Goal: Information Seeking & Learning: Learn about a topic

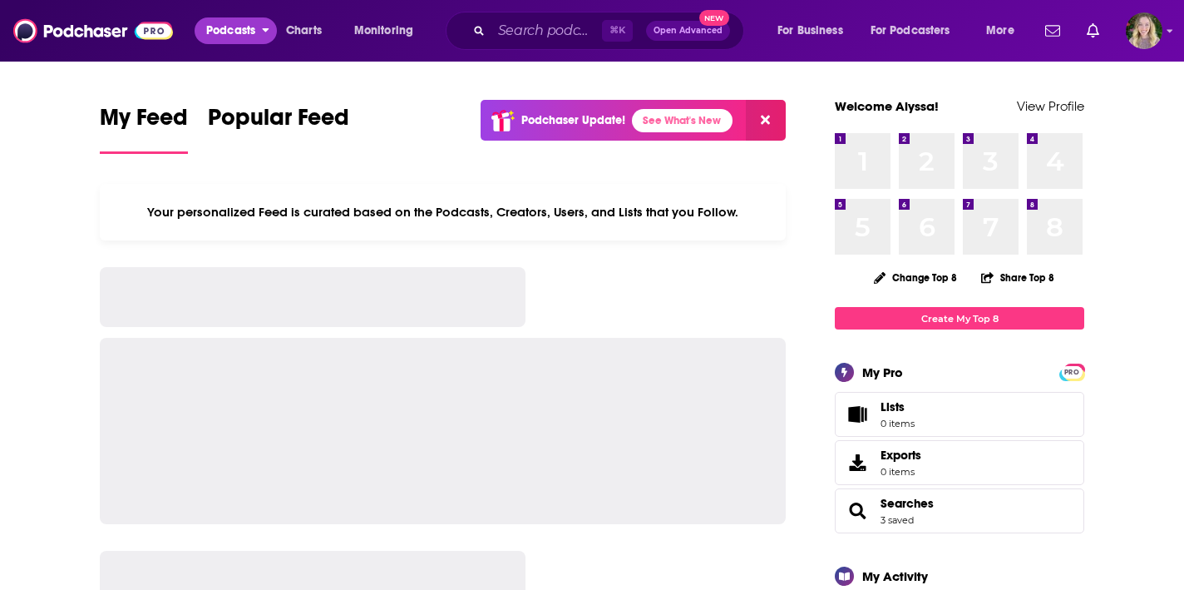
click at [226, 34] on span "Podcasts" at bounding box center [230, 30] width 49 height 23
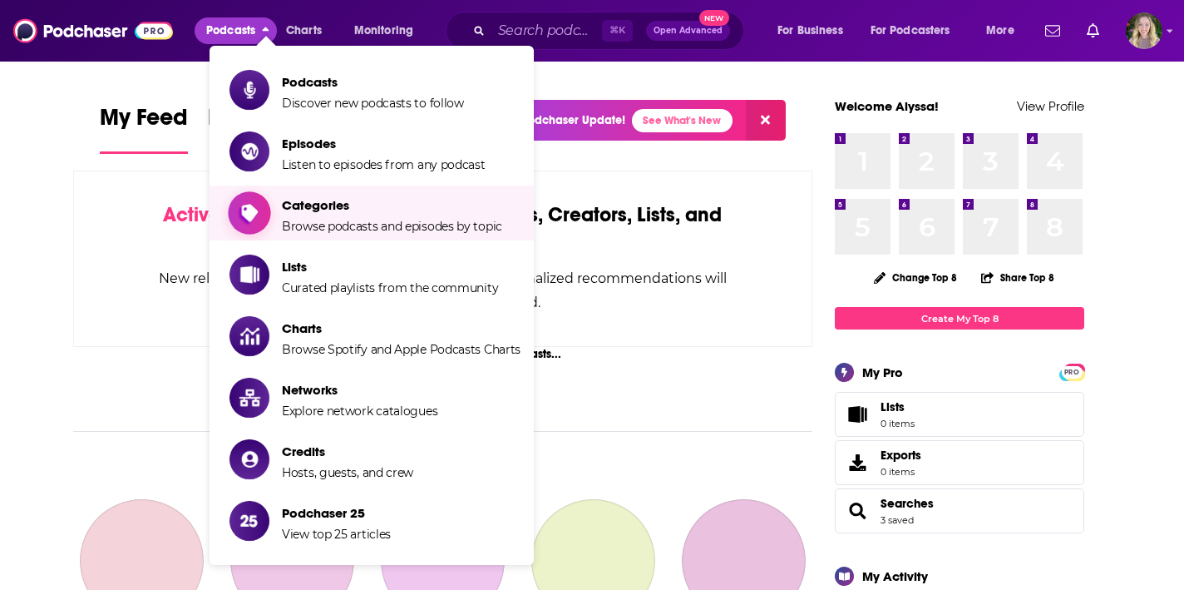
click at [335, 205] on span "Categories" at bounding box center [392, 205] width 220 height 16
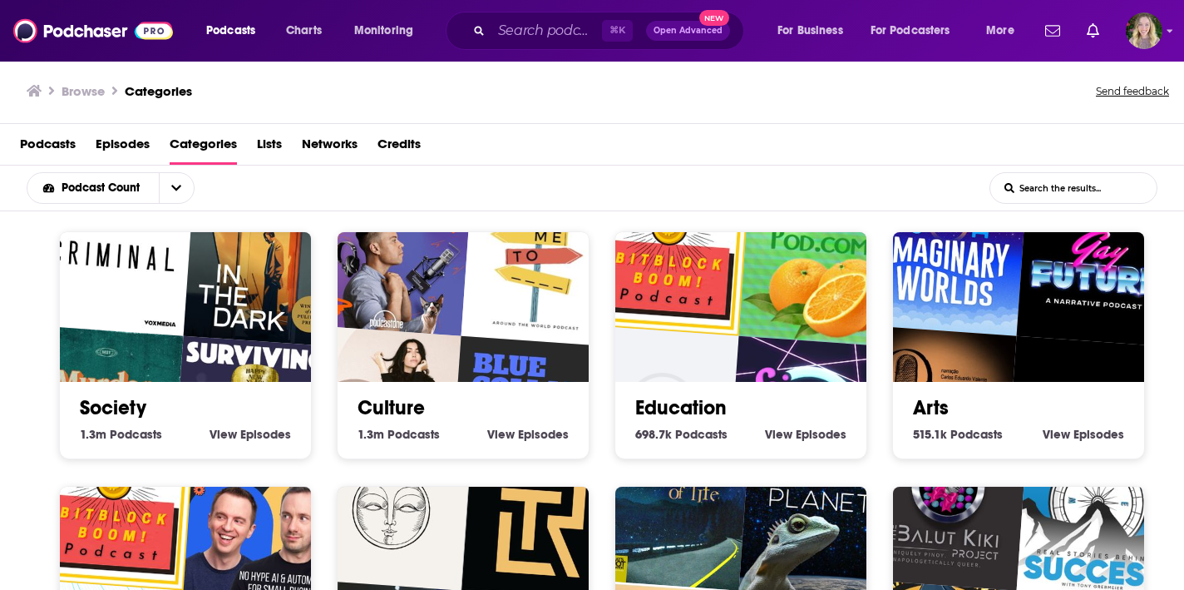
click at [453, 297] on img "The Jordan Harbinger Show" at bounding box center [391, 255] width 161 height 161
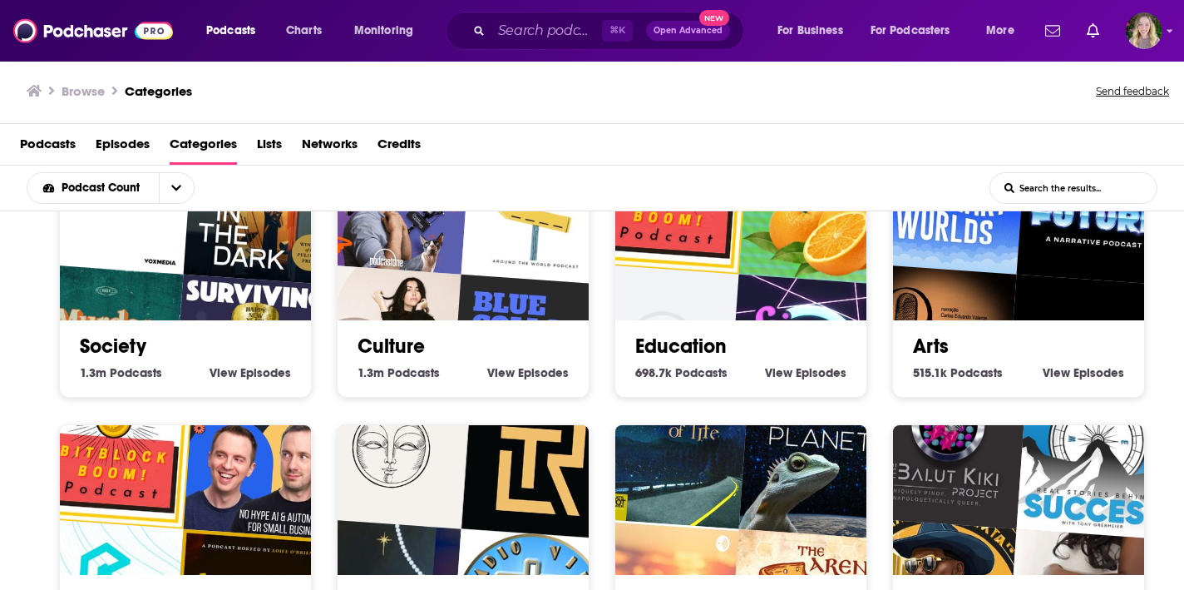
scroll to position [100, 0]
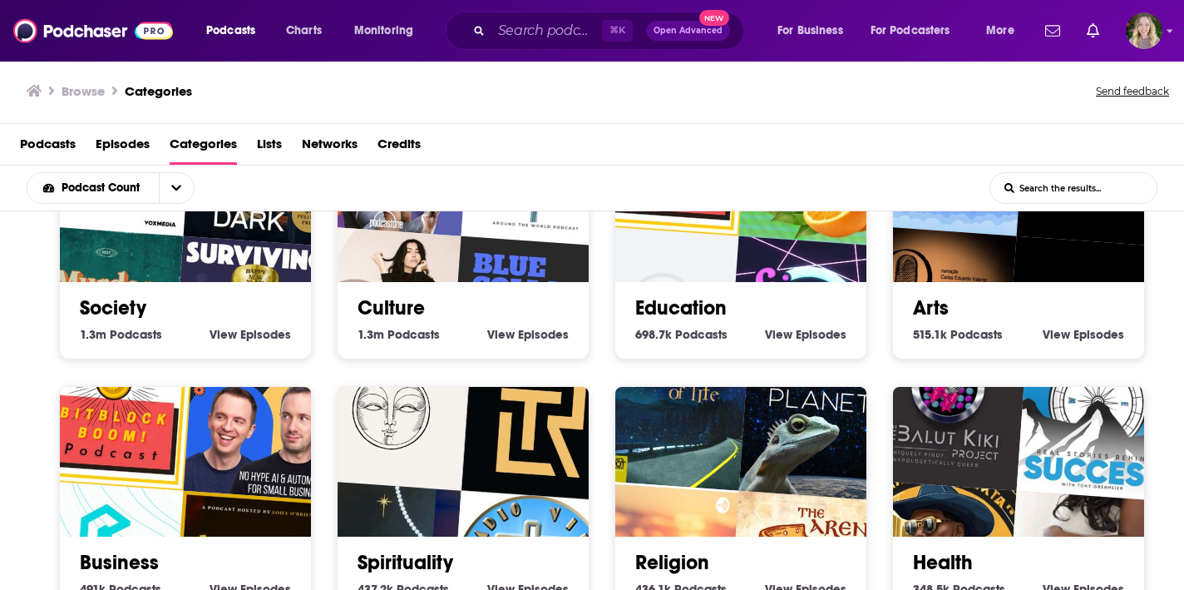
click at [242, 427] on img "Authority Hacker Podcast – AI & Automation for Small biz & Marketers" at bounding box center [264, 420] width 161 height 161
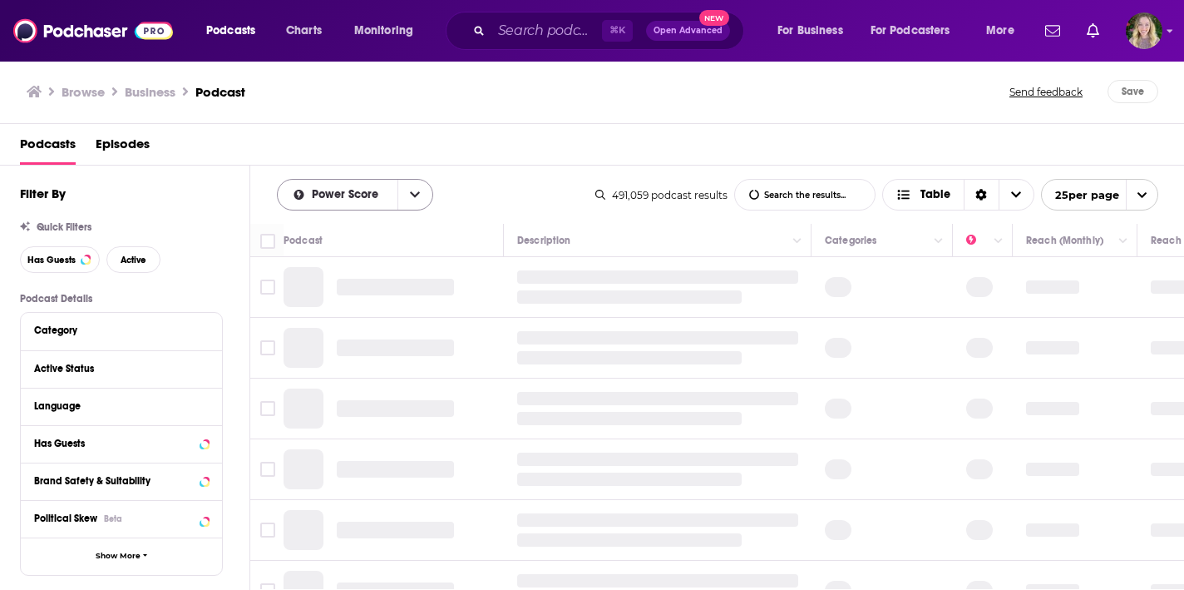
click at [402, 195] on button "open menu" at bounding box center [415, 195] width 35 height 30
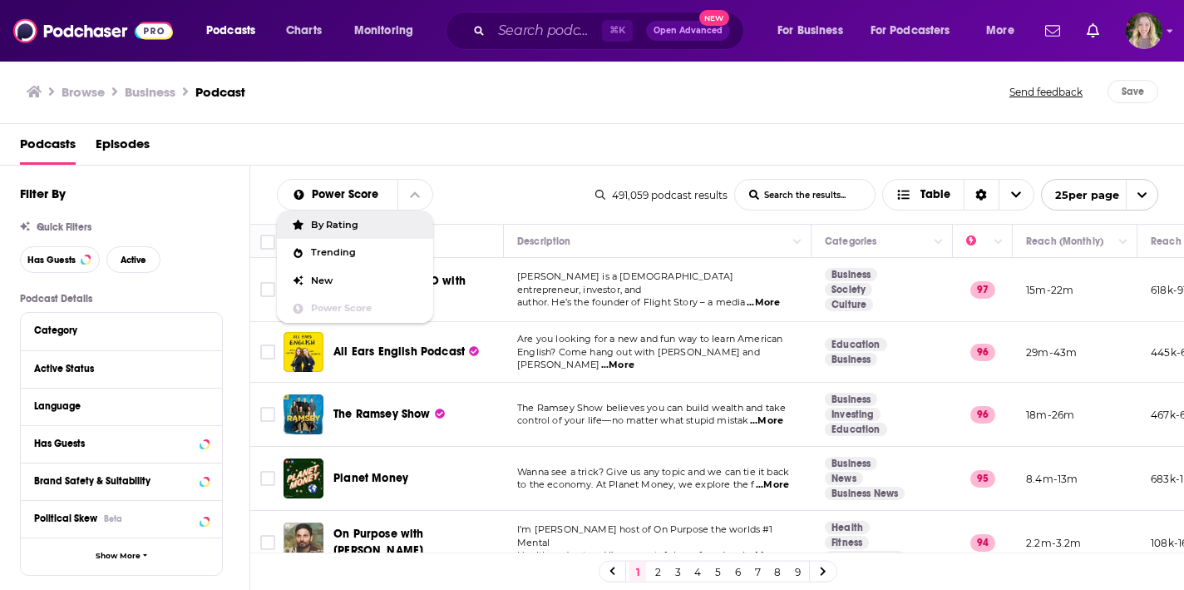
click at [508, 177] on div "Power Score By Rating Trending New Power Score List Search Input Search the res…" at bounding box center [717, 195] width 935 height 58
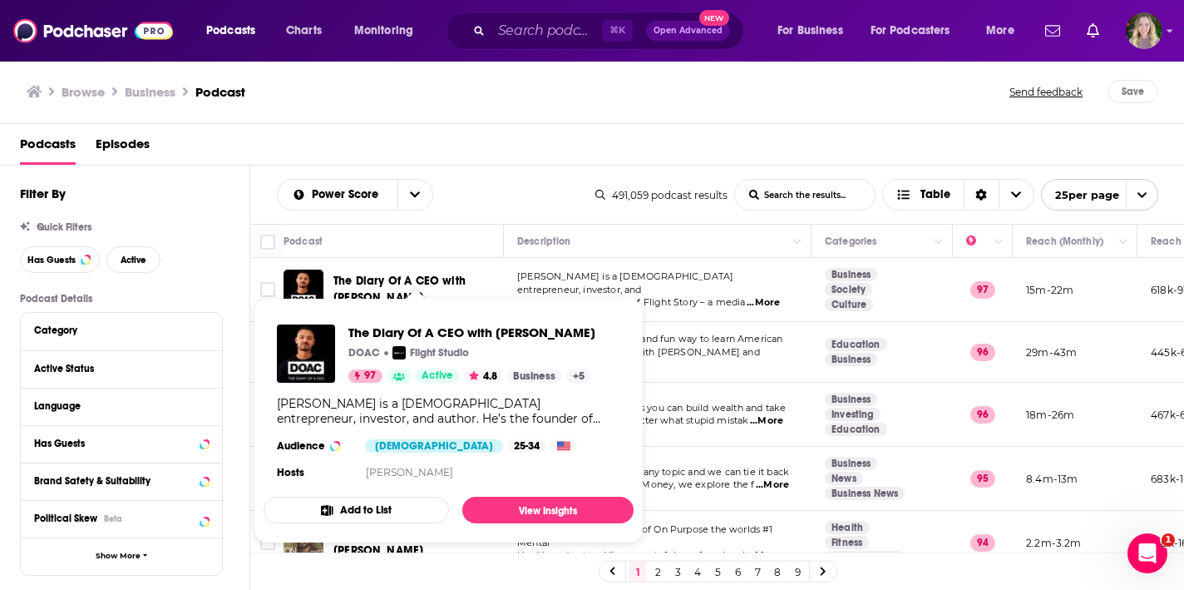
click at [421, 284] on span "The Diary Of A CEO with Steven Bartlett" at bounding box center [399, 289] width 132 height 31
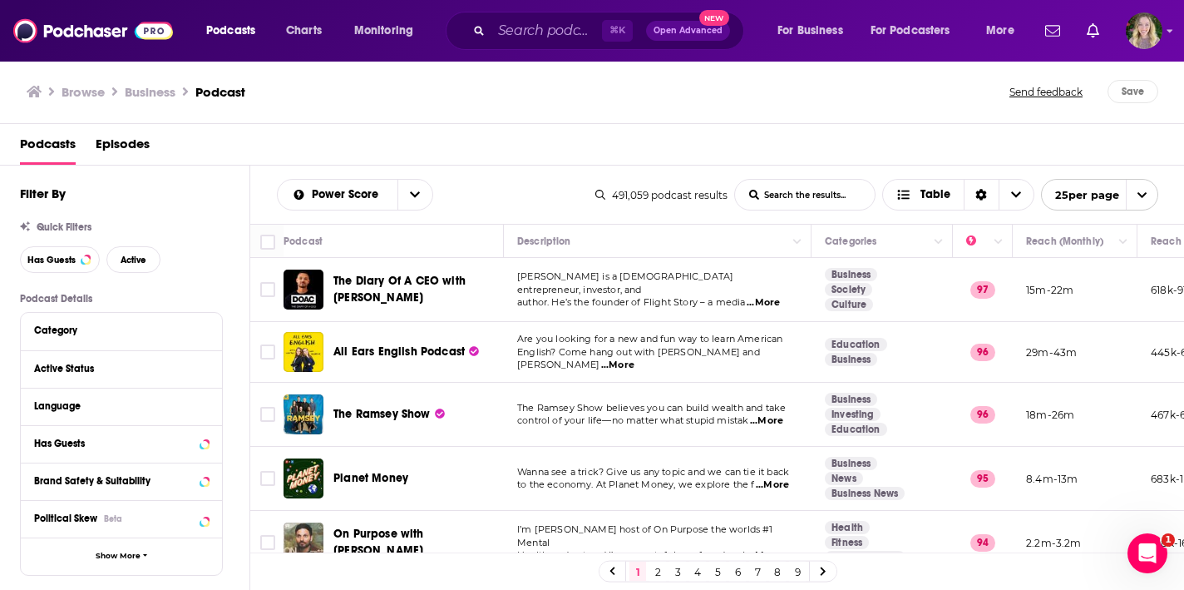
click at [773, 296] on span "...More" at bounding box center [763, 302] width 33 height 13
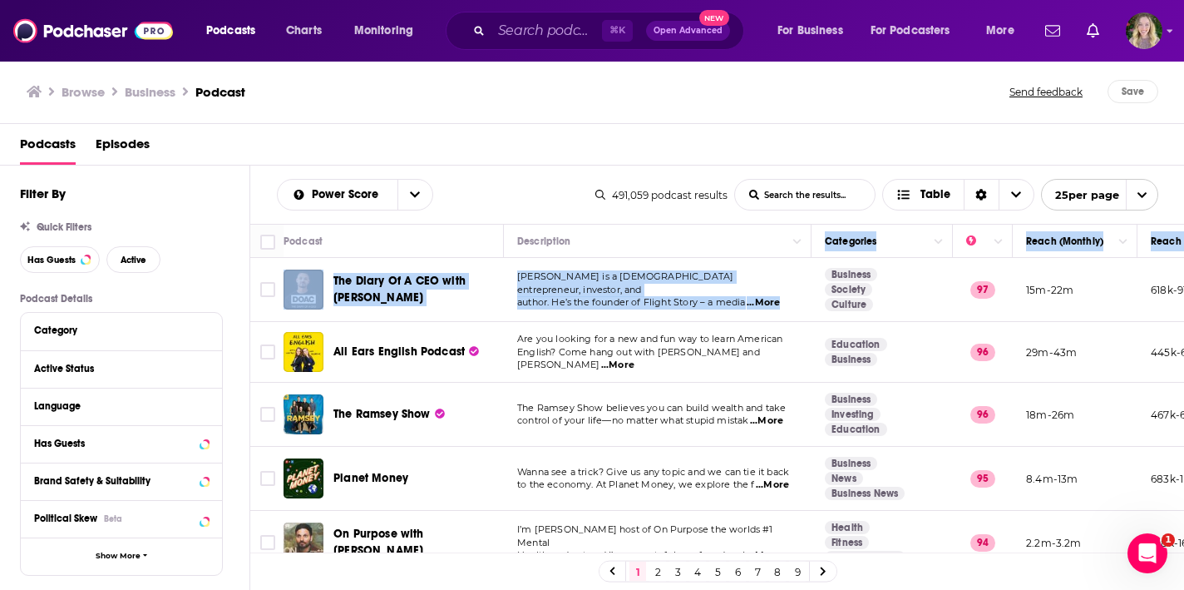
drag, startPoint x: 826, startPoint y: 250, endPoint x: 860, endPoint y: 271, distance: 40.4
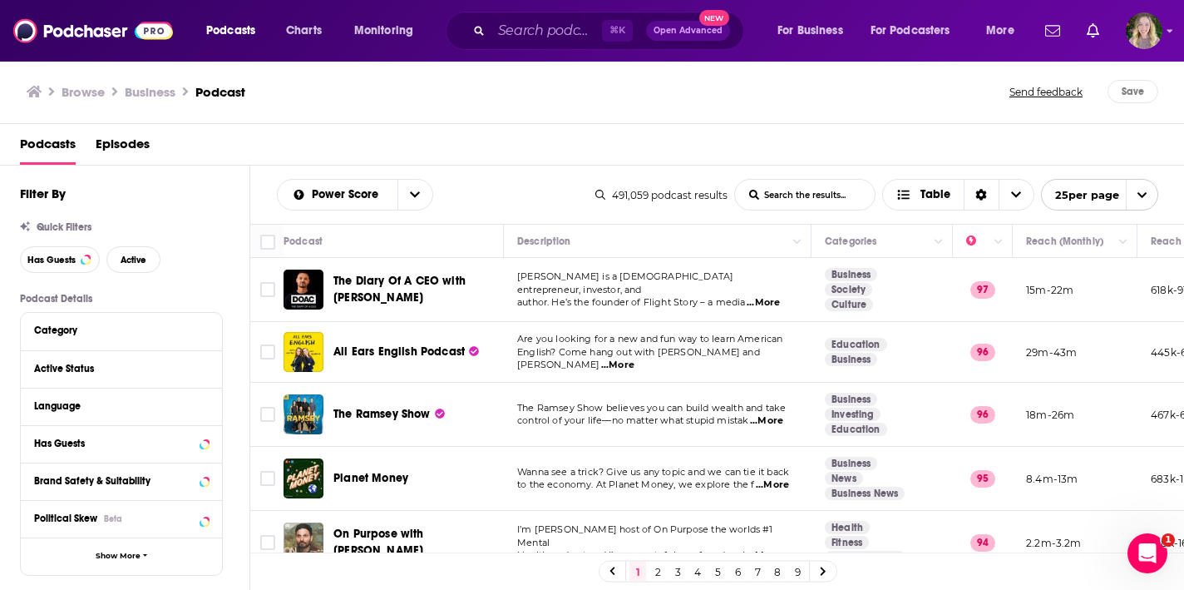
click at [768, 296] on span "...More" at bounding box center [763, 302] width 33 height 13
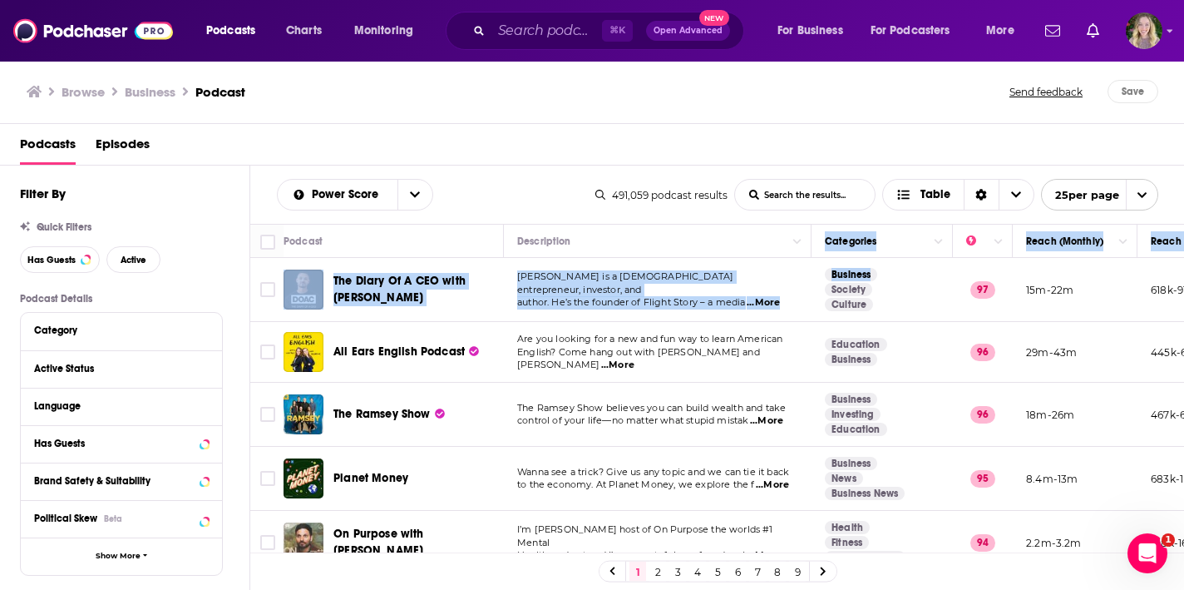
drag, startPoint x: 821, startPoint y: 250, endPoint x: 907, endPoint y: 268, distance: 87.6
click at [693, 279] on span "Steven Bartlett is a British entrepreneur, investor, and" at bounding box center [625, 282] width 216 height 25
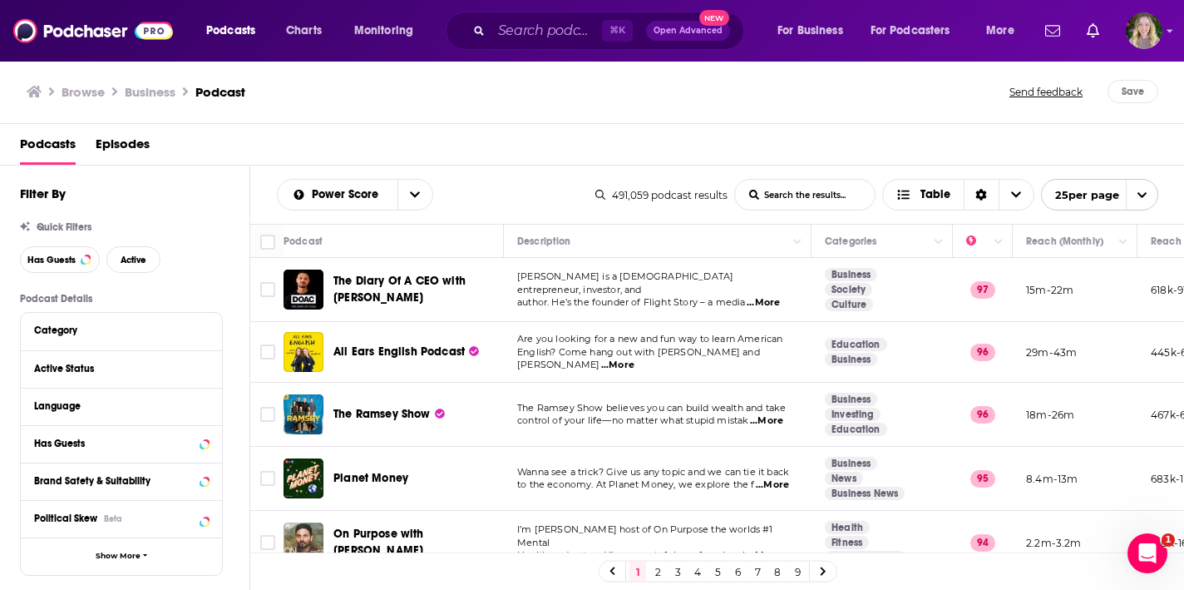
click at [416, 278] on span "The Diary Of A CEO with Steven Bartlett" at bounding box center [399, 289] width 132 height 31
click at [768, 299] on span "...More" at bounding box center [763, 302] width 33 height 13
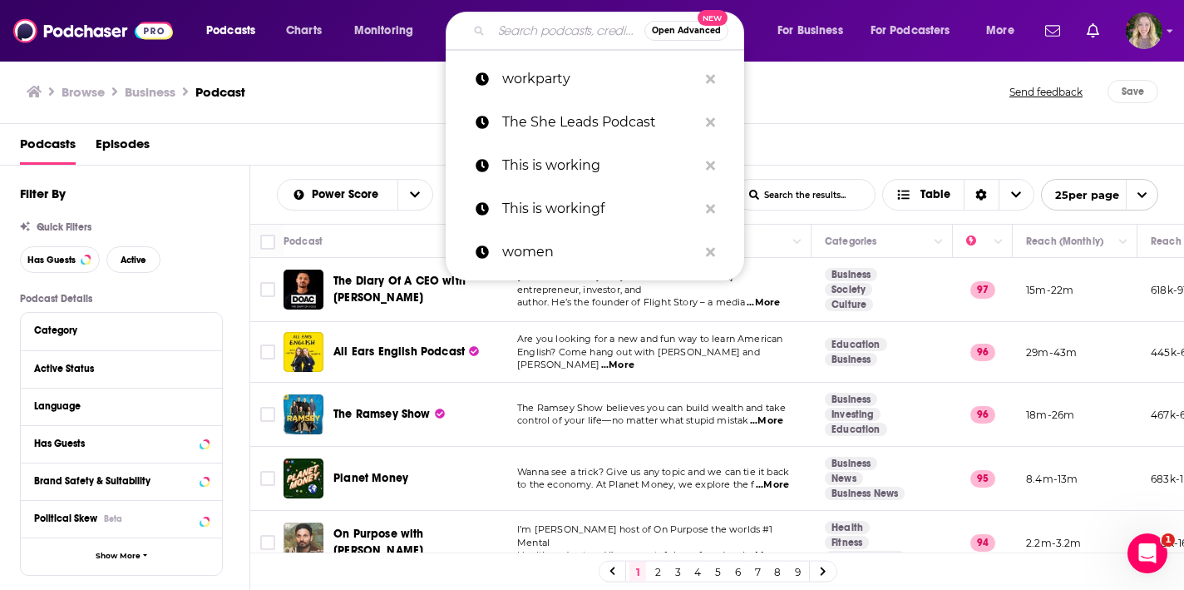
click at [533, 43] on input "Search podcasts, credits, & more..." at bounding box center [568, 30] width 153 height 27
paste input "Logan Bartlett"
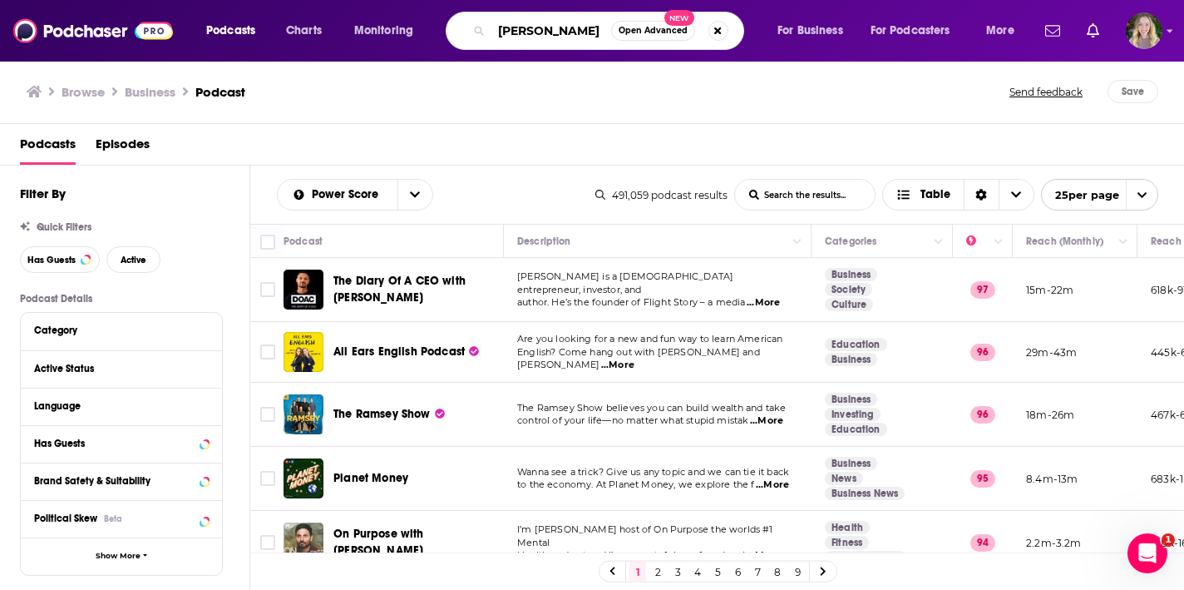
type input "Logan Bartlett"
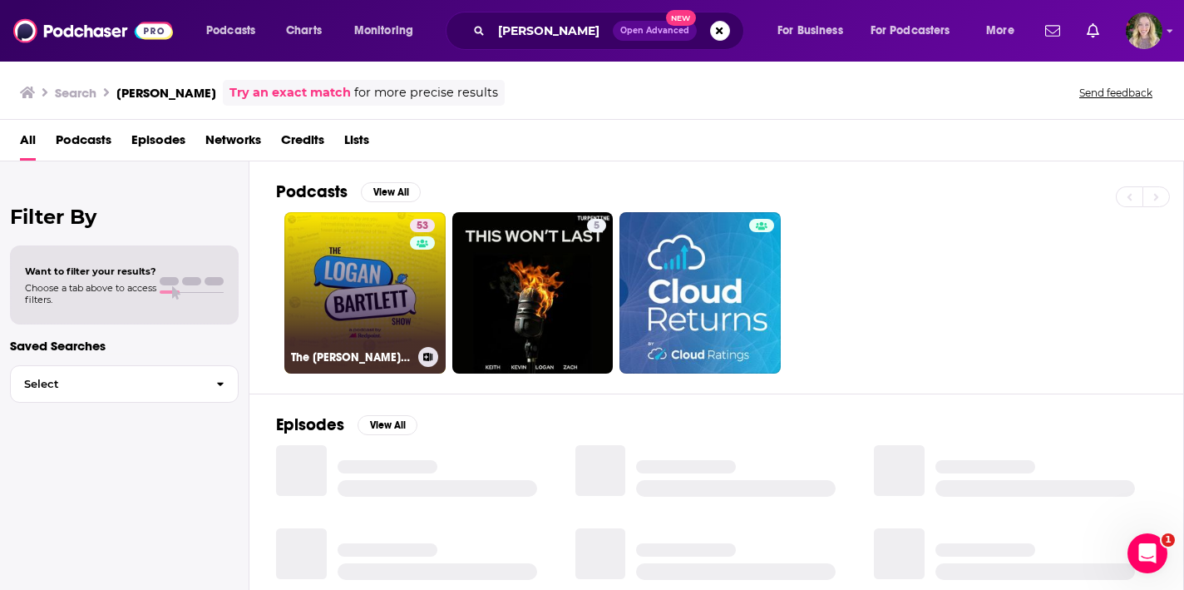
click at [394, 303] on link "53 The Logan Bartlett Show" at bounding box center [364, 292] width 161 height 161
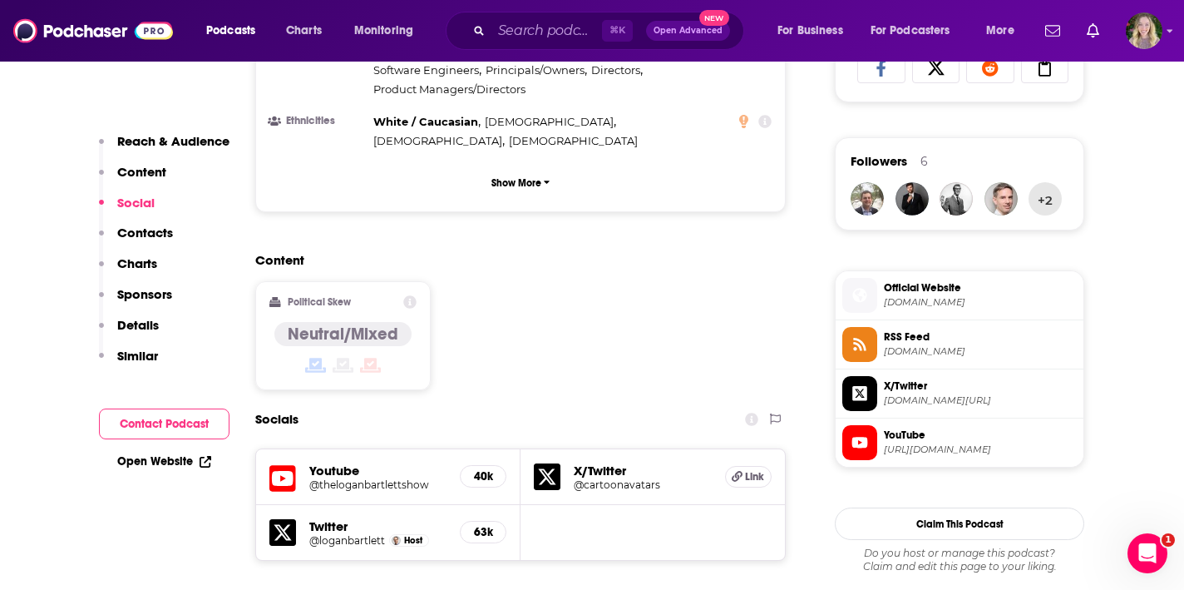
scroll to position [1328, 0]
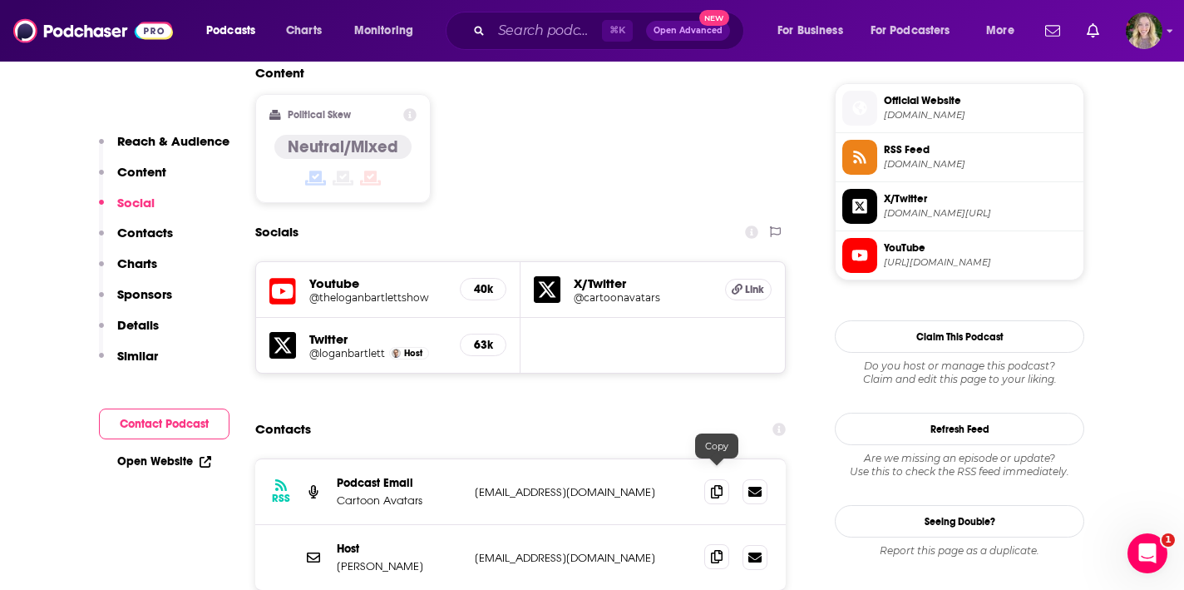
click at [711, 550] on icon at bounding box center [717, 556] width 12 height 13
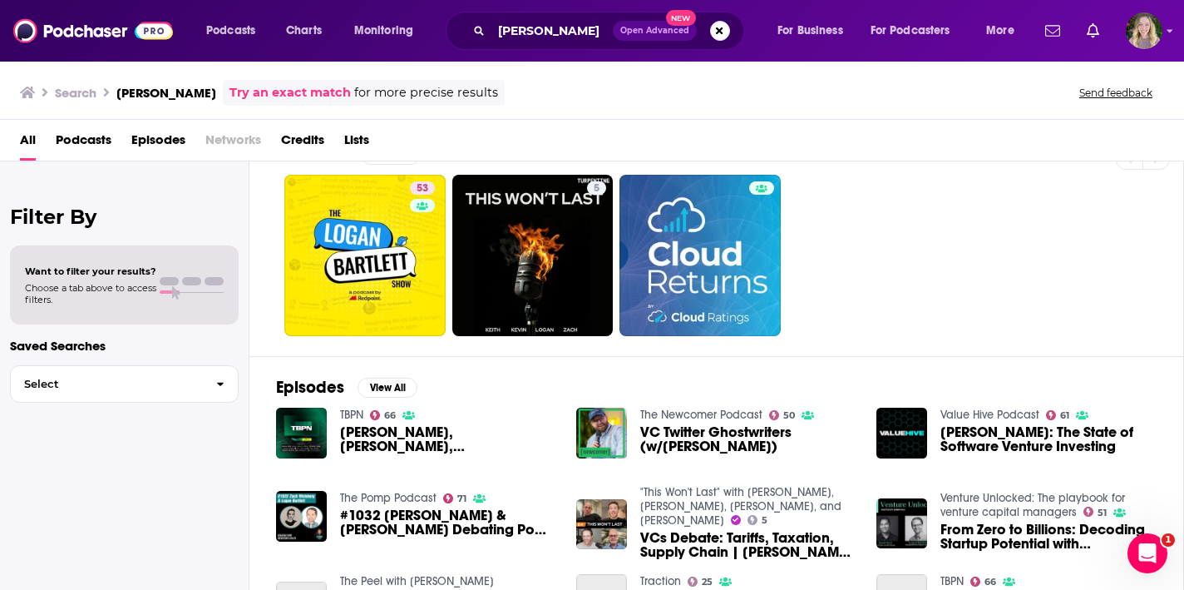
scroll to position [46, 0]
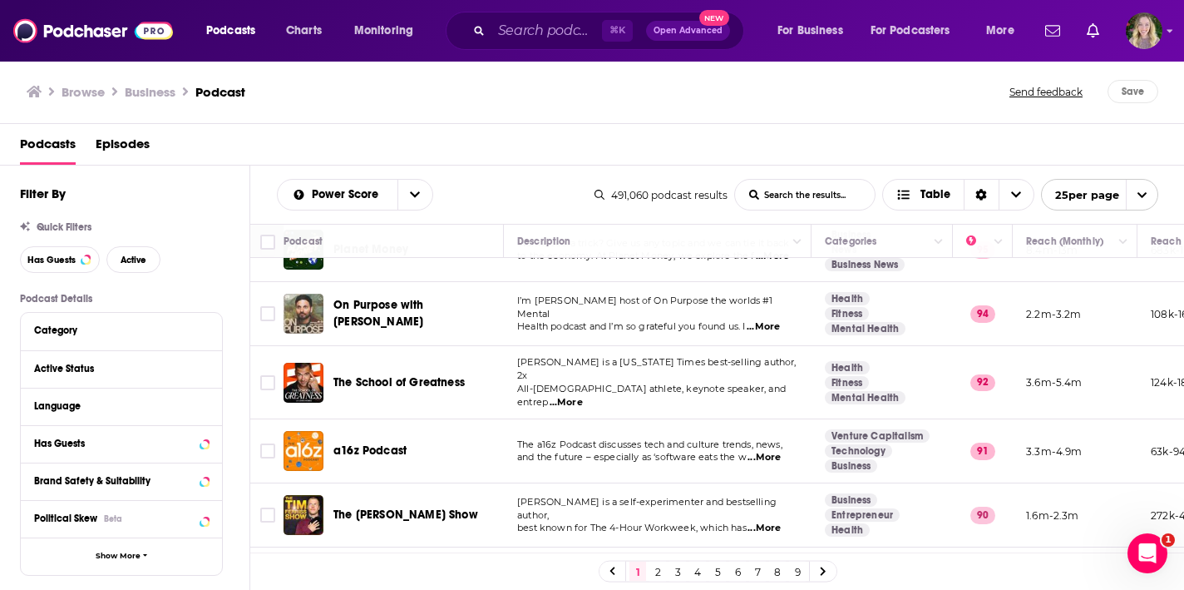
scroll to position [243, 0]
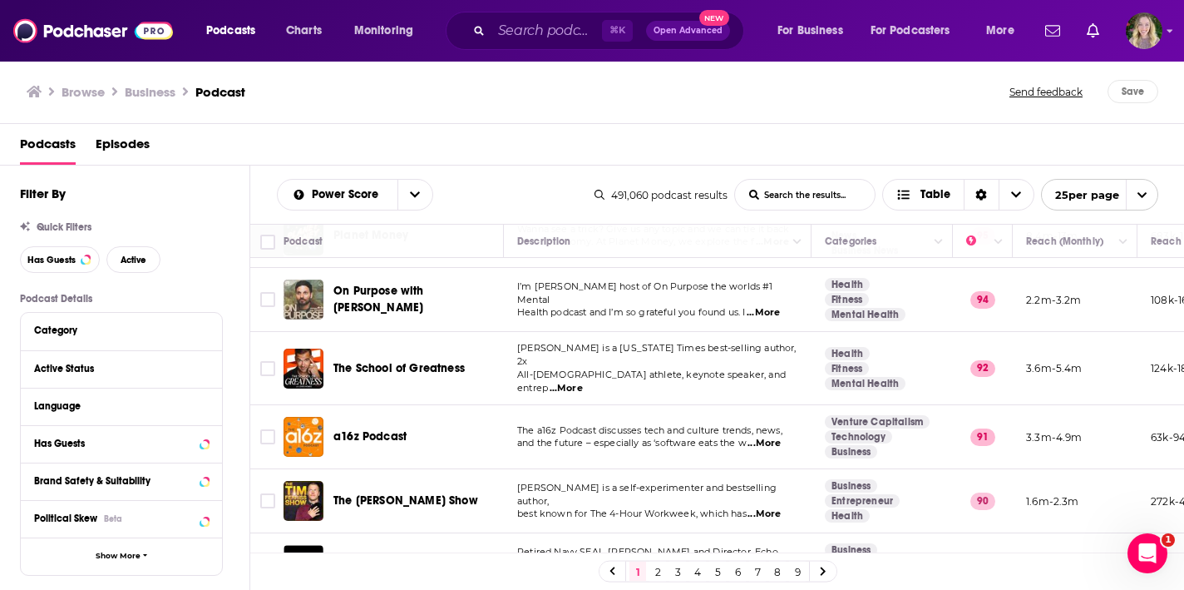
click at [583, 382] on span "...More" at bounding box center [566, 388] width 33 height 13
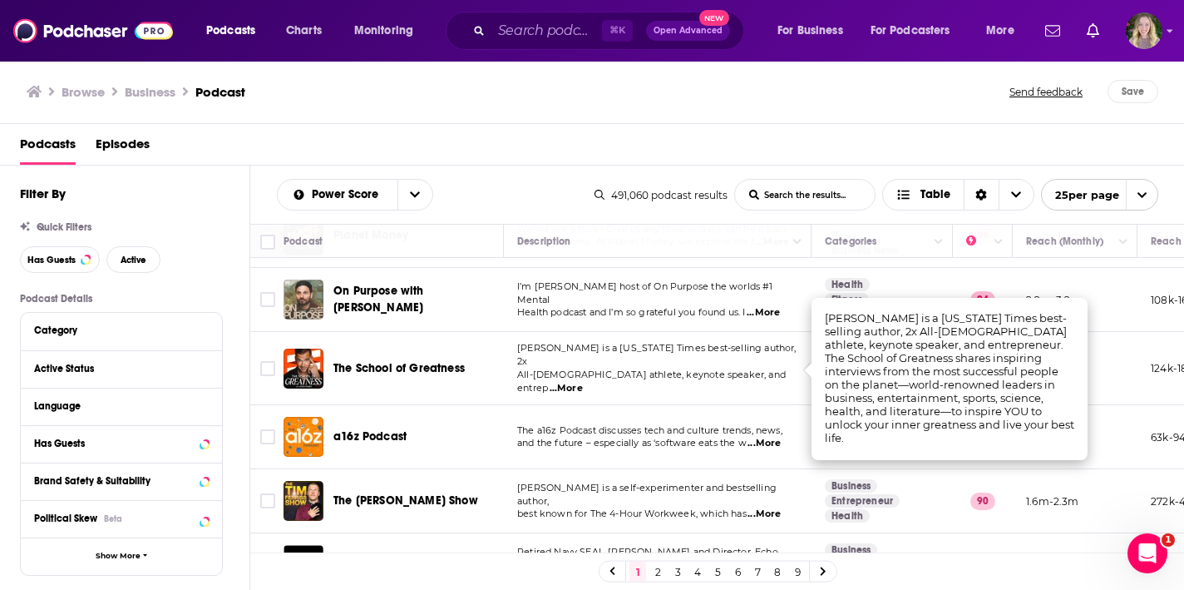
click at [442, 363] on span "The School of Greatness" at bounding box center [398, 368] width 131 height 14
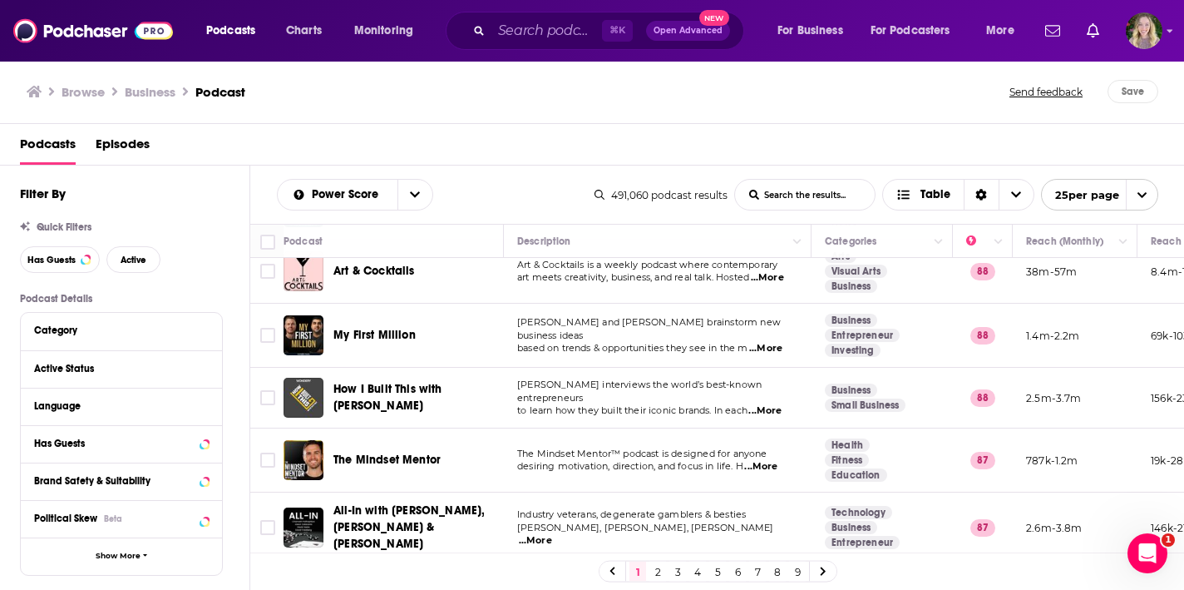
scroll to position [855, 0]
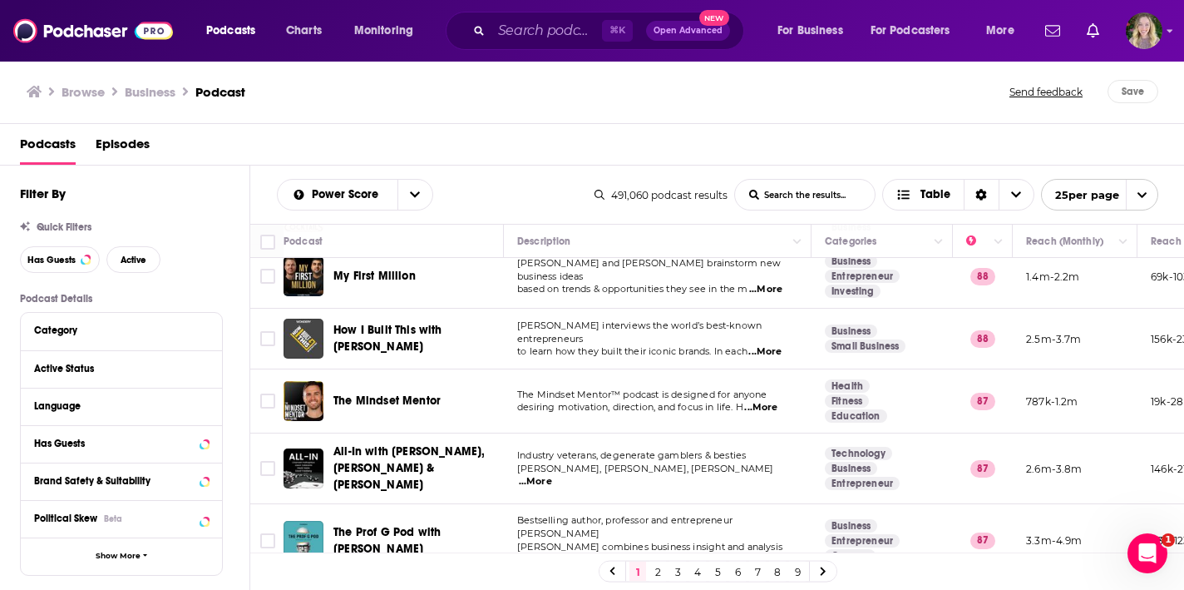
click at [751, 401] on span "...More" at bounding box center [760, 407] width 33 height 13
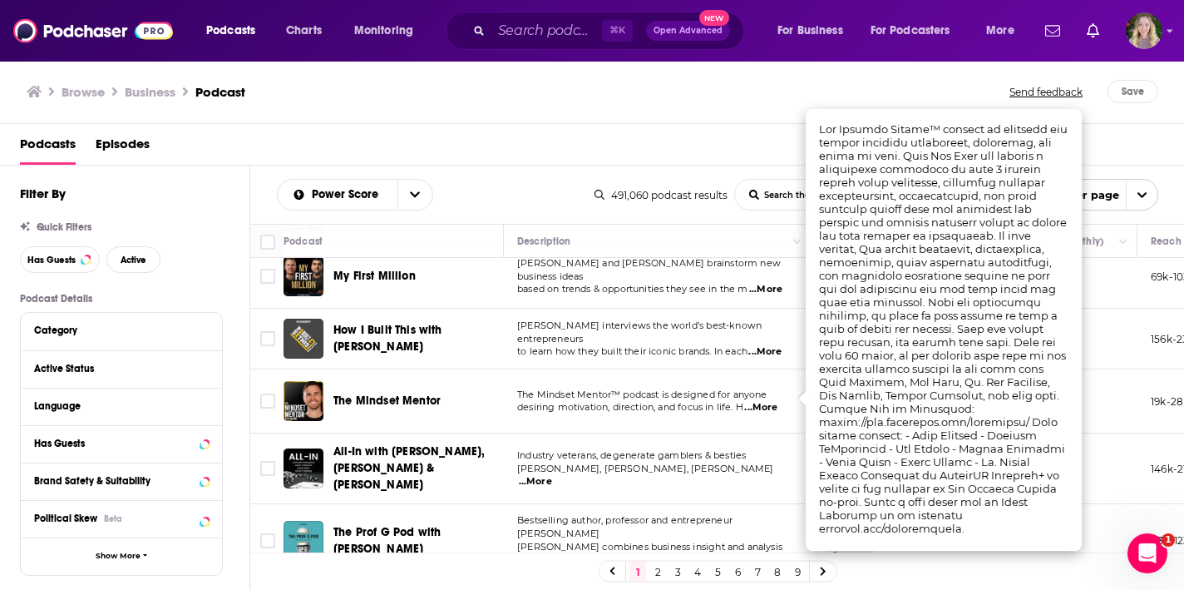
click at [363, 393] on span "The Mindset Mentor" at bounding box center [386, 400] width 107 height 14
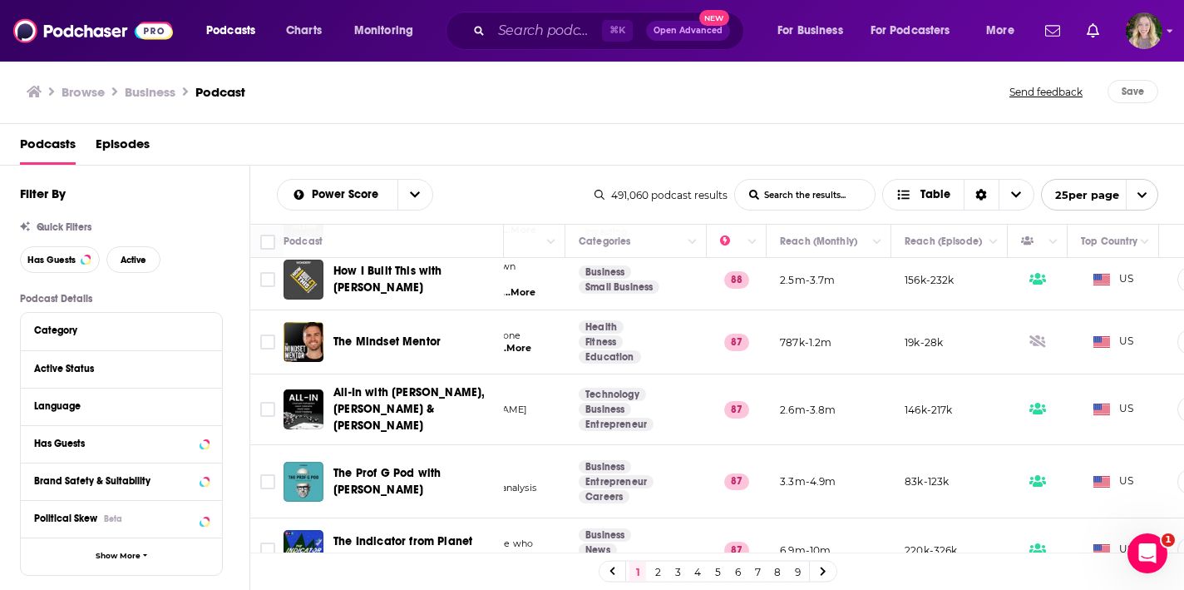
scroll to position [914, 316]
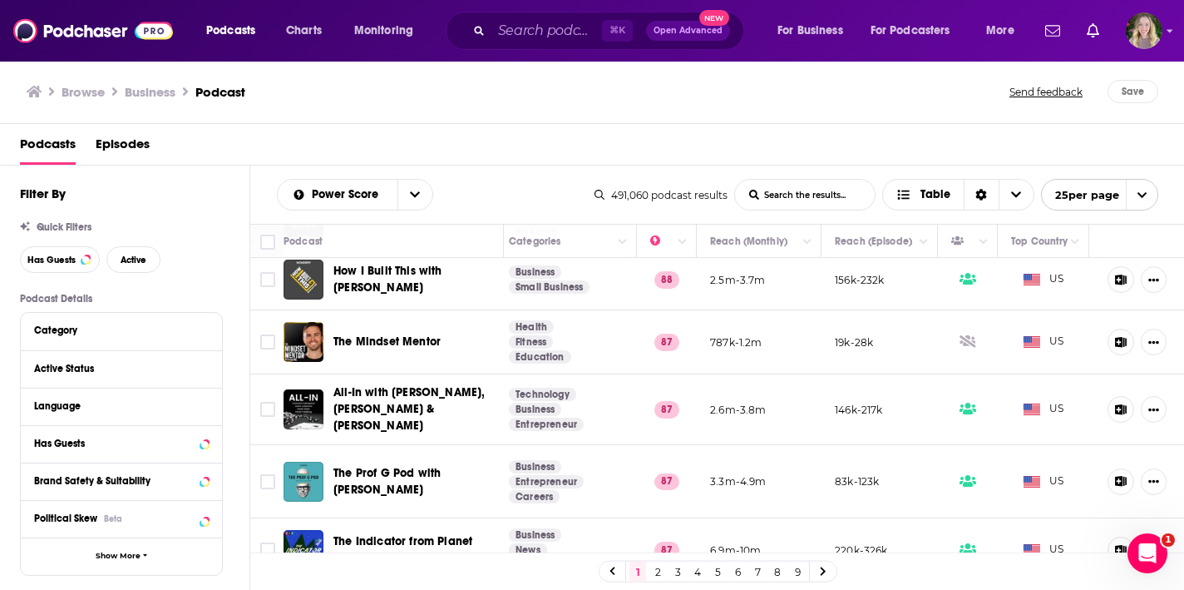
click at [425, 466] on span "The Prof G Pod with Scott Galloway" at bounding box center [415, 481] width 165 height 33
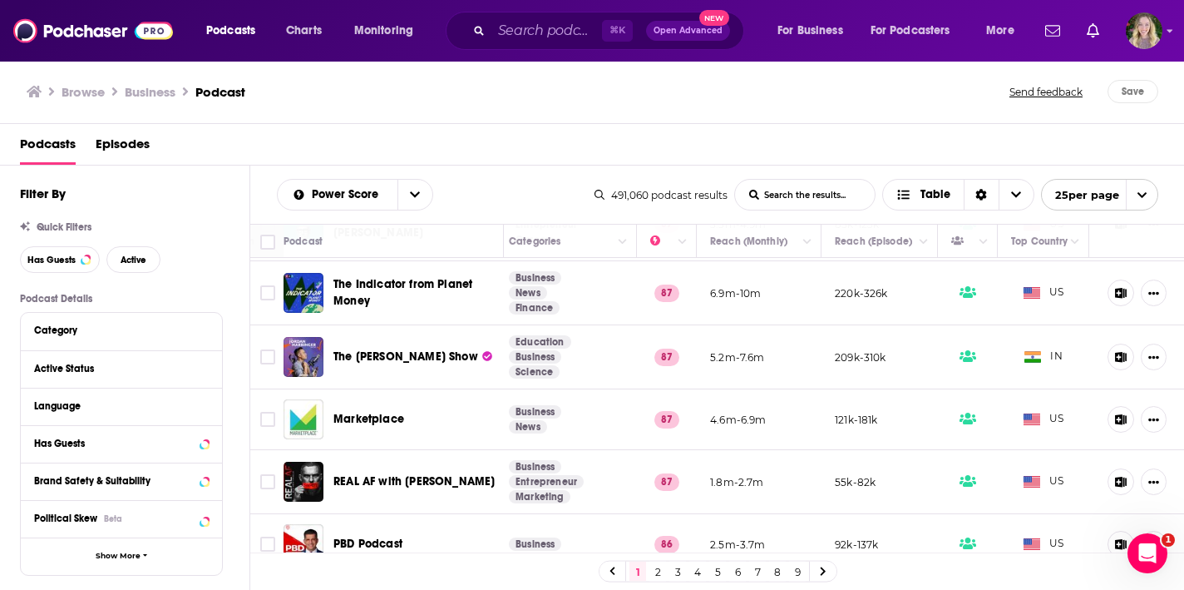
scroll to position [1292, 316]
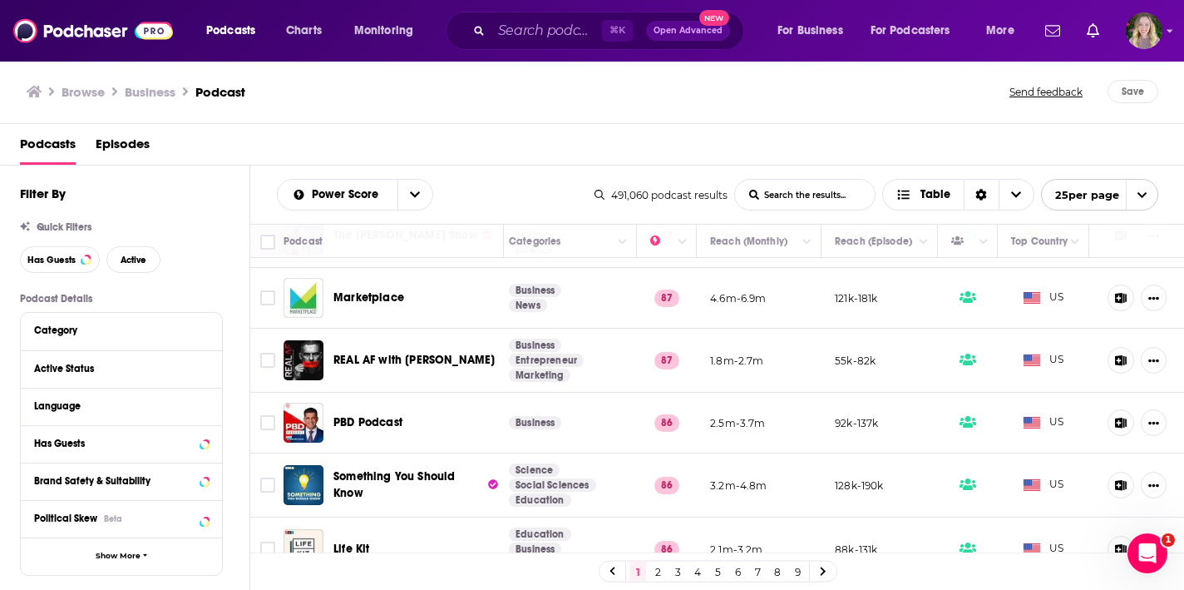
click at [661, 571] on link "2" at bounding box center [658, 571] width 17 height 20
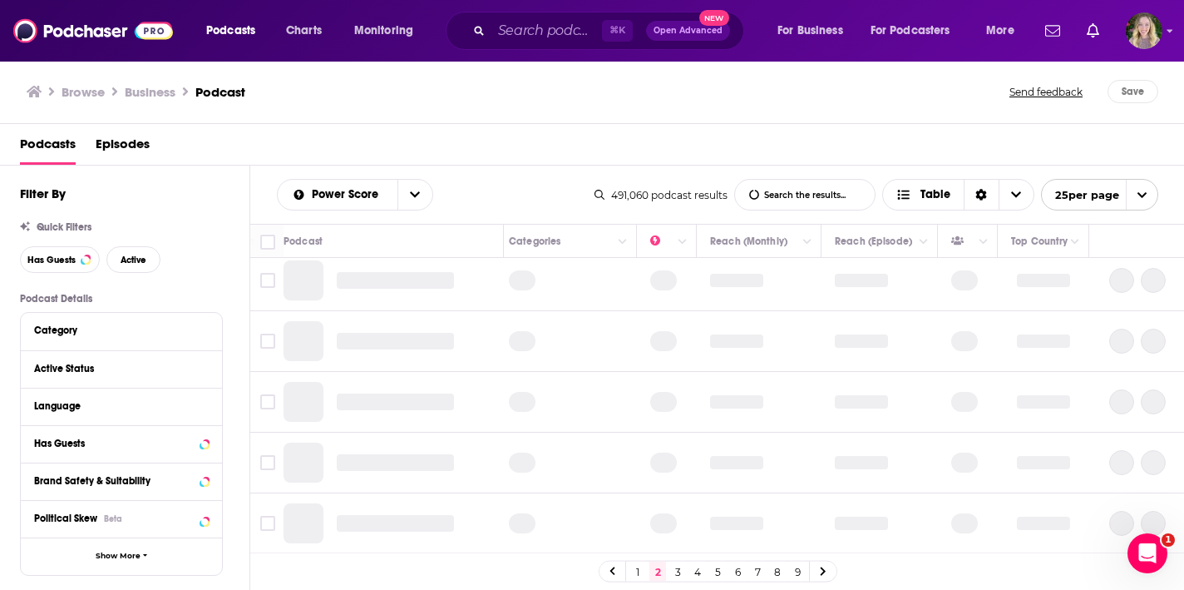
scroll to position [0, 316]
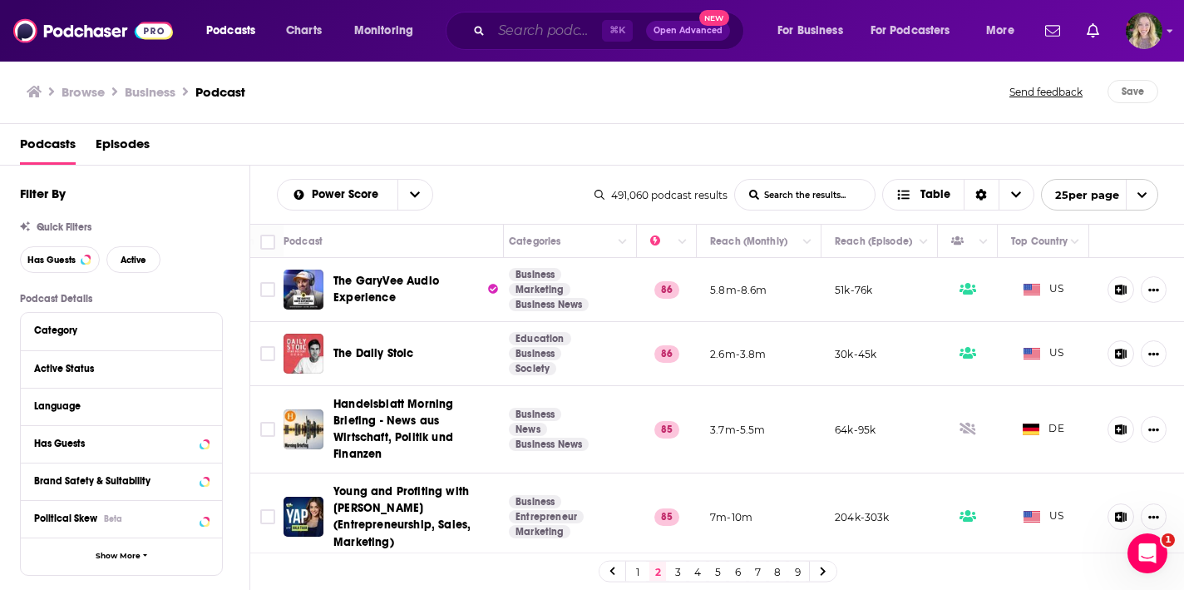
click at [536, 27] on input "Search podcasts, credits, & more..." at bounding box center [547, 30] width 111 height 27
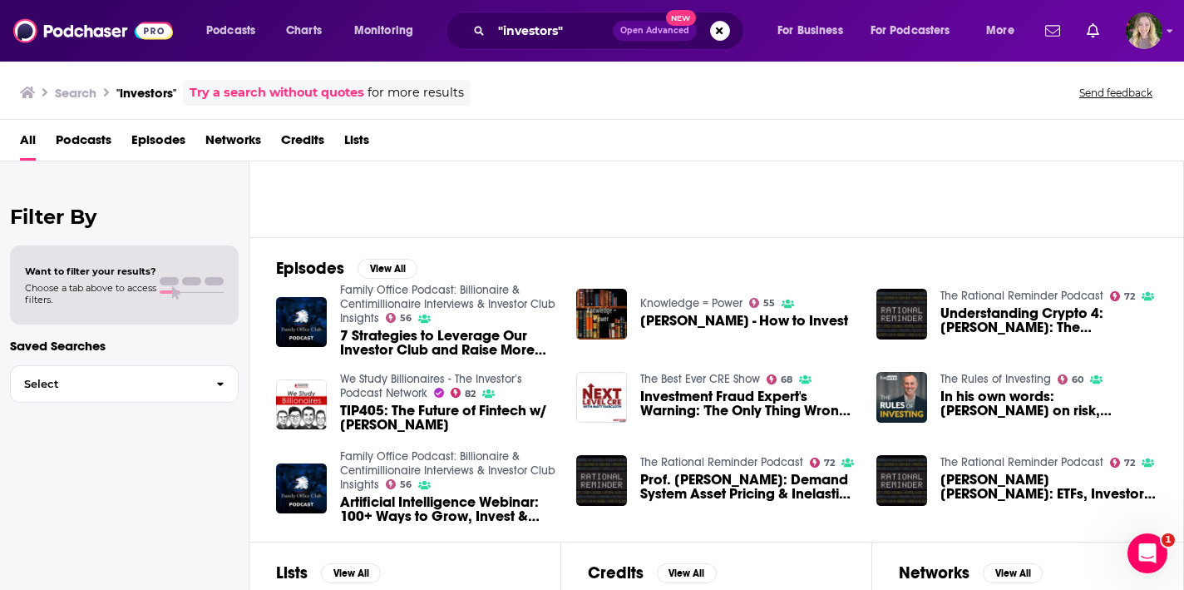
scroll to position [157, 0]
click at [536, 28] on input ""investors"" at bounding box center [552, 30] width 121 height 27
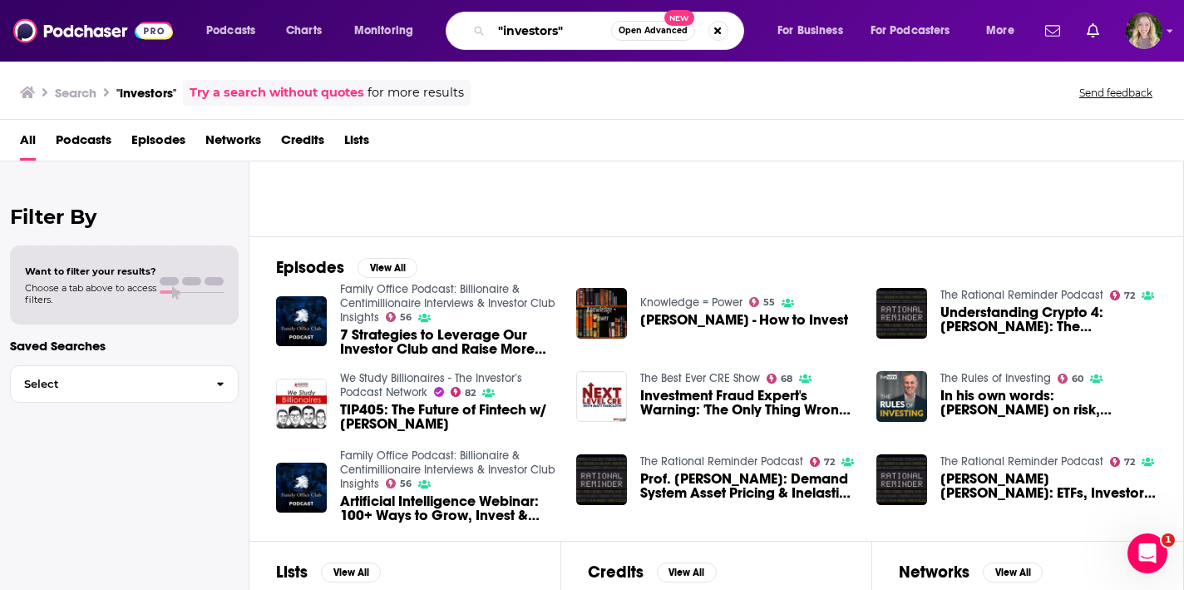
click at [536, 28] on input ""investors"" at bounding box center [552, 30] width 120 height 27
type input ""venture capital""
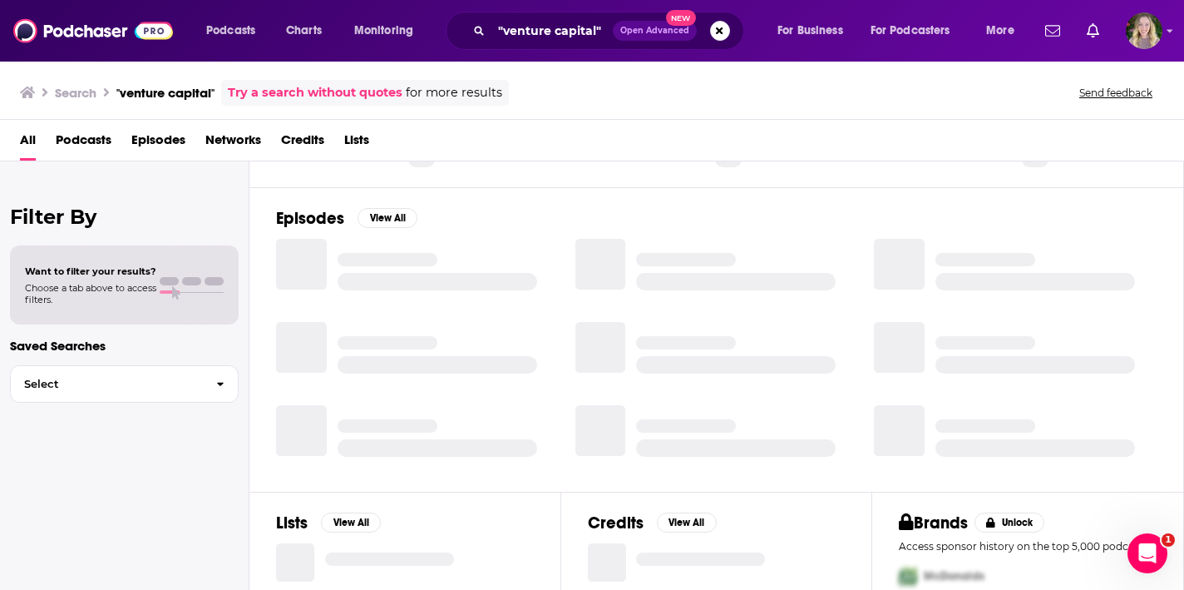
scroll to position [257, 0]
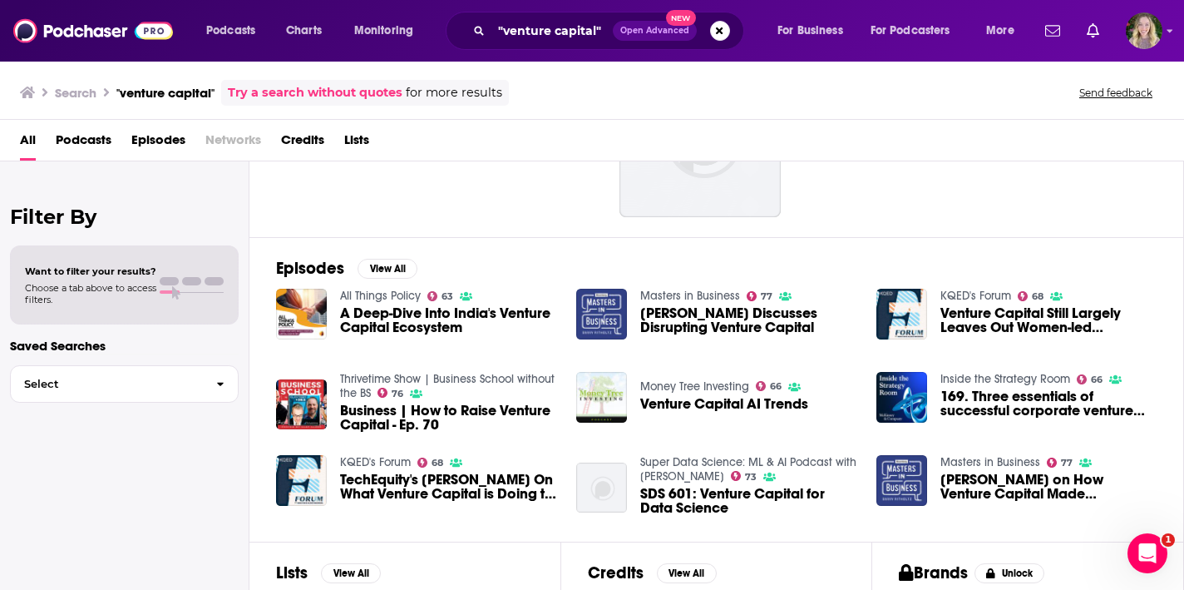
click at [678, 325] on span "Sarah Cone Discusses Disrupting Venture Capital" at bounding box center [748, 320] width 216 height 28
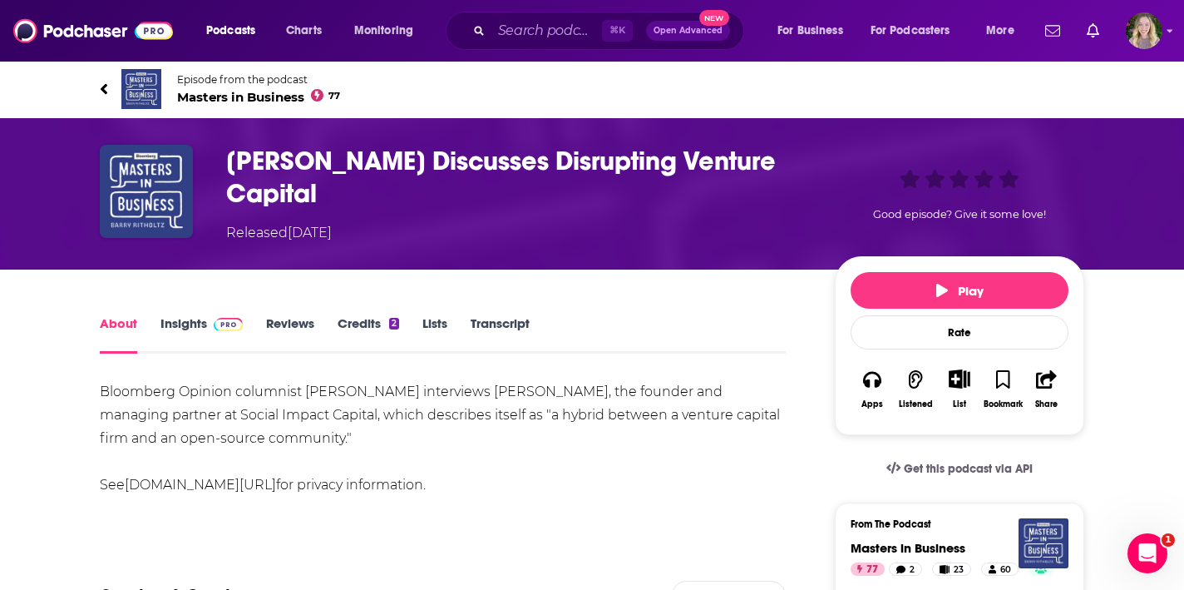
click at [207, 317] on span at bounding box center [225, 323] width 36 height 16
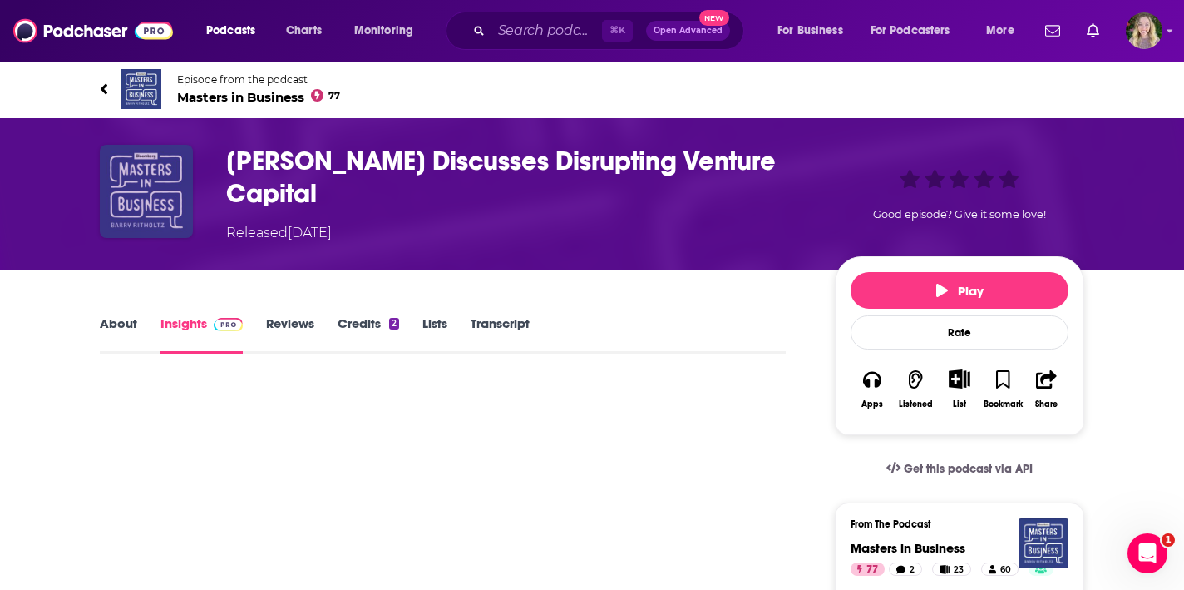
click at [172, 212] on img "Sarah Cone Discusses Disrupting Venture Capital" at bounding box center [146, 191] width 93 height 93
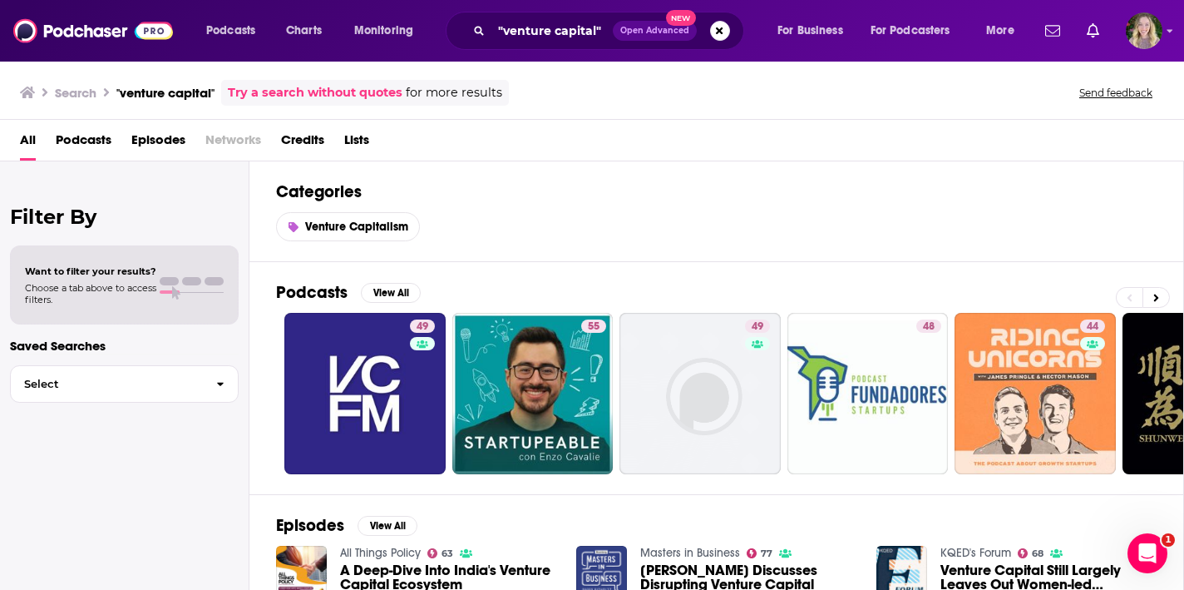
click at [381, 210] on div "Categories Venture Capitalism" at bounding box center [717, 211] width 935 height 101
click at [396, 225] on span "Venture Capitalism" at bounding box center [356, 227] width 103 height 14
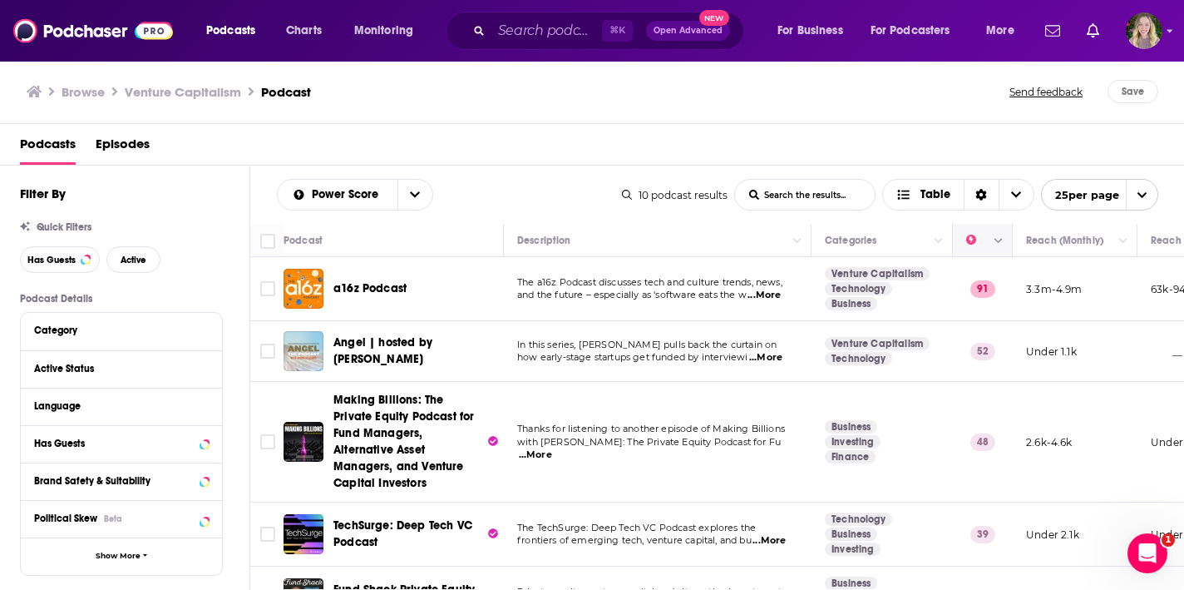
click at [979, 235] on icon "Move" at bounding box center [981, 240] width 20 height 20
click at [981, 239] on icon "Move" at bounding box center [981, 240] width 13 height 5
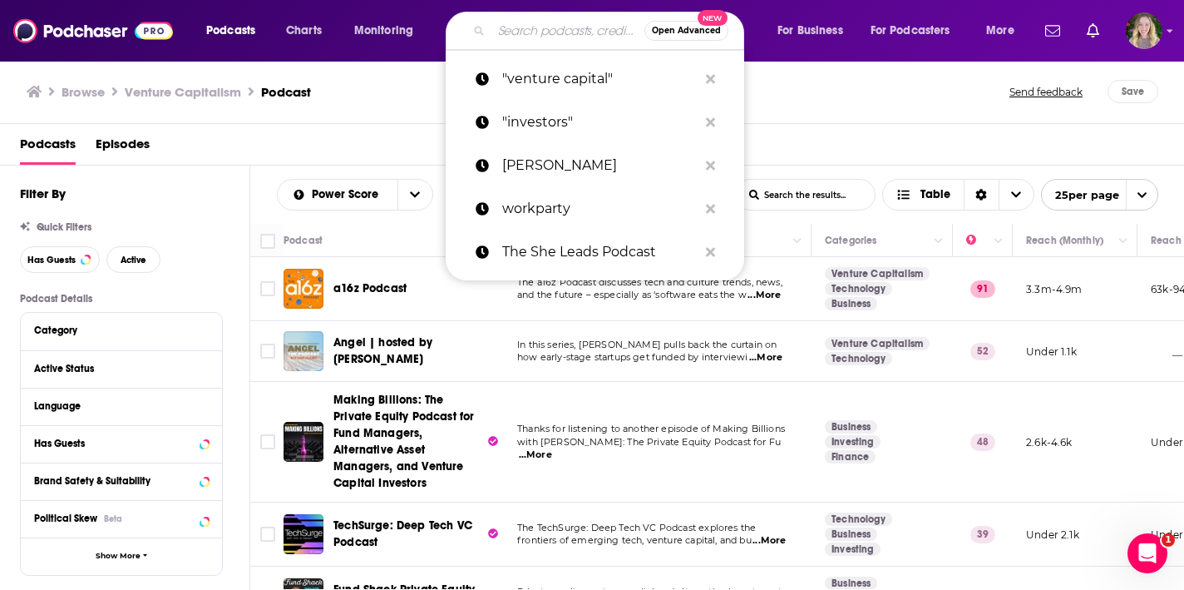
click at [566, 33] on input "Search podcasts, credits, & more..." at bounding box center [568, 30] width 153 height 27
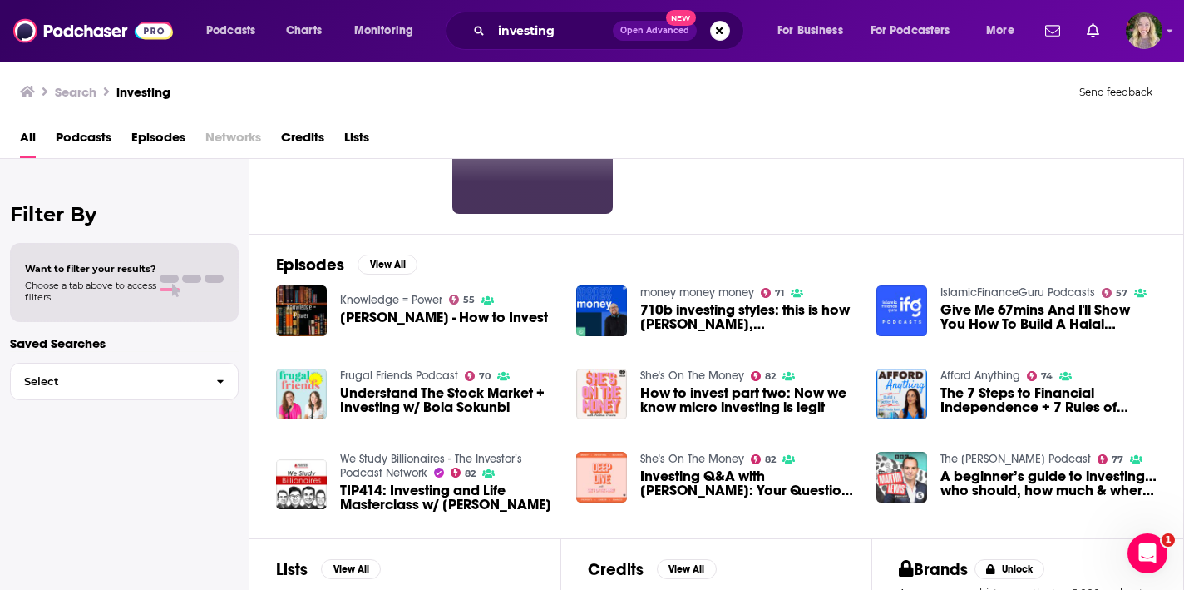
scroll to position [232, 0]
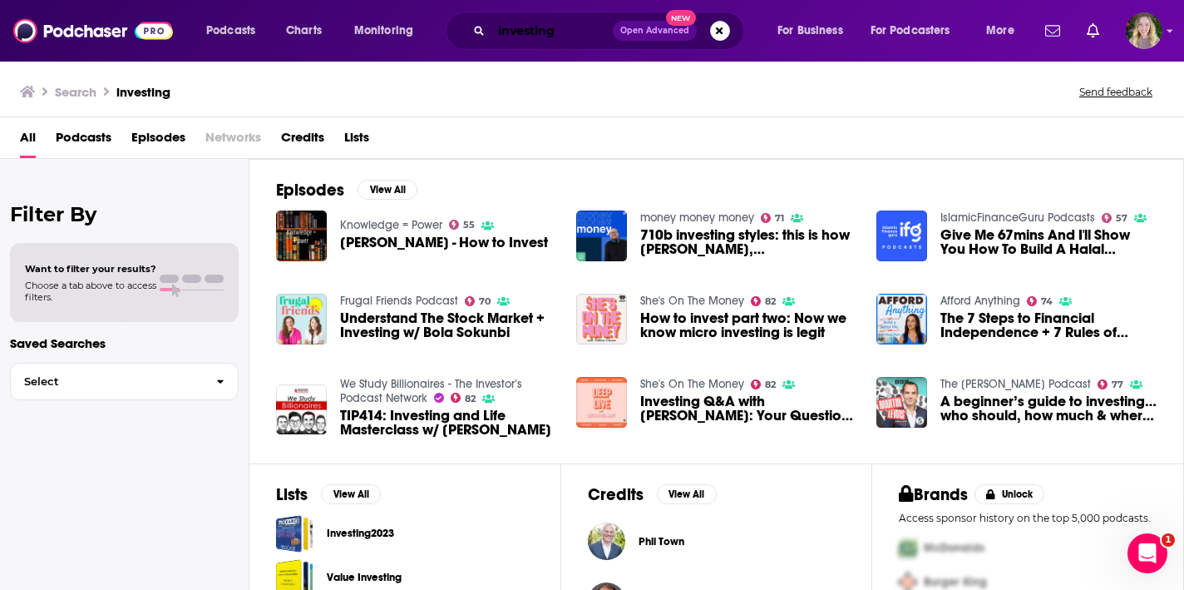
click at [566, 32] on input "investing" at bounding box center [552, 30] width 121 height 27
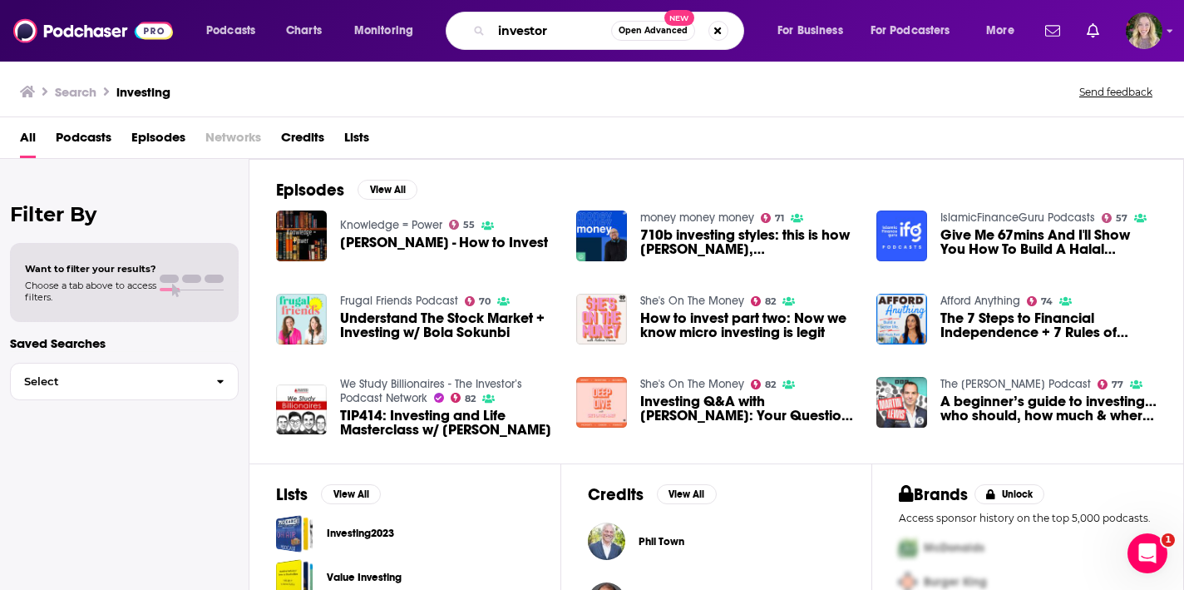
type input "investor"
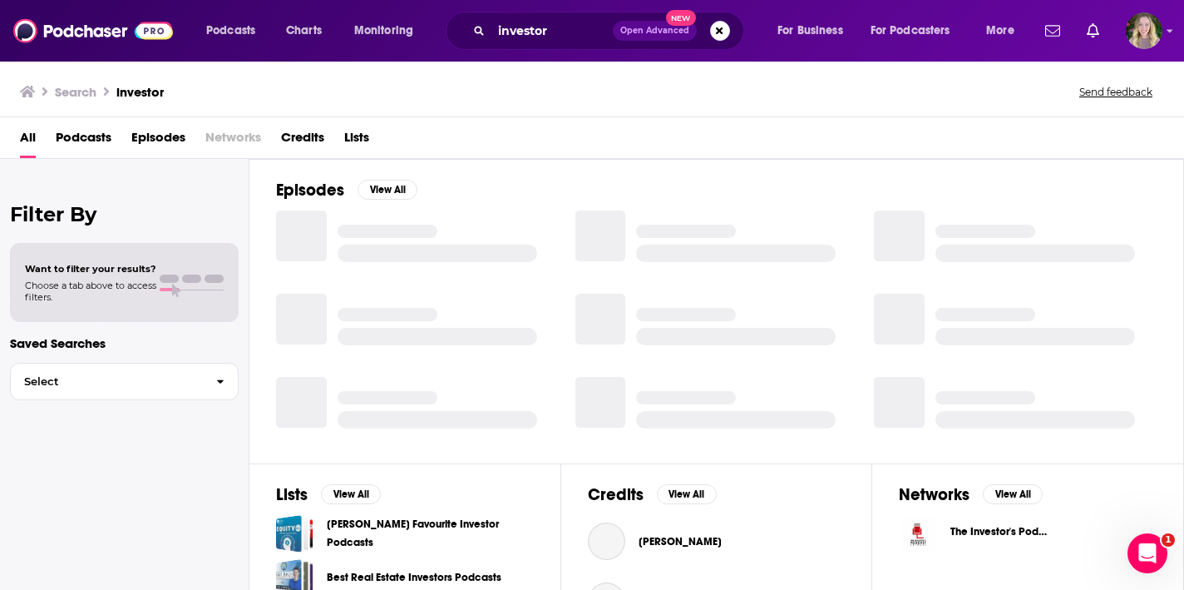
scroll to position [232, 0]
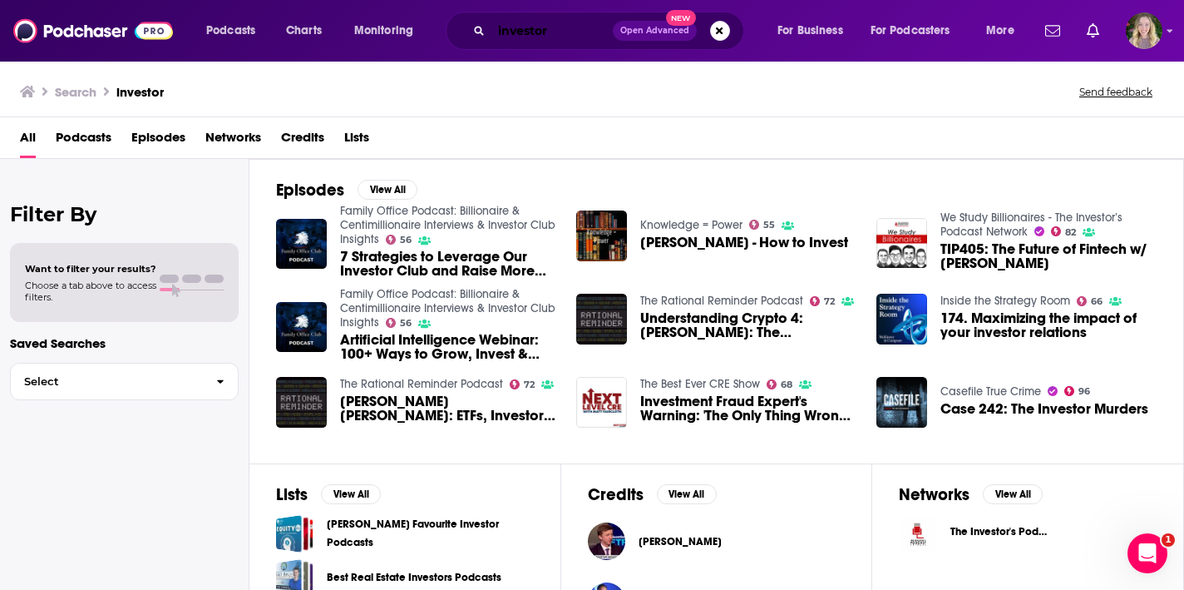
click at [592, 29] on input "investor" at bounding box center [552, 30] width 121 height 27
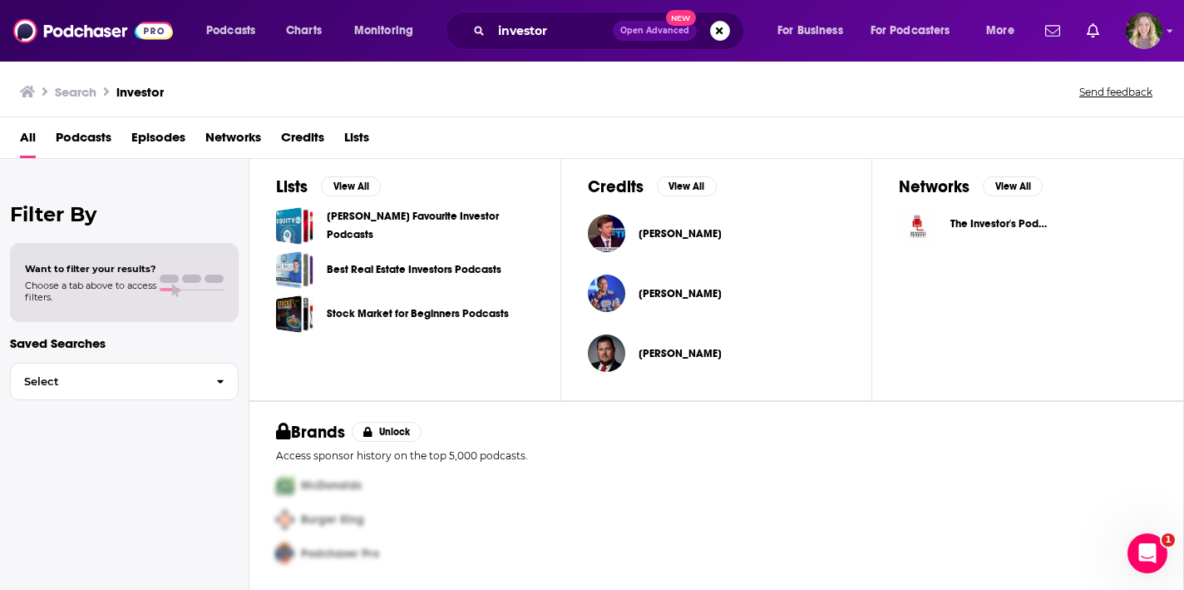
scroll to position [185, 0]
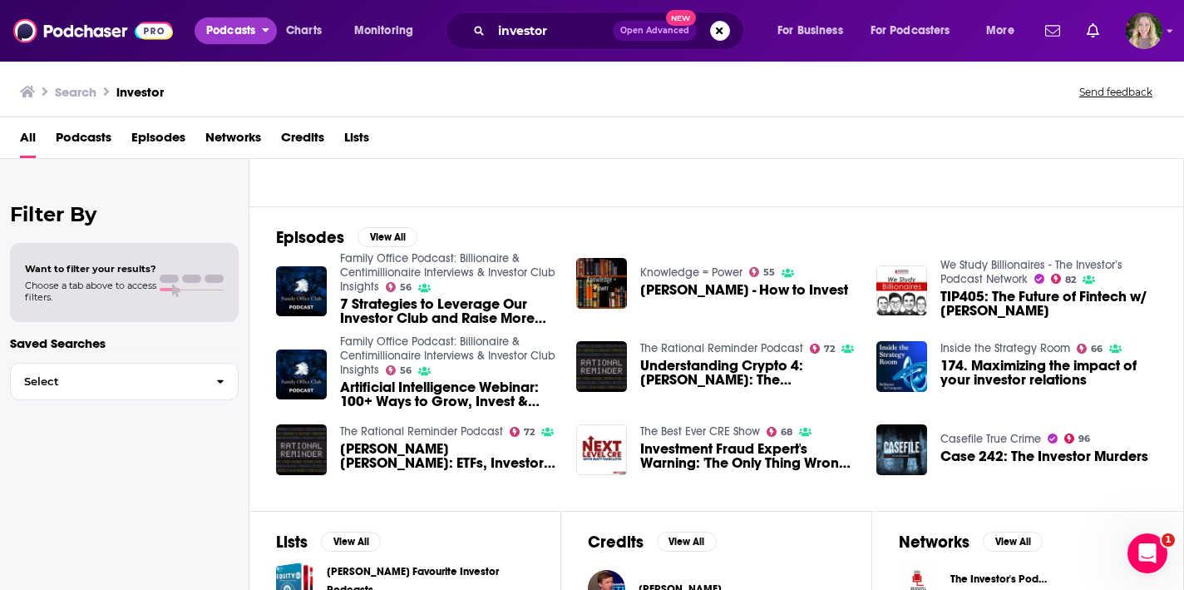
click at [246, 39] on span "Podcasts" at bounding box center [230, 30] width 49 height 23
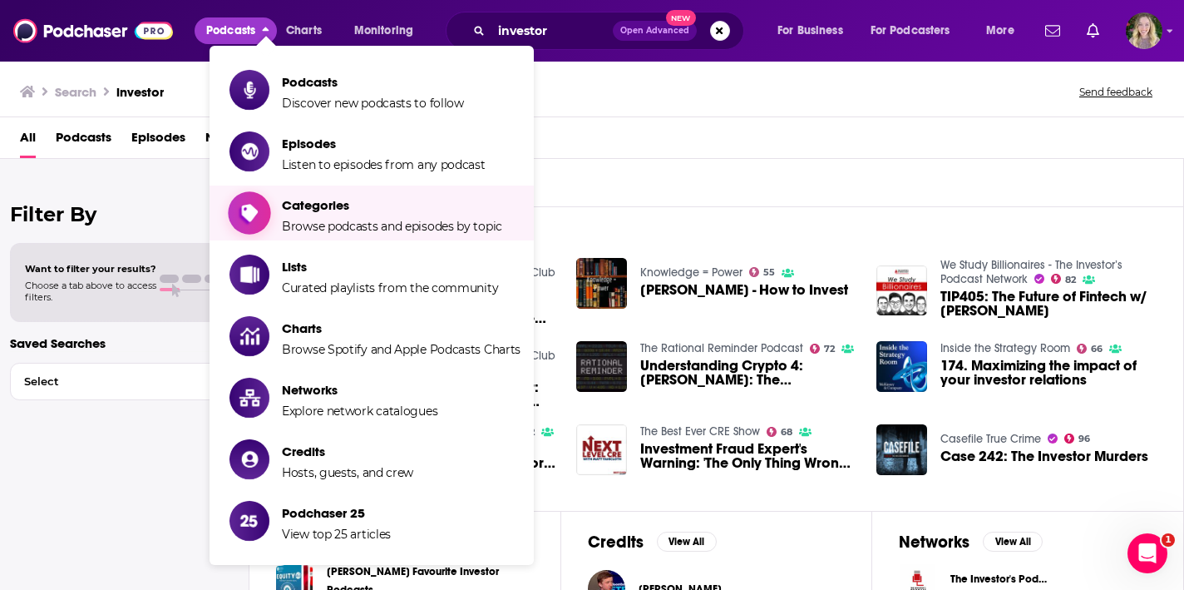
click at [316, 210] on span "Categories" at bounding box center [392, 205] width 220 height 16
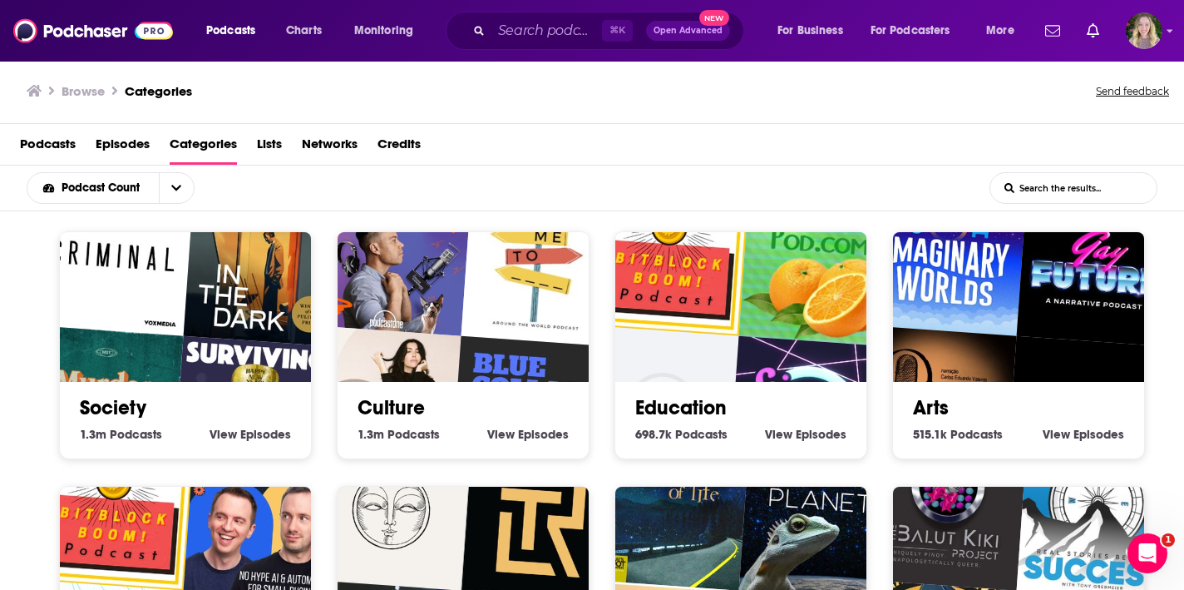
scroll to position [146, 0]
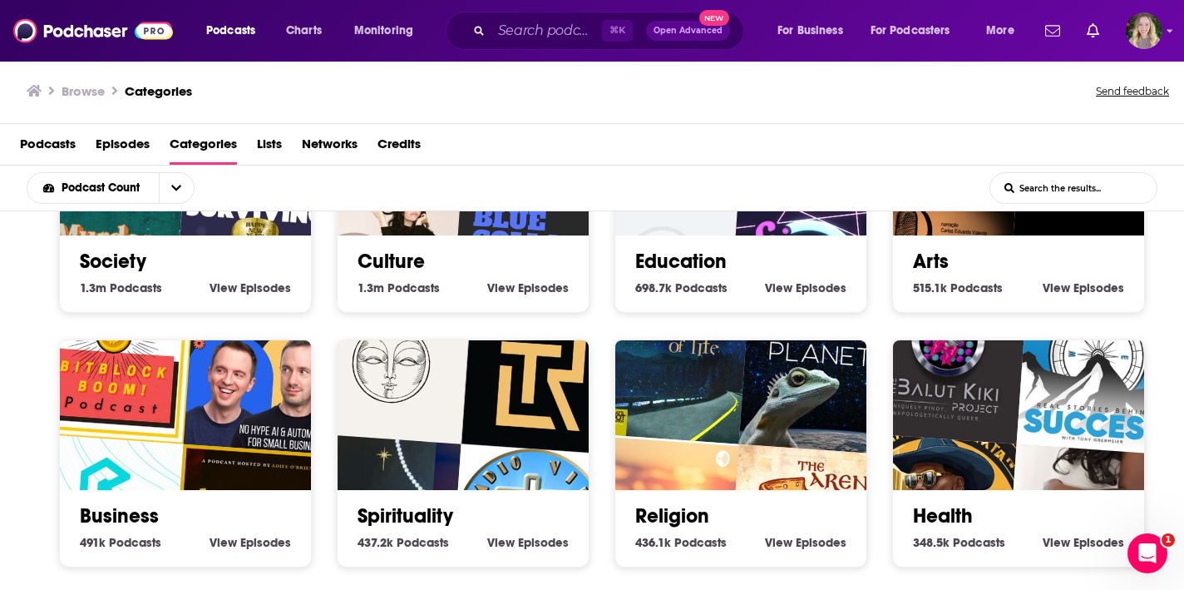
click at [276, 434] on img "Authority Hacker Podcast – AI & Automation for Small biz & Marketers" at bounding box center [264, 374] width 161 height 161
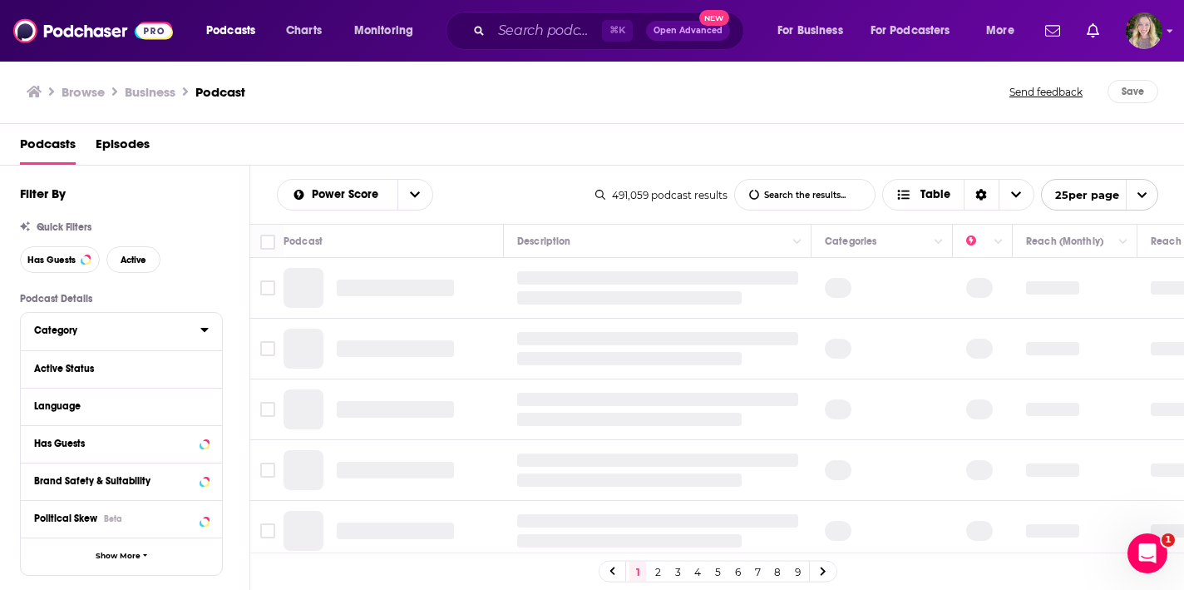
click at [158, 335] on div "Category" at bounding box center [112, 330] width 156 height 12
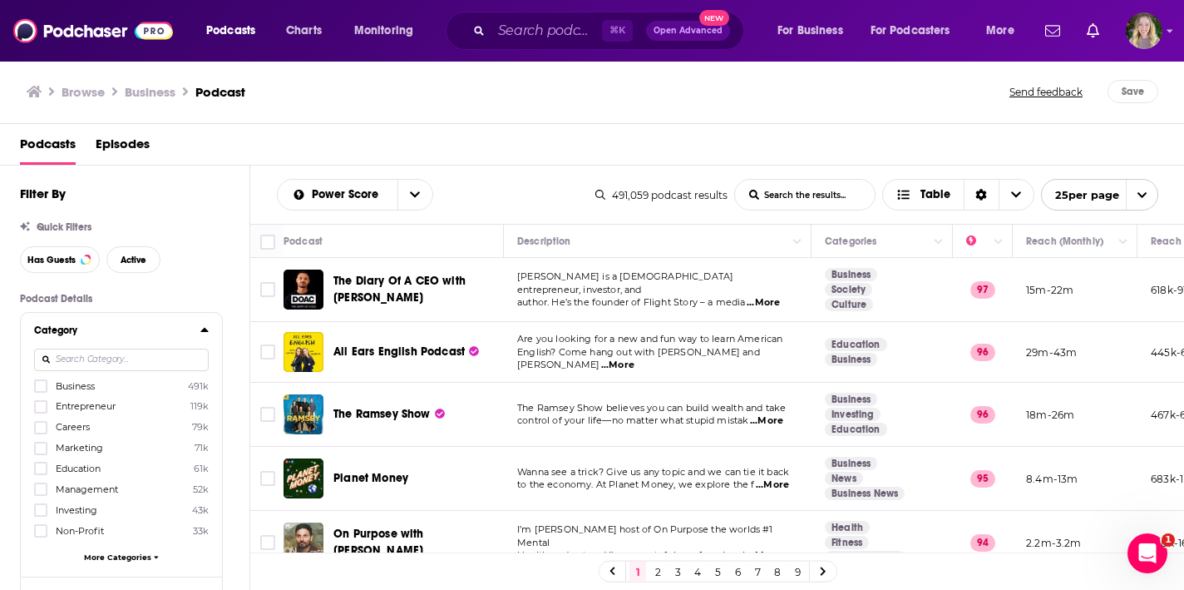
click at [83, 386] on span "Business" at bounding box center [75, 386] width 39 height 12
click at [41, 391] on input "multiSelectOption-business-0" at bounding box center [41, 391] width 0 height 0
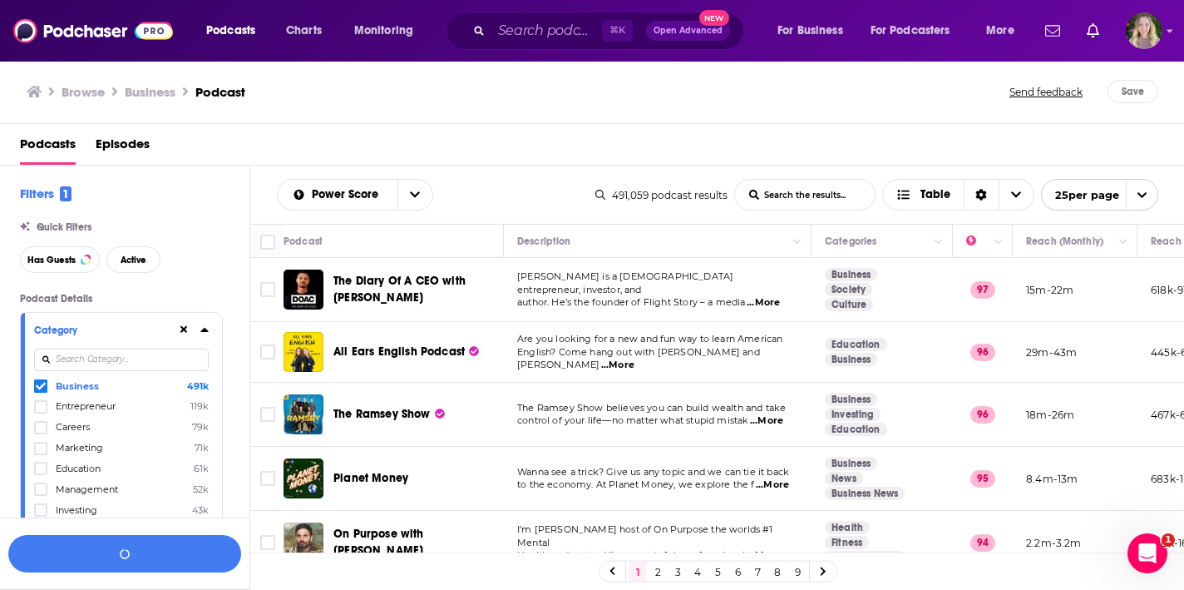
click at [89, 406] on span "Entrepreneur" at bounding box center [86, 406] width 60 height 12
click at [41, 412] on input "multiSelectOption-entrepreneur-1" at bounding box center [41, 412] width 0 height 0
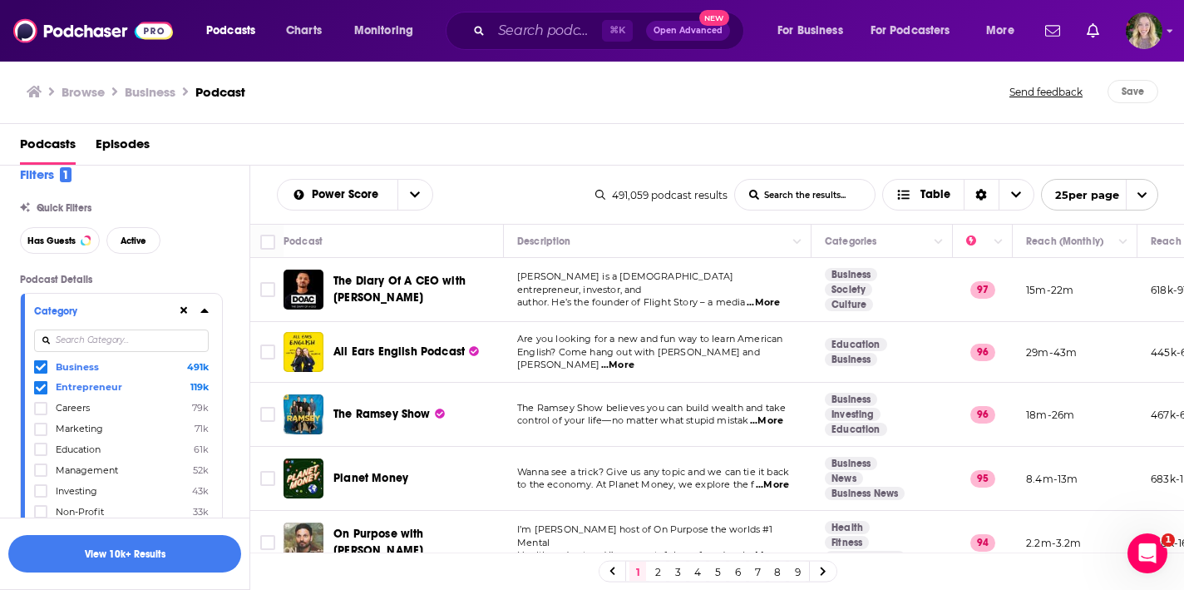
scroll to position [24, 0]
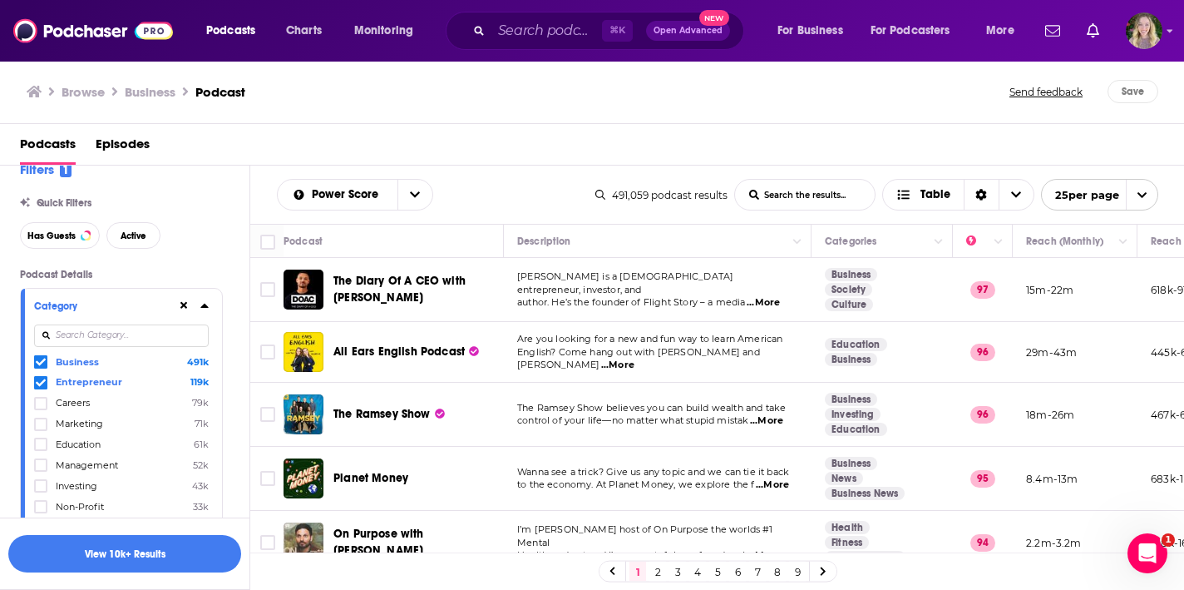
click at [84, 421] on span "Marketing" at bounding box center [79, 423] width 47 height 12
click at [41, 429] on input "multiSelectOption-marketing-3" at bounding box center [41, 429] width 0 height 0
click at [93, 468] on span "Management" at bounding box center [87, 465] width 62 height 12
click at [41, 470] on input "multiSelectOption-management-5" at bounding box center [41, 470] width 0 height 0
click at [93, 486] on span "Investing" at bounding box center [77, 486] width 42 height 12
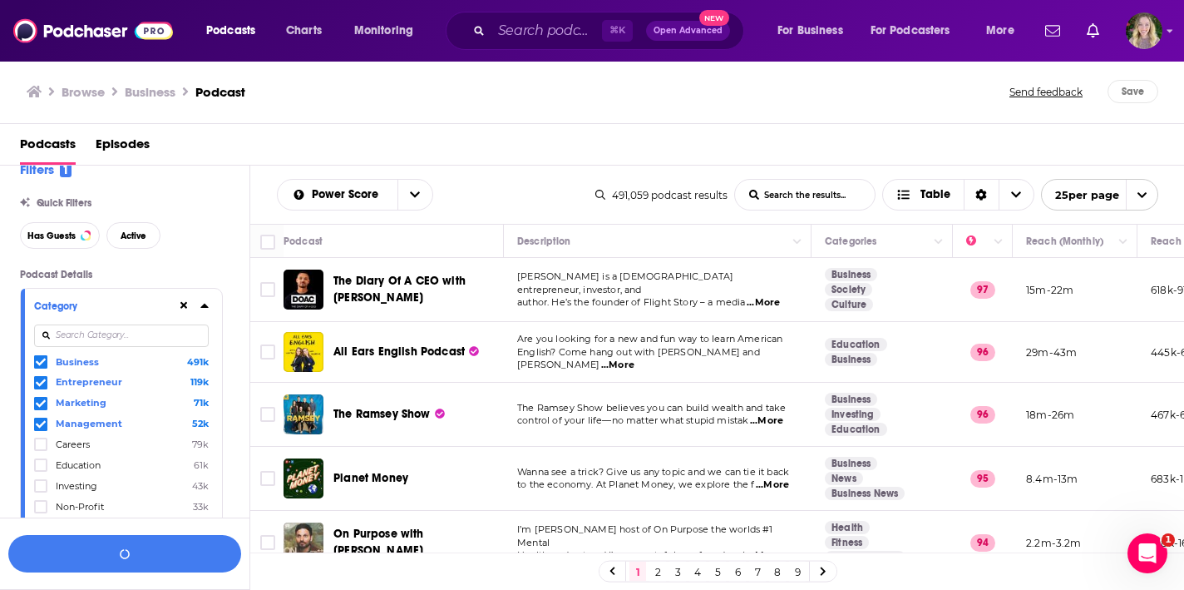
click at [41, 491] on input "multiSelectOption-investing-6" at bounding box center [41, 491] width 0 height 0
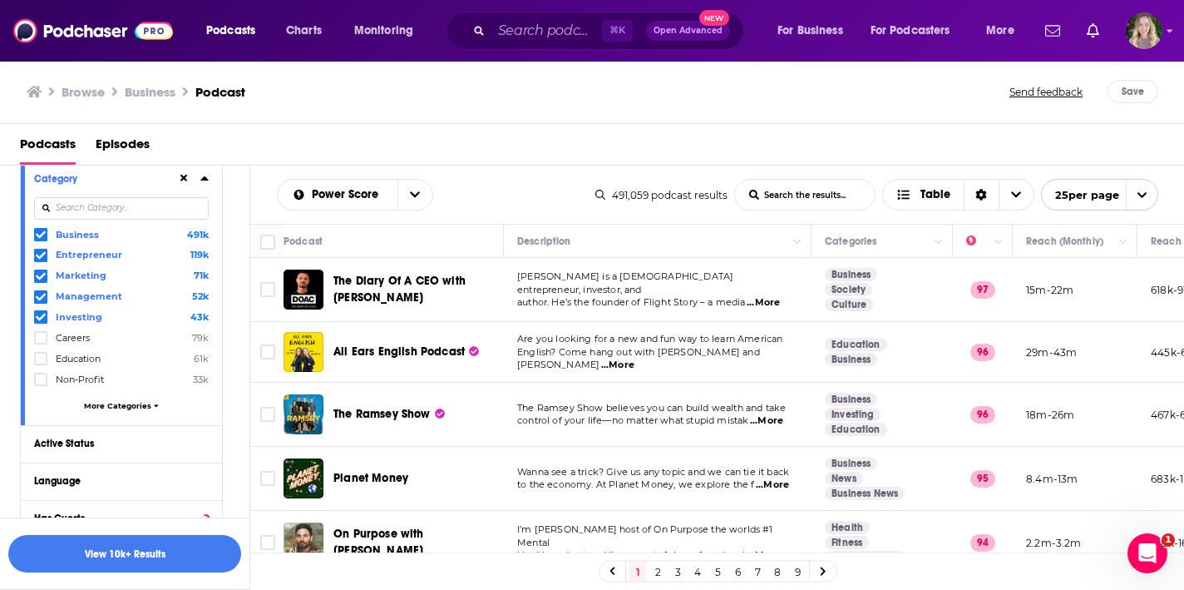
scroll to position [166, 0]
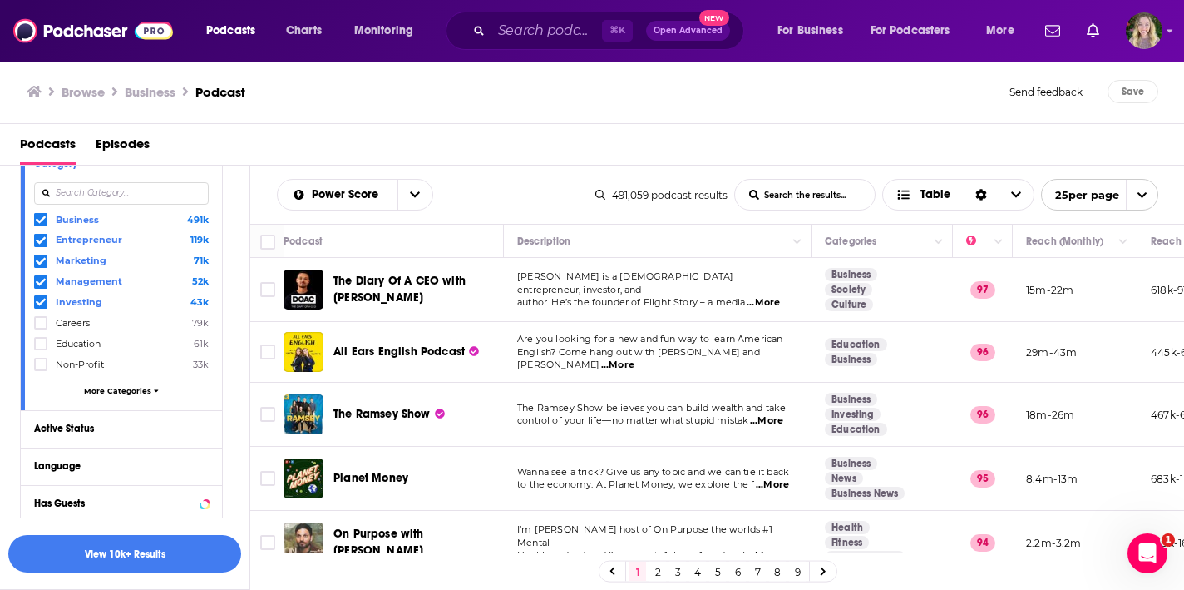
click at [149, 382] on div "Business 491k Entrepreneur 119k Marketing 71k Management 52k Investing 43k Care…" at bounding box center [121, 307] width 175 height 191
click at [154, 393] on span at bounding box center [156, 390] width 5 height 9
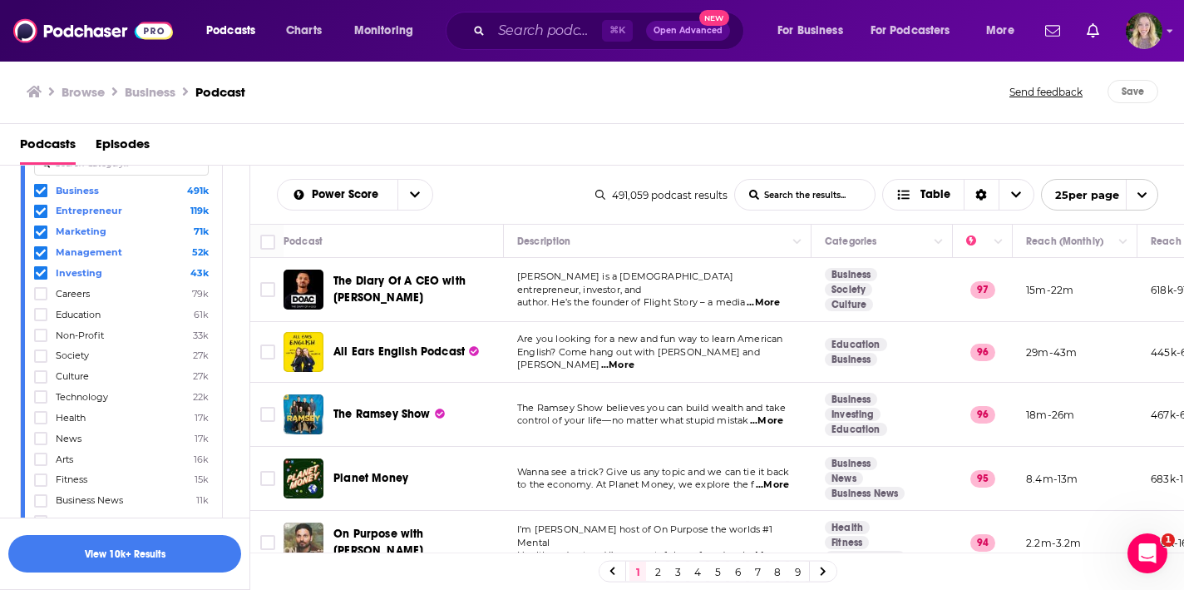
scroll to position [197, 0]
click at [82, 373] on span "Culture" at bounding box center [72, 374] width 33 height 12
click at [41, 380] on input "multiSelectOption-culture-9" at bounding box center [41, 380] width 0 height 0
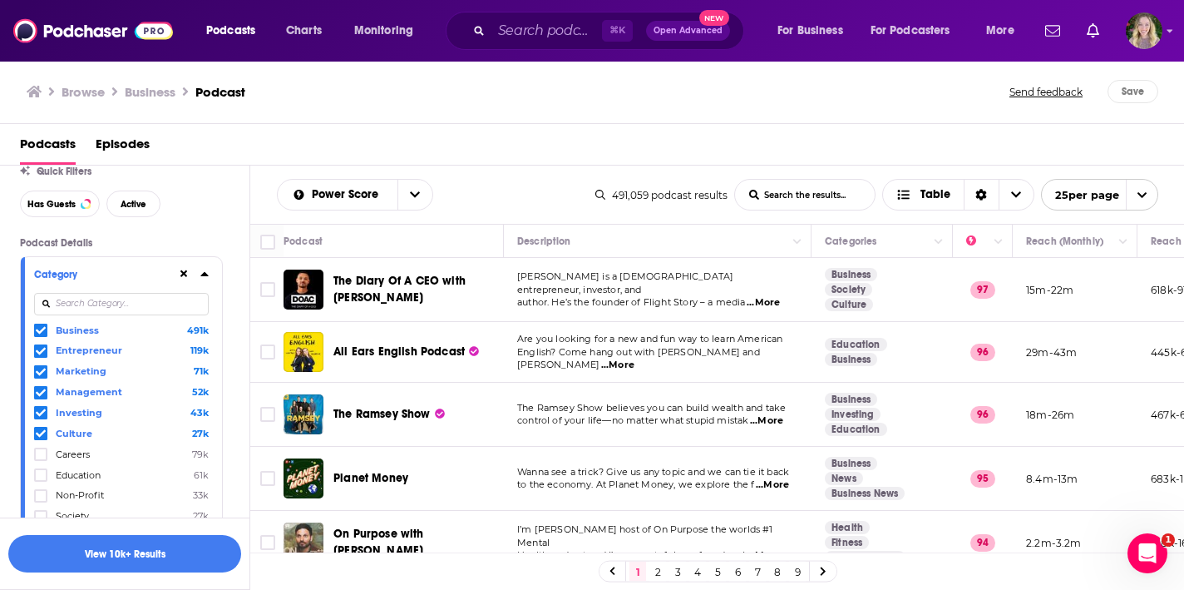
scroll to position [74, 0]
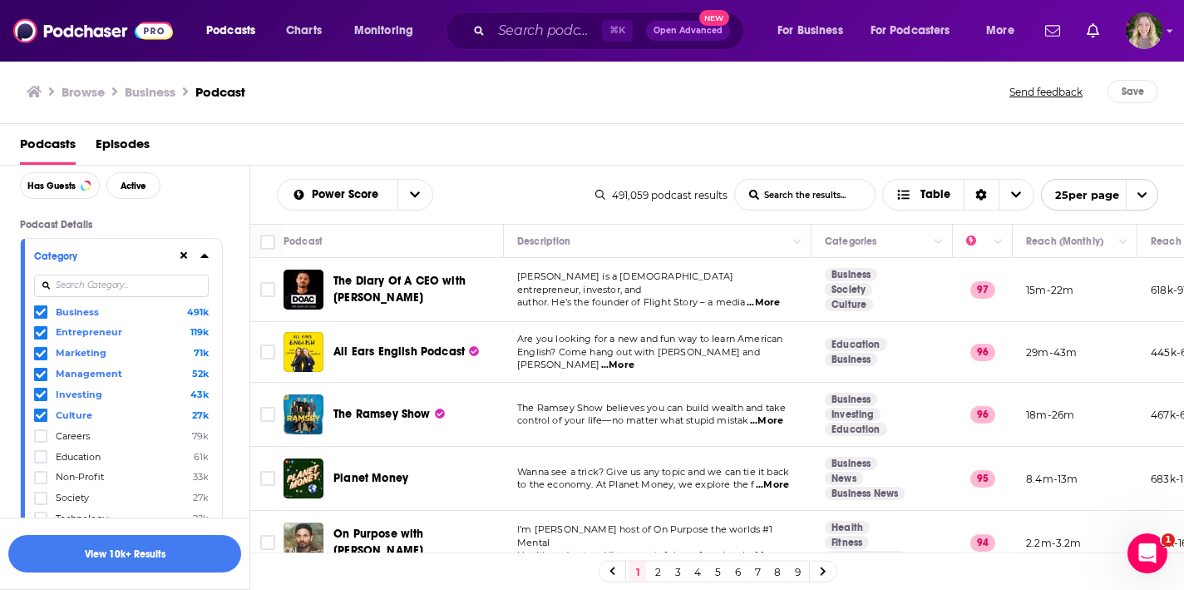
click at [205, 254] on icon at bounding box center [204, 255] width 8 height 13
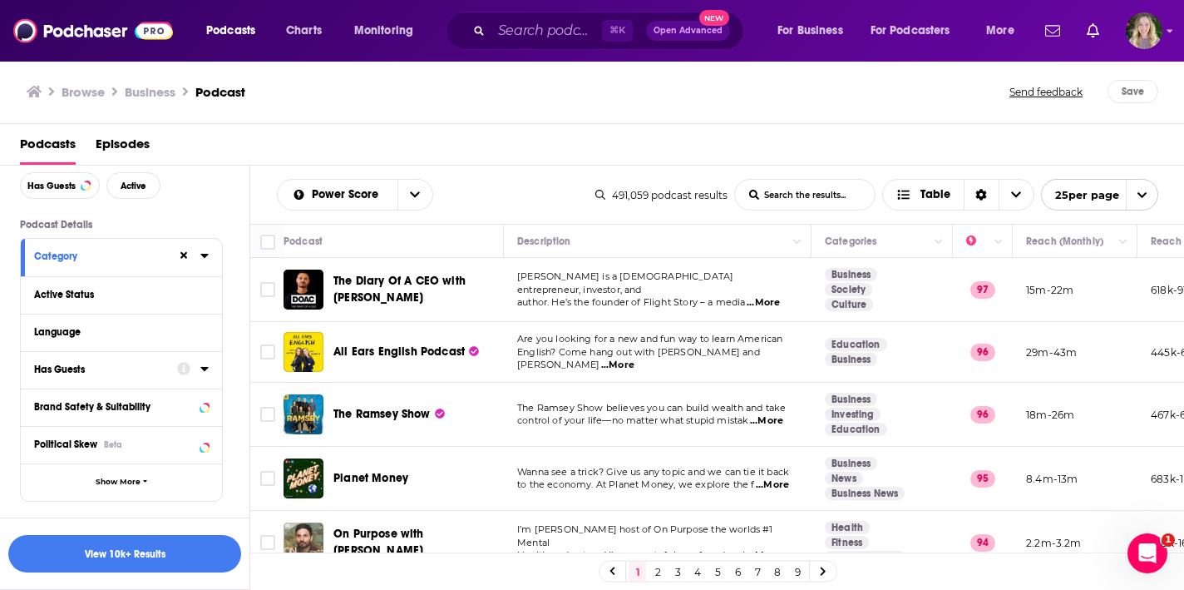
click at [167, 373] on button "Has Guests" at bounding box center [105, 368] width 143 height 21
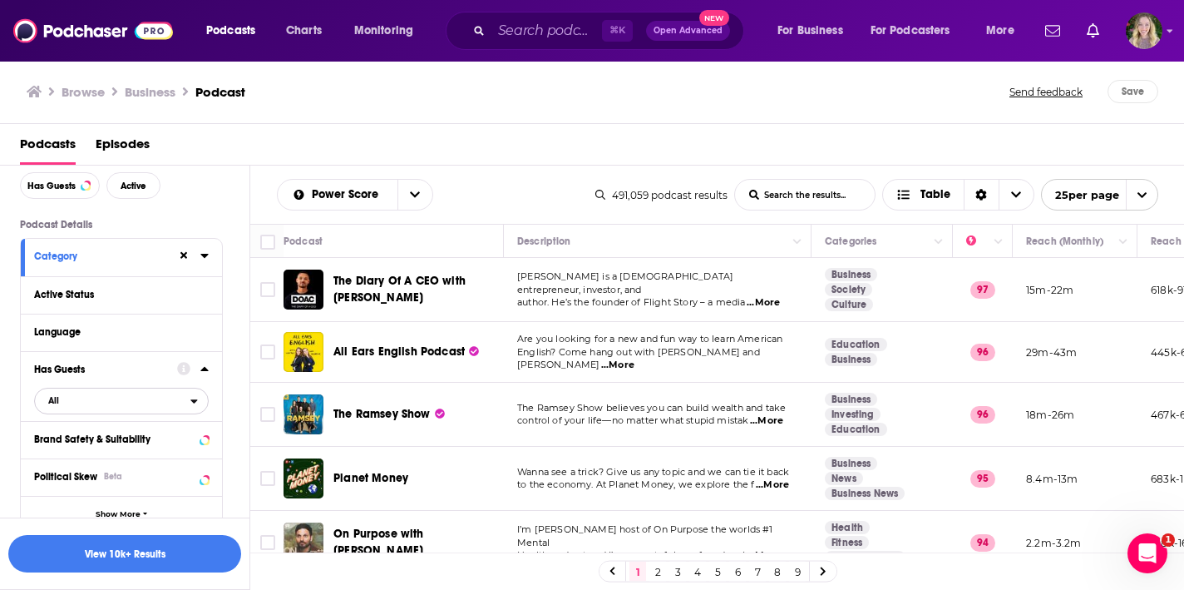
click at [90, 409] on span "All" at bounding box center [113, 400] width 156 height 22
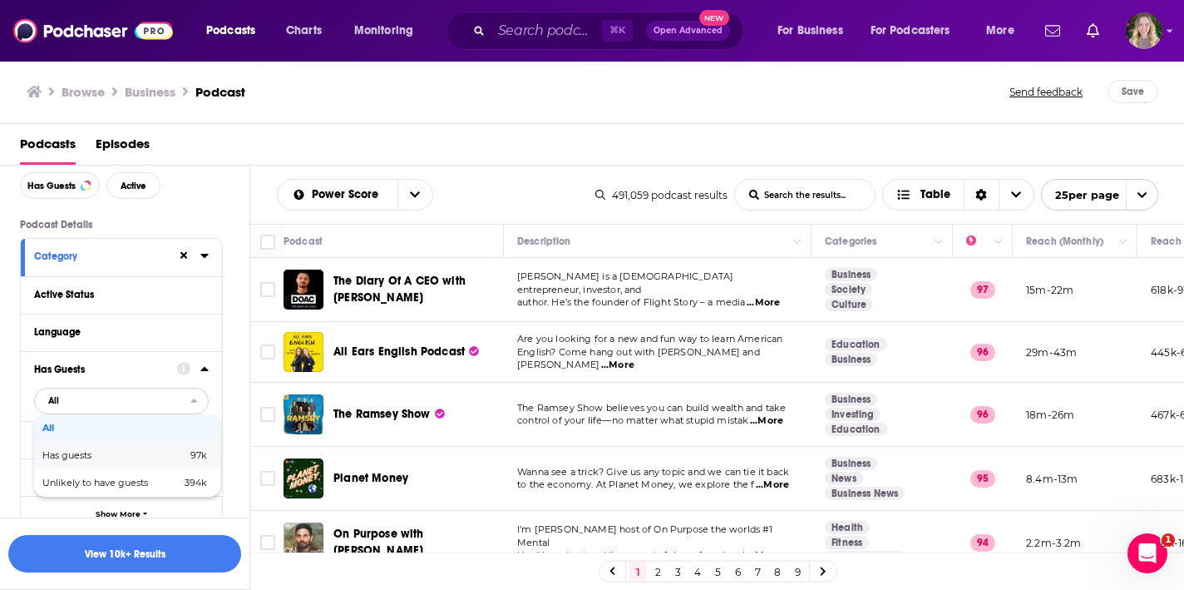
click at [98, 454] on span "Has guests" at bounding box center [90, 455] width 96 height 9
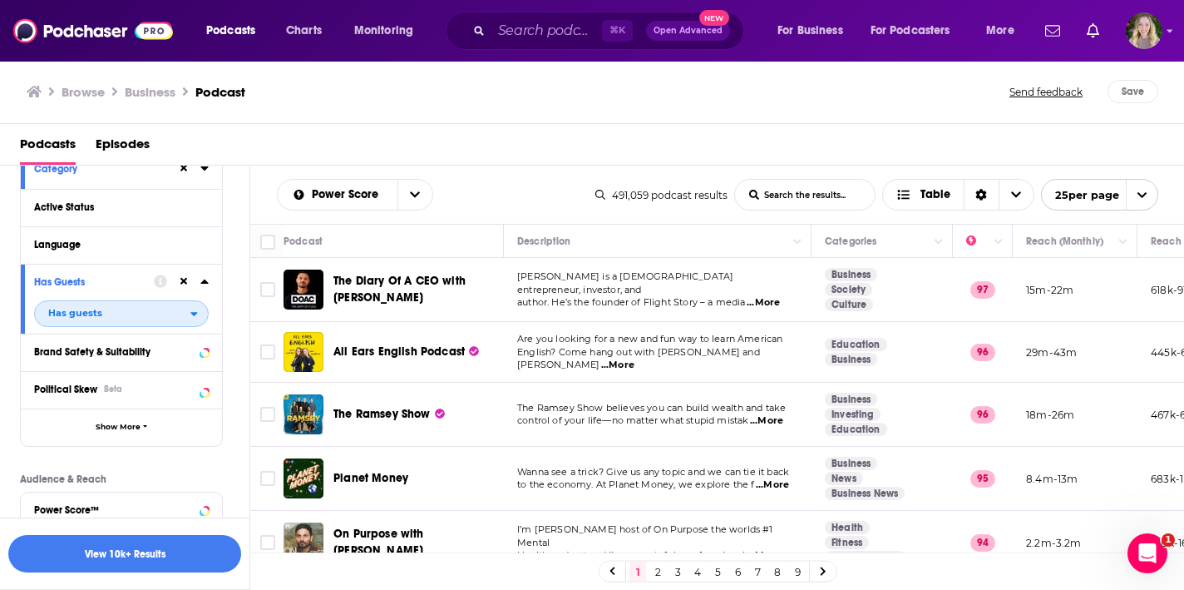
scroll to position [163, 0]
click at [205, 245] on icon at bounding box center [203, 242] width 7 height 4
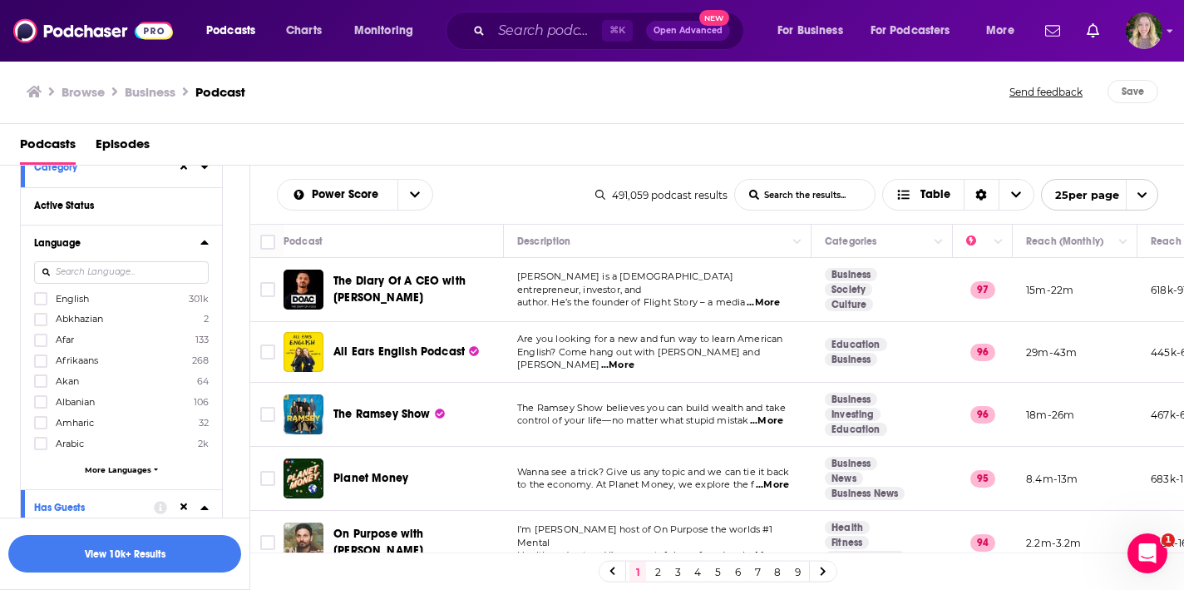
click at [123, 295] on label "English 301k" at bounding box center [121, 298] width 175 height 14
click at [41, 304] on input "multiSelectOption-en-0" at bounding box center [41, 304] width 0 height 0
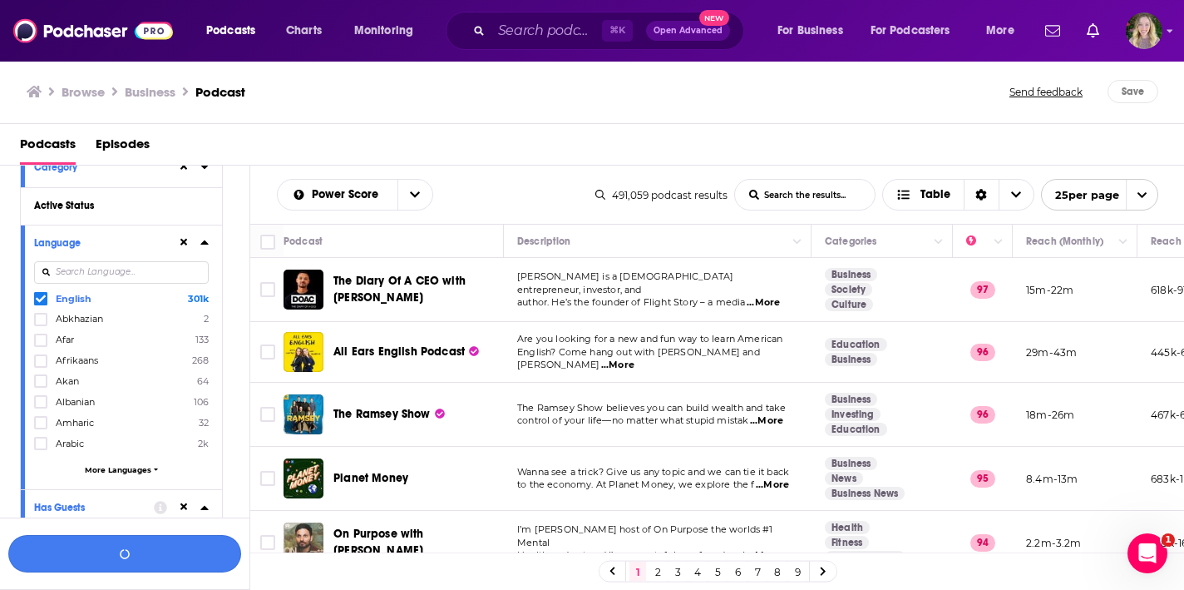
click at [162, 551] on button "button" at bounding box center [124, 553] width 233 height 37
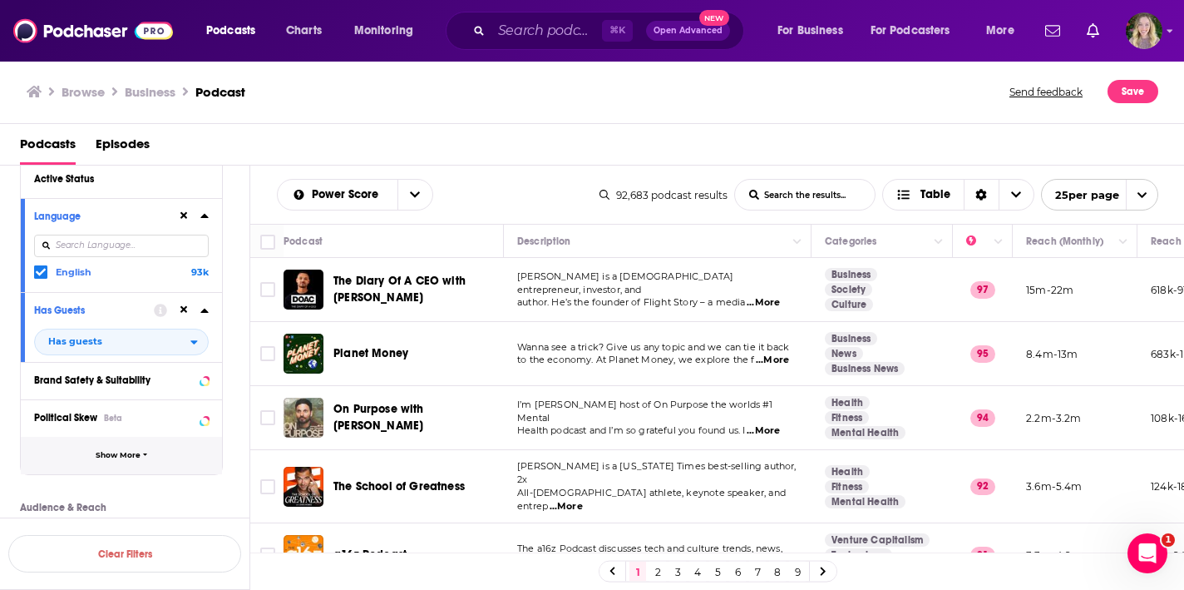
scroll to position [191, 0]
click at [181, 385] on icon at bounding box center [182, 378] width 13 height 13
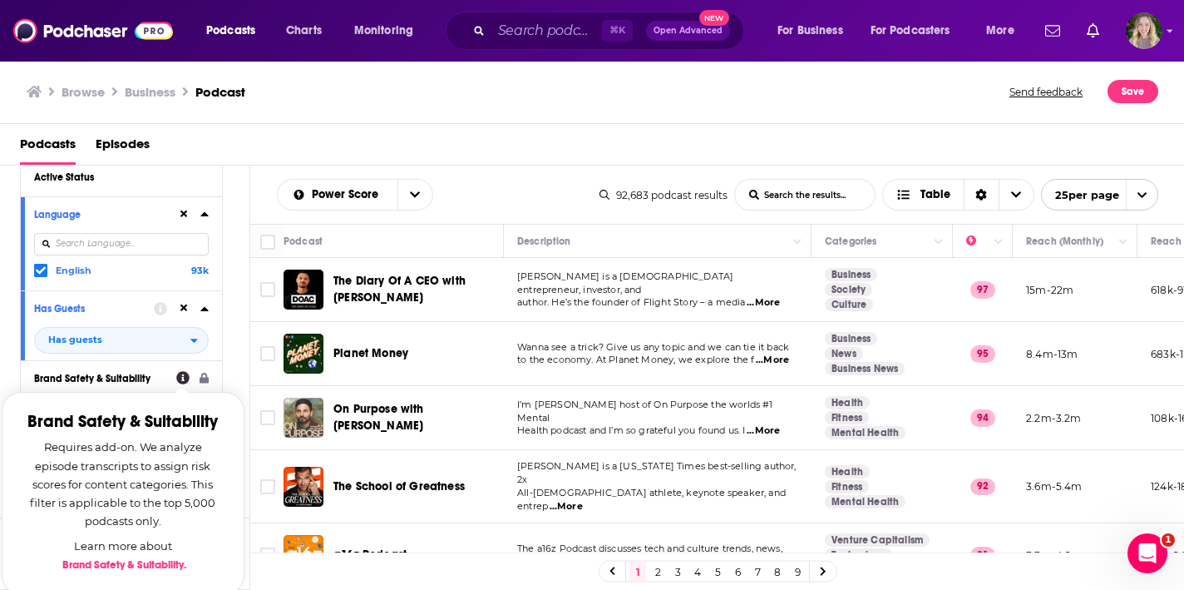
click at [212, 369] on div "Brand Safety & Suitability Brand Safety & Suitability Requires add-on. We analy…" at bounding box center [121, 378] width 201 height 37
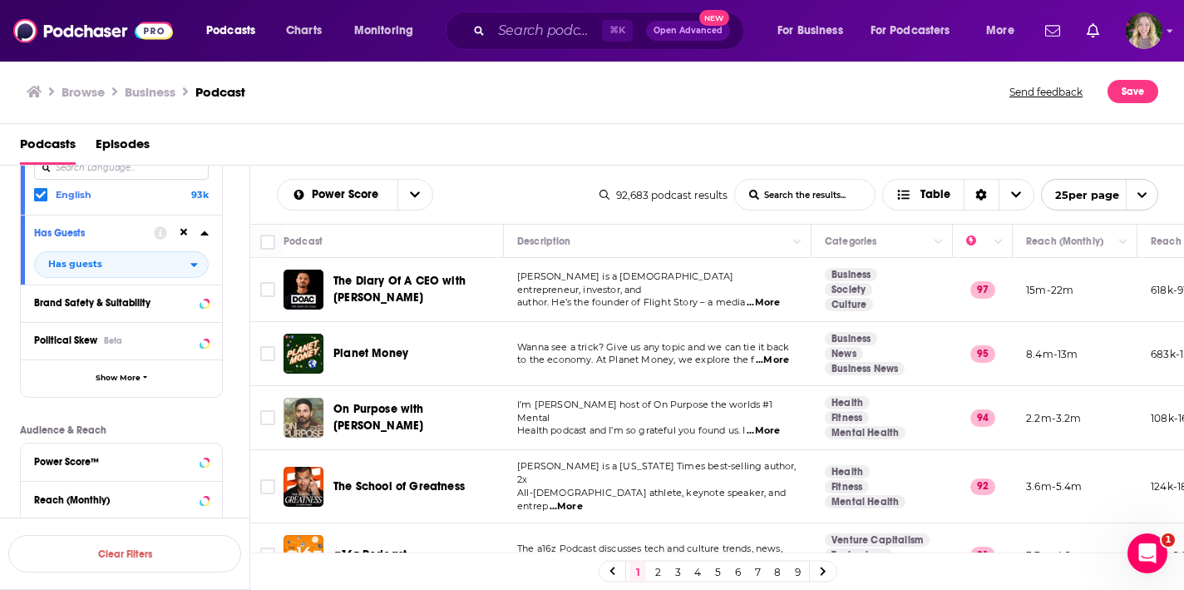
scroll to position [311, 0]
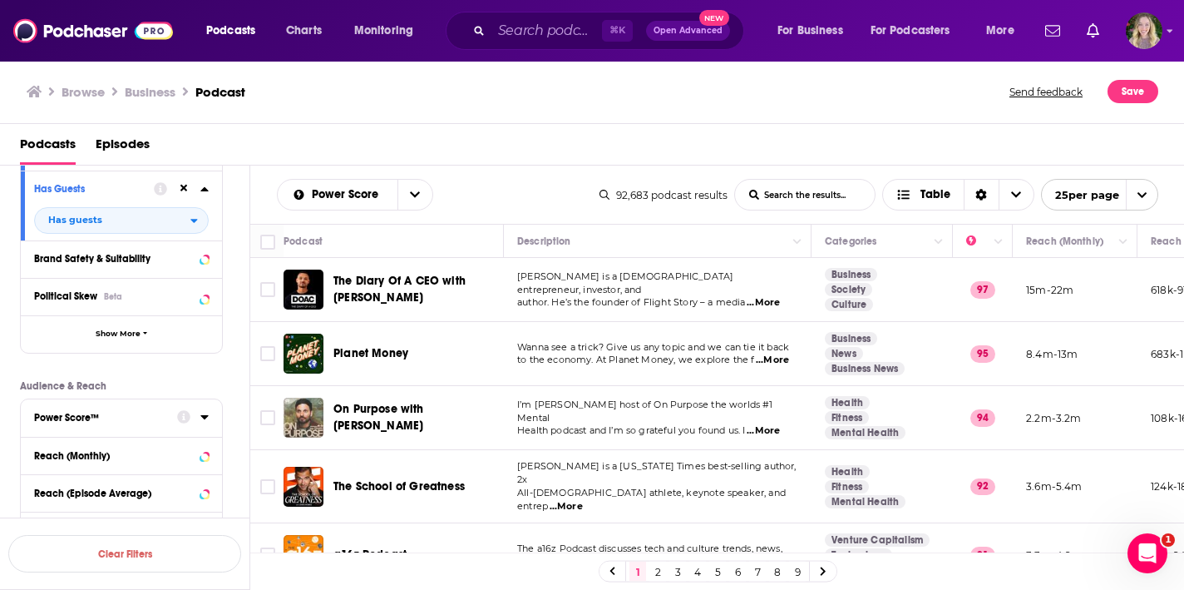
click at [198, 422] on div at bounding box center [193, 416] width 32 height 21
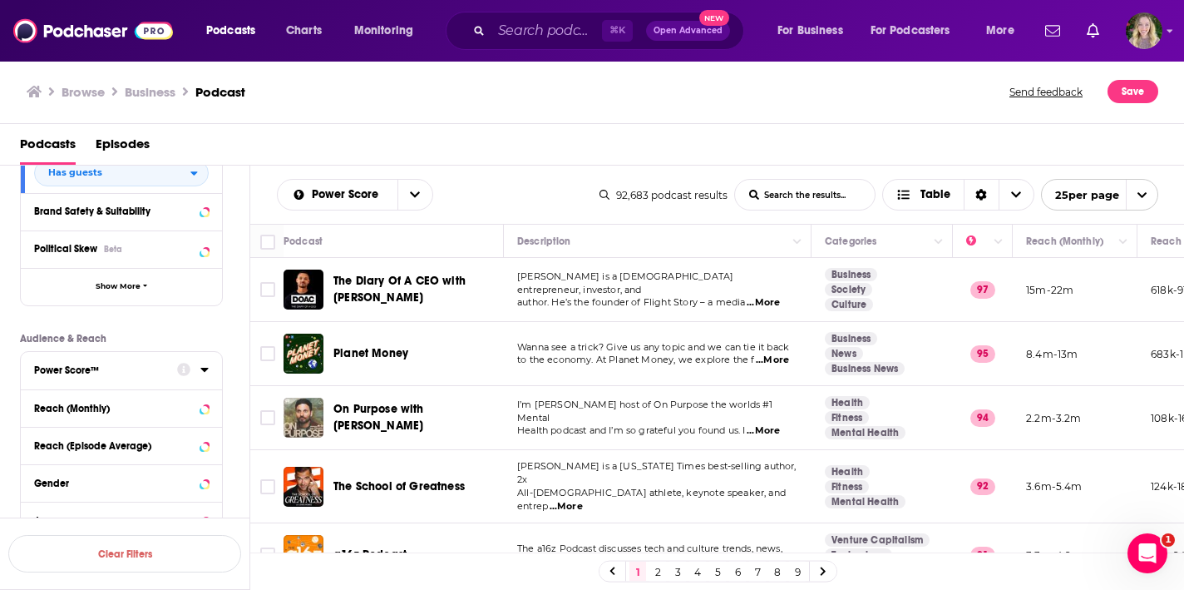
click at [205, 376] on icon at bounding box center [204, 369] width 8 height 13
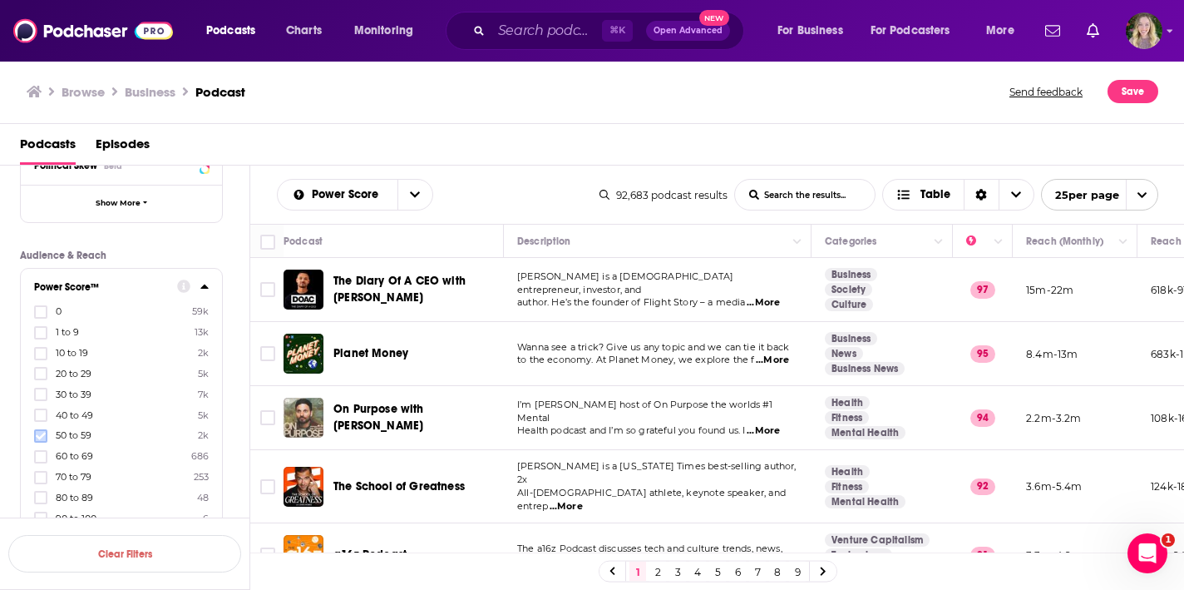
click at [38, 433] on icon at bounding box center [41, 436] width 10 height 10
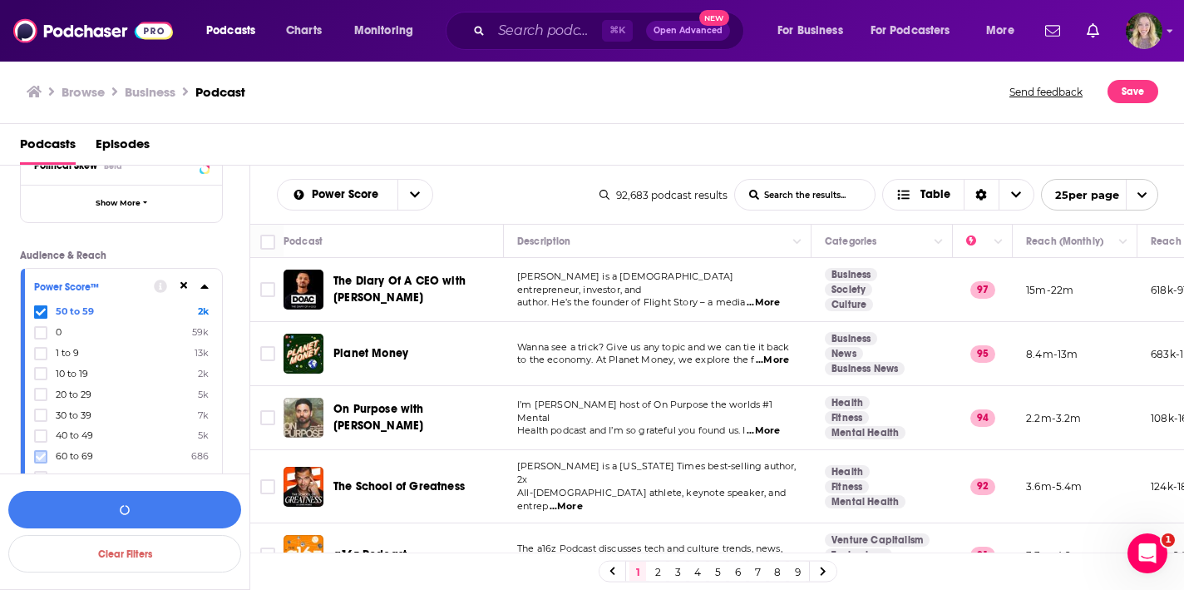
click at [38, 450] on label at bounding box center [40, 456] width 13 height 13
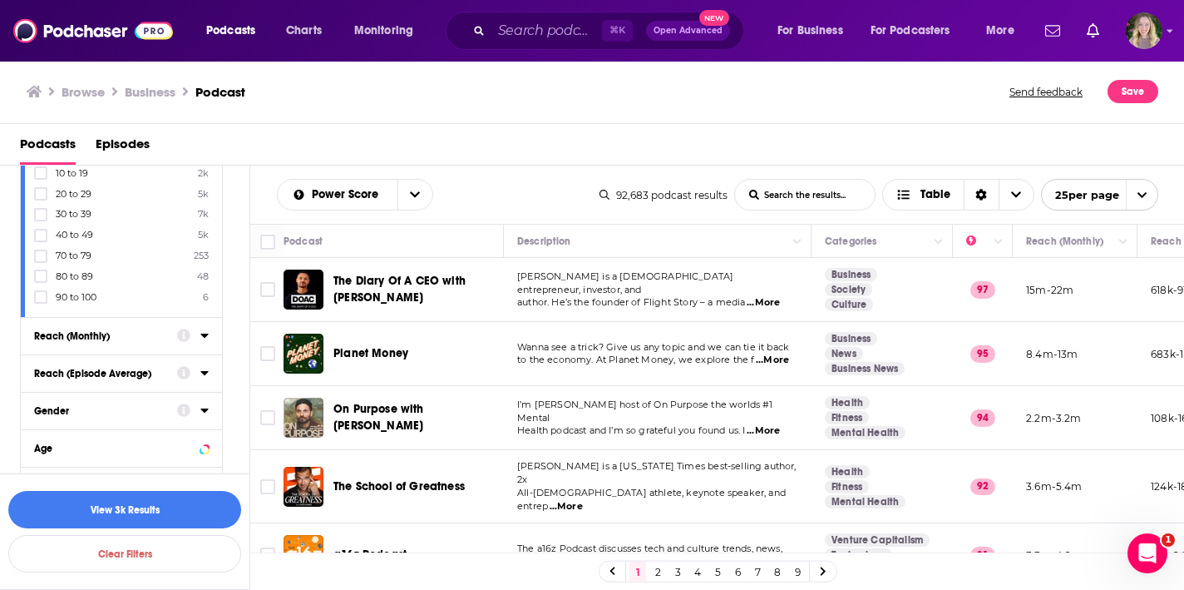
scroll to position [662, 0]
click at [45, 299] on icon at bounding box center [41, 298] width 10 height 10
click at [41, 284] on div "50 to 59 2k 60 to 69 686 90 to 100 6 0 59k 1 to 9 13k 10 to 19 2k 20 to 29 5k 3…" at bounding box center [121, 194] width 175 height 220
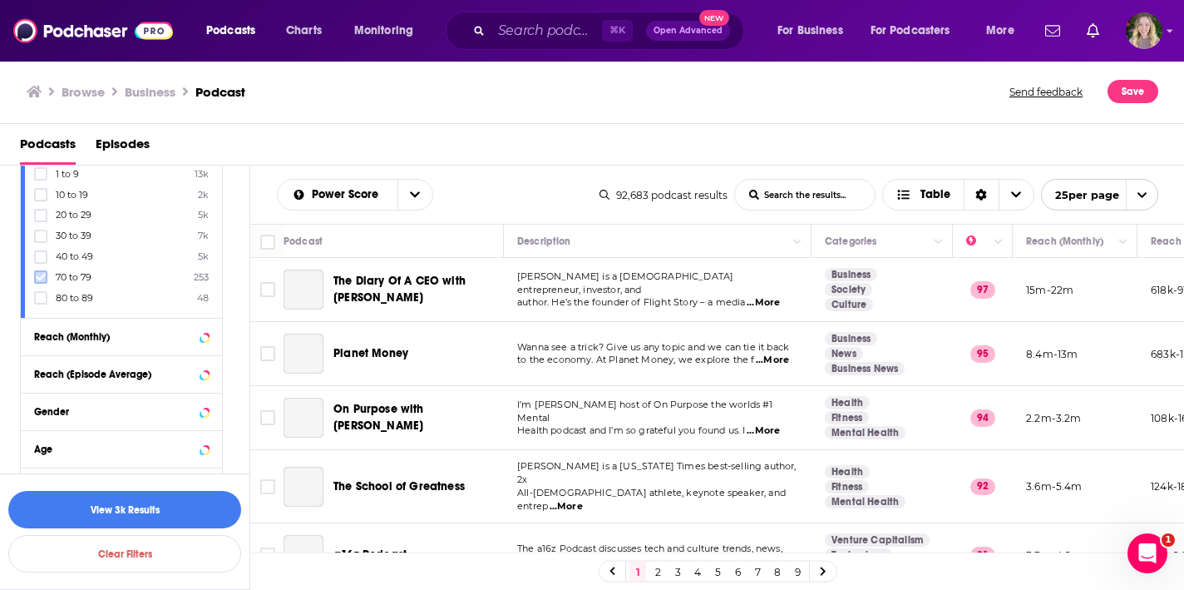
click at [41, 280] on icon at bounding box center [41, 277] width 10 height 10
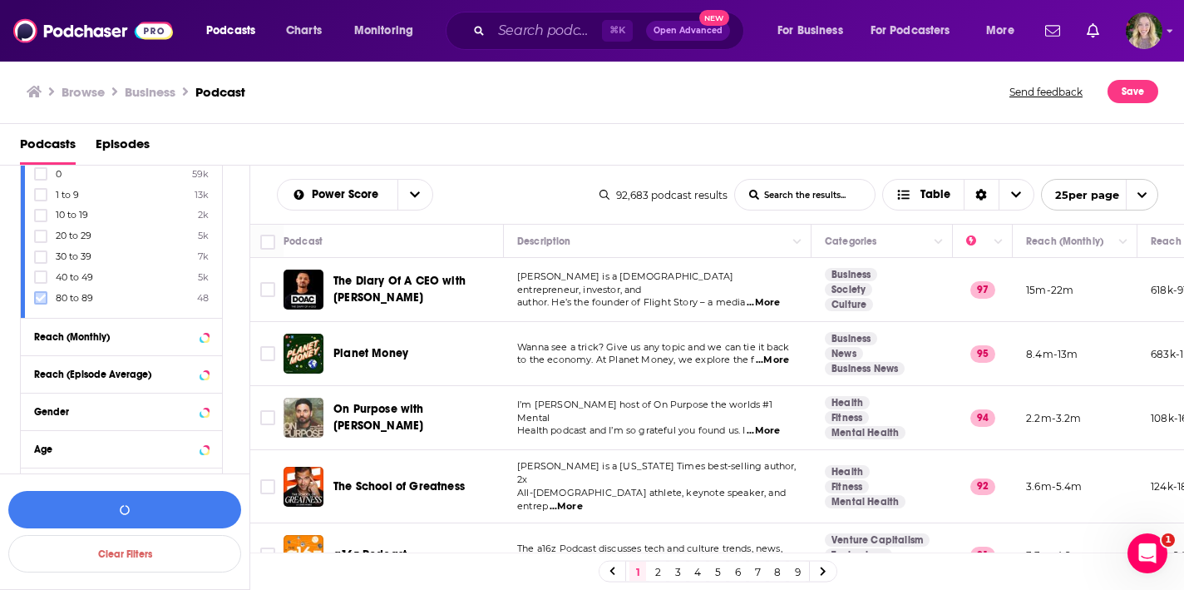
click at [42, 297] on icon at bounding box center [41, 298] width 10 height 10
click at [991, 238] on button "Column Actions" at bounding box center [999, 242] width 20 height 20
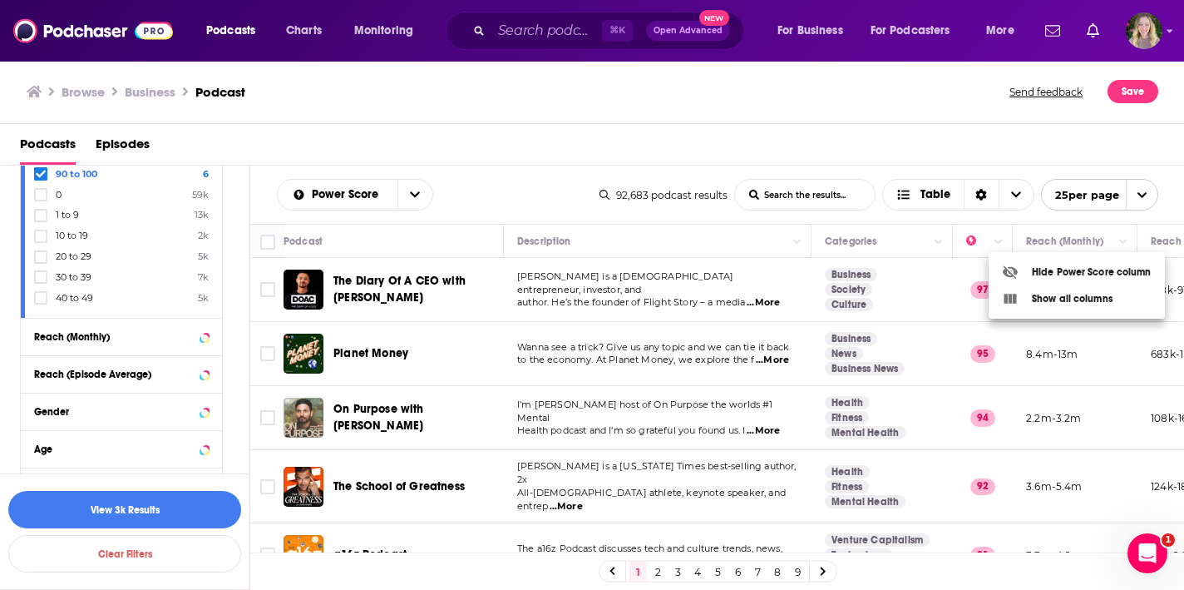
click at [626, 186] on div at bounding box center [592, 295] width 1184 height 590
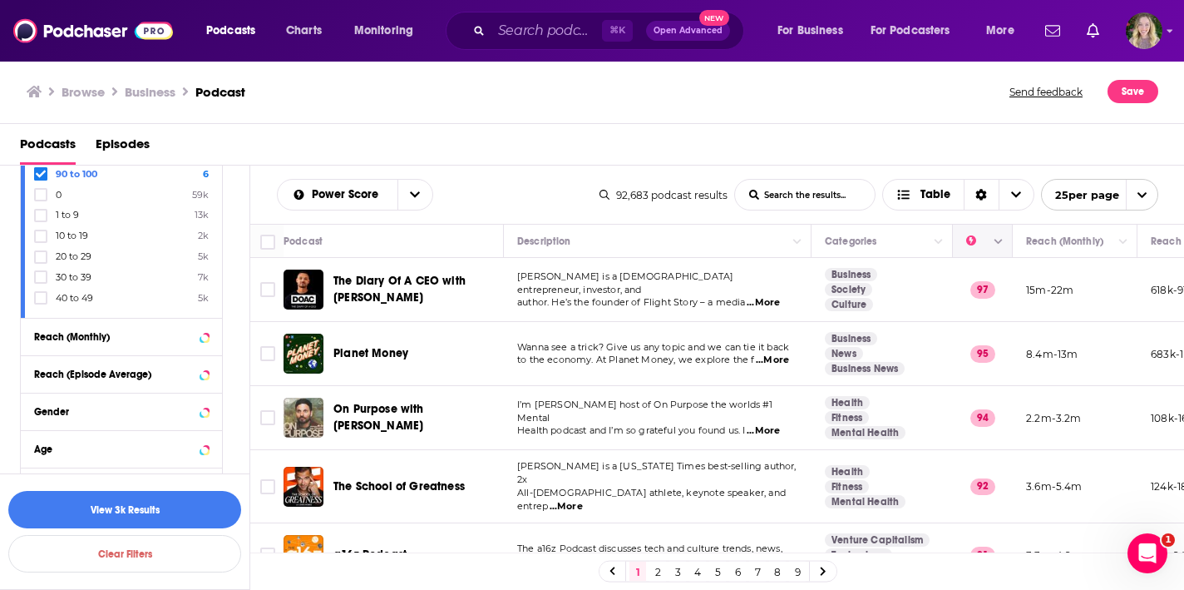
click at [966, 236] on button "Move" at bounding box center [981, 241] width 32 height 20
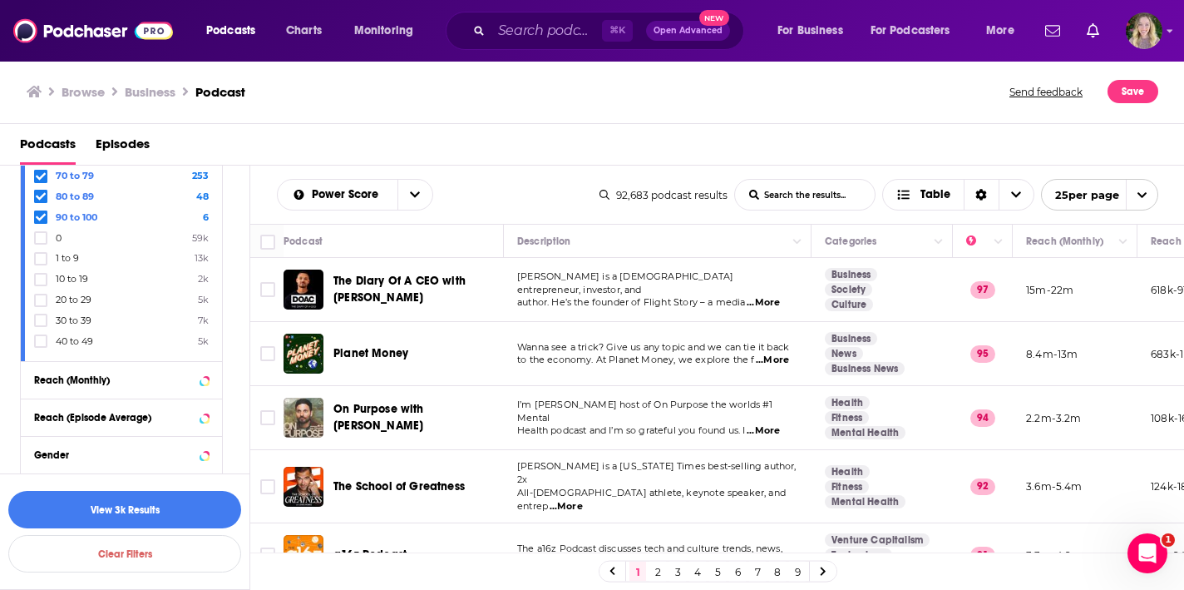
scroll to position [616, 0]
click at [82, 217] on span "90 to 100" at bounding box center [77, 220] width 42 height 12
click at [41, 223] on input "multiSelectOption-90-4" at bounding box center [41, 223] width 0 height 0
click at [161, 506] on button "button" at bounding box center [124, 509] width 233 height 37
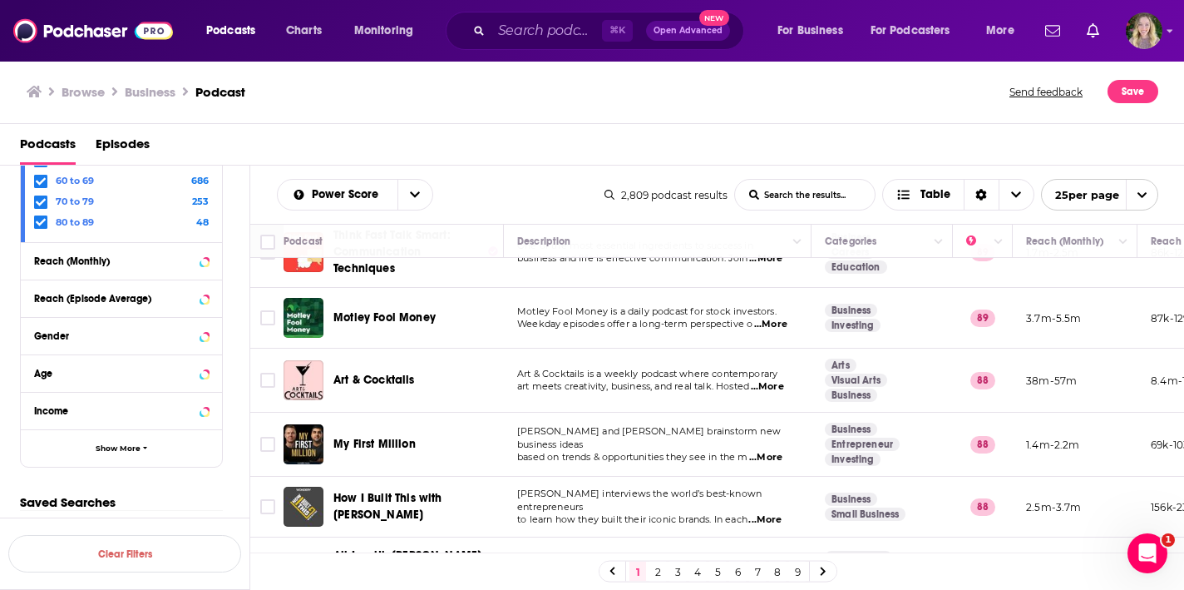
scroll to position [103, 0]
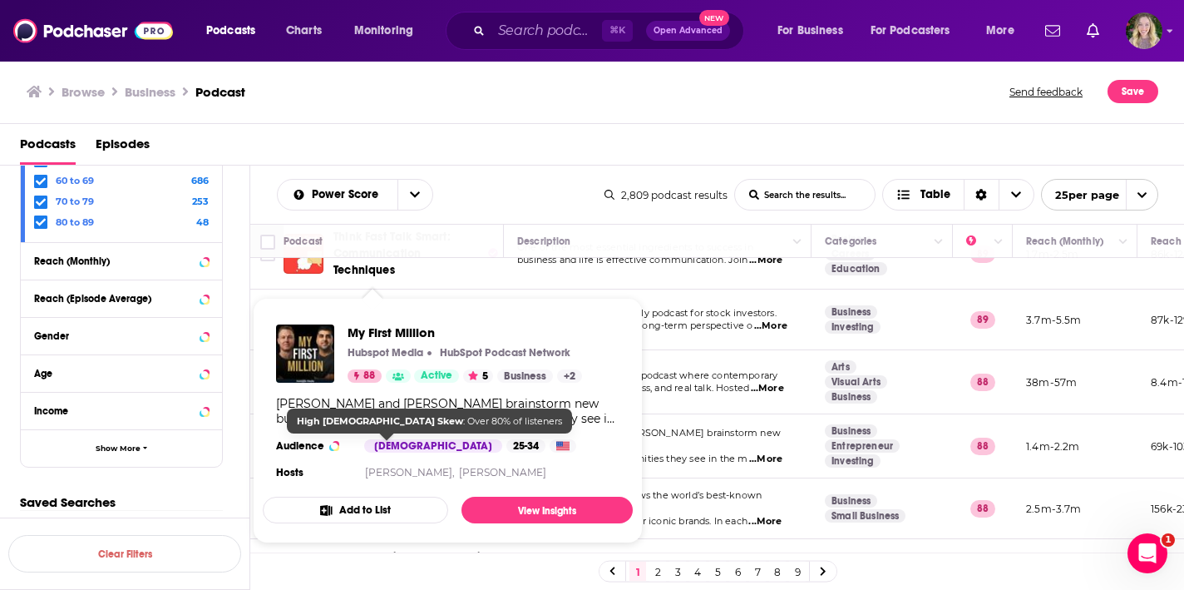
click at [384, 442] on div "Male" at bounding box center [433, 445] width 138 height 13
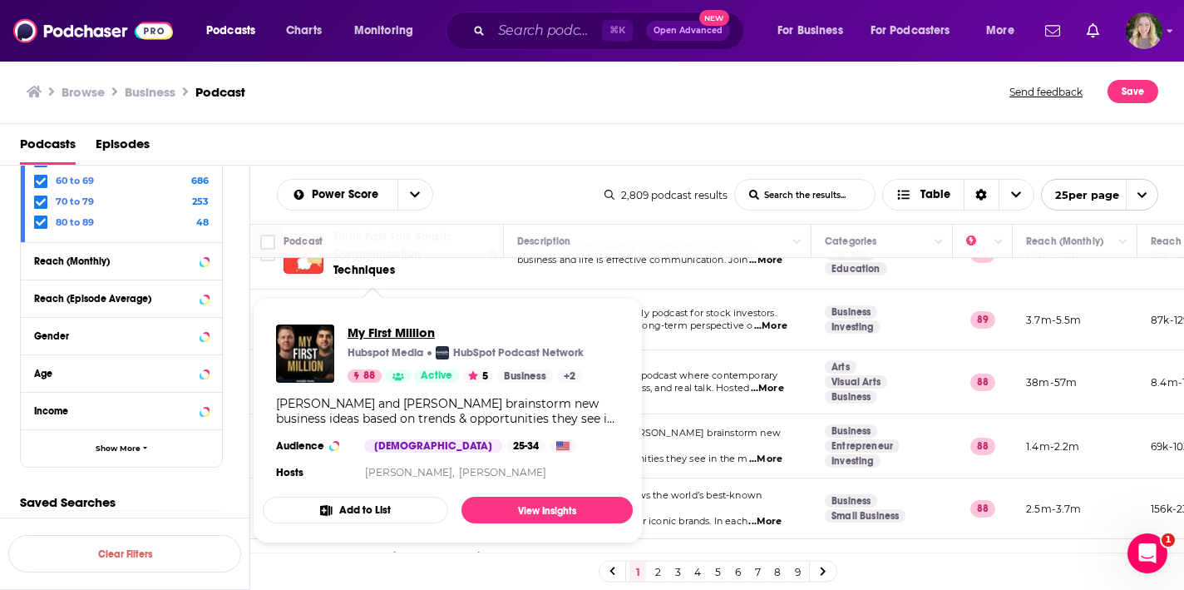
click at [382, 329] on span "My First Million" at bounding box center [466, 332] width 236 height 16
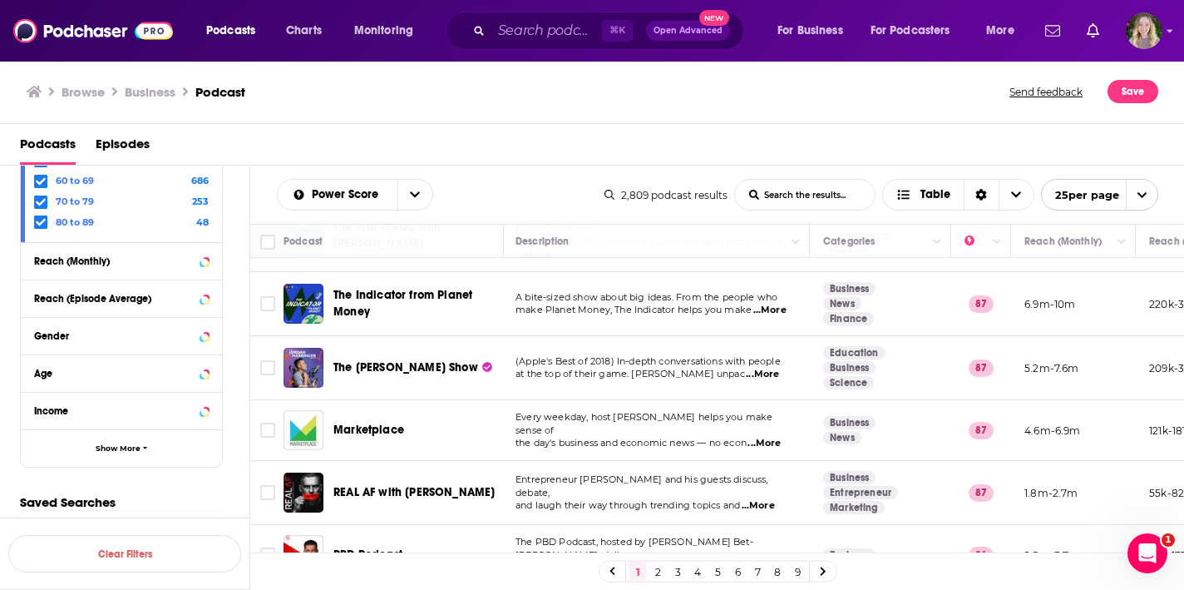
scroll to position [516, 2]
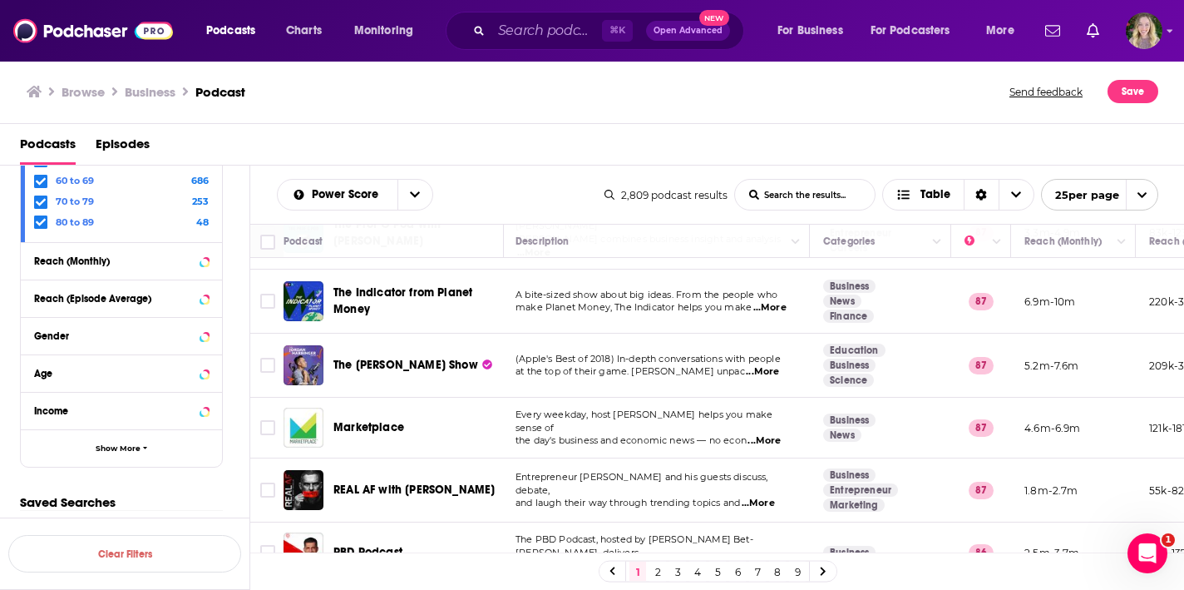
click at [430, 472] on div "Podcasts Charts Monitoring ⌘ K Open Advanced New For Business For Podcasters Mo…" at bounding box center [592, 295] width 1184 height 590
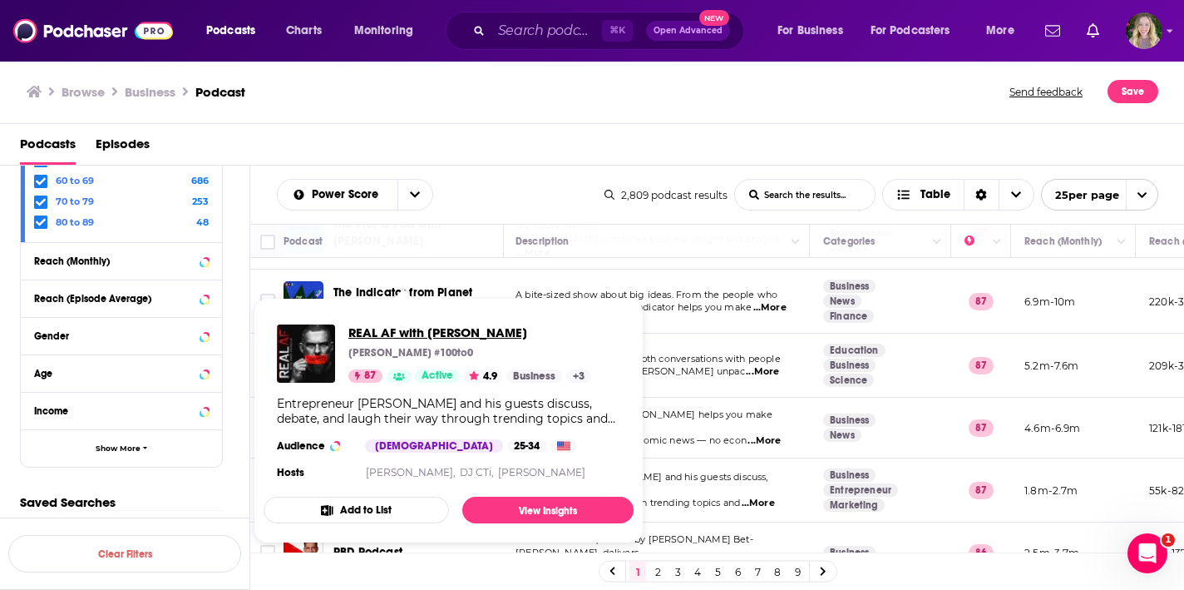
click at [454, 329] on span "REAL AF with Andy Frisella" at bounding box center [469, 332] width 243 height 16
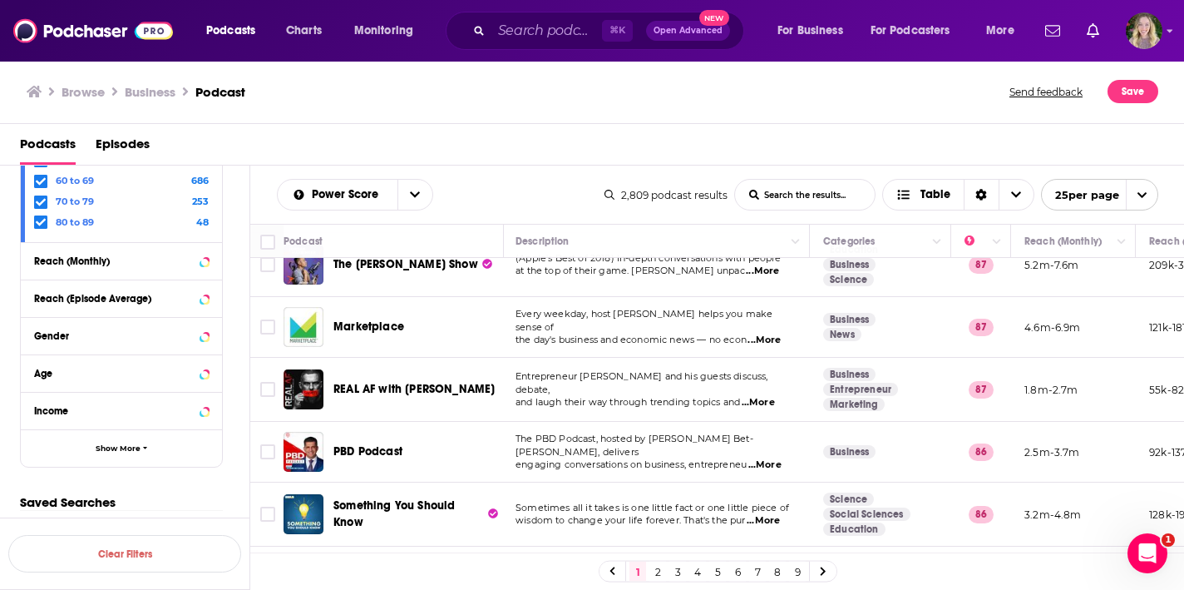
scroll to position [620, 2]
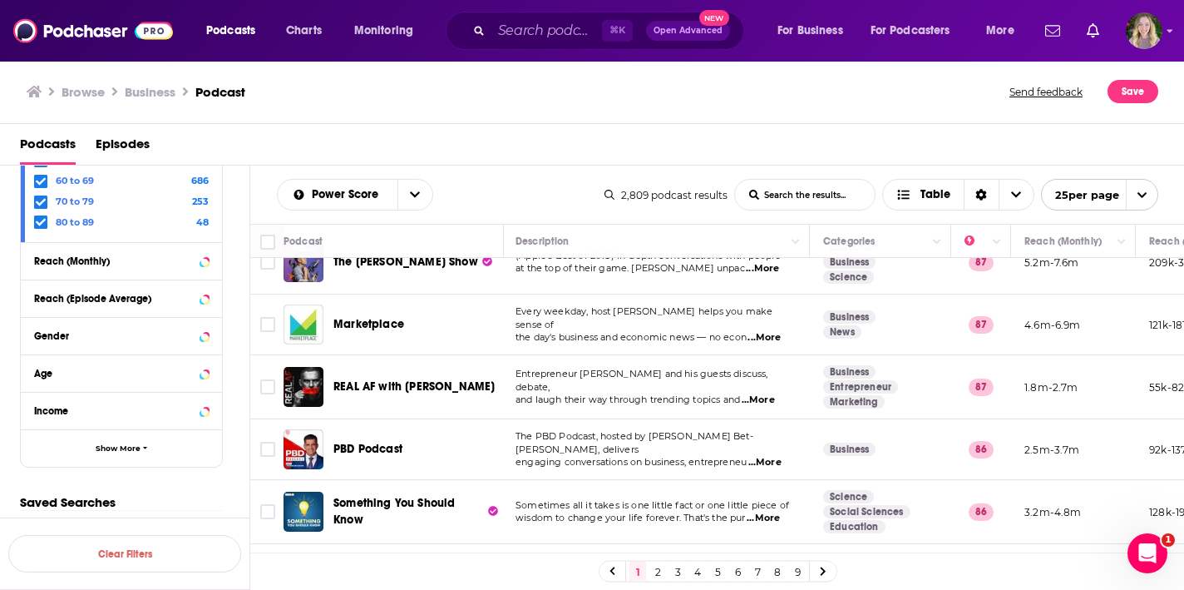
click at [757, 456] on span "...More" at bounding box center [765, 462] width 33 height 13
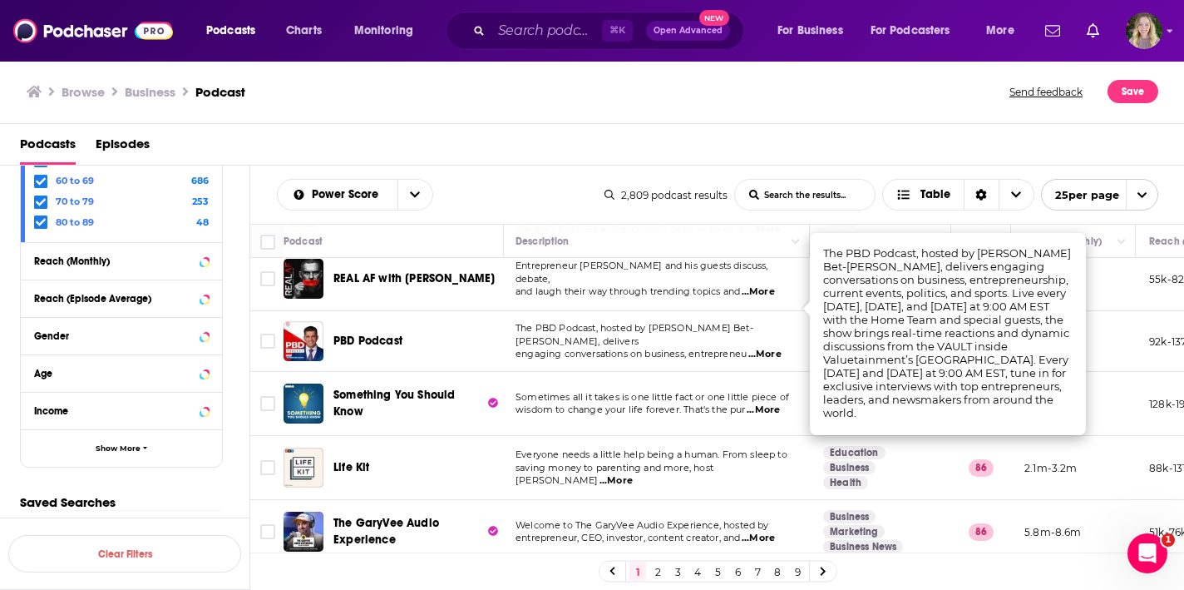
scroll to position [787, 2]
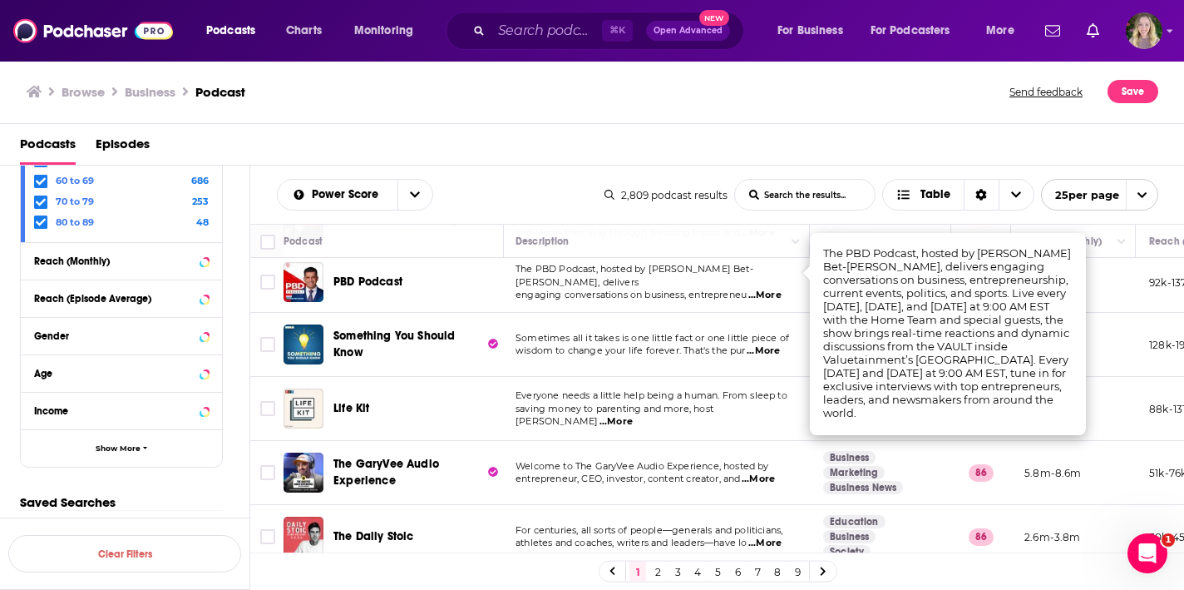
click at [633, 415] on span "...More" at bounding box center [616, 421] width 33 height 13
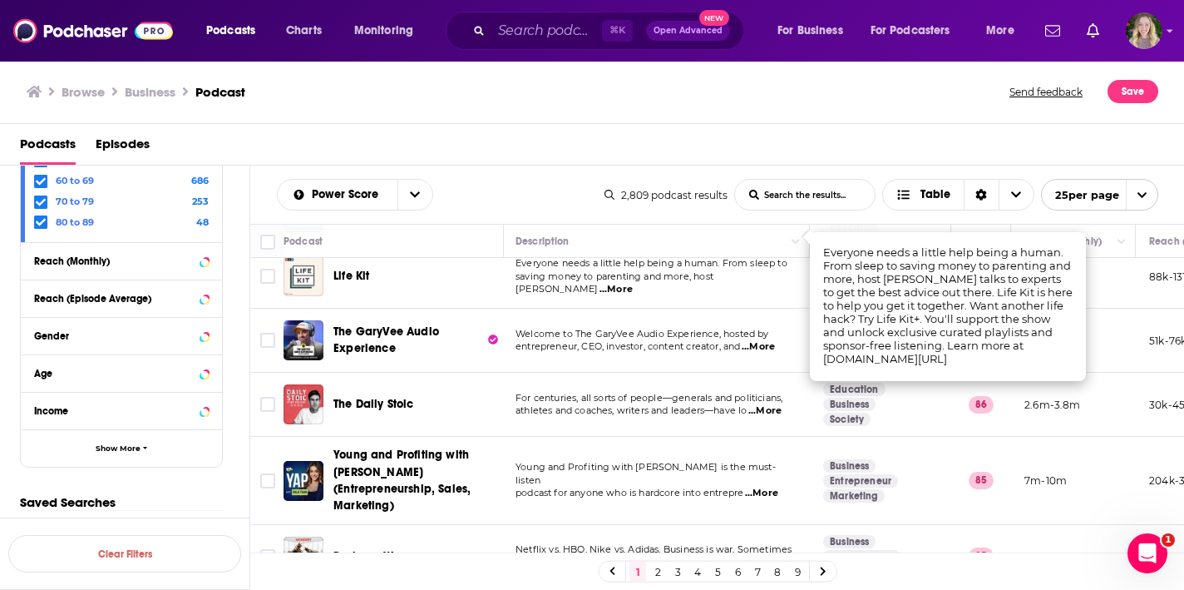
scroll to position [972, 2]
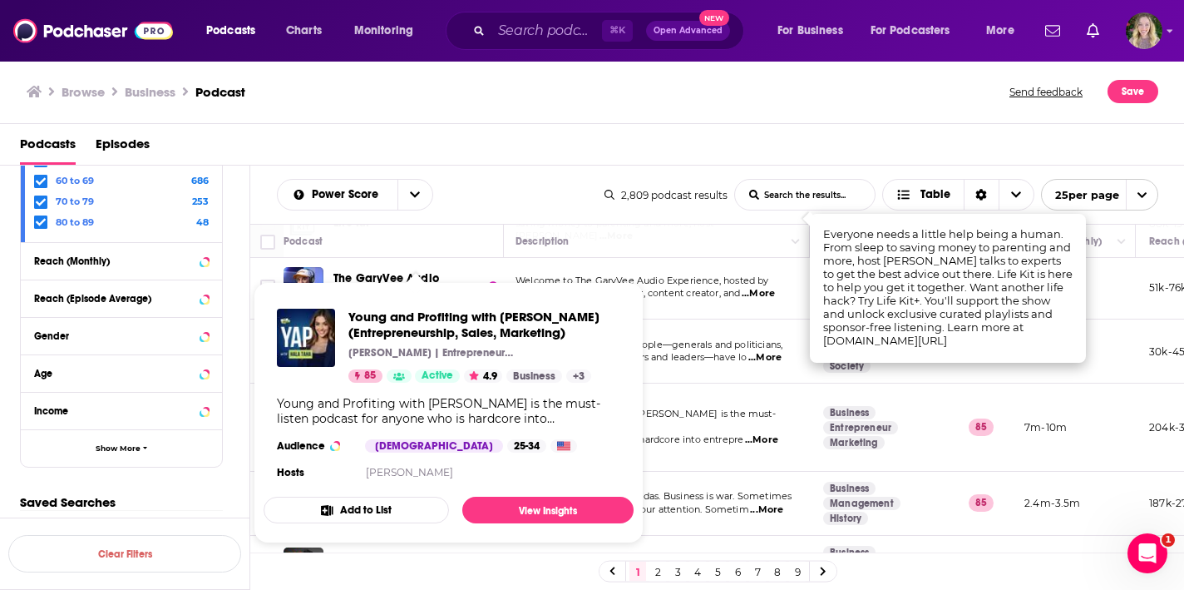
click at [771, 490] on span "Netflix vs. HBO. Nike vs. Adidas. Business is war. Sometimes" at bounding box center [654, 496] width 276 height 12
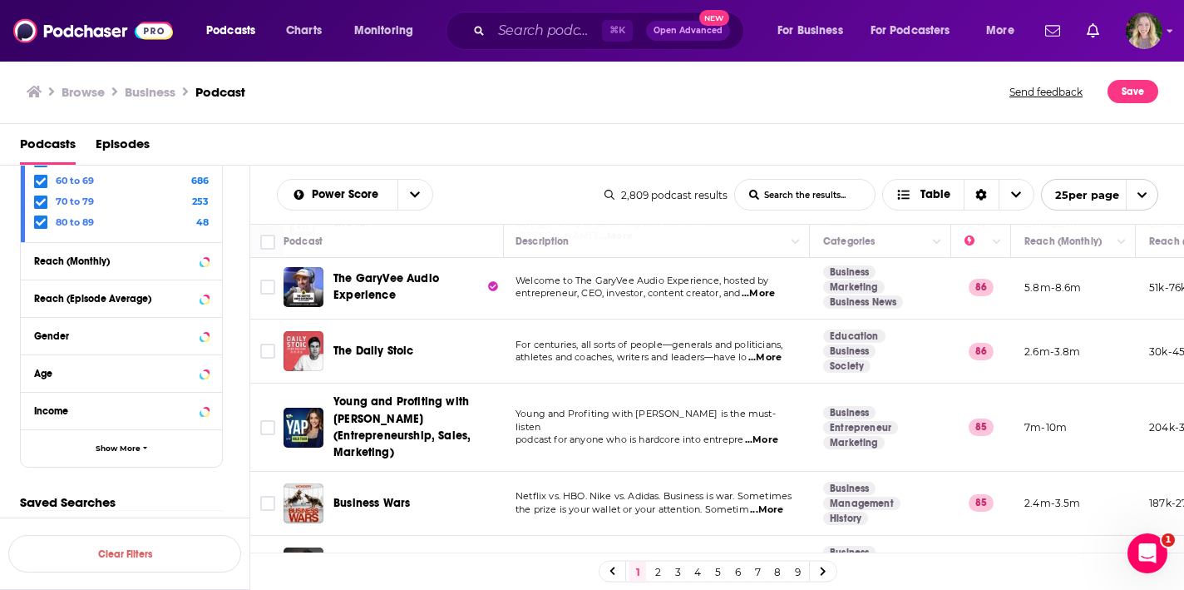
click at [771, 503] on span "...More" at bounding box center [766, 509] width 33 height 13
click at [329, 483] on div "Business Wars" at bounding box center [395, 503] width 223 height 40
click at [310, 483] on img "Business Wars" at bounding box center [304, 503] width 40 height 40
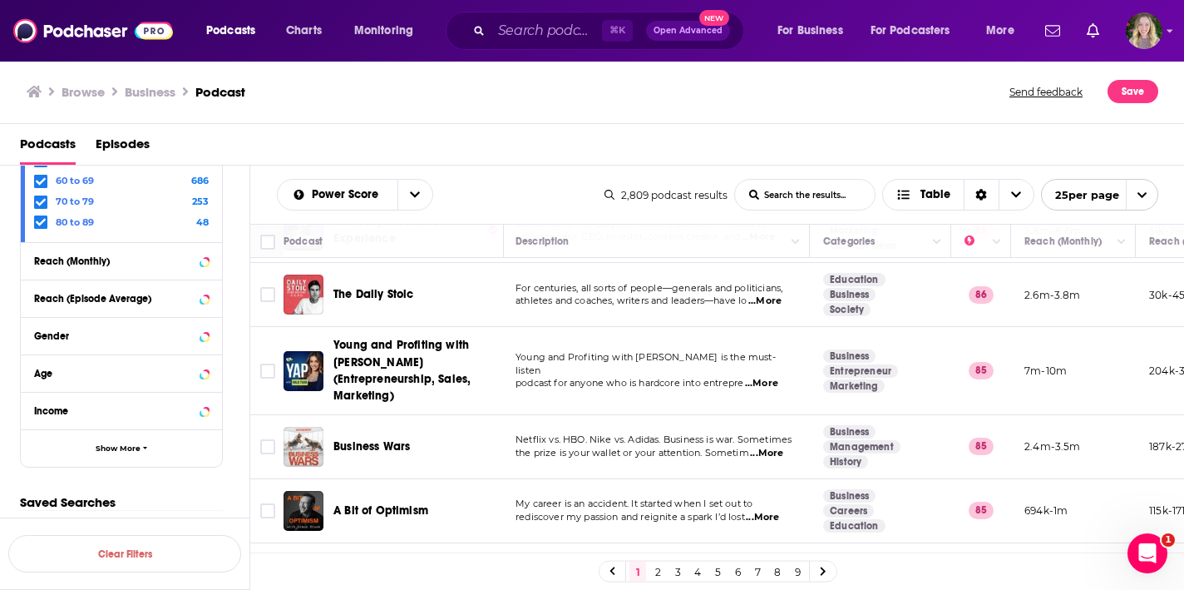
scroll to position [1036, 2]
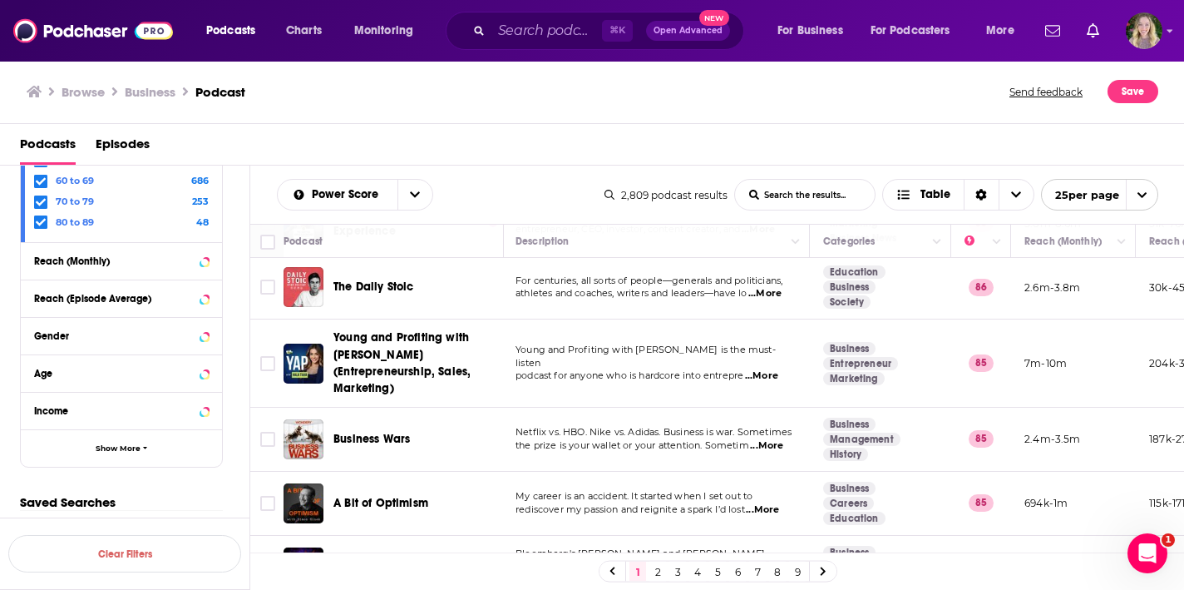
click at [768, 503] on span "...More" at bounding box center [762, 509] width 33 height 13
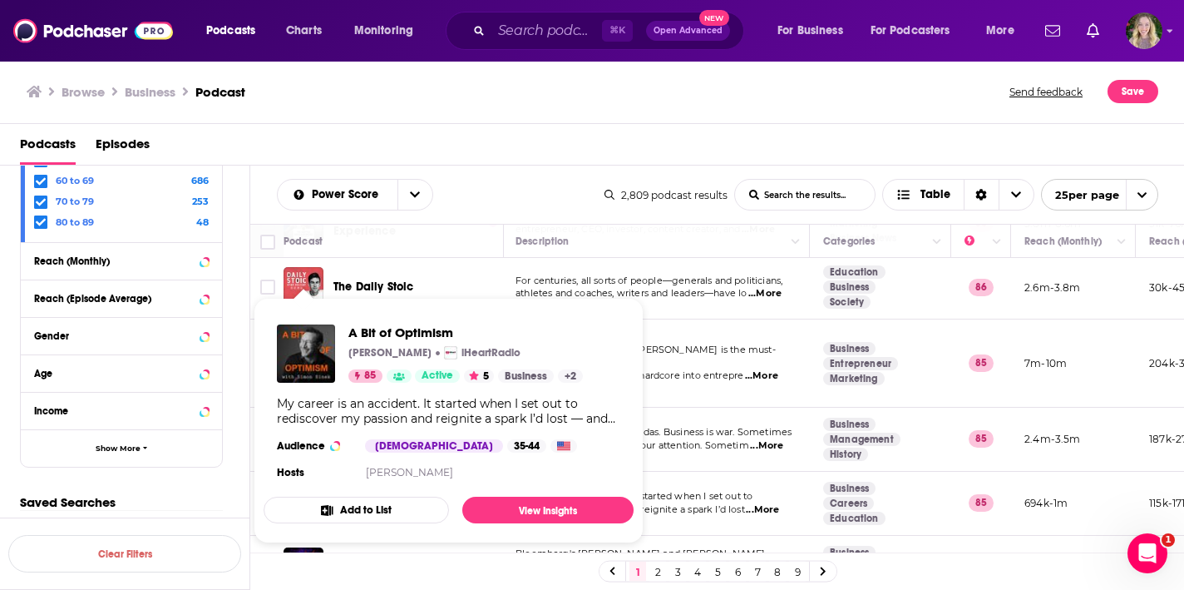
click at [319, 473] on section "Hosts Simon Sinek" at bounding box center [448, 472] width 343 height 13
click at [318, 331] on img "A Bit of Optimism" at bounding box center [306, 353] width 58 height 58
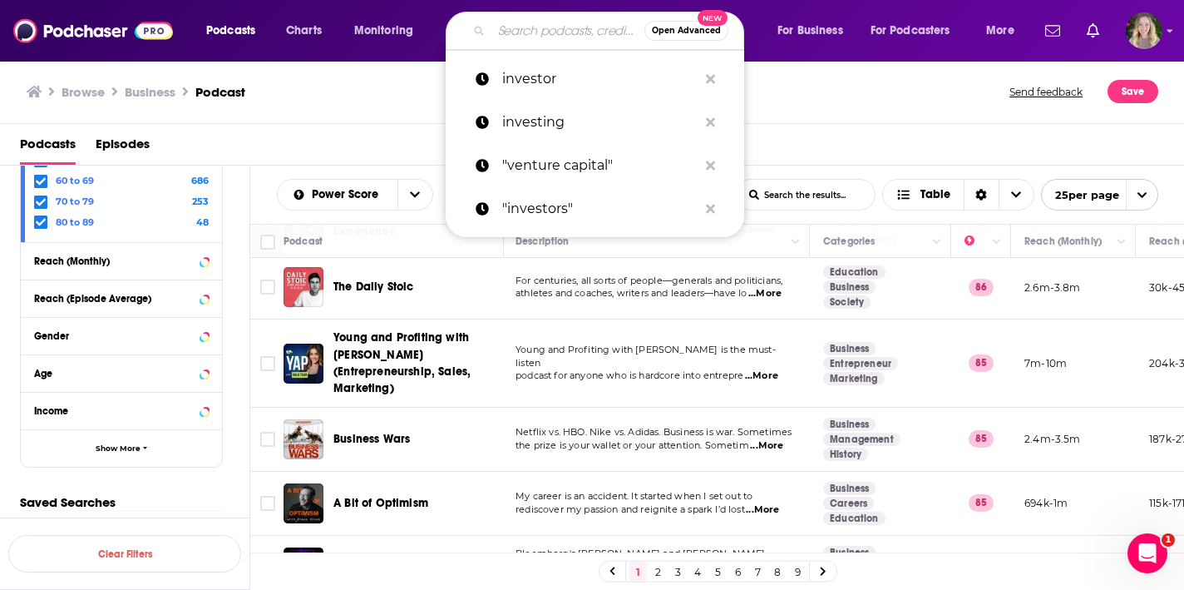
click at [522, 39] on input "Search podcasts, credits, & more..." at bounding box center [568, 30] width 153 height 27
paste input "Kara Goldin Show"
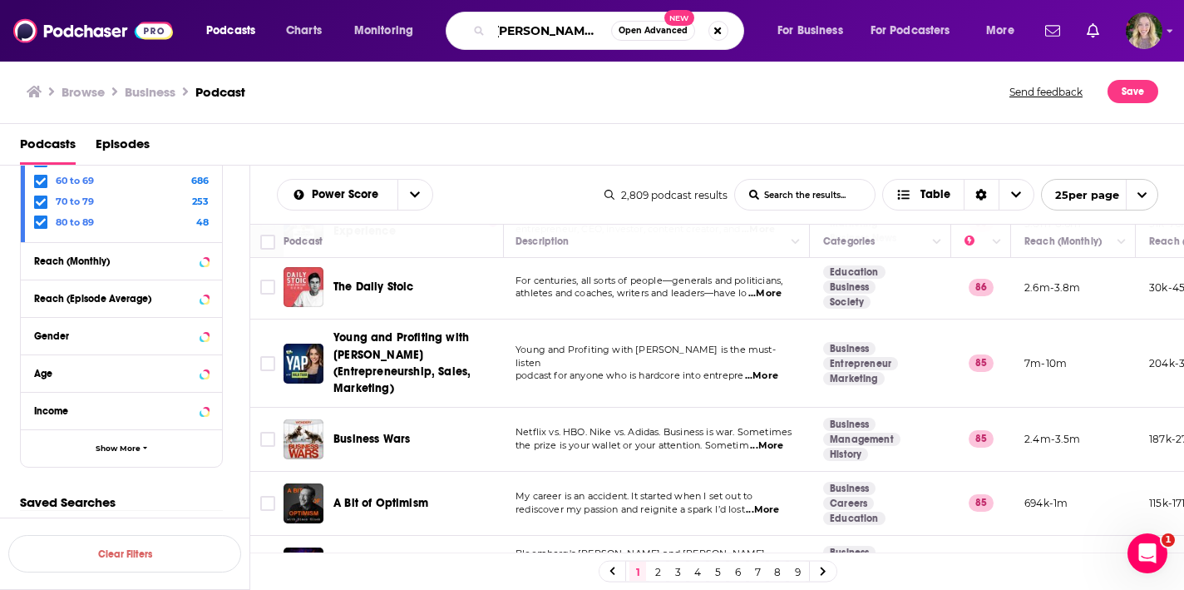
type input "Kara Goldin Show"
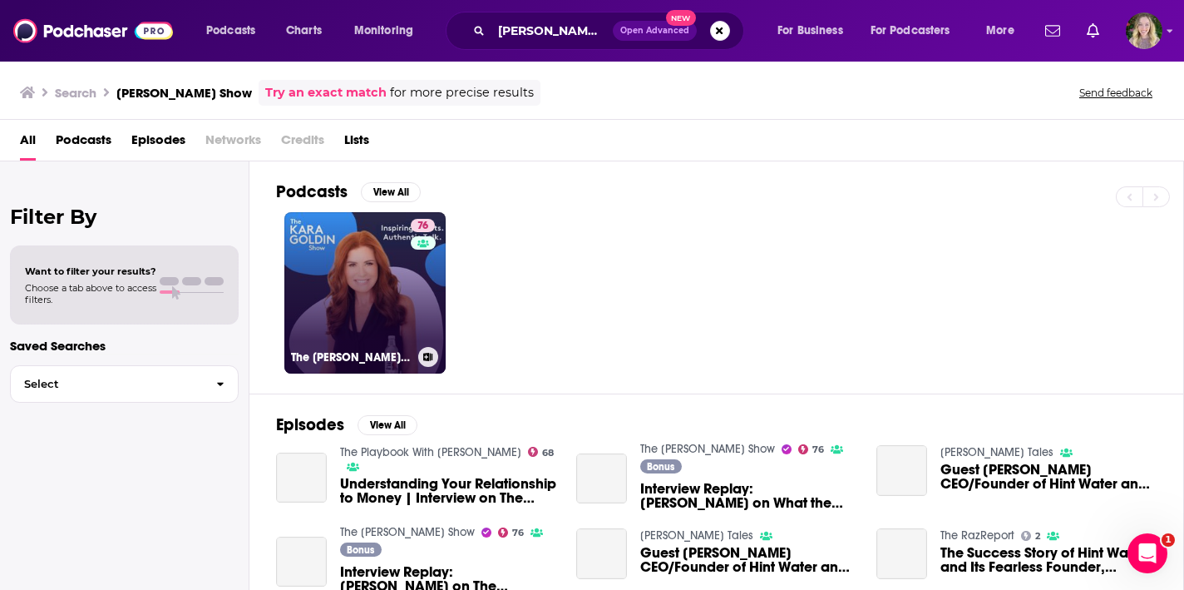
click at [357, 292] on link "76 The Kara Goldin Show" at bounding box center [364, 292] width 161 height 161
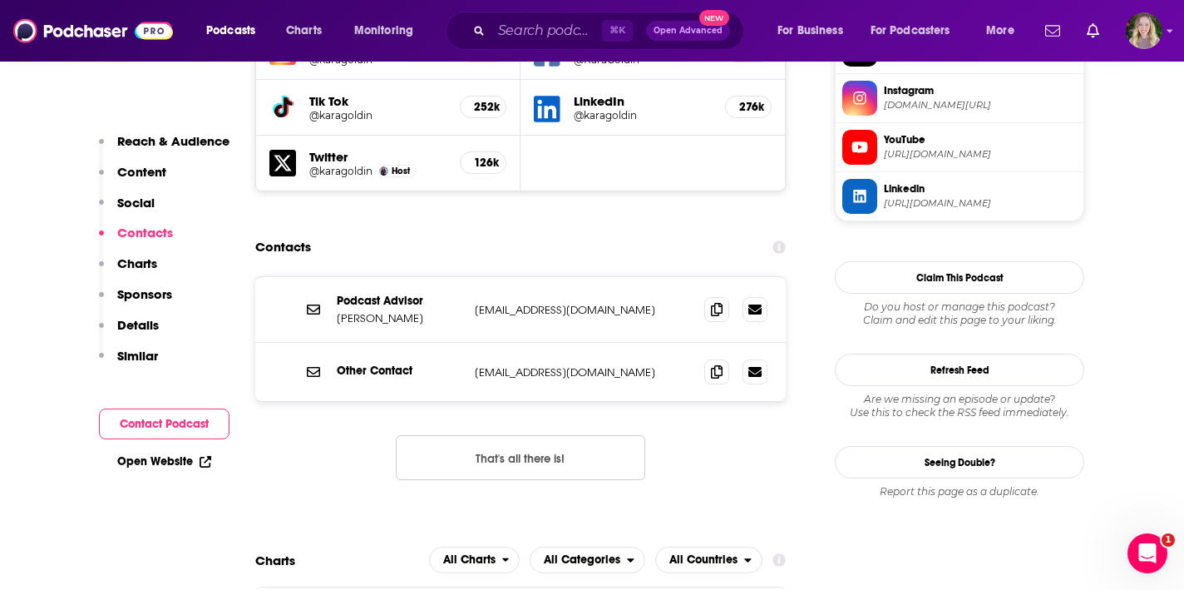
scroll to position [1585, 0]
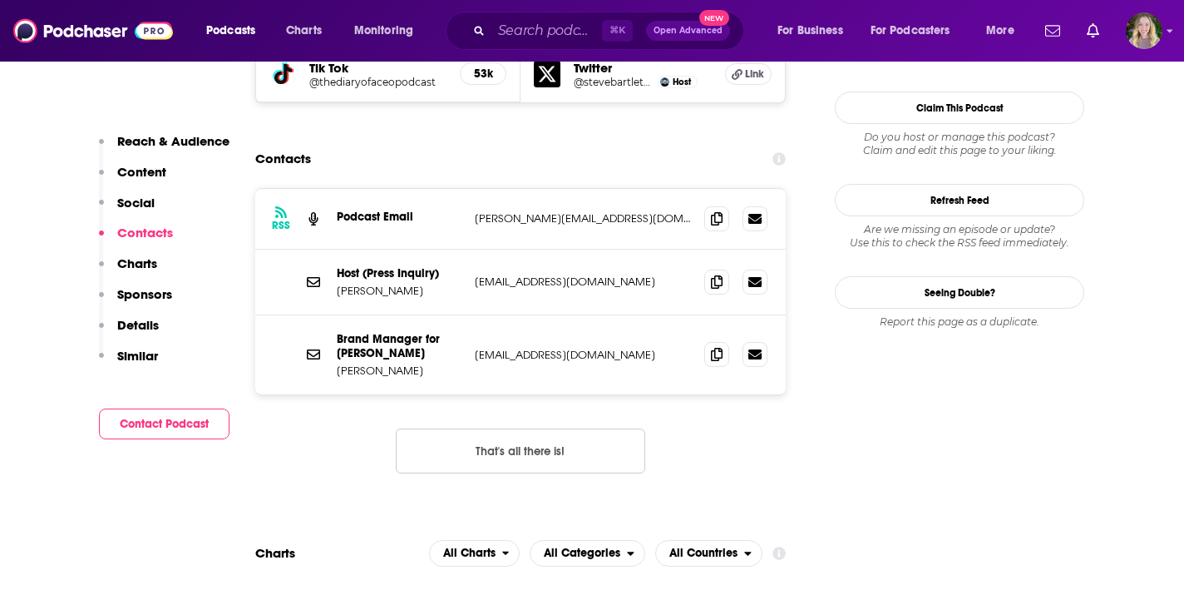
scroll to position [1651, 0]
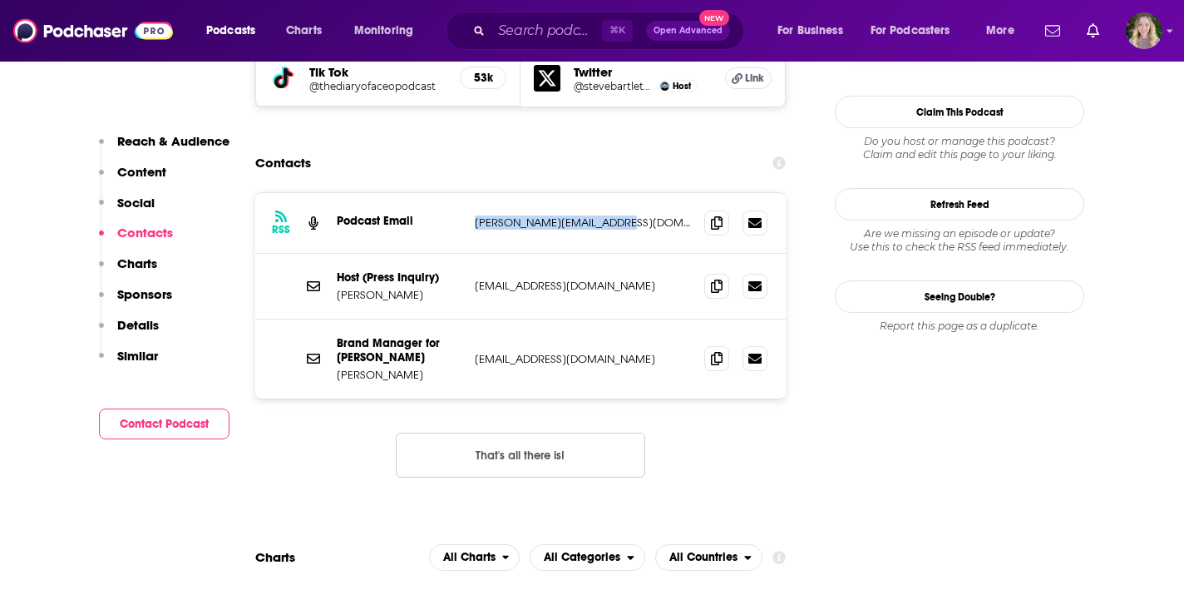
drag, startPoint x: 620, startPoint y: 169, endPoint x: 469, endPoint y: 158, distance: 151.7
click at [469, 193] on div "RSS Podcast Email steven@stevenbartlett.com steven@stevenbartlett.com" at bounding box center [520, 223] width 531 height 61
copy p "steven@stevenbartlett.com"
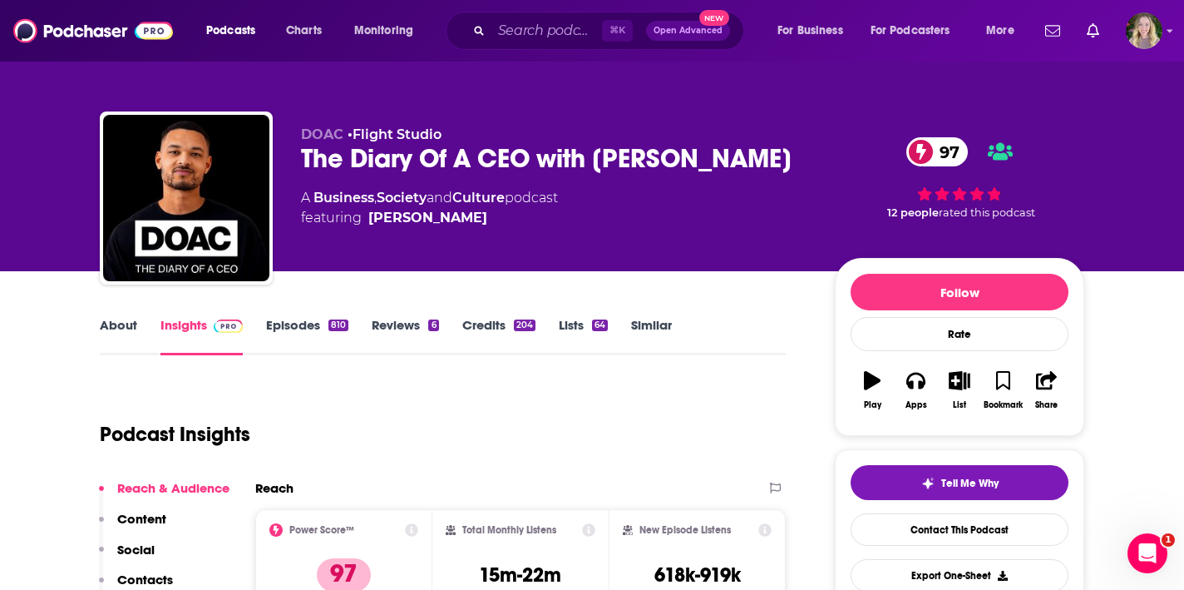
scroll to position [151, 0]
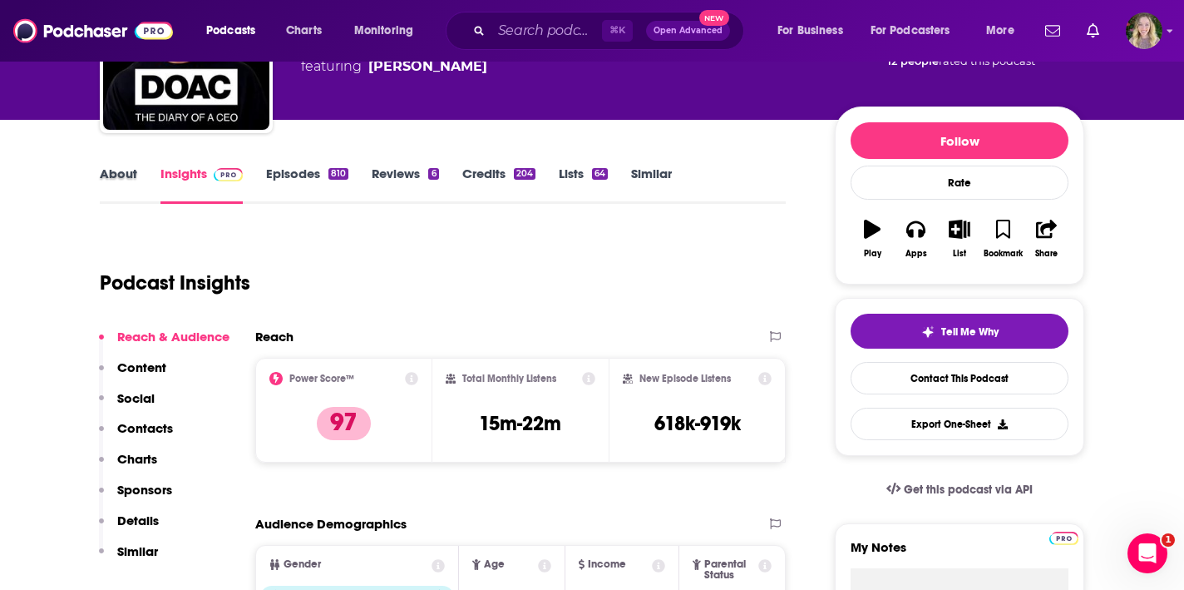
click at [143, 182] on div "About" at bounding box center [130, 185] width 61 height 38
click at [128, 178] on link "About" at bounding box center [118, 185] width 37 height 38
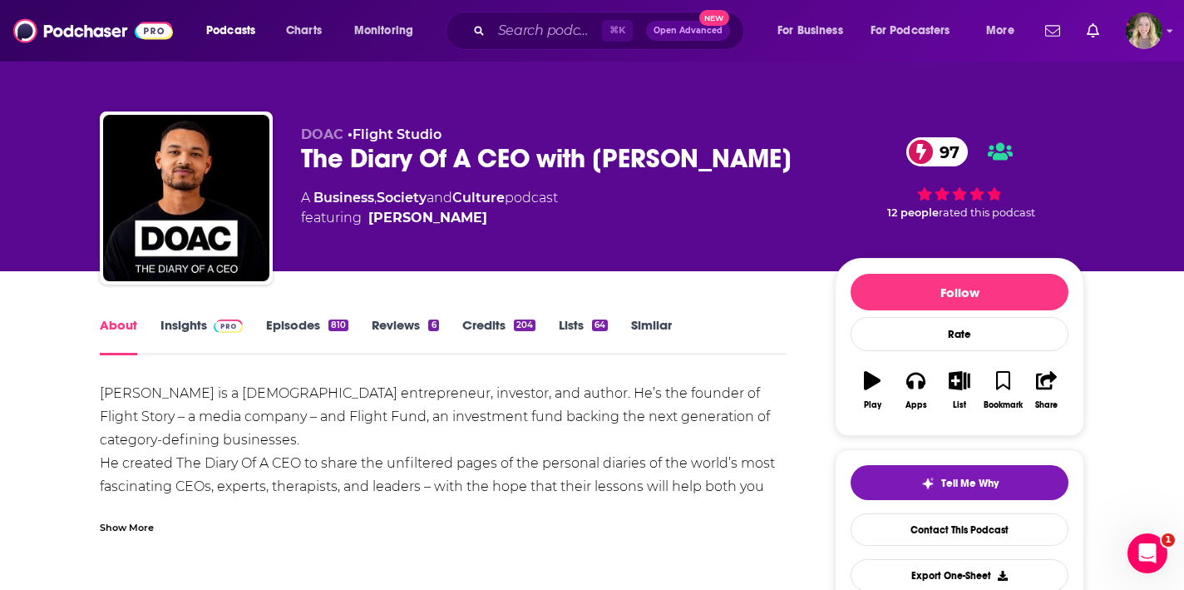
click at [441, 415] on div "Steven Bartlett is a British entrepreneur, investor, and author. He’s the found…" at bounding box center [443, 533] width 686 height 303
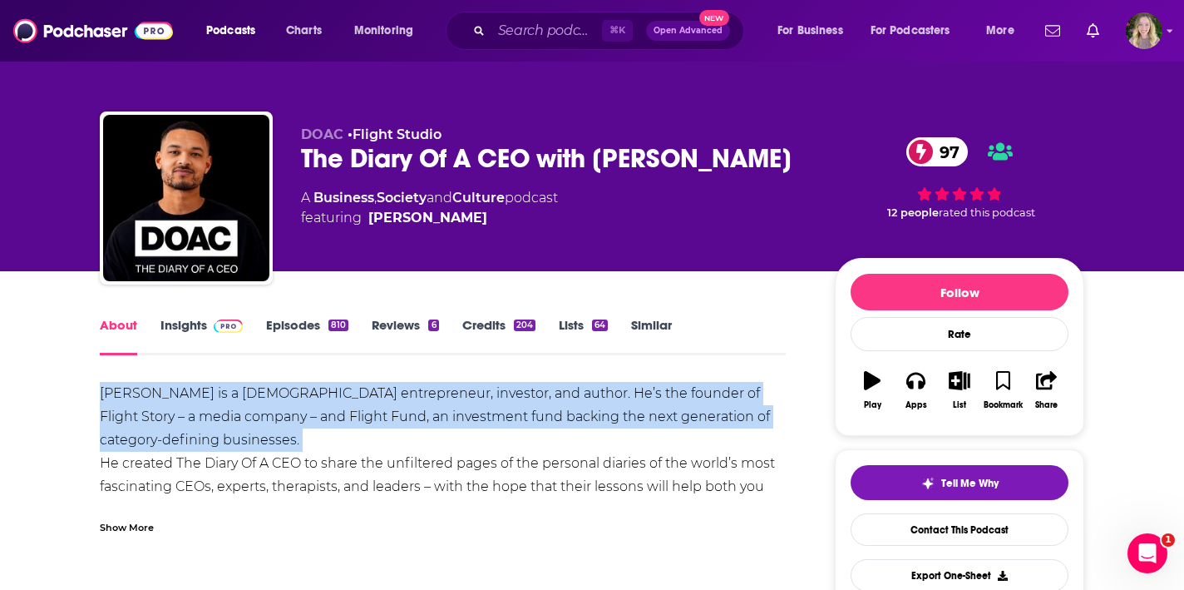
drag, startPoint x: 441, startPoint y: 415, endPoint x: 443, endPoint y: 439, distance: 24.2
click at [443, 439] on div "Steven Bartlett is a British entrepreneur, investor, and author. He’s the found…" at bounding box center [443, 533] width 686 height 303
copy div "Steven Bartlett is a British entrepreneur, investor, and author. He’s the found…"
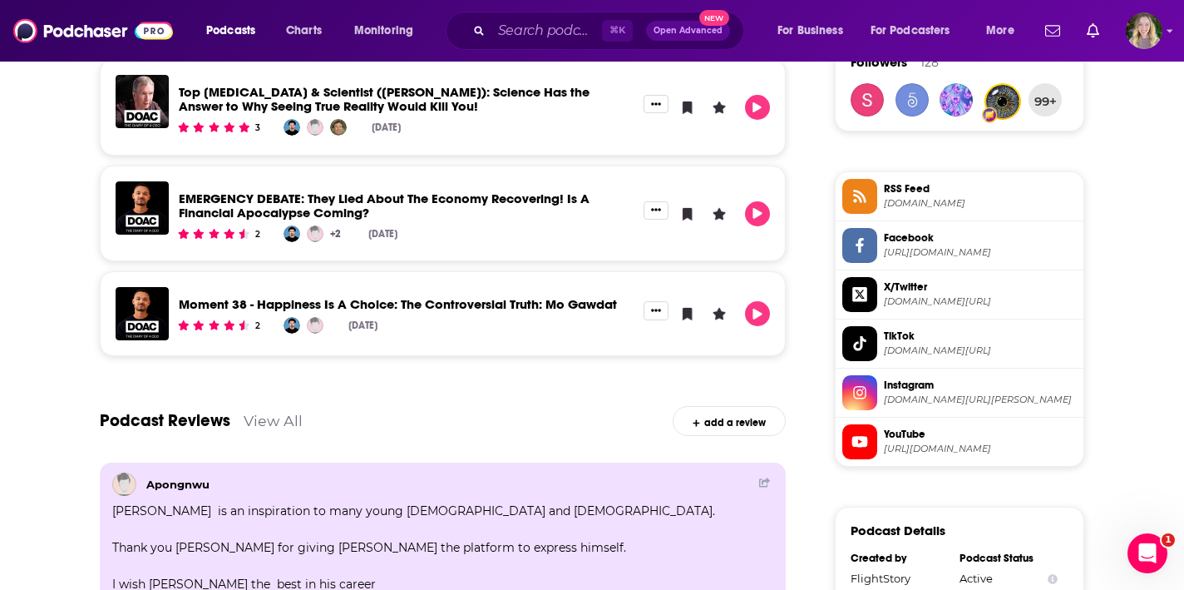
scroll to position [1315, 0]
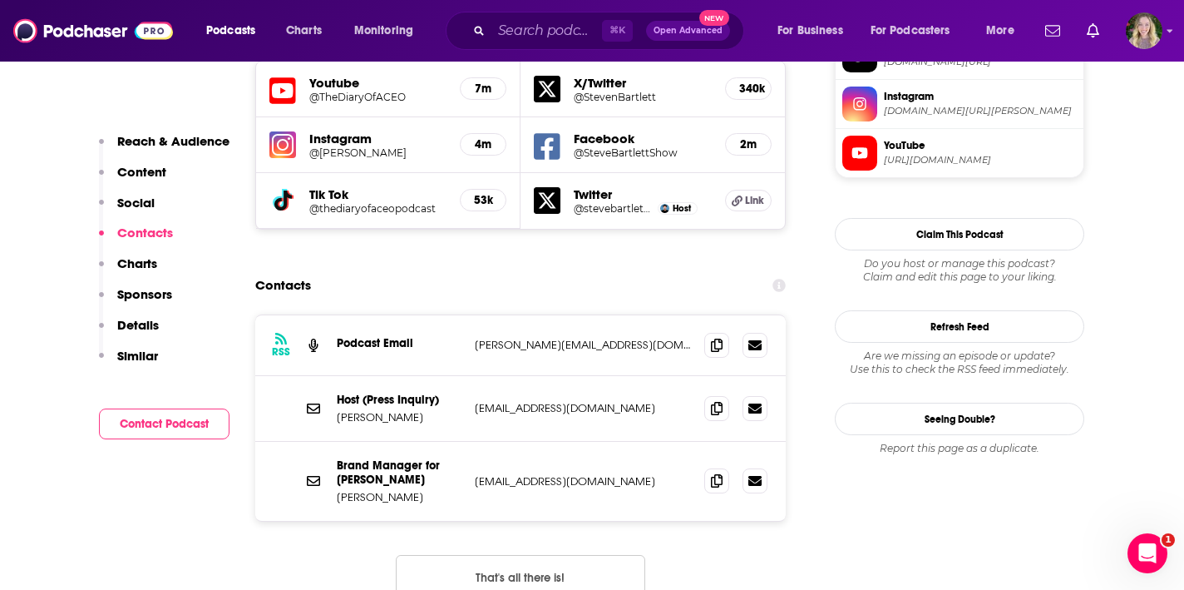
scroll to position [1594, 0]
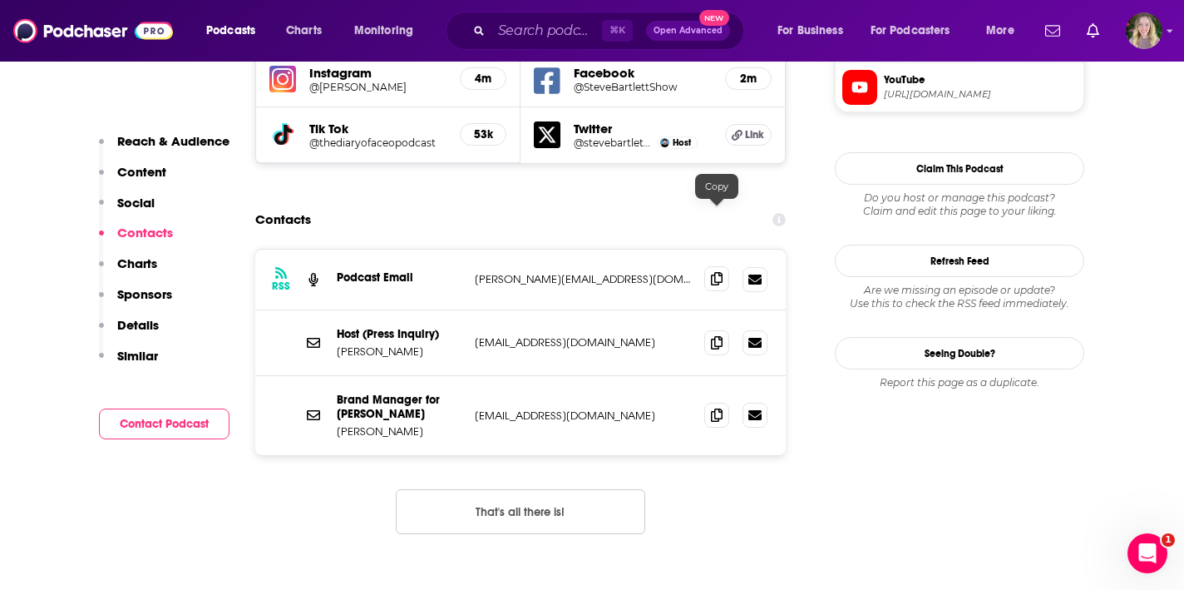
click at [723, 266] on span at bounding box center [716, 278] width 25 height 25
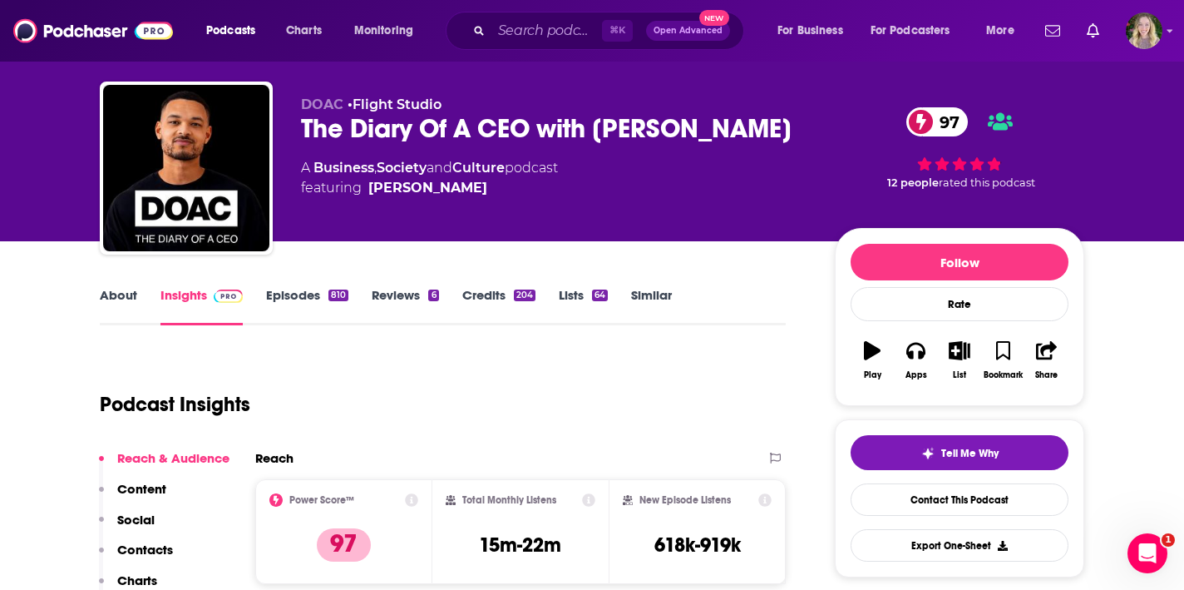
scroll to position [0, 0]
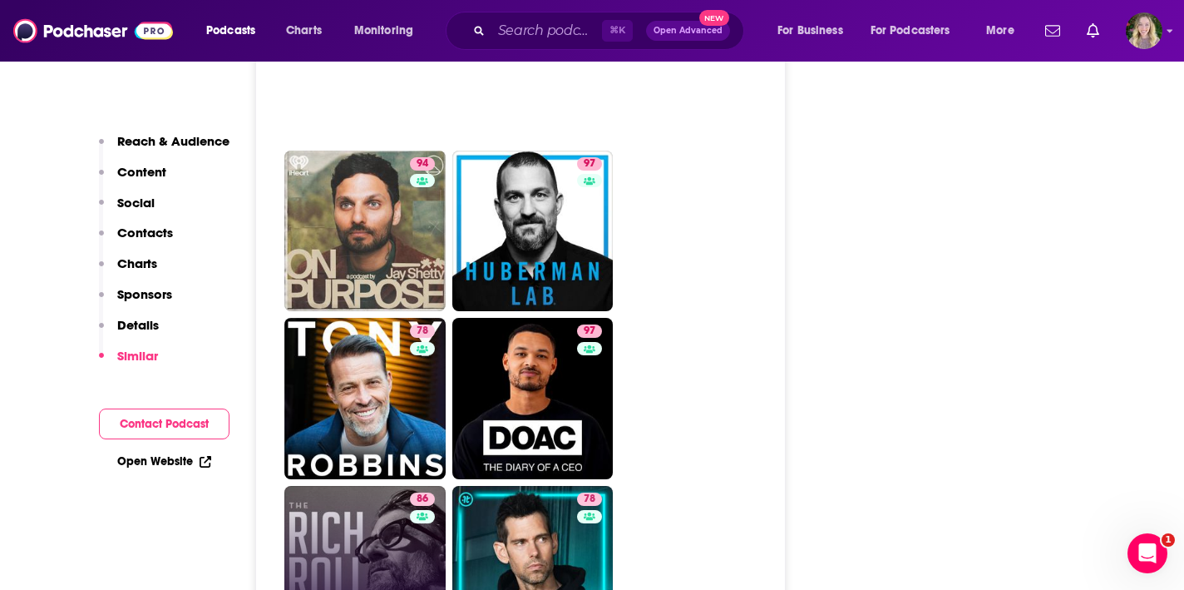
click at [379, 486] on link "86 The Rich Roll Podcast" at bounding box center [364, 566] width 161 height 161
type input "https://www.podchaser.com/podcasts/the-rich-roll-podcast-16650"
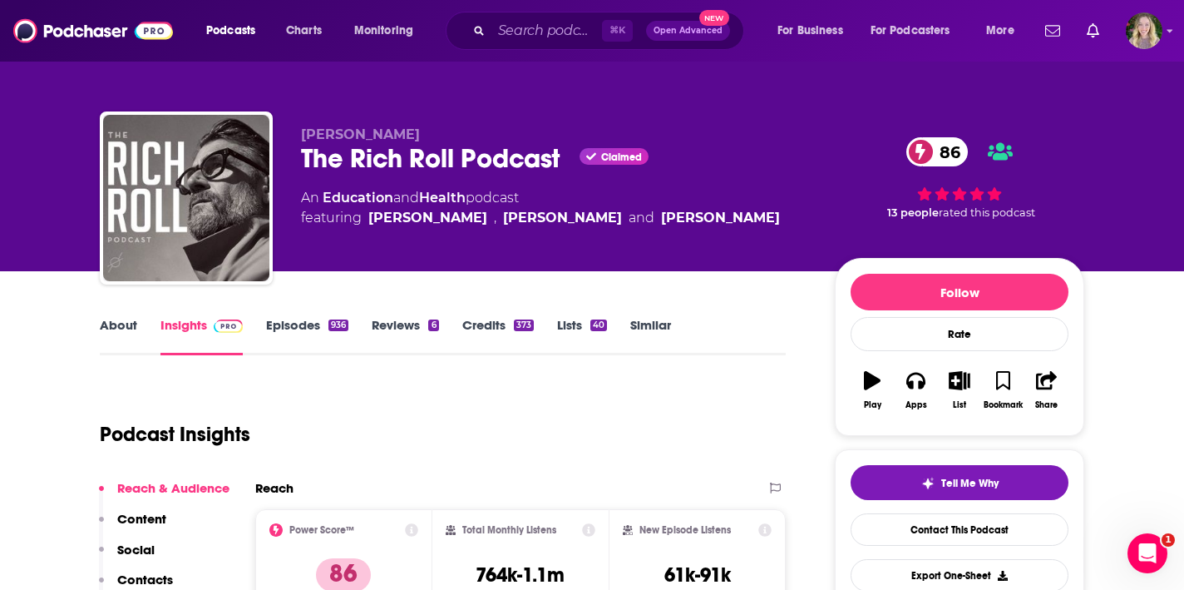
click at [132, 329] on link "About" at bounding box center [118, 336] width 37 height 38
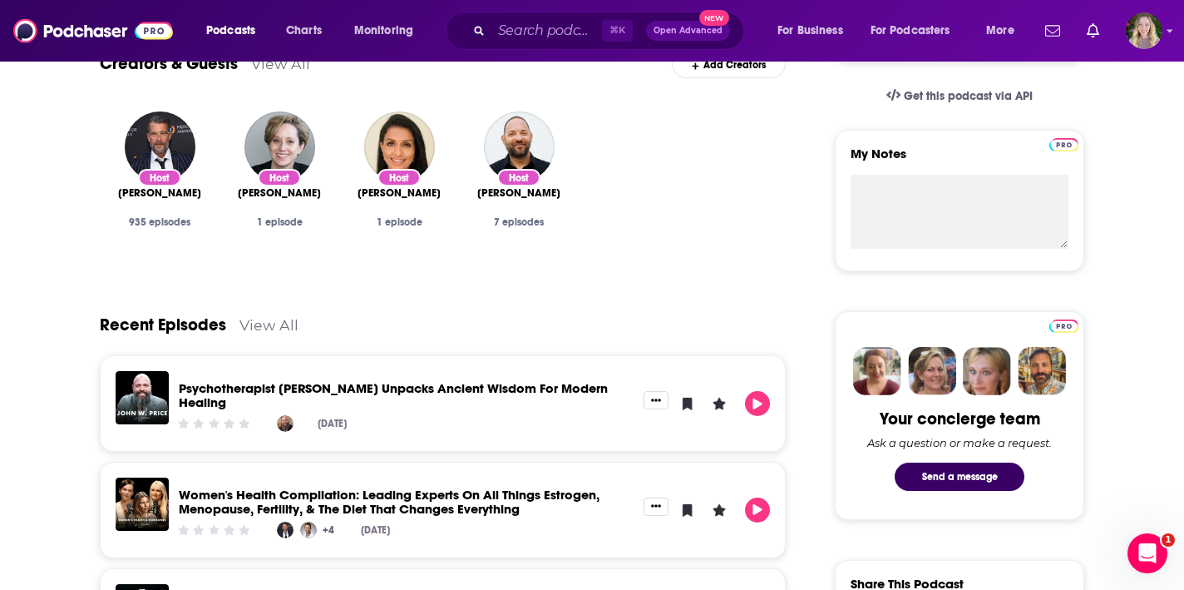
scroll to position [551, 0]
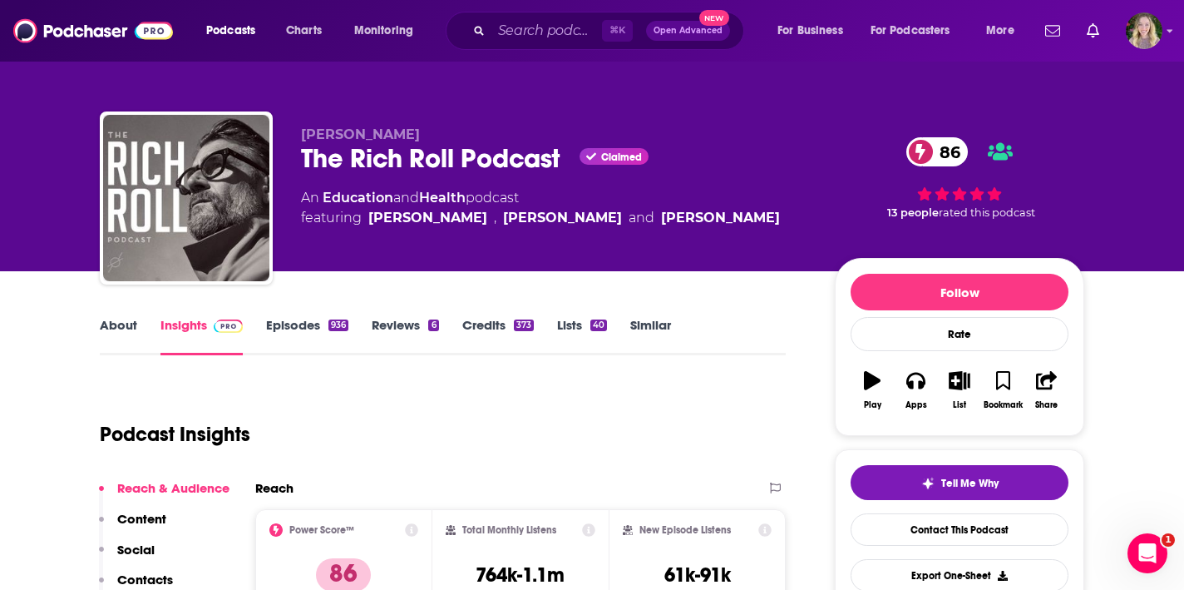
scroll to position [17, 0]
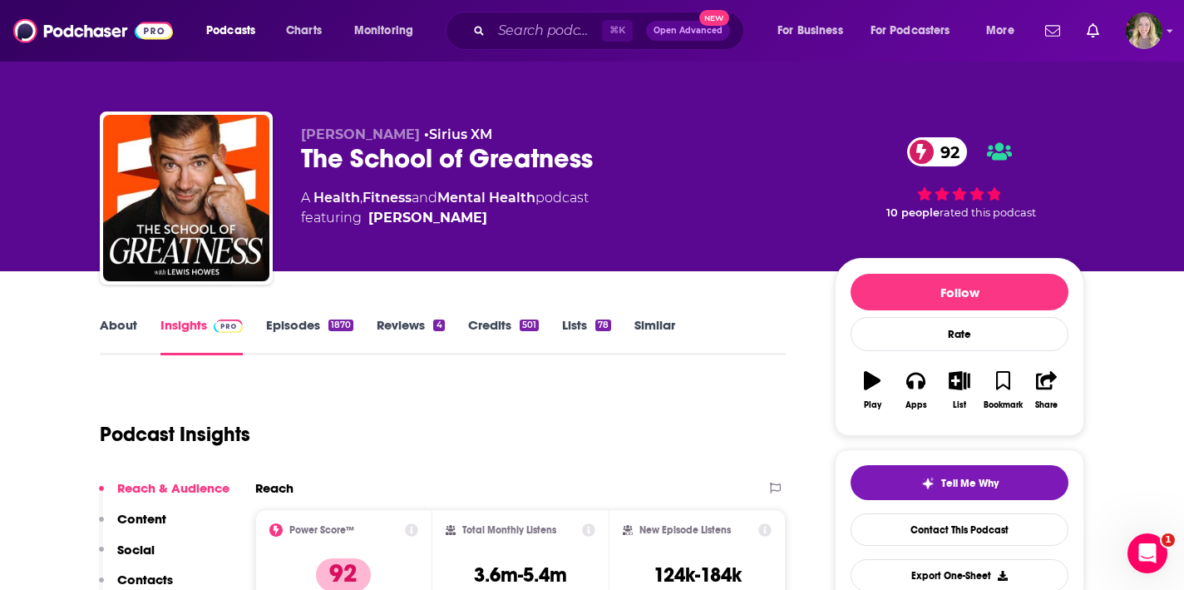
click at [306, 326] on link "Episodes 1870" at bounding box center [309, 336] width 87 height 38
click at [136, 327] on div "About" at bounding box center [130, 336] width 61 height 38
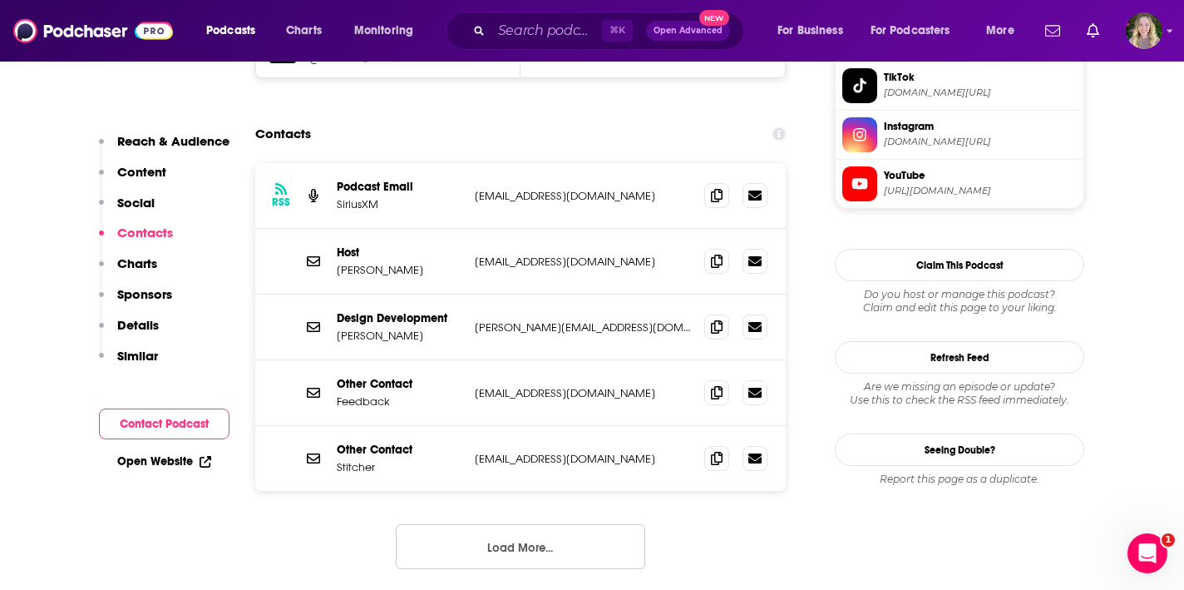
scroll to position [1658, 0]
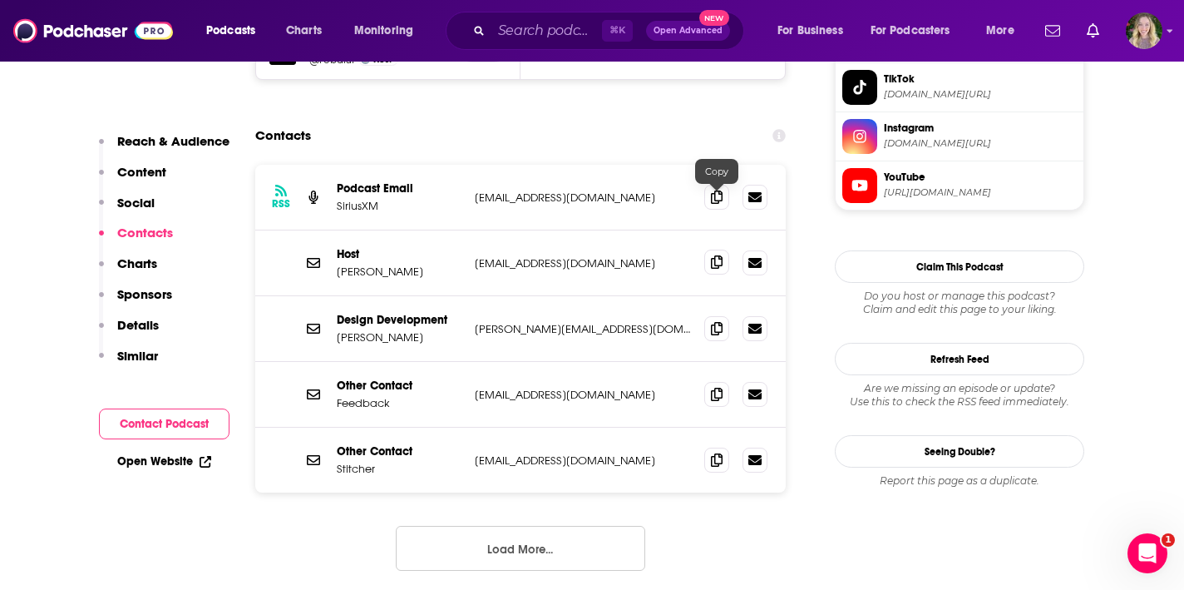
click at [711, 255] on icon at bounding box center [717, 261] width 12 height 13
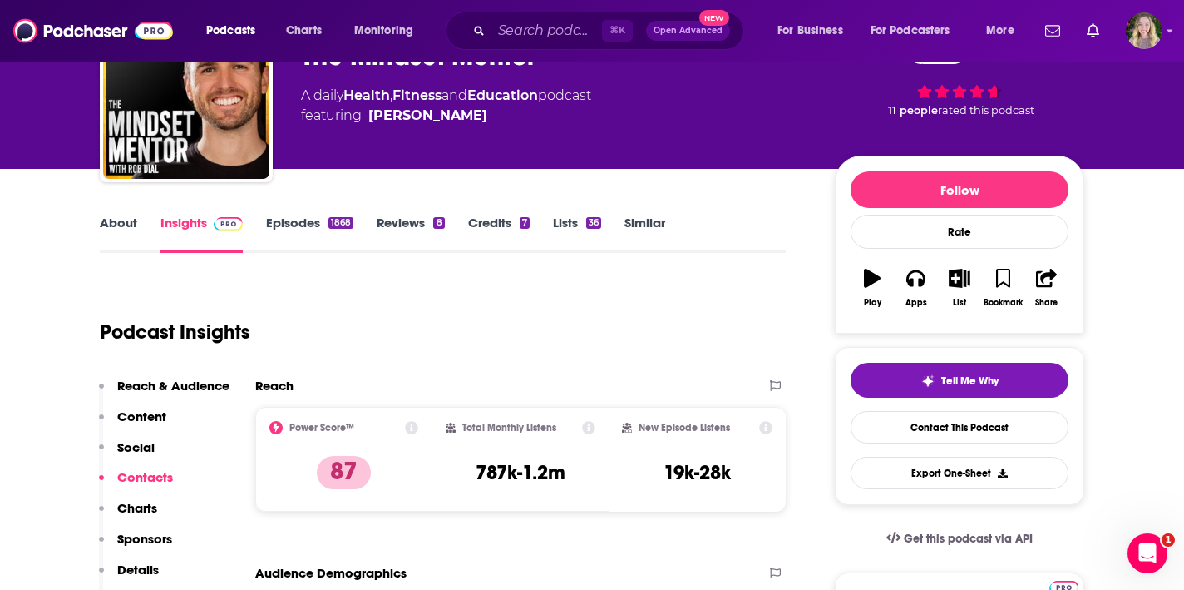
scroll to position [15, 0]
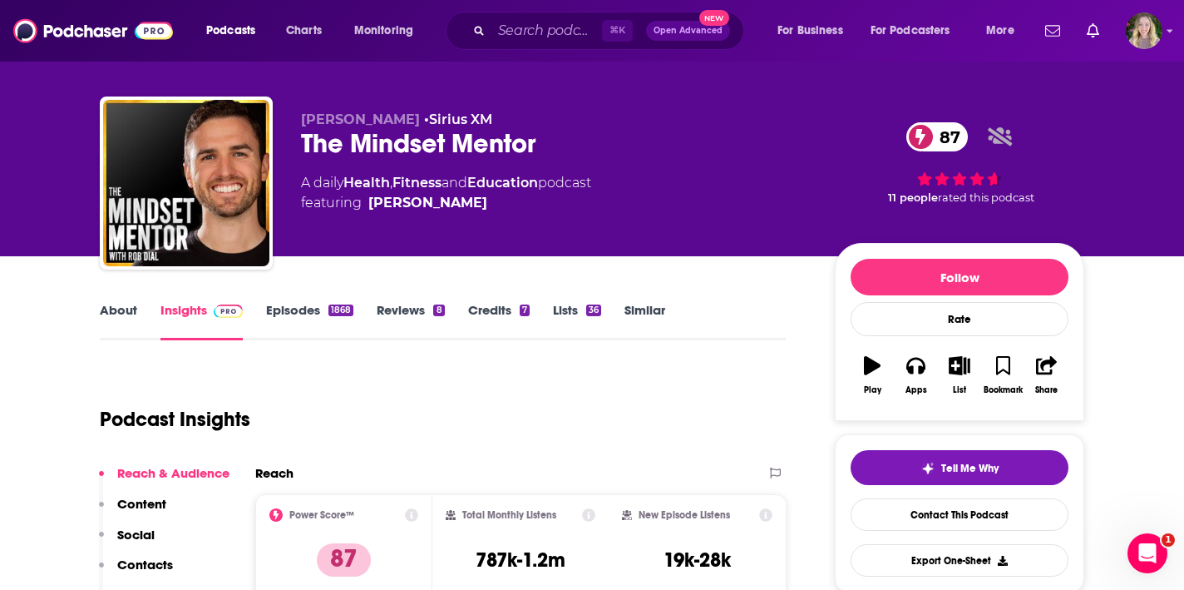
click at [116, 323] on link "About" at bounding box center [118, 321] width 37 height 38
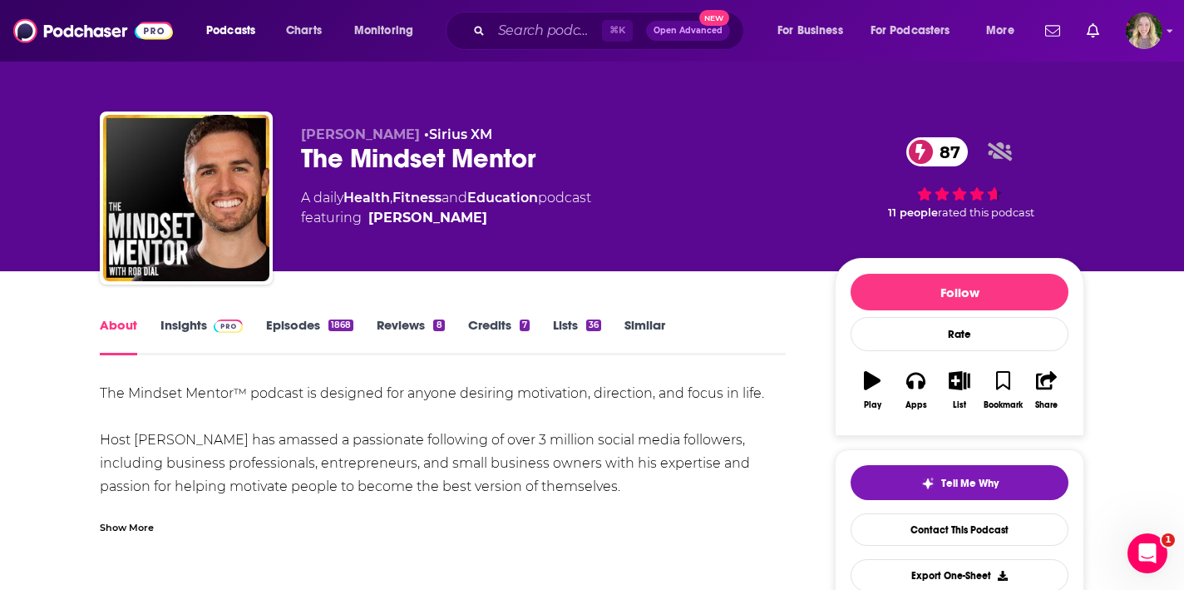
scroll to position [117, 0]
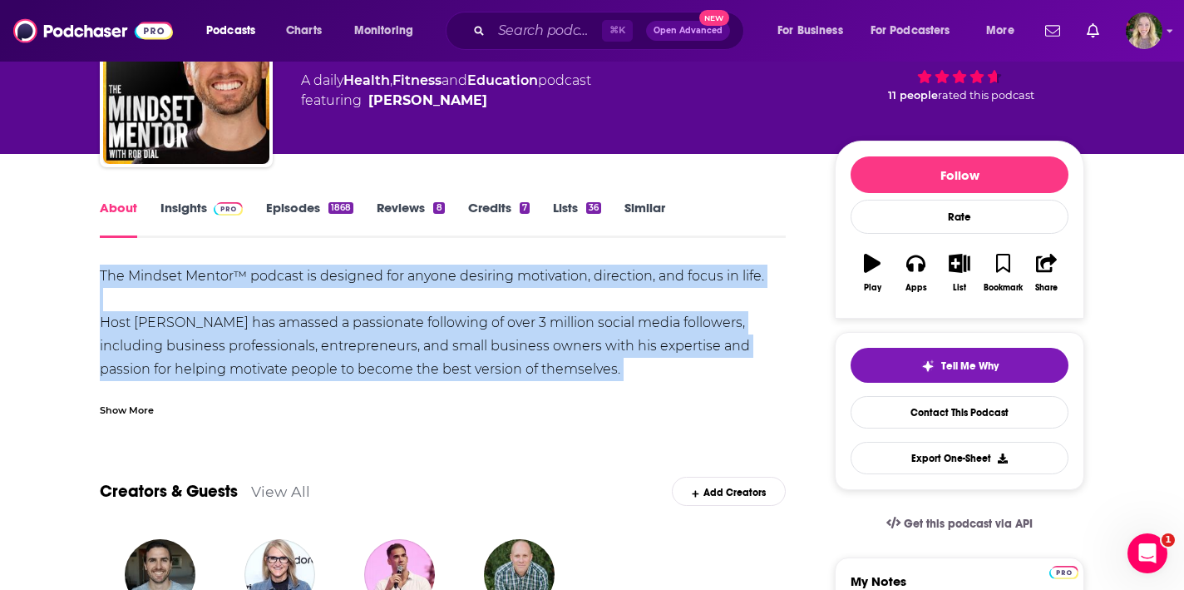
drag, startPoint x: 205, startPoint y: 271, endPoint x: 215, endPoint y: 329, distance: 58.9
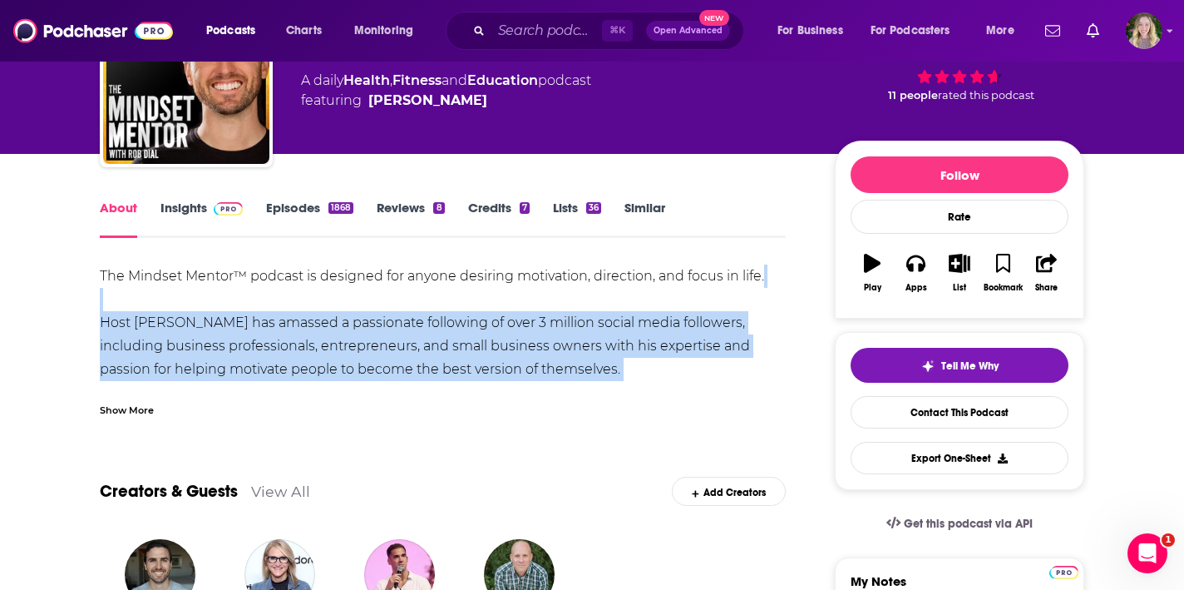
drag, startPoint x: 215, startPoint y: 329, endPoint x: 215, endPoint y: 304, distance: 25.0
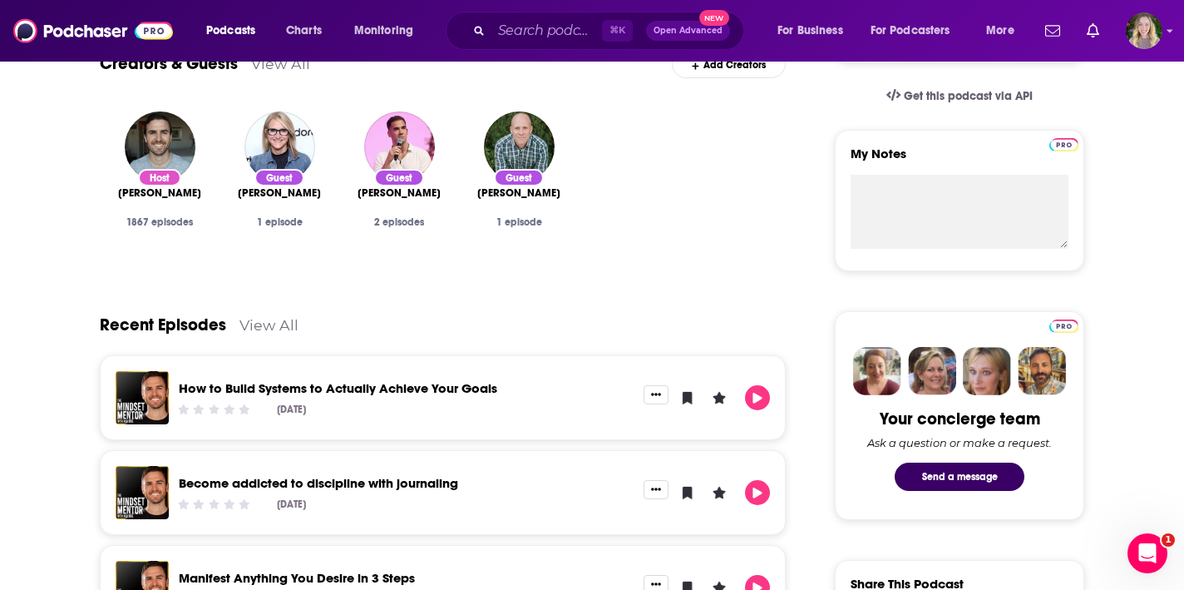
scroll to position [211, 0]
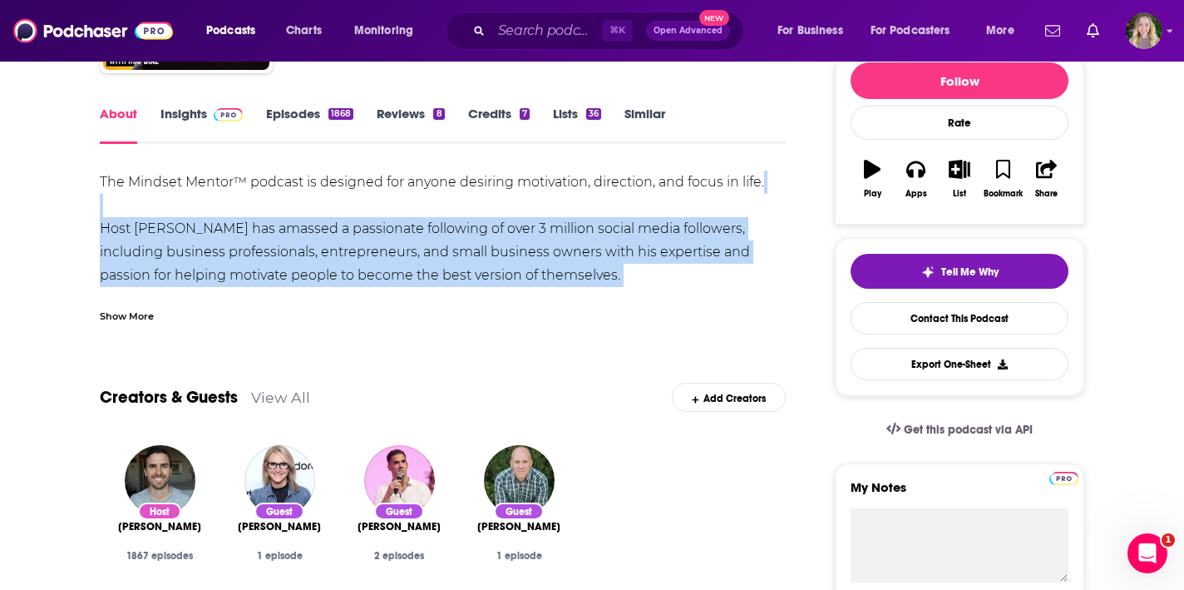
click at [195, 114] on link "Insights" at bounding box center [202, 125] width 82 height 38
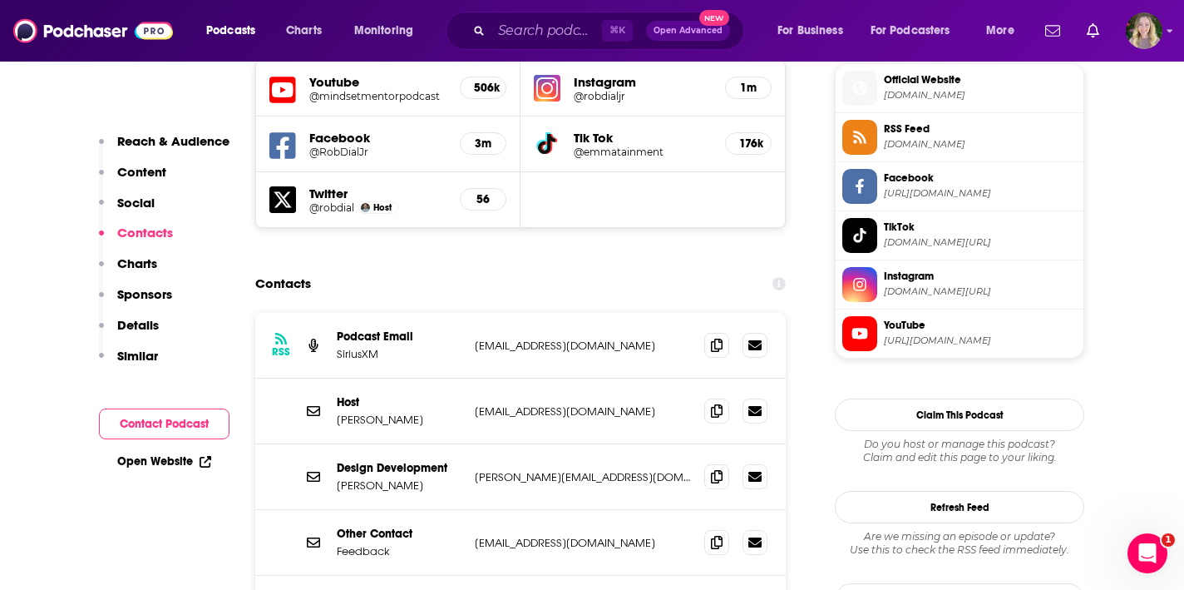
scroll to position [1493, 0]
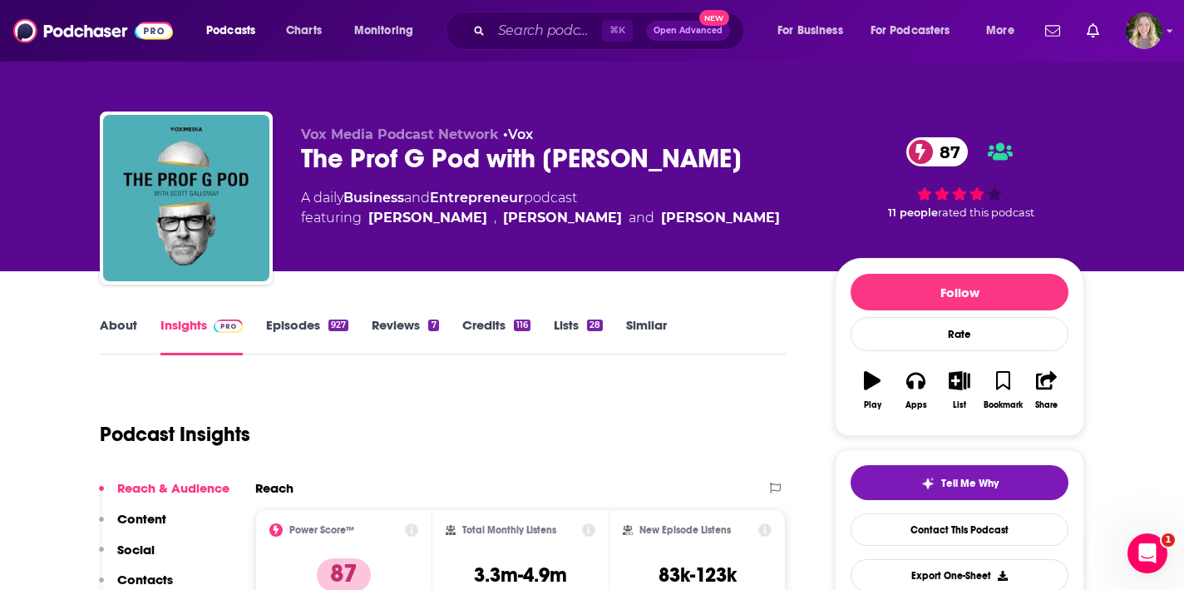
click at [426, 158] on div "The Prof G Pod with [PERSON_NAME] 87" at bounding box center [554, 158] width 507 height 32
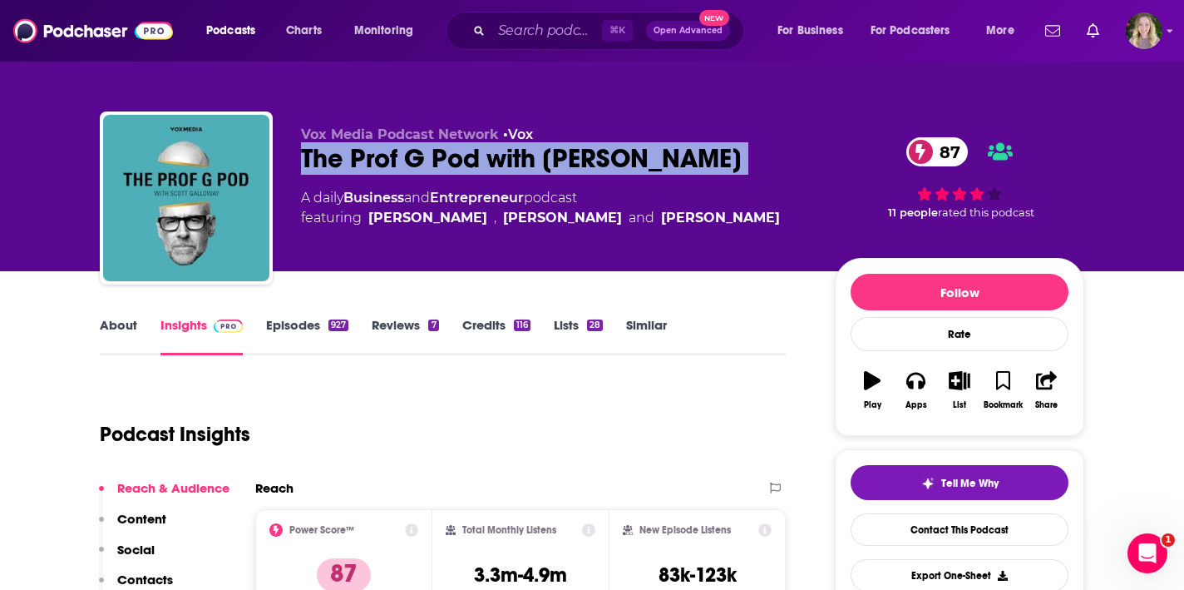
click at [426, 158] on div "The Prof G Pod with [PERSON_NAME] 87" at bounding box center [554, 158] width 507 height 32
copy div "The Prof G Pod with [PERSON_NAME] 87"
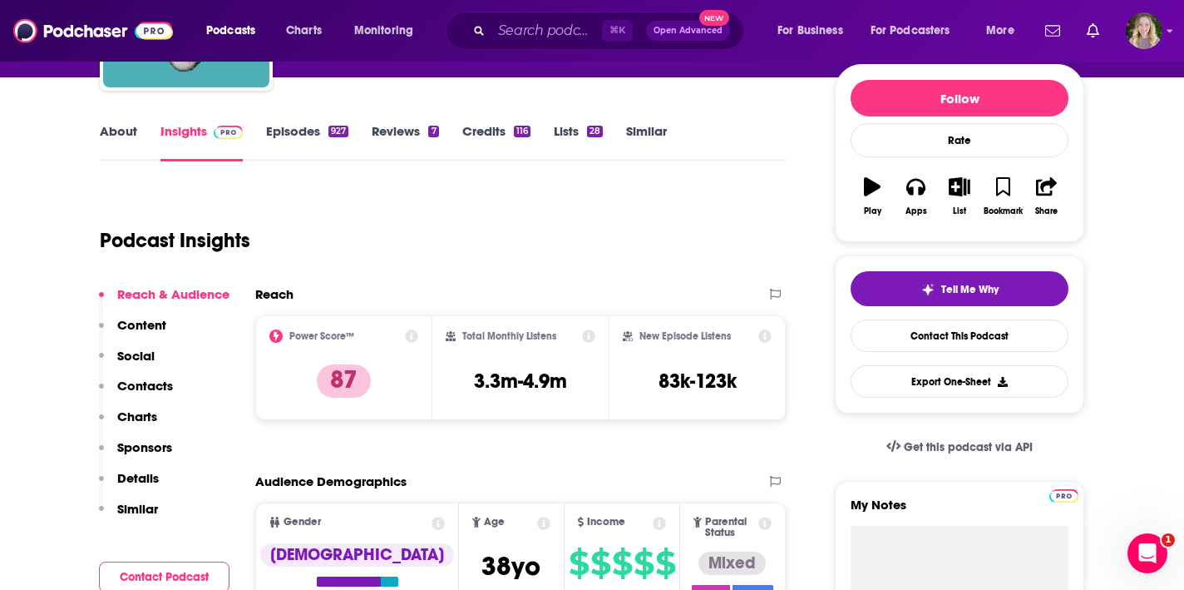
scroll to position [105, 0]
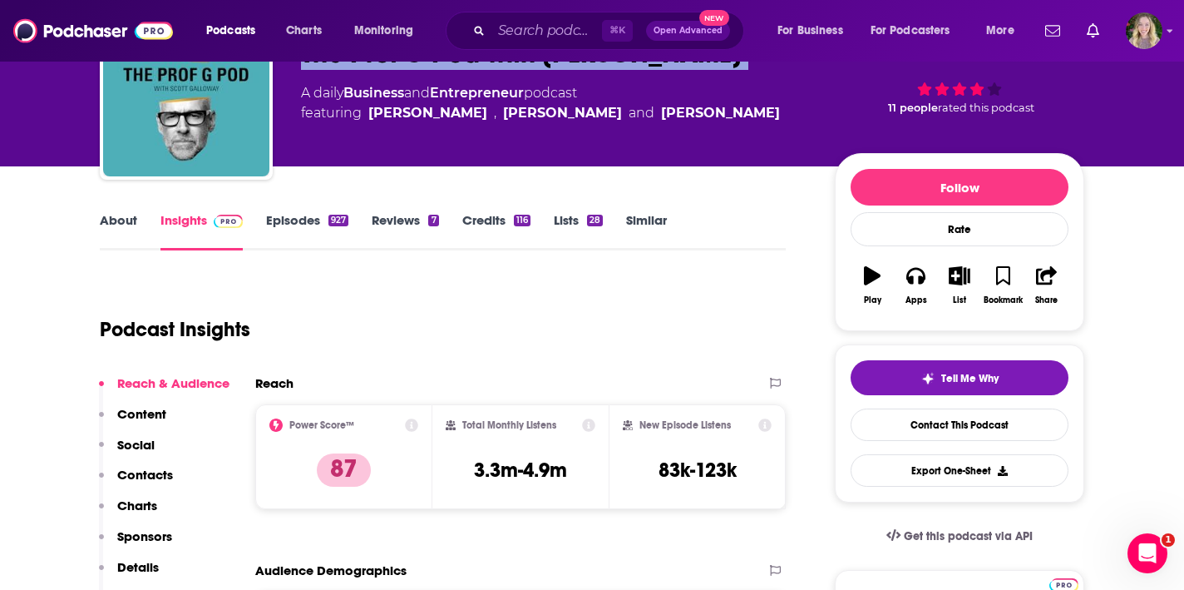
click at [112, 231] on link "About" at bounding box center [118, 231] width 37 height 38
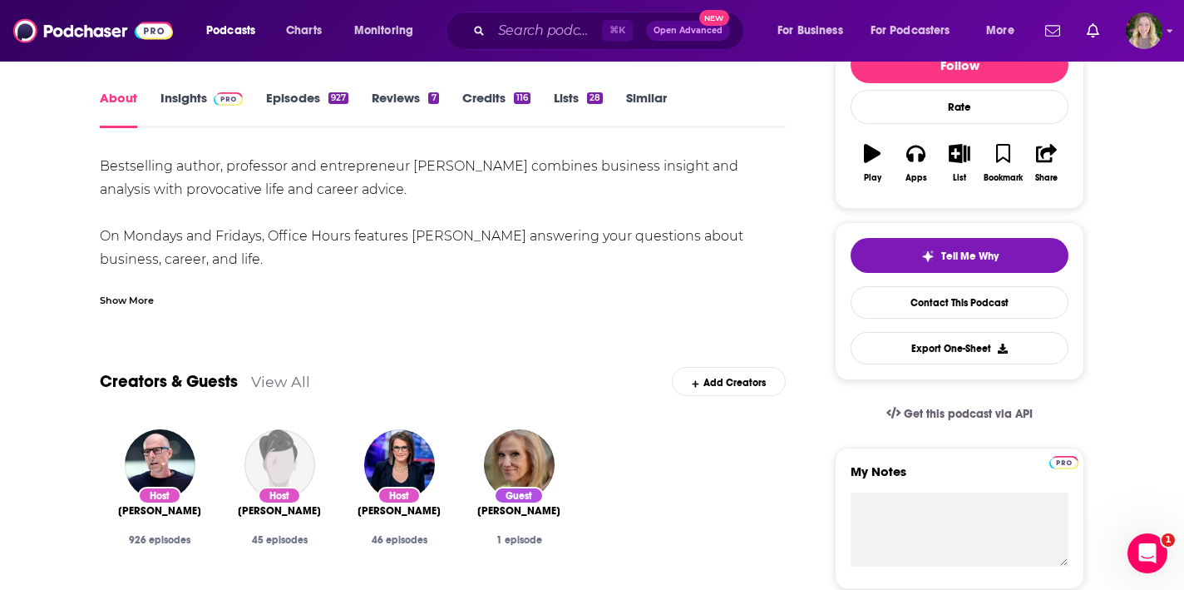
scroll to position [211, 0]
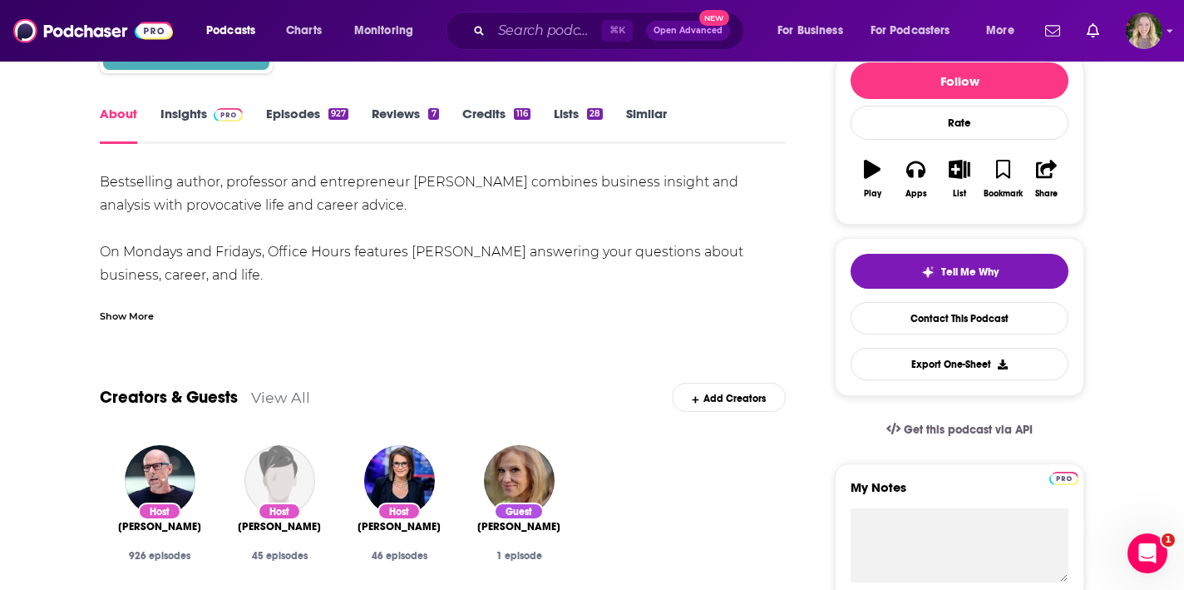
click at [130, 319] on div "Show More" at bounding box center [127, 315] width 54 height 16
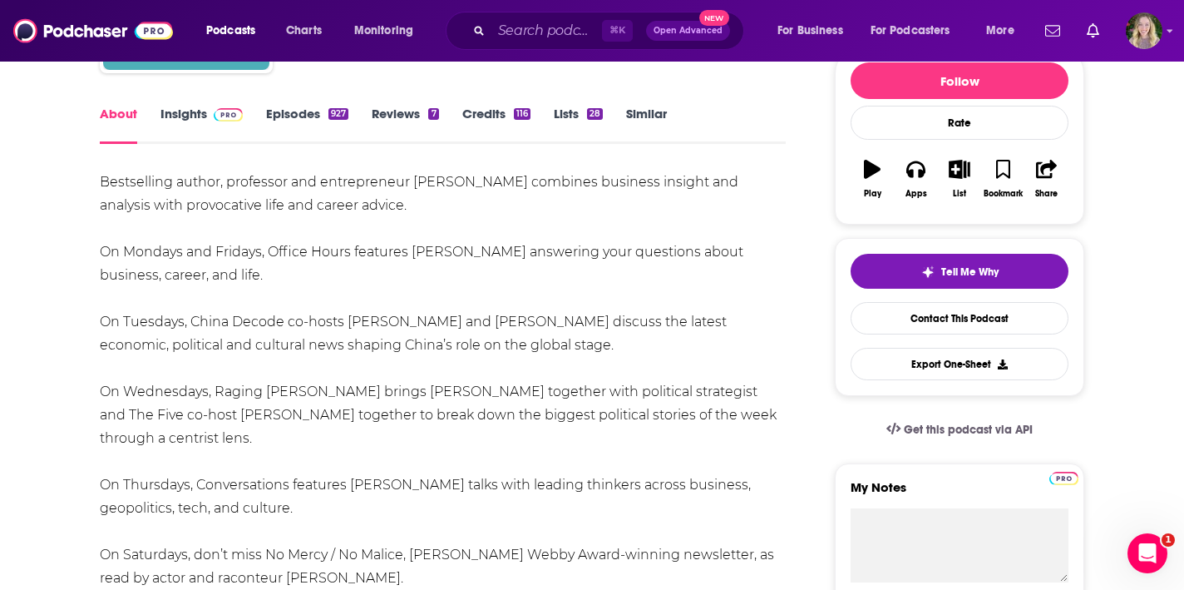
click at [264, 209] on div "Bestselling author, professor and entrepreneur Scott Galloway combines business…" at bounding box center [443, 461] width 686 height 582
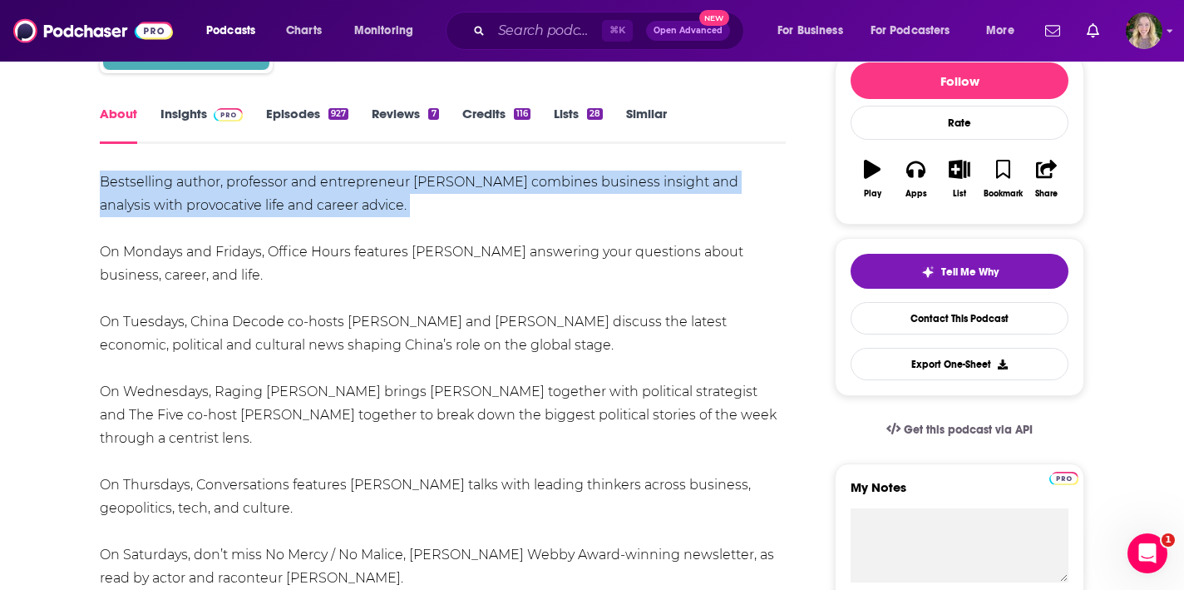
click at [264, 209] on div "Bestselling author, professor and entrepreneur Scott Galloway combines business…" at bounding box center [443, 461] width 686 height 582
copy div "Bestselling author, professor and entrepreneur Scott Galloway combines business…"
click at [210, 109] on span at bounding box center [225, 114] width 36 height 16
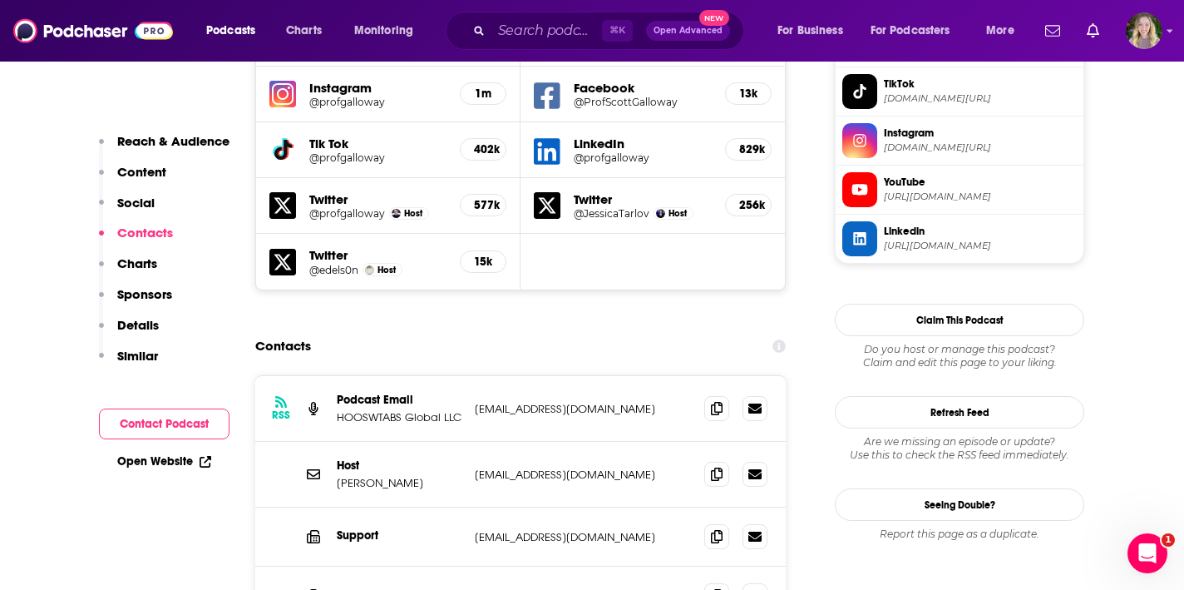
scroll to position [1540, 0]
click at [714, 467] on icon at bounding box center [717, 473] width 12 height 13
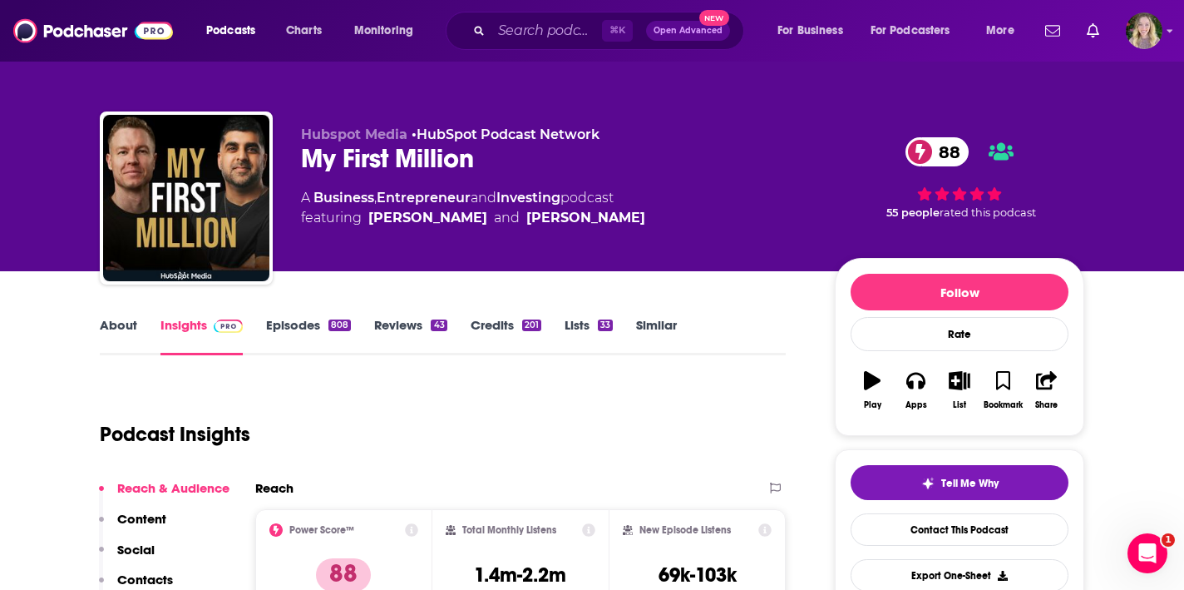
click at [132, 323] on link "About" at bounding box center [118, 336] width 37 height 38
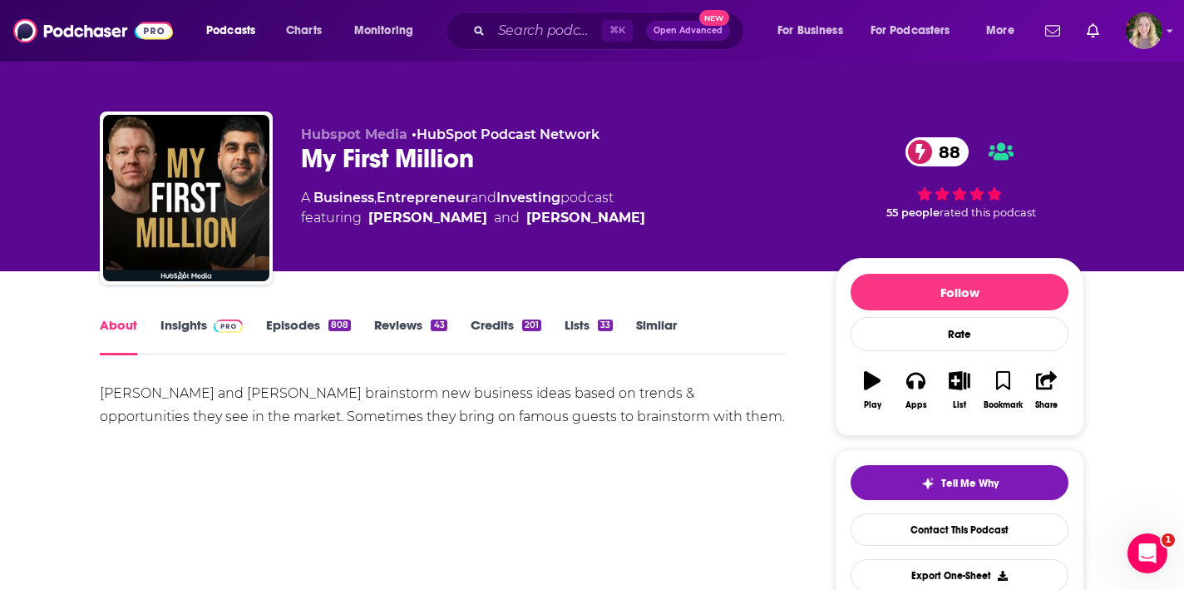
click at [392, 163] on div "My First Million 88" at bounding box center [554, 158] width 507 height 32
click at [391, 163] on div "My First Million 88" at bounding box center [554, 158] width 507 height 32
copy div "My First Million 88"
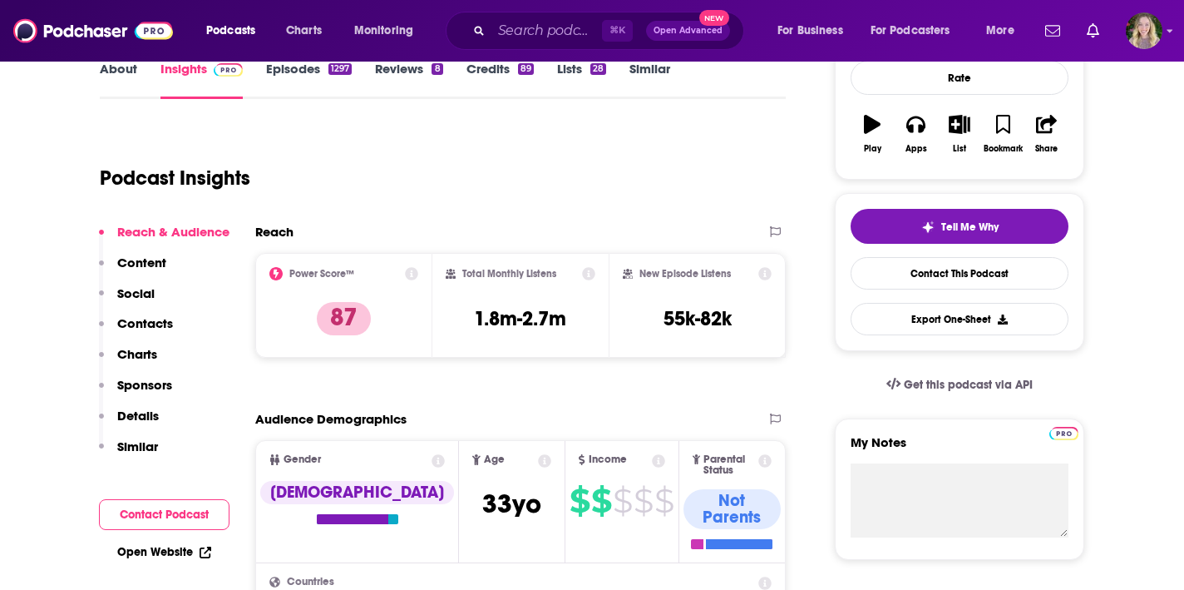
scroll to position [244, 0]
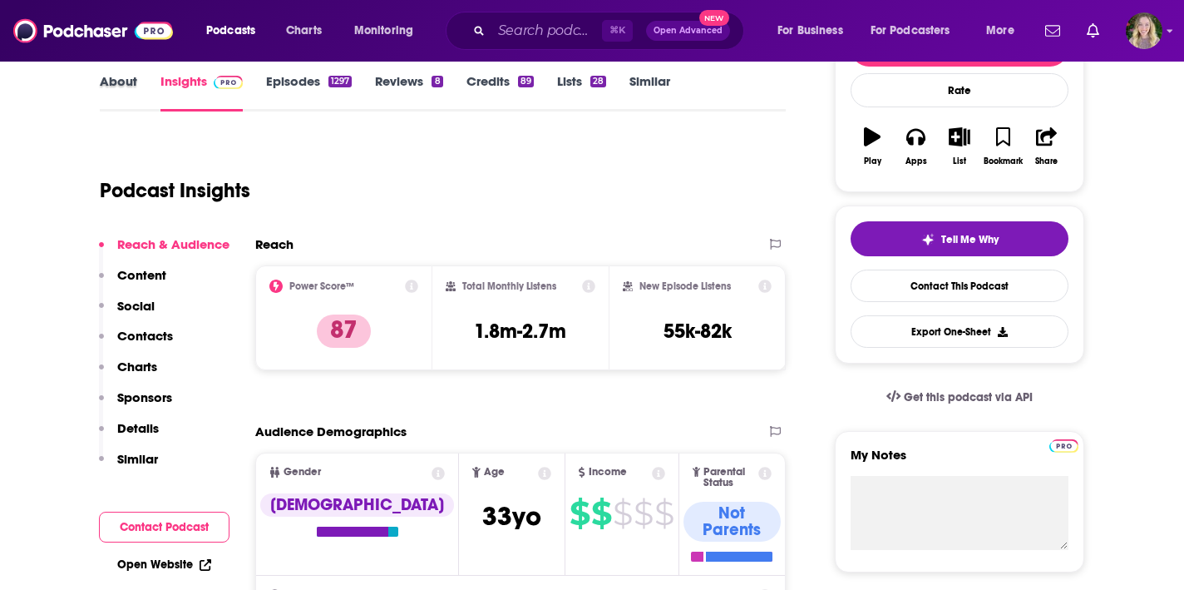
click at [150, 86] on div "About" at bounding box center [130, 92] width 61 height 38
click at [128, 82] on link "About" at bounding box center [118, 92] width 37 height 38
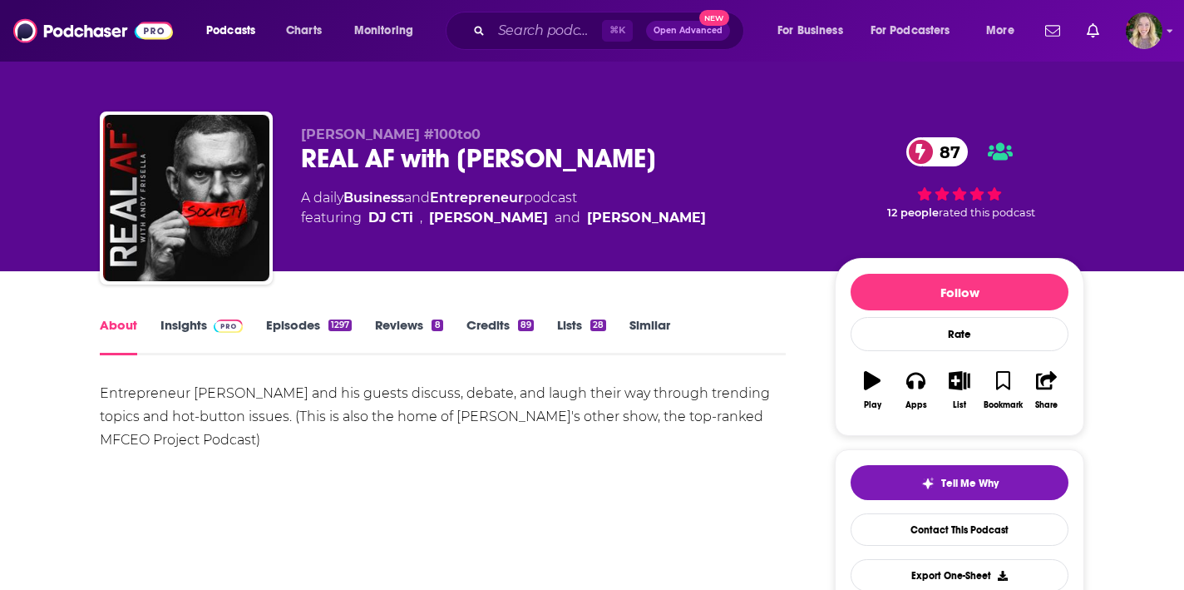
click at [344, 338] on link "Episodes 1297" at bounding box center [309, 336] width 86 height 38
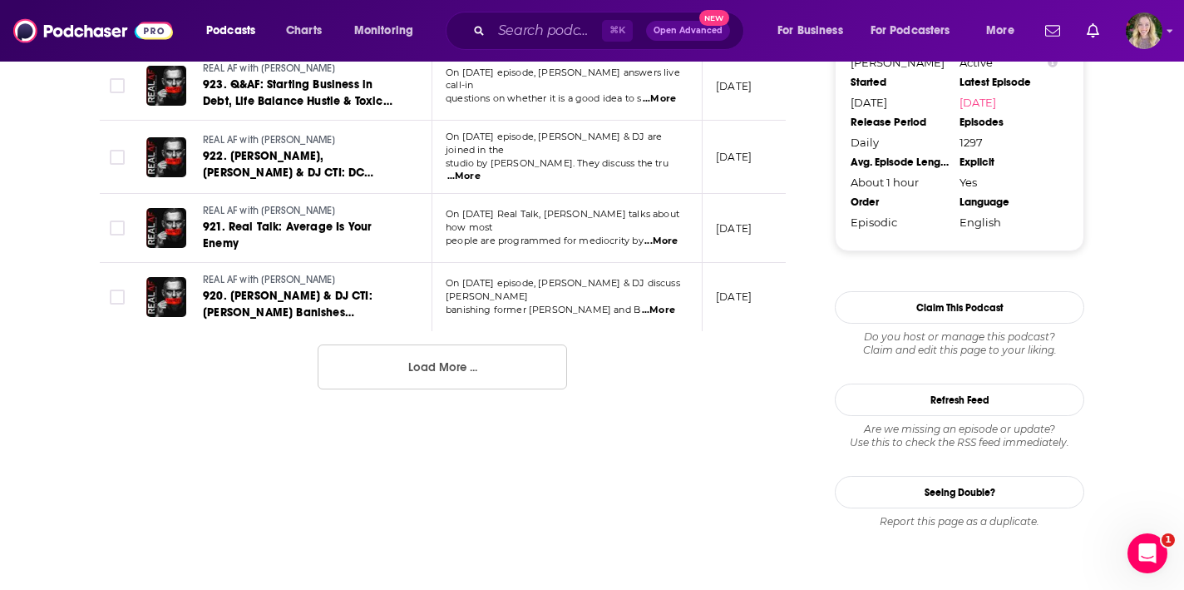
scroll to position [1403, 0]
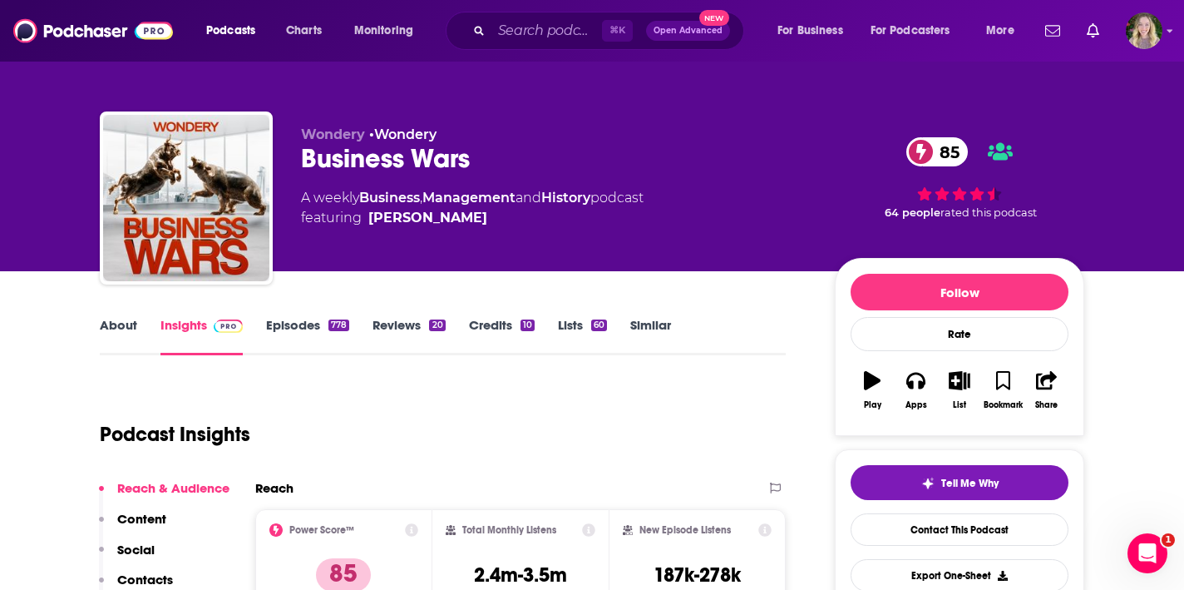
click at [125, 323] on link "About" at bounding box center [118, 336] width 37 height 38
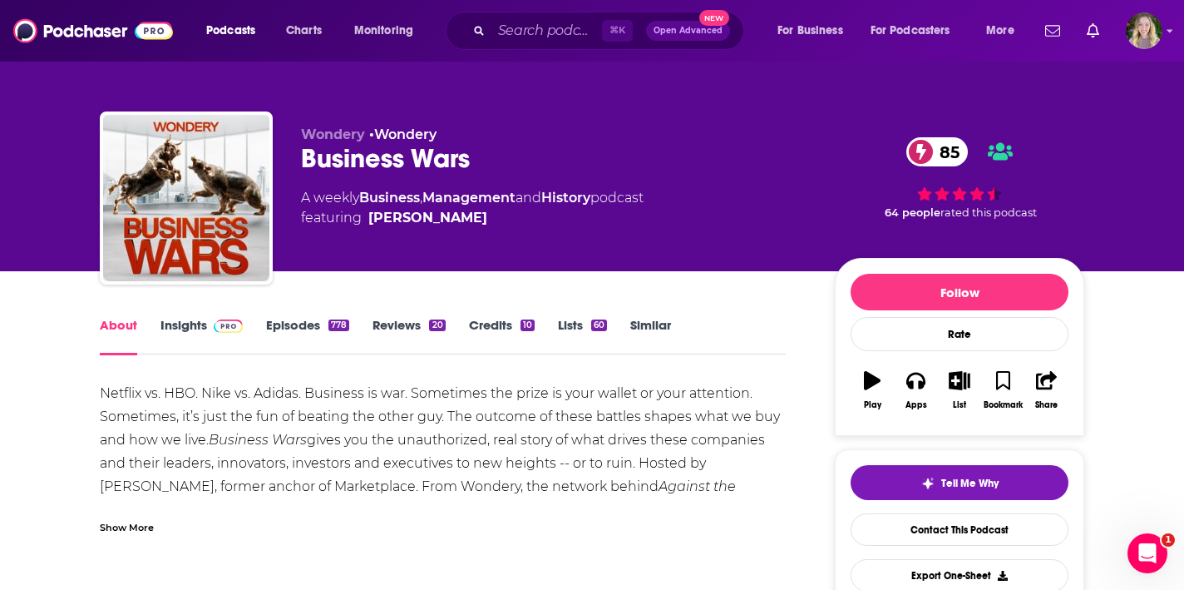
click at [268, 336] on link "Episodes 778" at bounding box center [307, 336] width 83 height 38
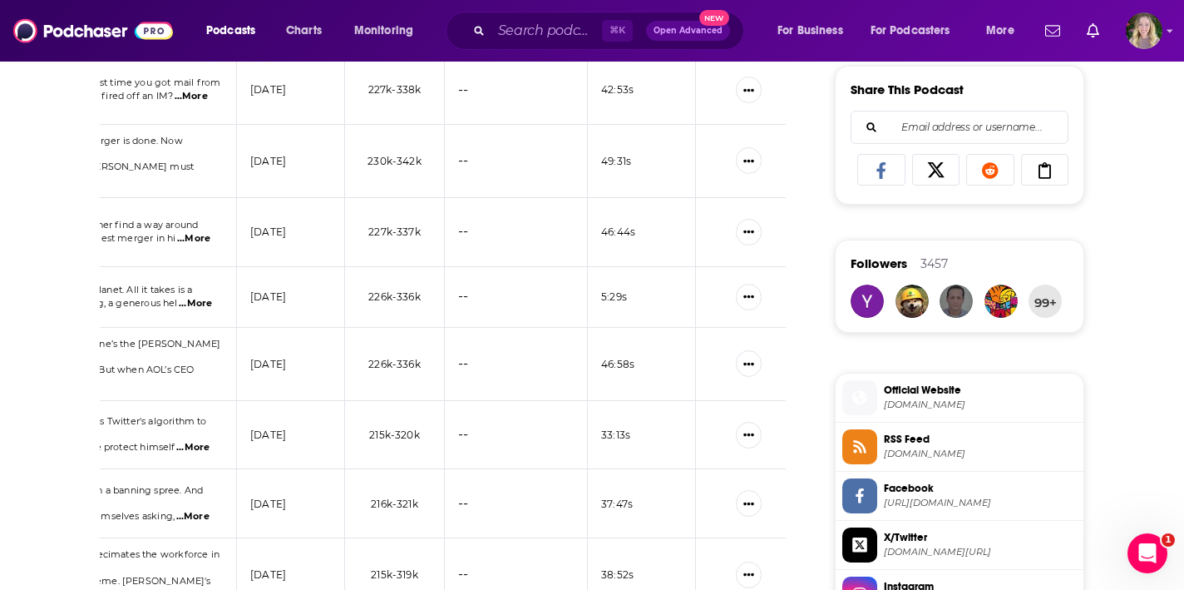
scroll to position [0, 472]
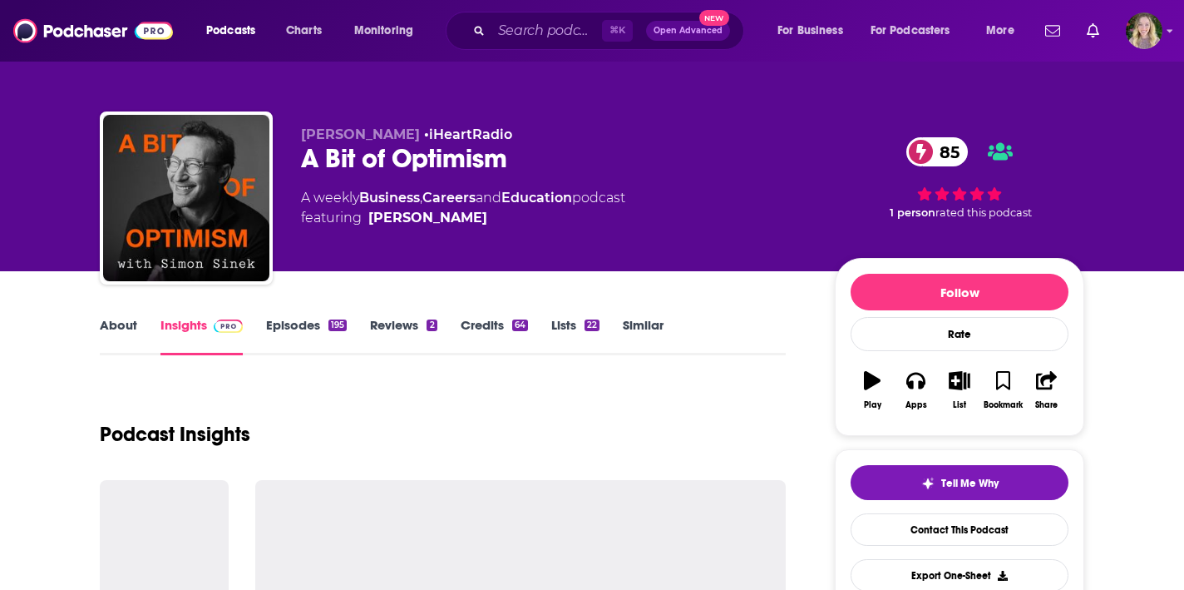
click at [310, 329] on link "Episodes 195" at bounding box center [306, 336] width 81 height 38
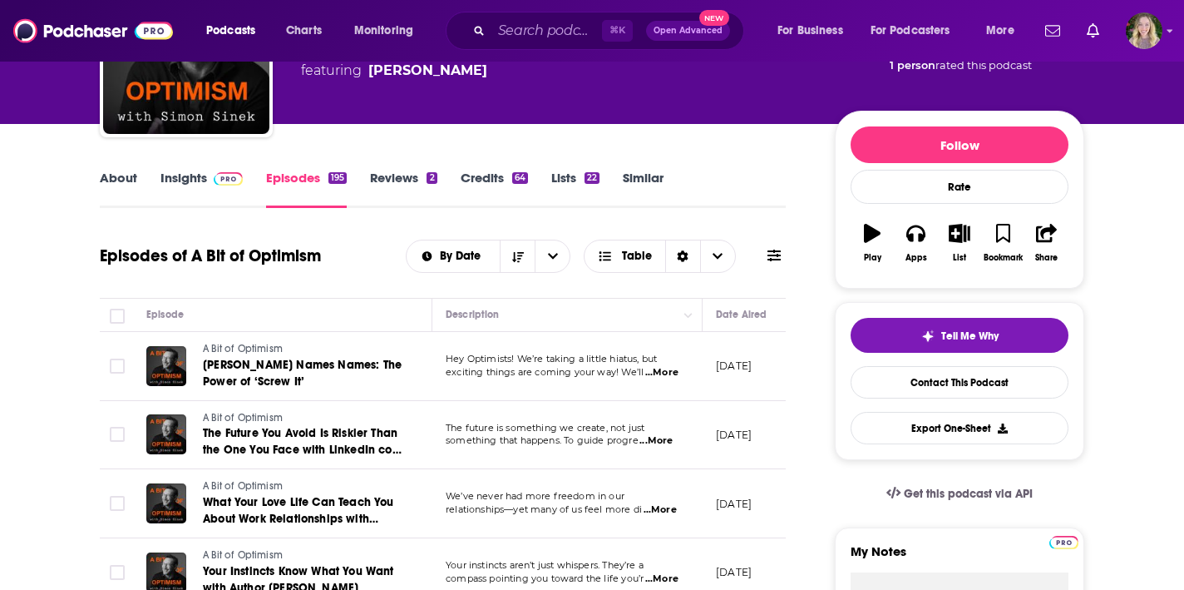
click at [200, 183] on link "Insights" at bounding box center [202, 189] width 82 height 38
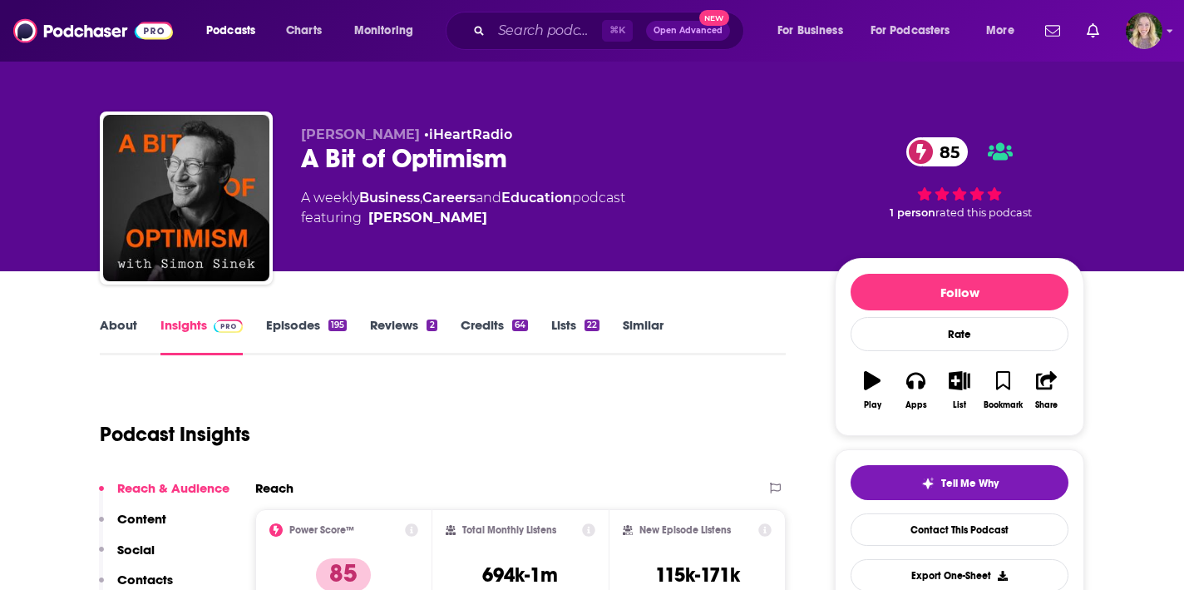
click at [396, 159] on div "A Bit of Optimism 85" at bounding box center [554, 158] width 507 height 32
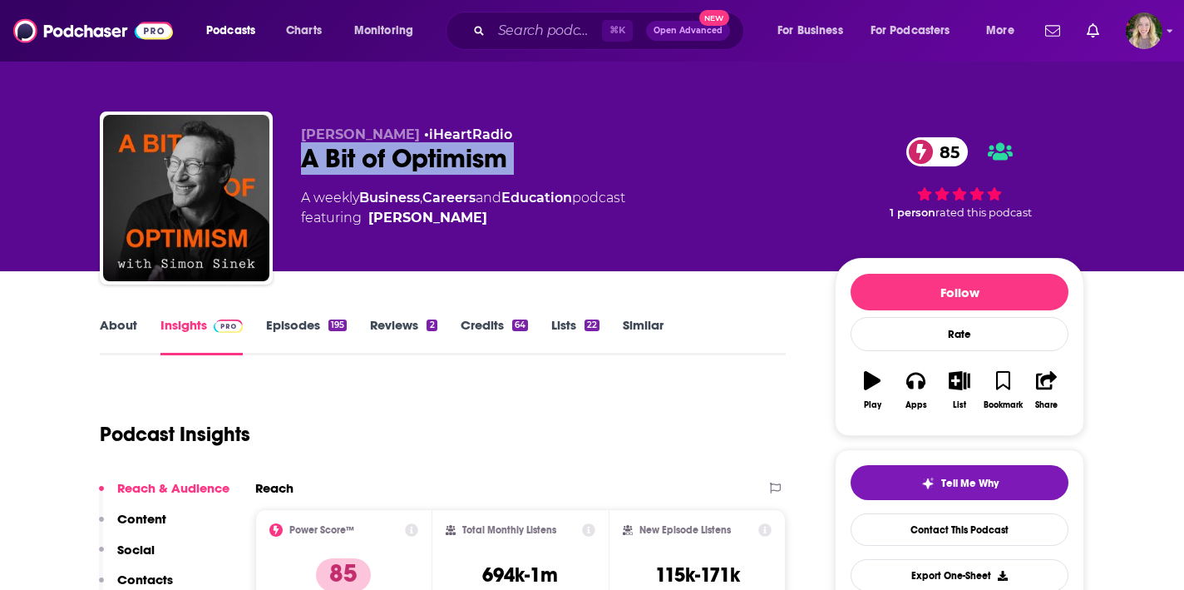
click at [396, 159] on div "A Bit of Optimism 85" at bounding box center [554, 158] width 507 height 32
copy div "A Bit of Optimism 85"
click at [110, 318] on link "About" at bounding box center [118, 336] width 37 height 38
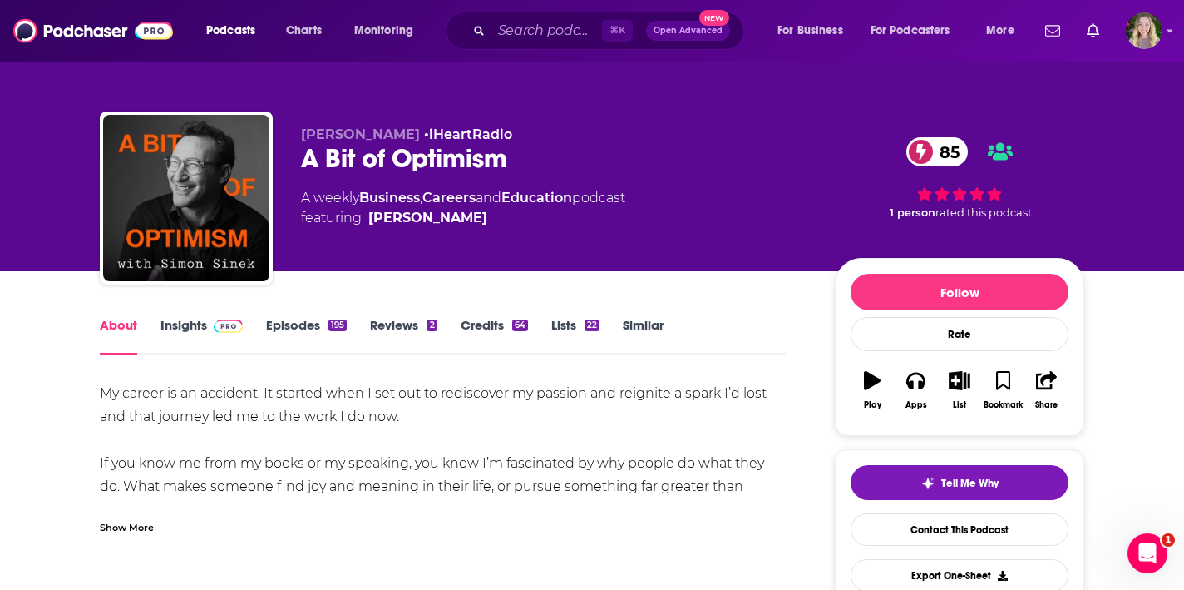
click at [248, 392] on div "My career is an accident. It started when I set out to rediscover my passion an…" at bounding box center [443, 556] width 686 height 349
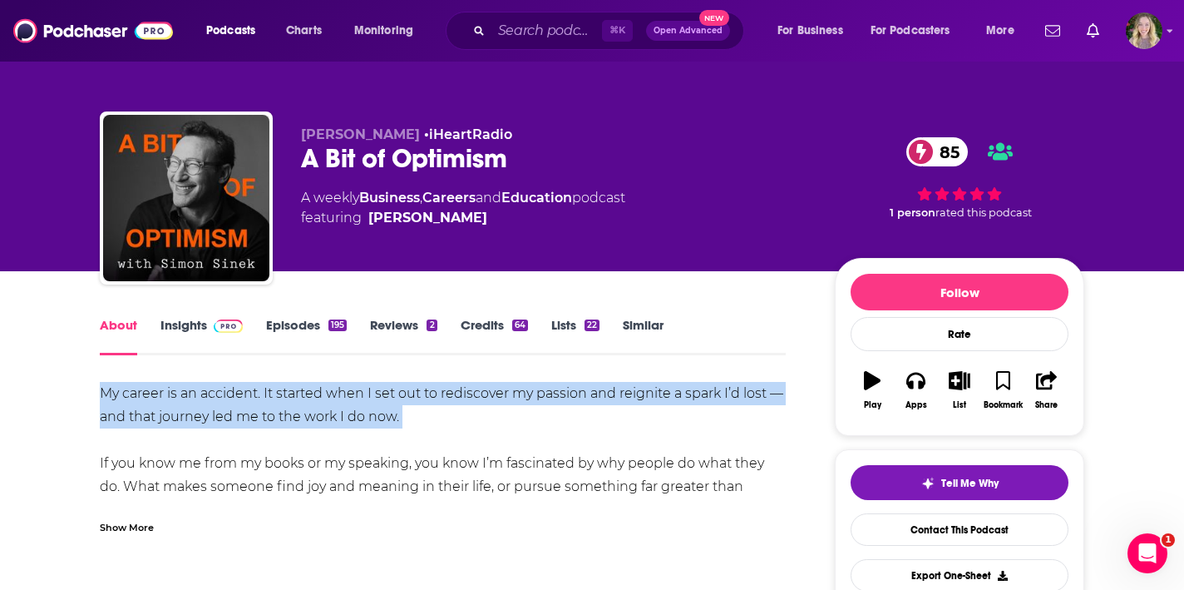
click at [248, 392] on div "My career is an accident. It started when I set out to rediscover my passion an…" at bounding box center [443, 556] width 686 height 349
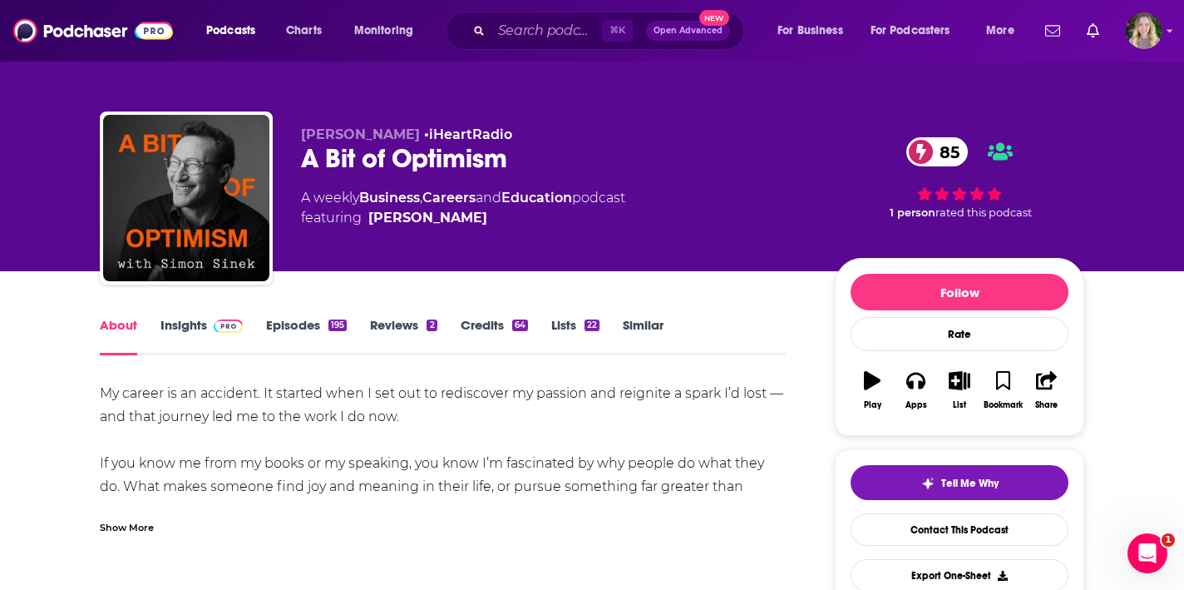
click at [274, 465] on div "My career is an accident. It started when I set out to rediscover my passion an…" at bounding box center [443, 556] width 686 height 349
click at [124, 530] on div "Show More" at bounding box center [127, 526] width 54 height 16
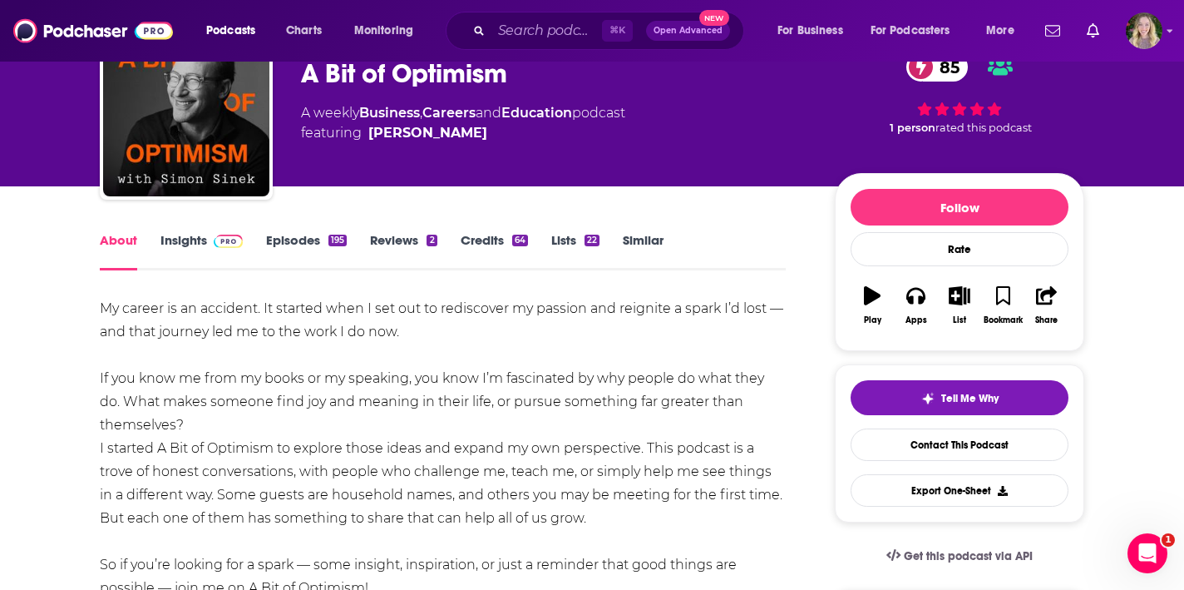
scroll to position [107, 0]
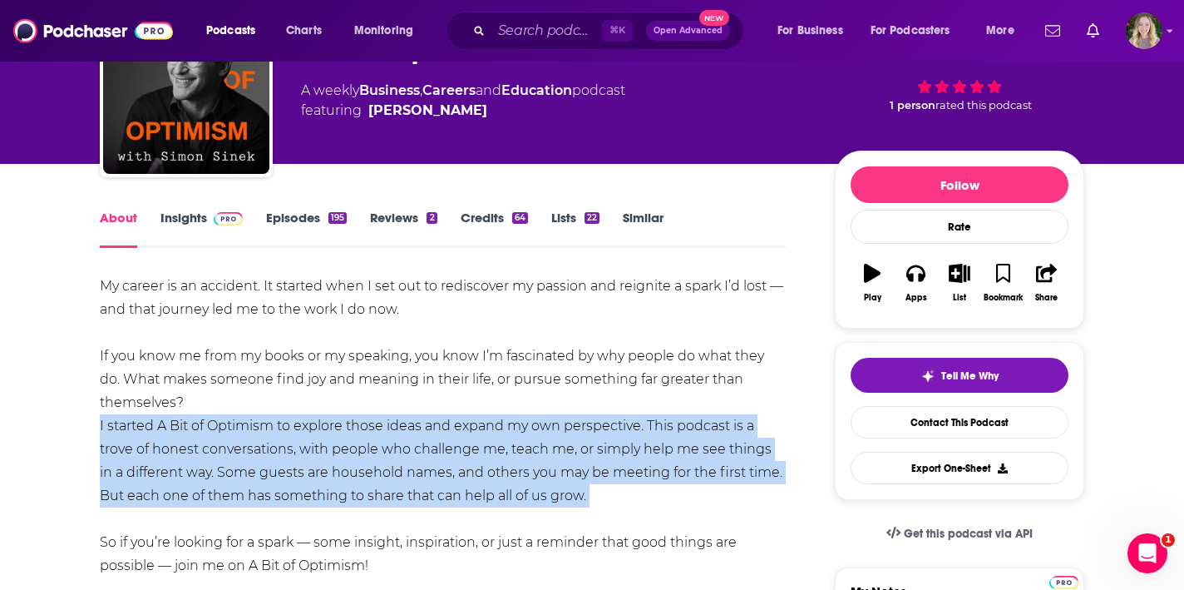
copy div "I started A Bit of Optimism to explore those ideas and expand my own perspectiv…"
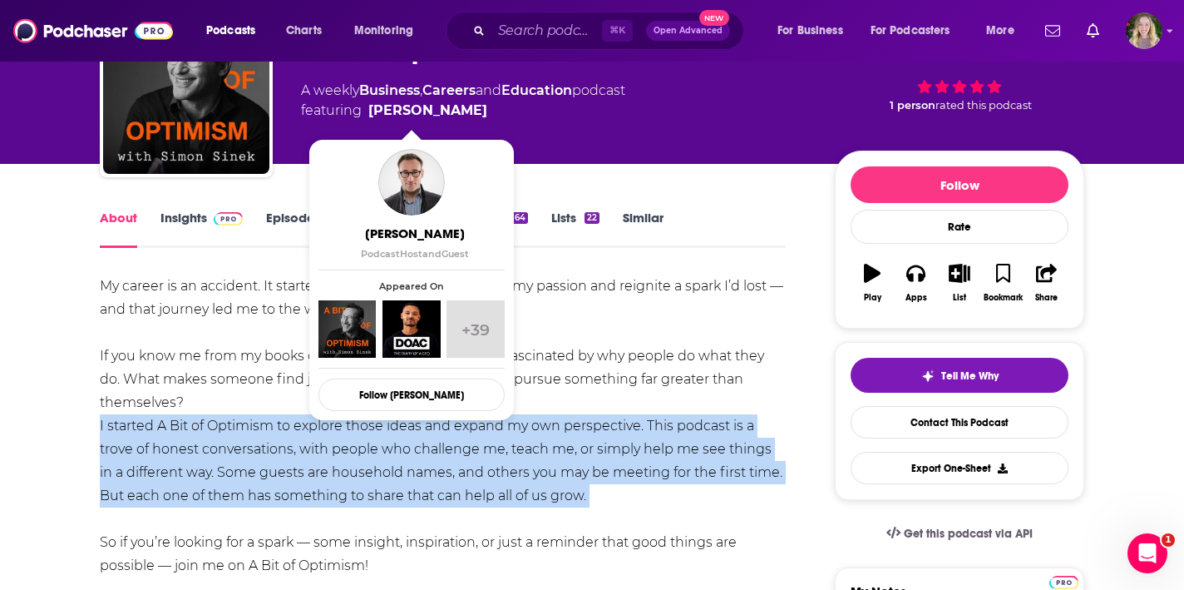
drag, startPoint x: 482, startPoint y: 110, endPoint x: 454, endPoint y: 116, distance: 28.2
click at [454, 116] on span "featuring Simon Sinek" at bounding box center [463, 111] width 324 height 20
copy span "Simon Sinek"
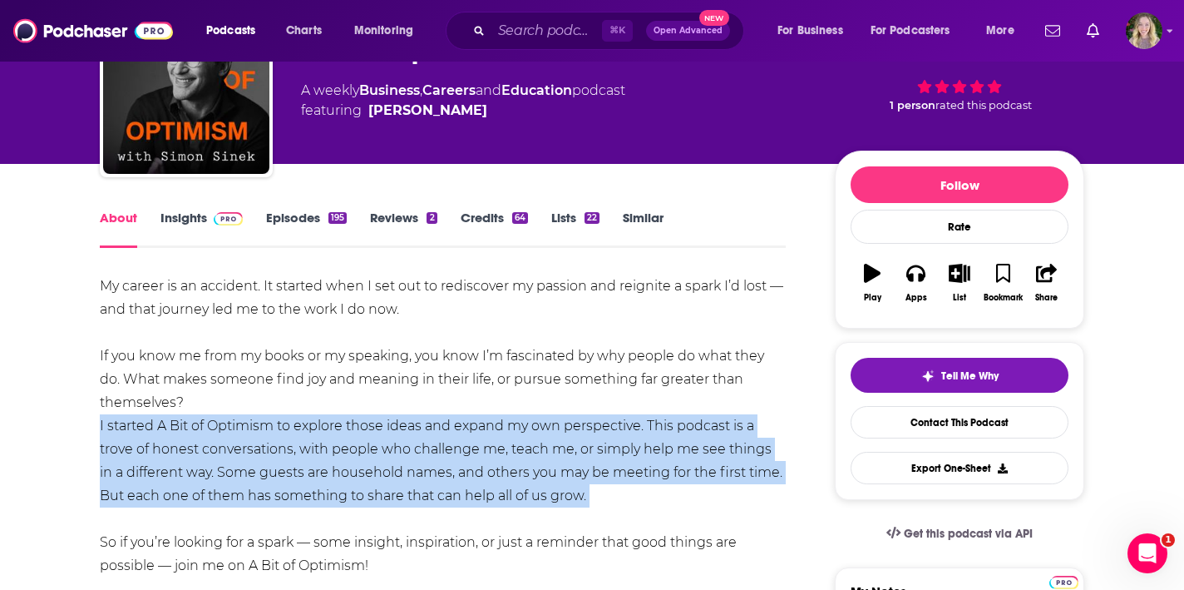
click at [200, 221] on link "Insights" at bounding box center [202, 229] width 82 height 38
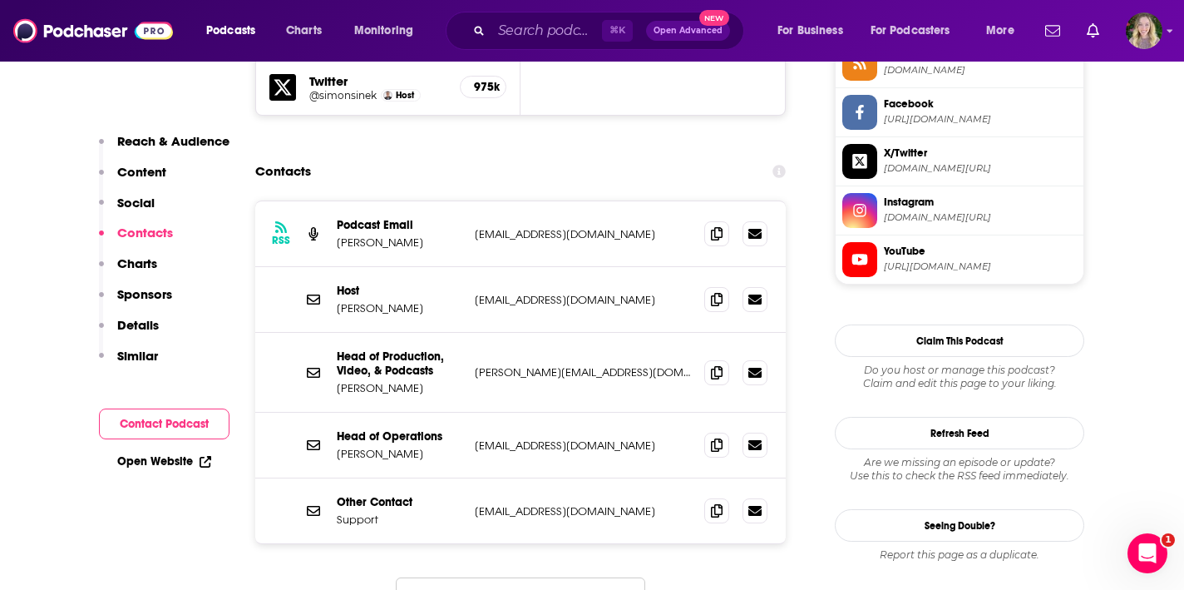
scroll to position [1583, 0]
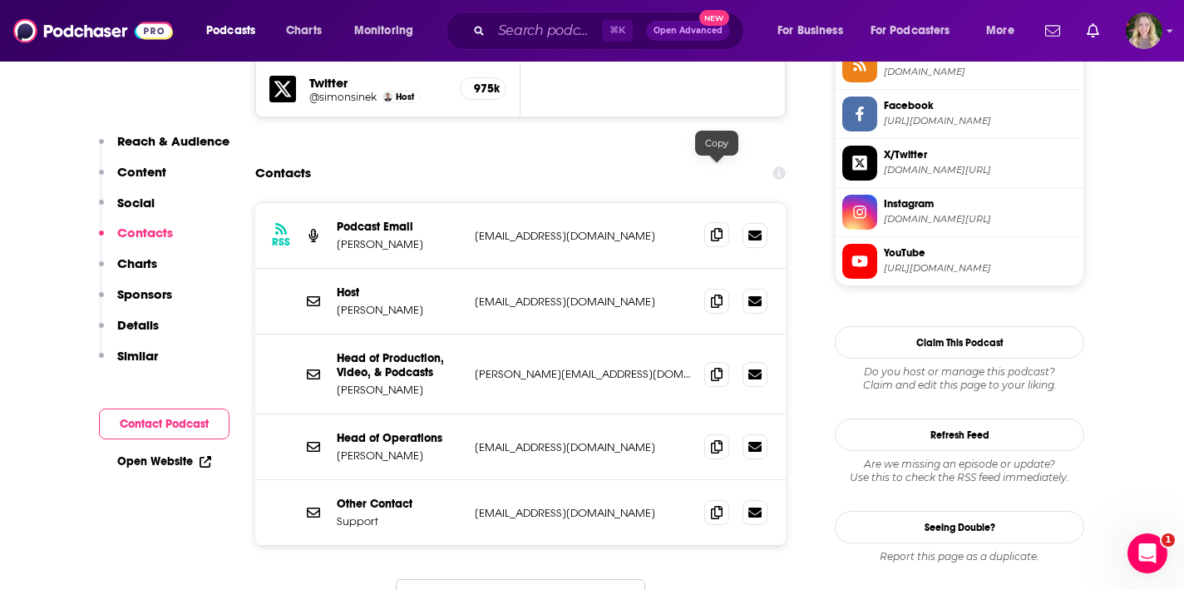
click at [714, 228] on icon at bounding box center [717, 234] width 12 height 13
click at [715, 294] on icon at bounding box center [717, 300] width 12 height 13
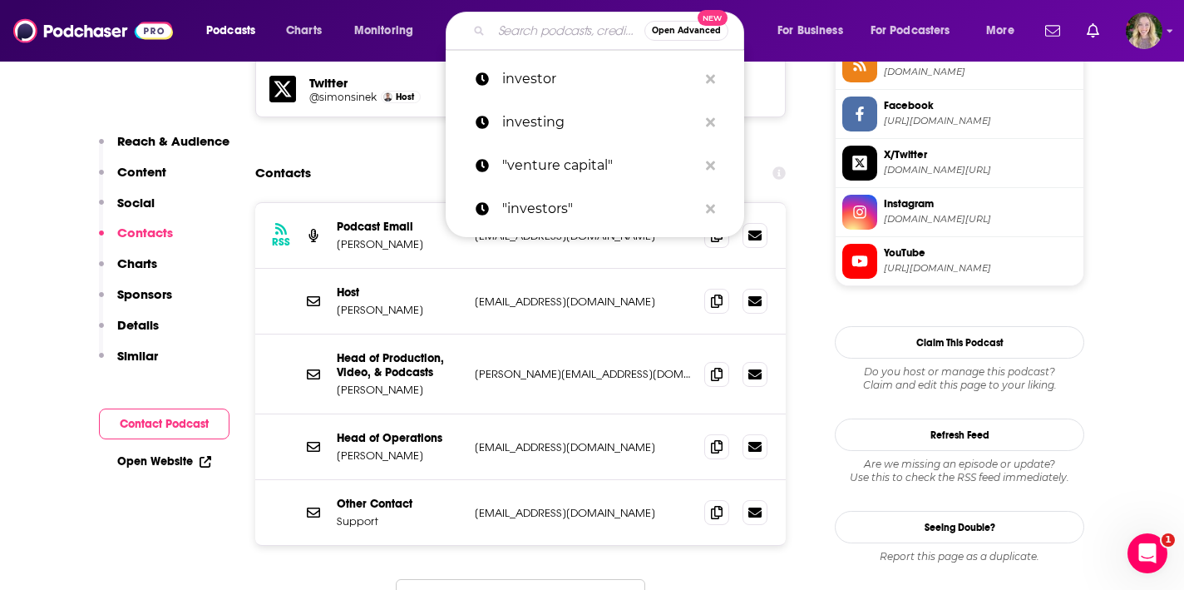
click at [556, 37] on input "Search podcasts, credits, & more..." at bounding box center [568, 30] width 153 height 27
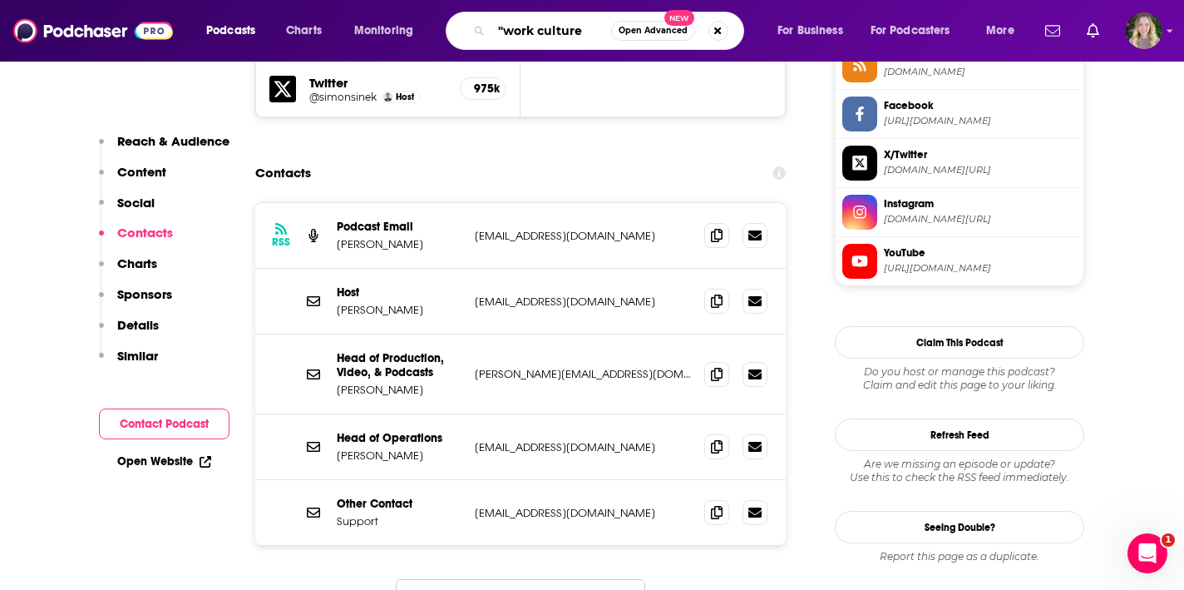
type input ""work culture""
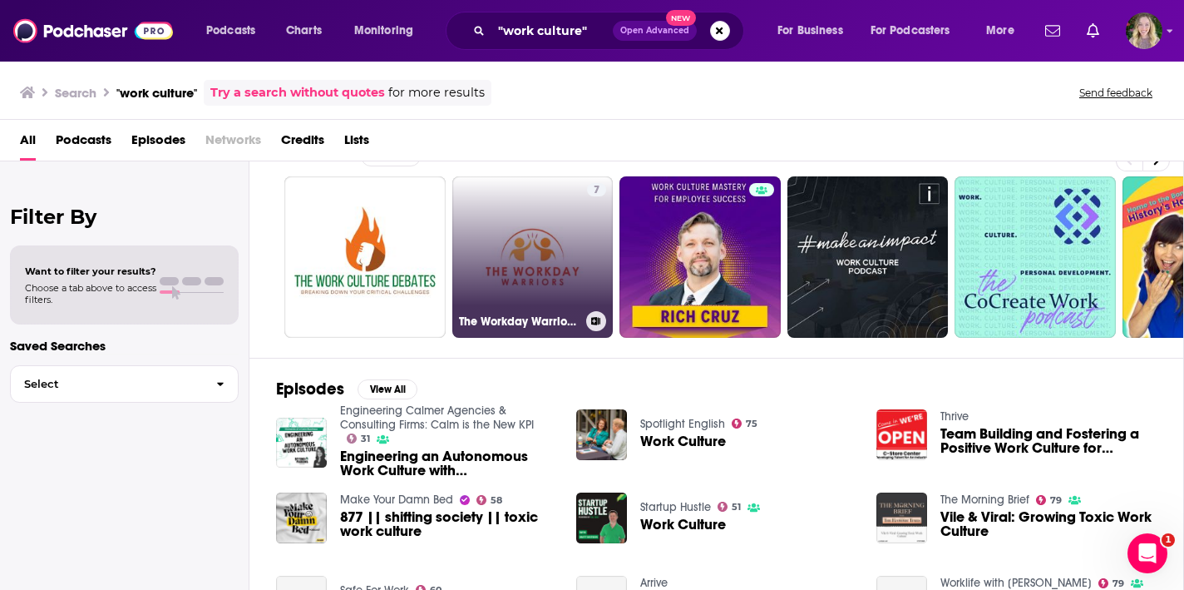
scroll to position [37, 0]
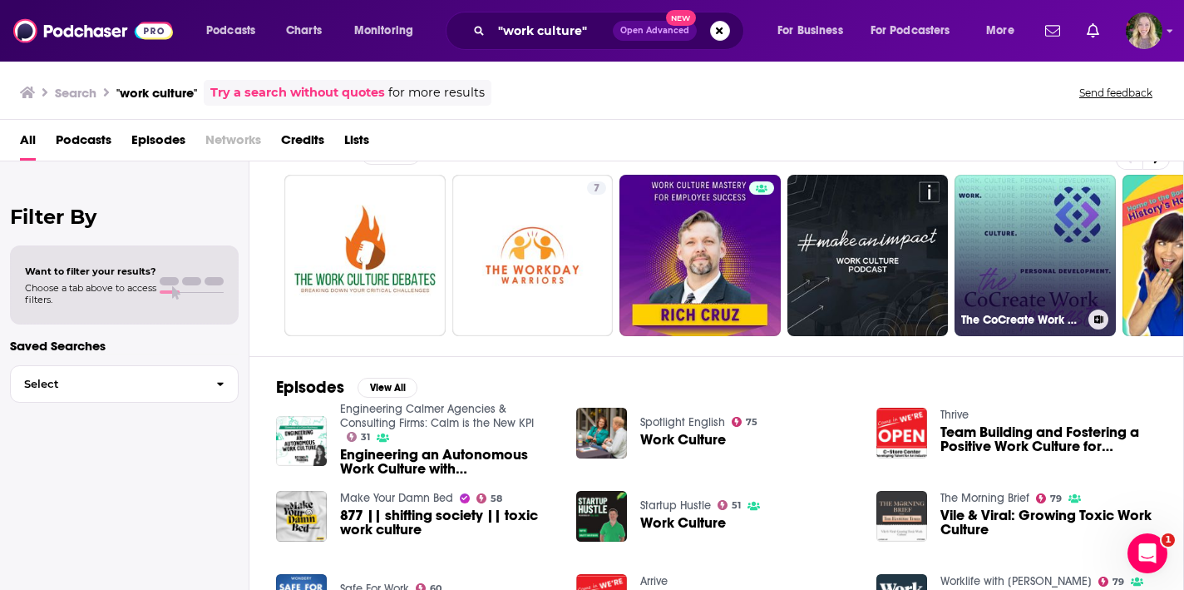
click at [996, 304] on link "The CoCreate Work Podcast | Work. Culture. Personal Development." at bounding box center [1035, 255] width 161 height 161
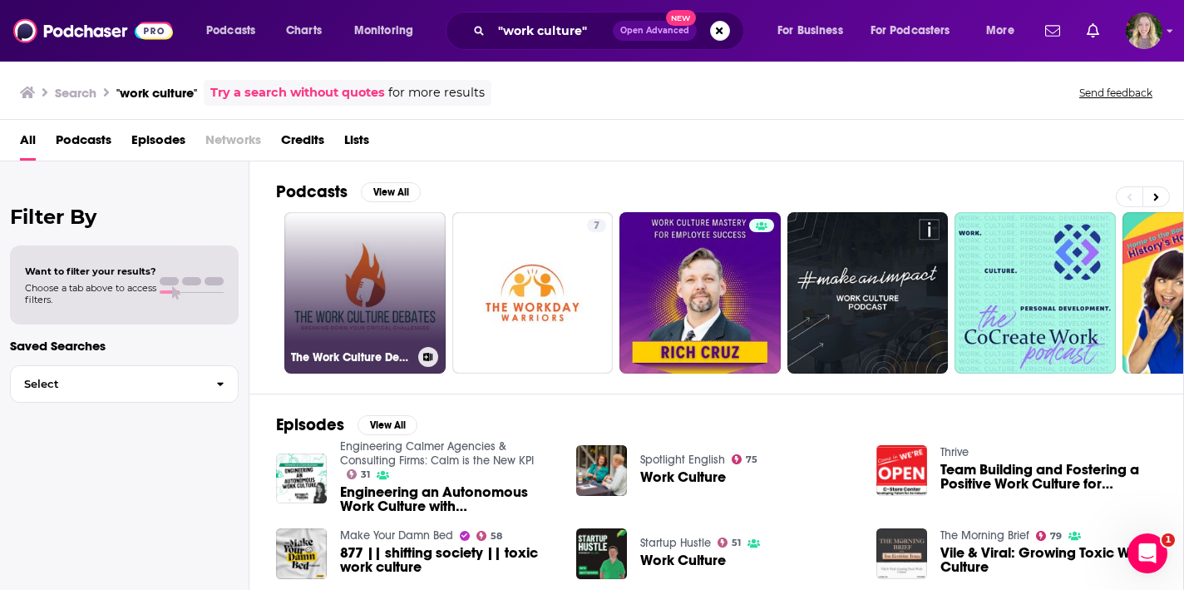
click at [307, 285] on link "The Work Culture Debates" at bounding box center [364, 292] width 161 height 161
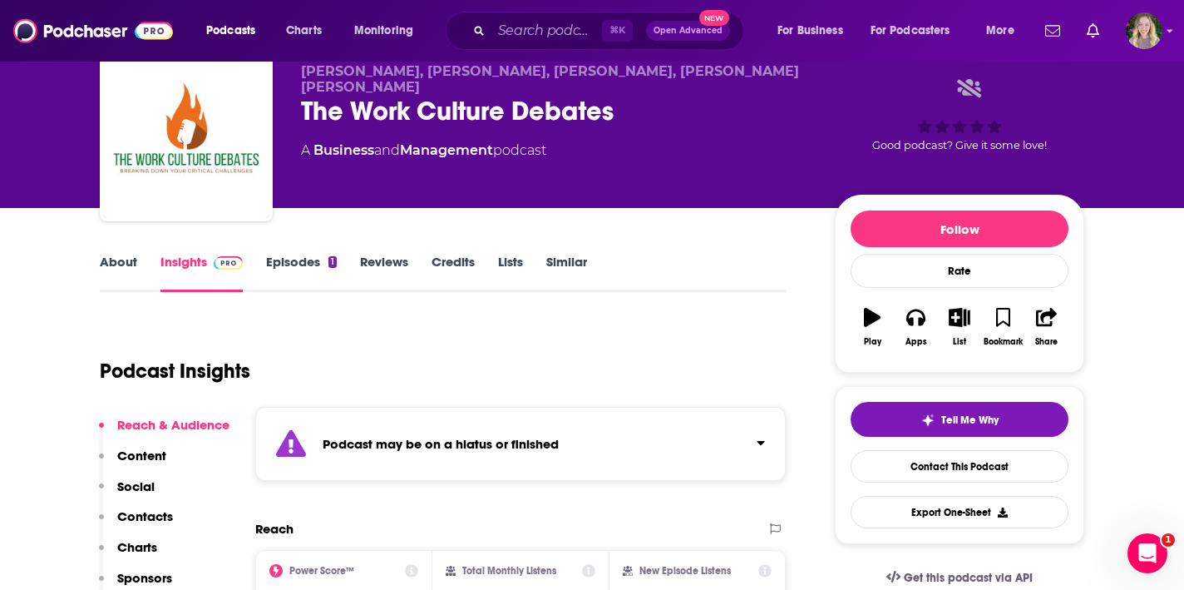
scroll to position [64, 0]
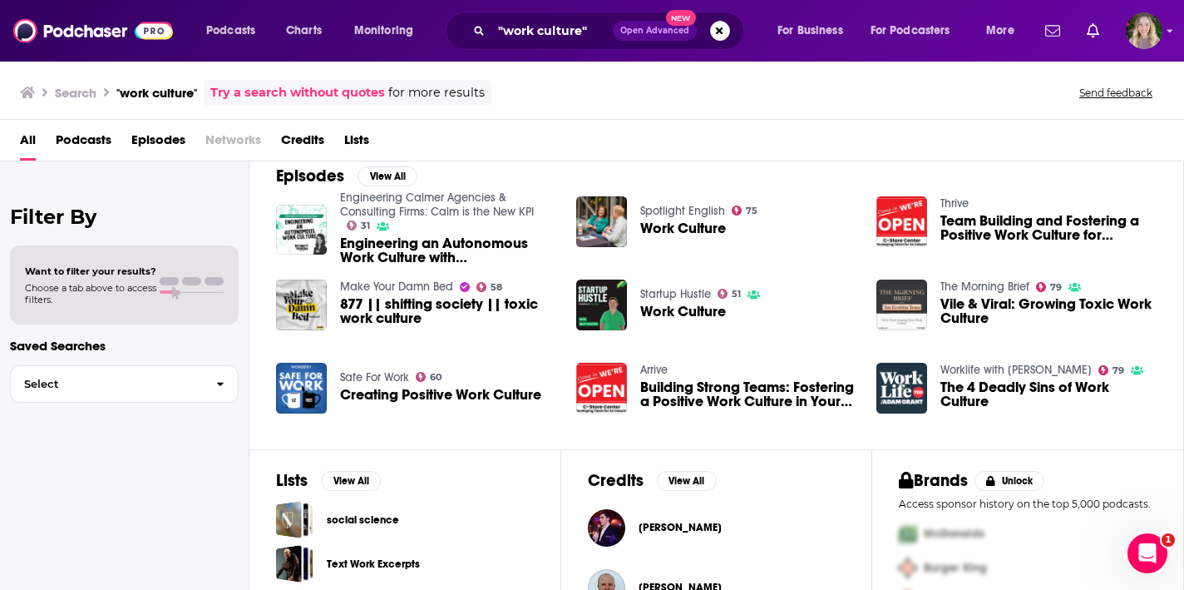
scroll to position [288, 0]
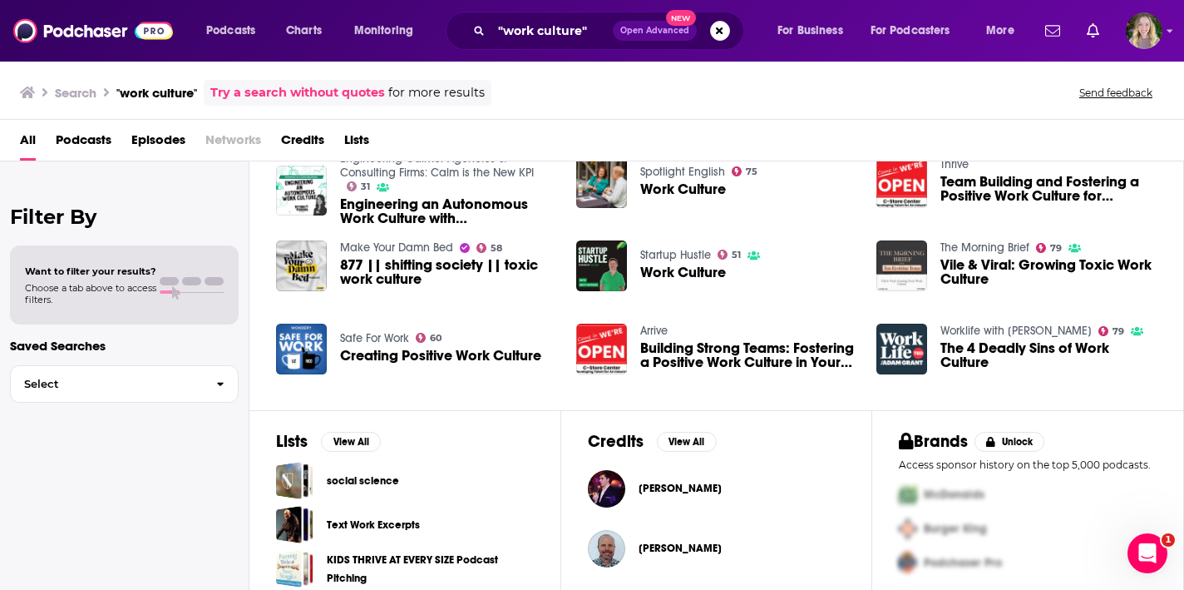
click at [500, 355] on span "Creating Positive Work Culture" at bounding box center [440, 355] width 201 height 14
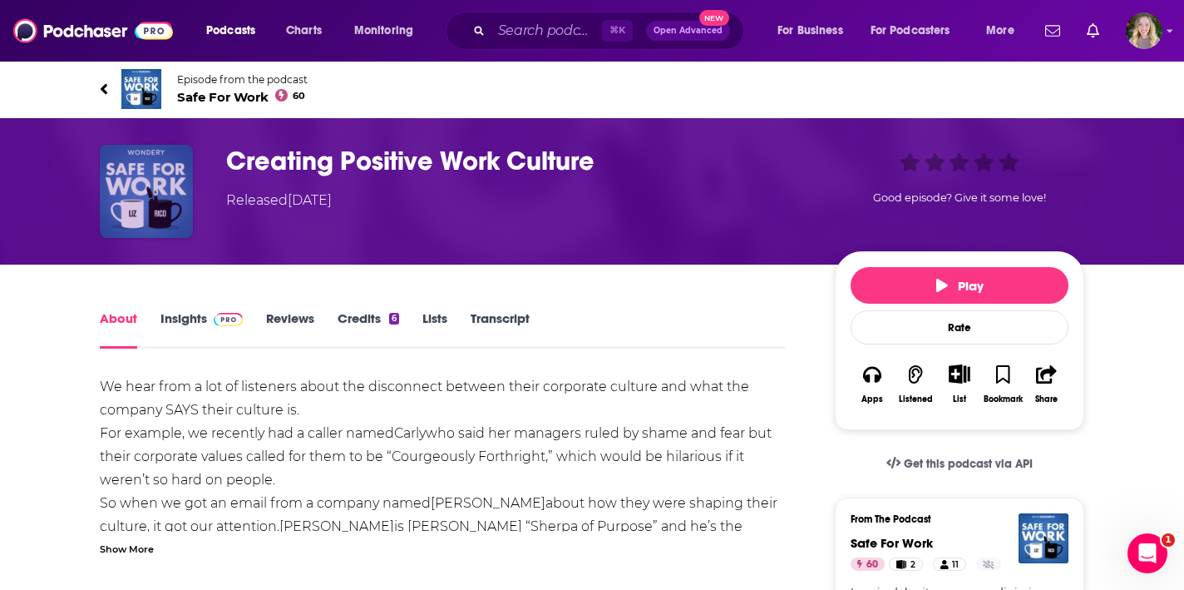
click at [152, 188] on img "Creating Positive Work Culture" at bounding box center [146, 191] width 93 height 93
click at [169, 180] on img "Creating Positive Work Culture" at bounding box center [146, 191] width 93 height 93
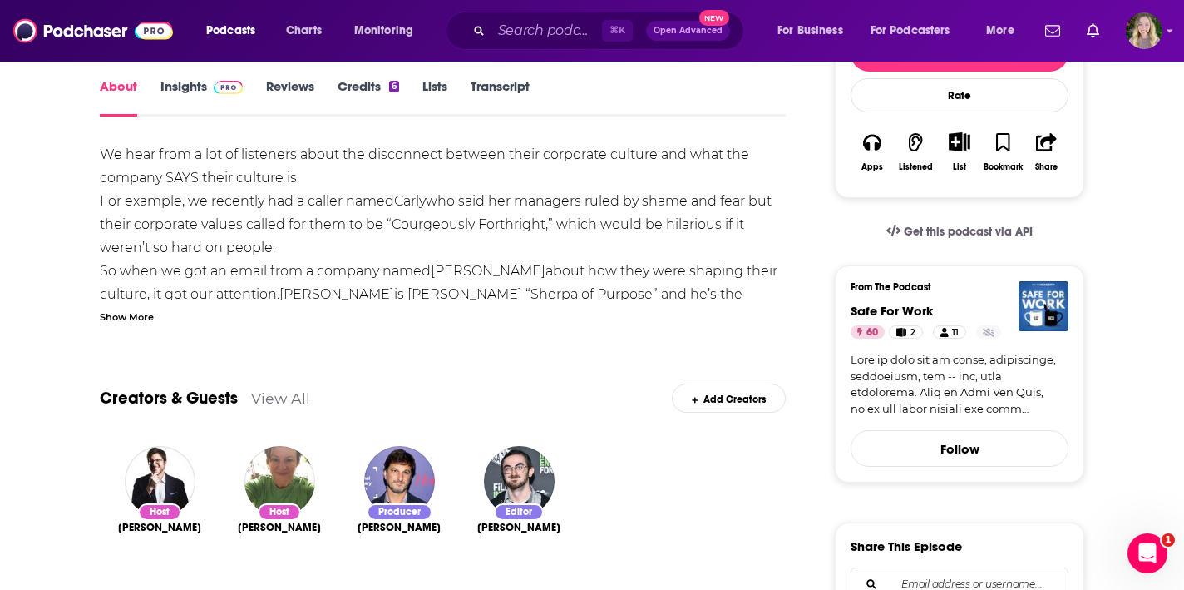
scroll to position [141, 0]
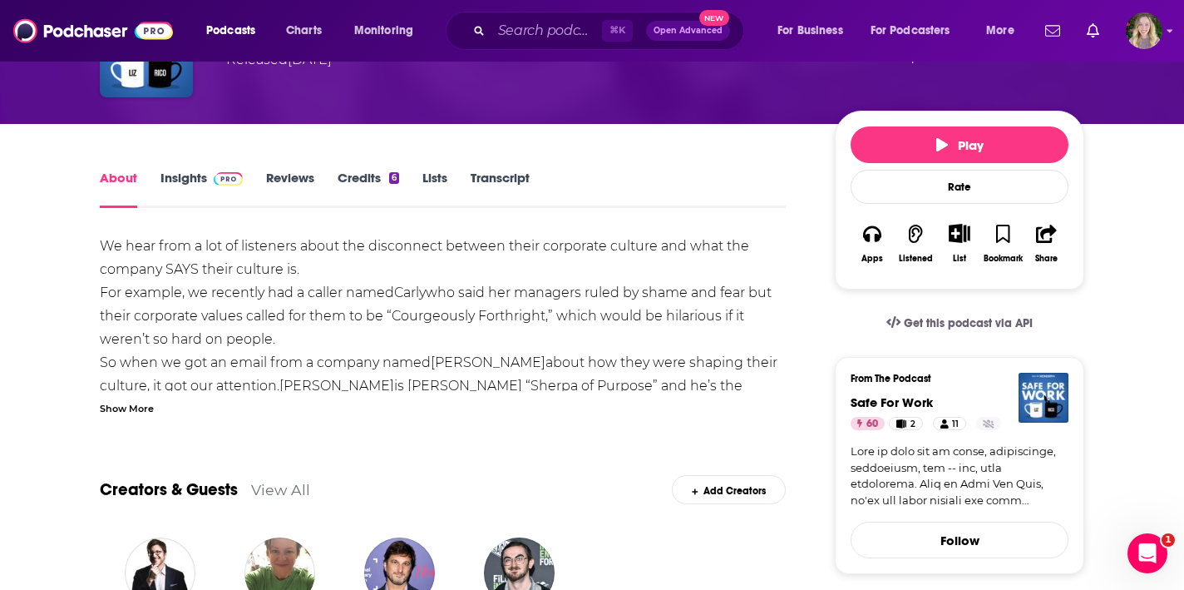
click at [220, 185] on img at bounding box center [228, 178] width 29 height 13
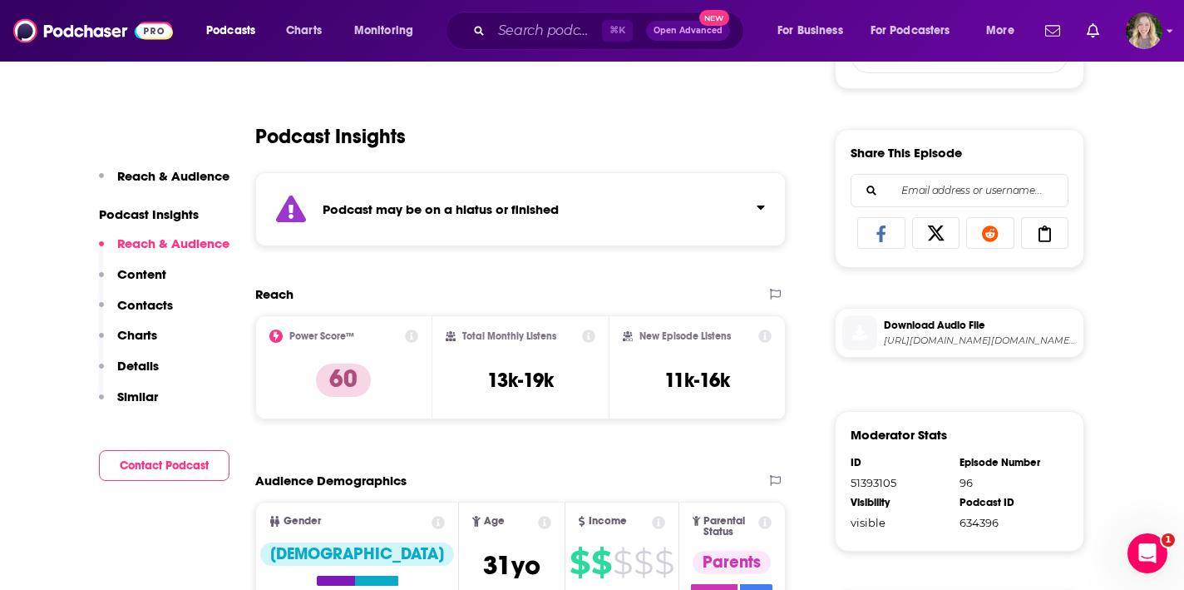
scroll to position [663, 0]
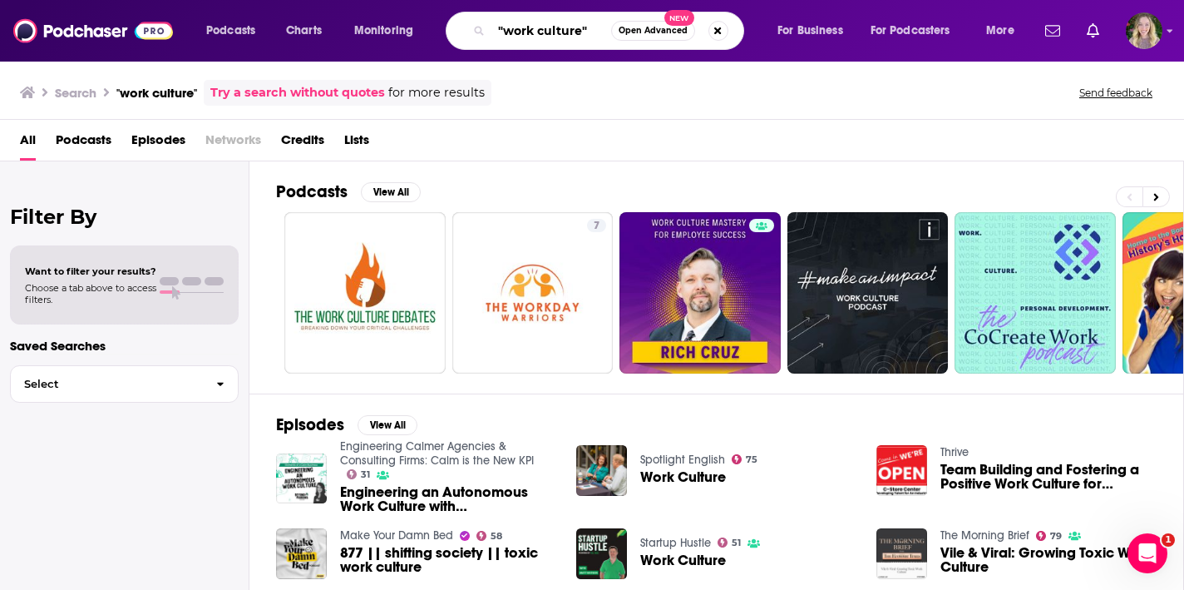
click at [526, 32] on input ""work culture"" at bounding box center [552, 30] width 120 height 27
click at [525, 32] on input ""work culture"" at bounding box center [552, 30] width 120 height 27
type input "work culture"
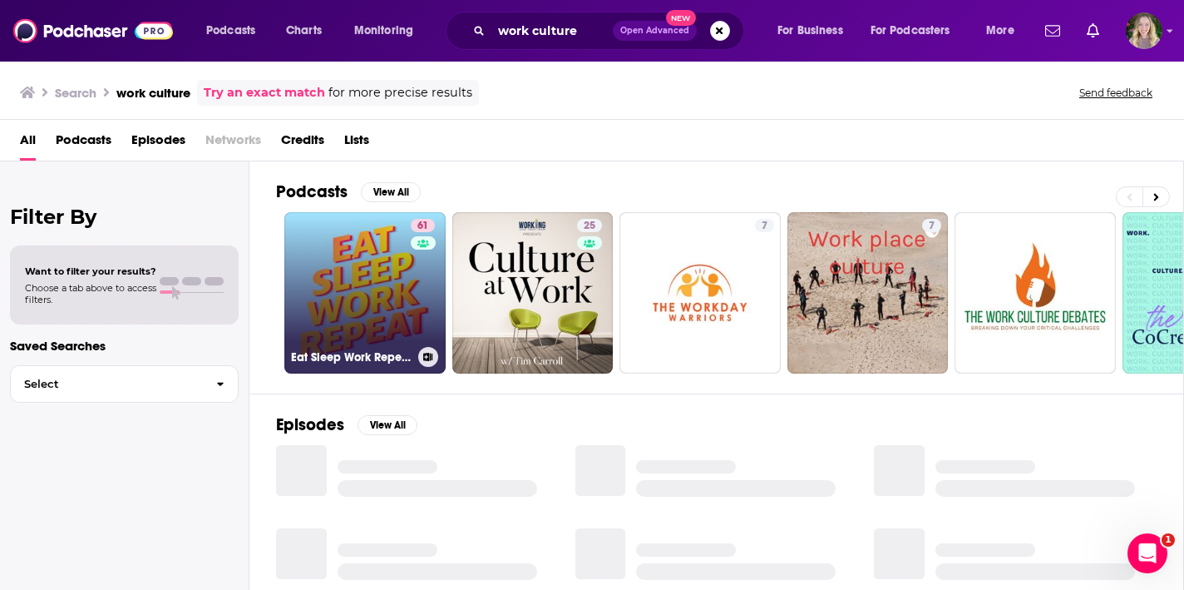
click at [392, 227] on link "61 Eat Sleep Work Repeat - better workplace culture" at bounding box center [364, 292] width 161 height 161
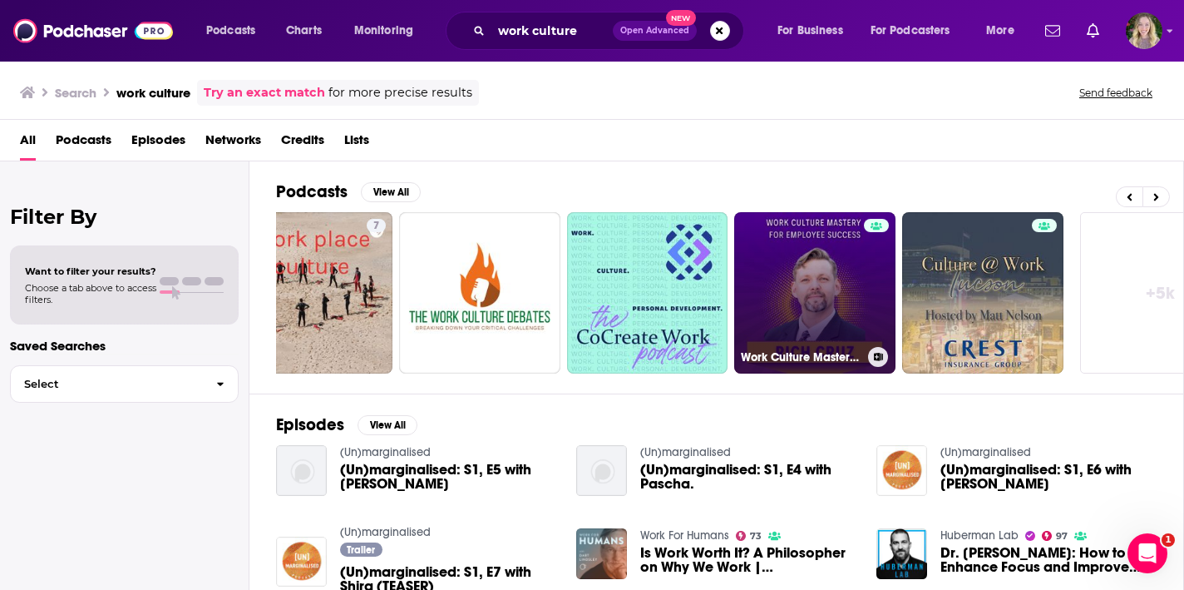
scroll to position [0, 128]
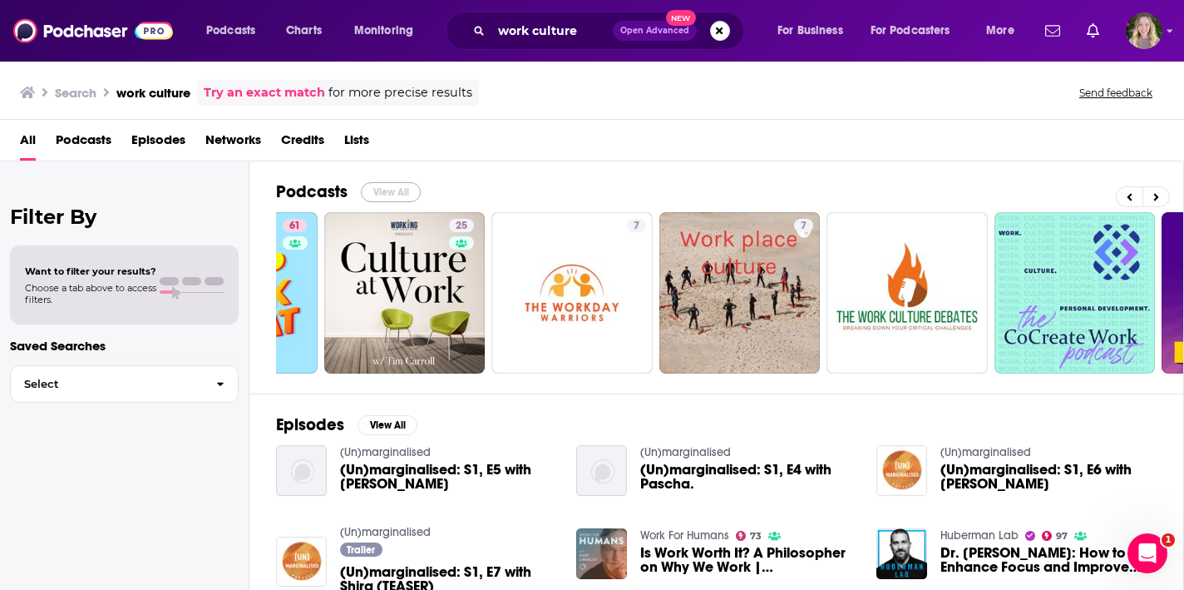
click at [374, 193] on button "View All" at bounding box center [391, 192] width 60 height 20
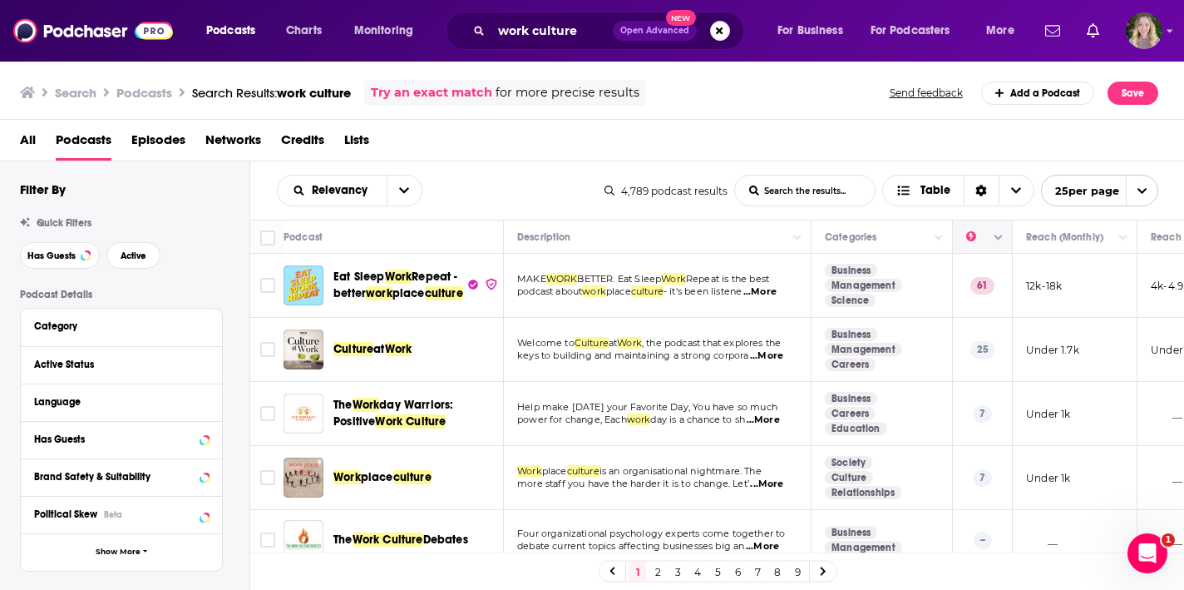
click at [971, 244] on button "Move" at bounding box center [981, 237] width 32 height 20
click at [981, 239] on icon "Move" at bounding box center [981, 237] width 13 height 5
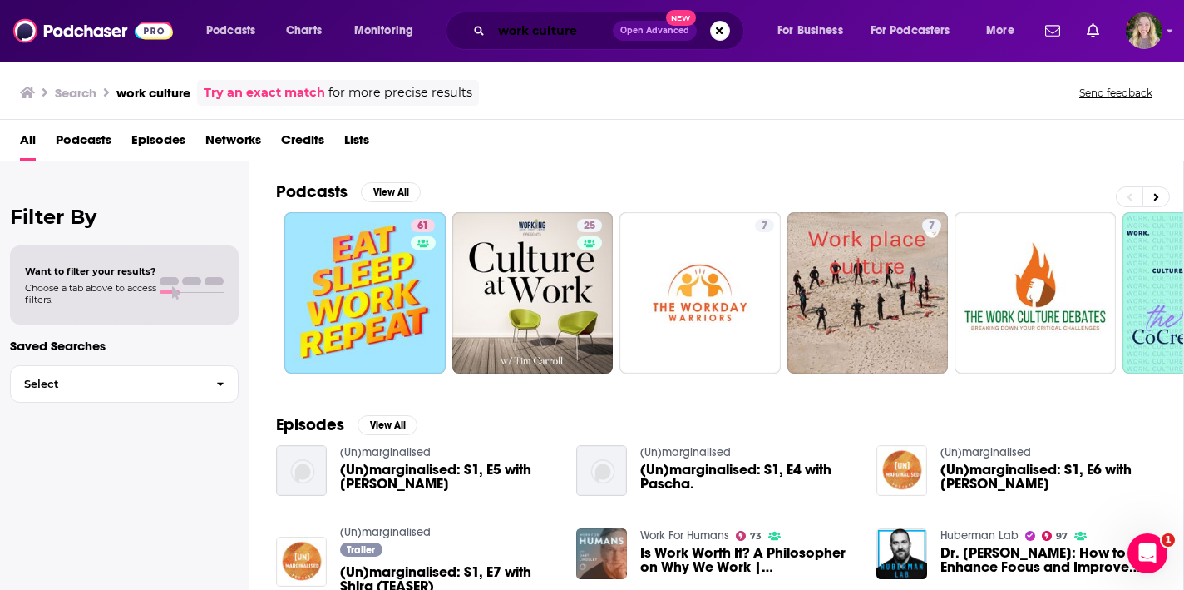
click at [532, 37] on input "work culture" at bounding box center [552, 30] width 121 height 27
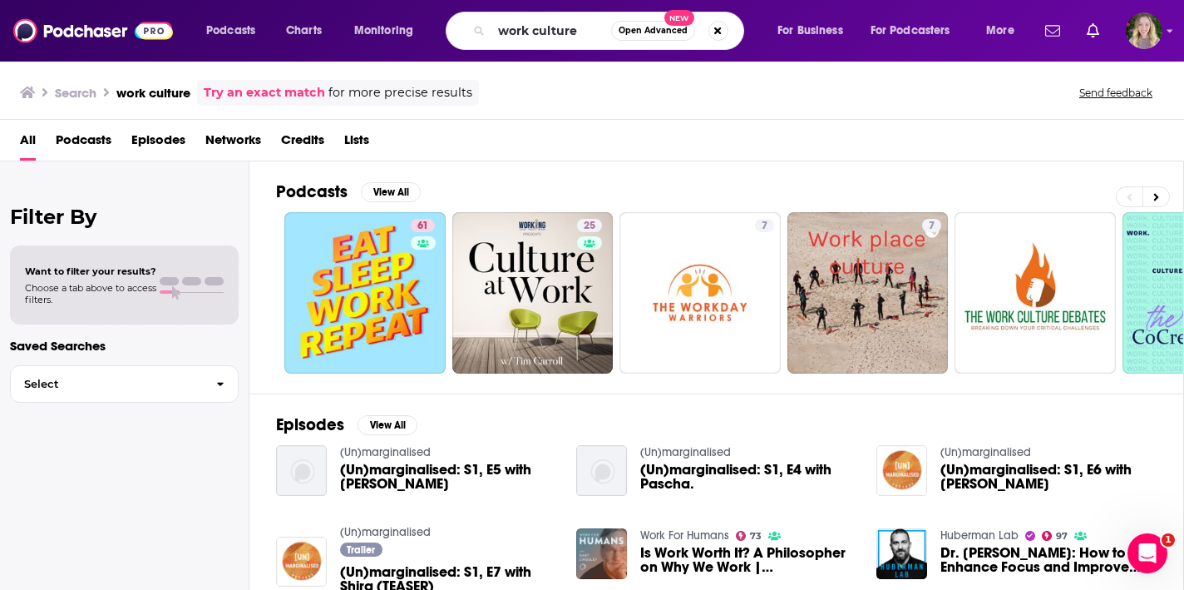
click at [180, 141] on span "Episodes" at bounding box center [158, 143] width 54 height 34
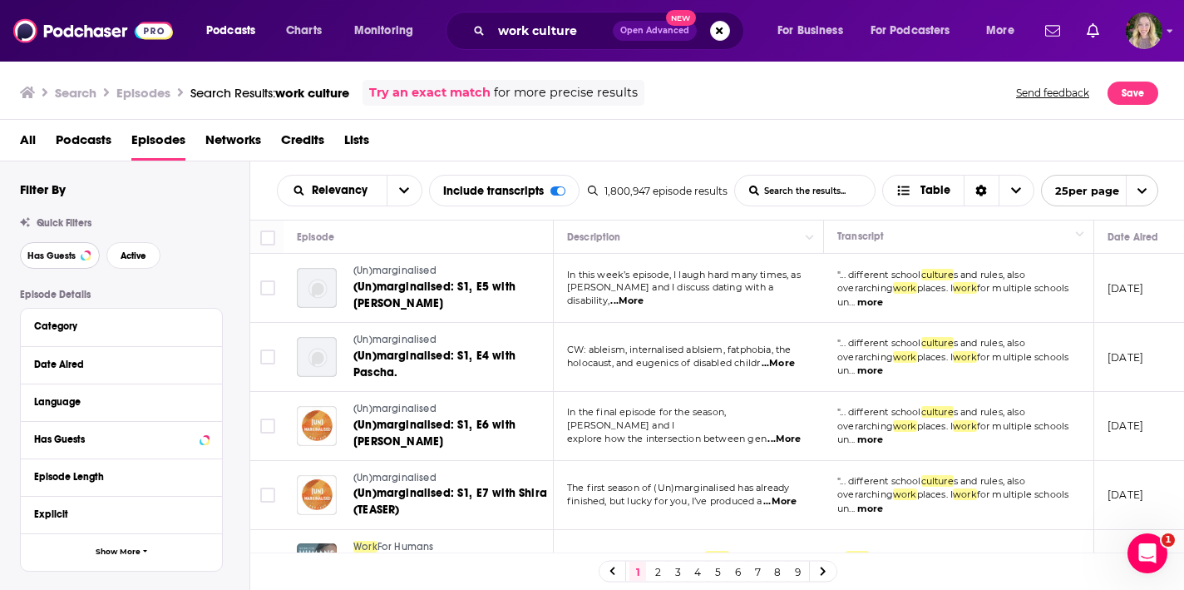
click at [68, 260] on span "Has Guests" at bounding box center [51, 255] width 48 height 9
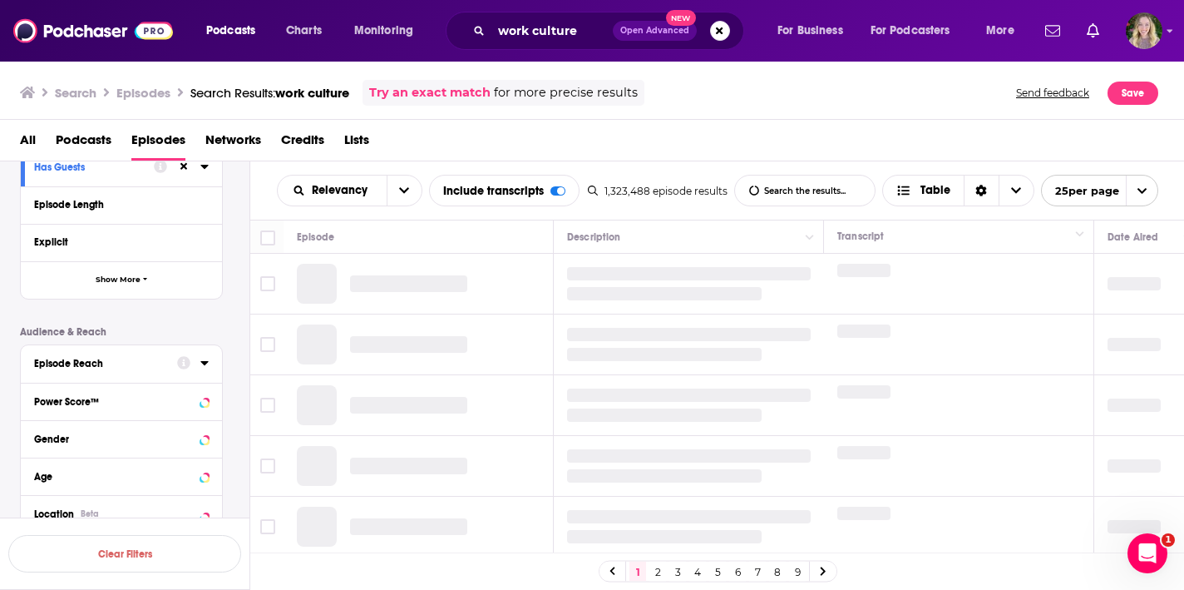
scroll to position [274, 0]
click at [205, 400] on icon at bounding box center [203, 399] width 7 height 4
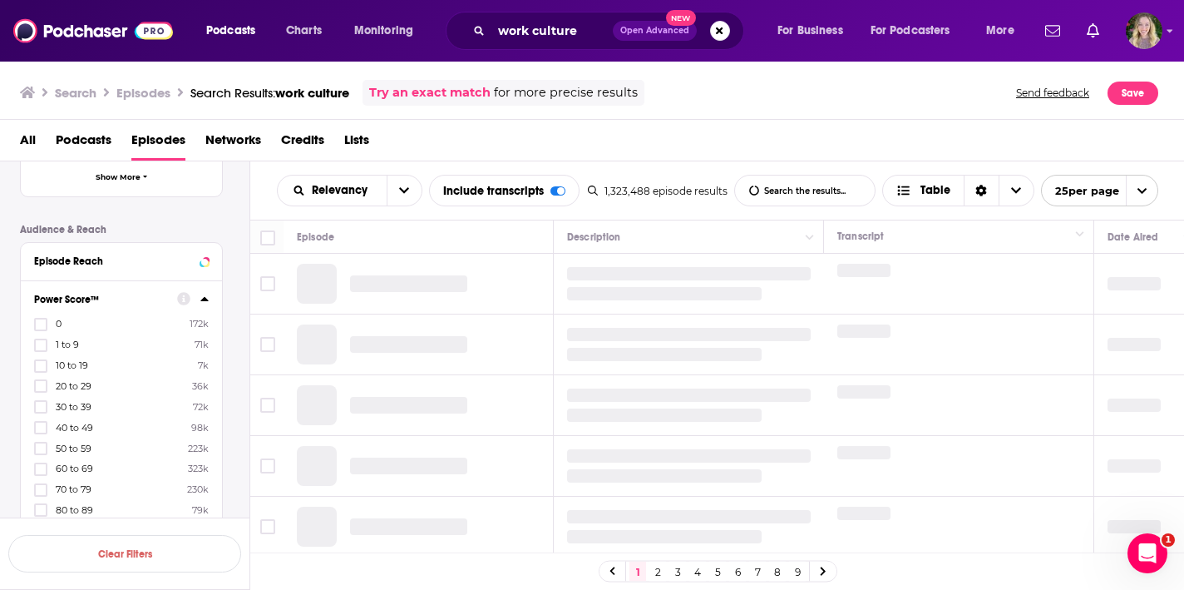
scroll to position [415, 0]
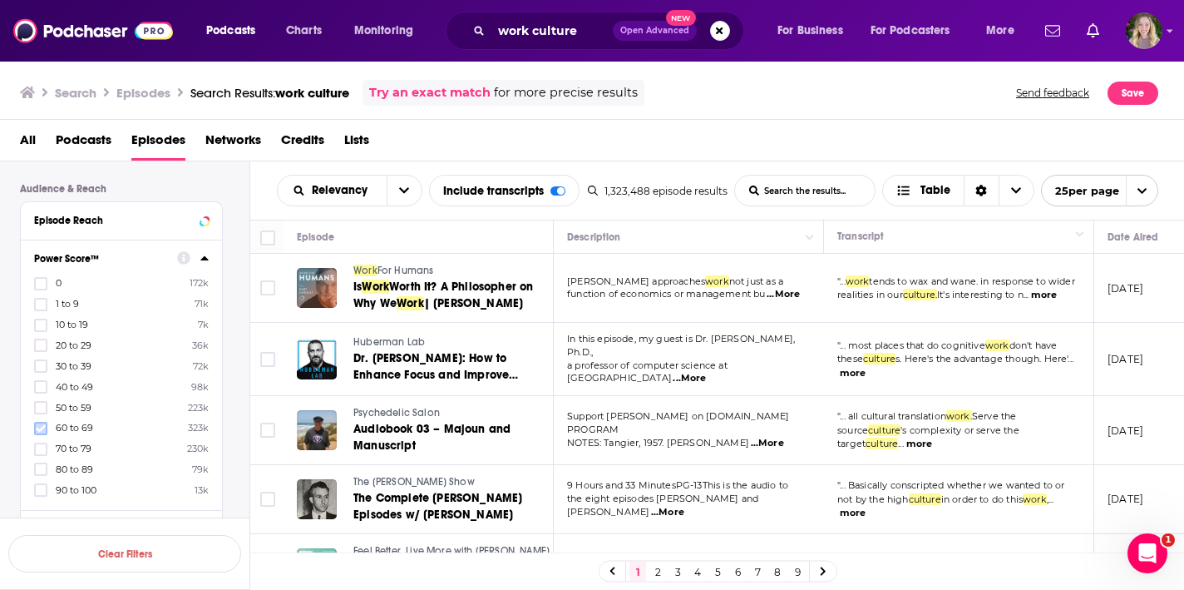
click at [39, 427] on icon at bounding box center [41, 428] width 10 height 10
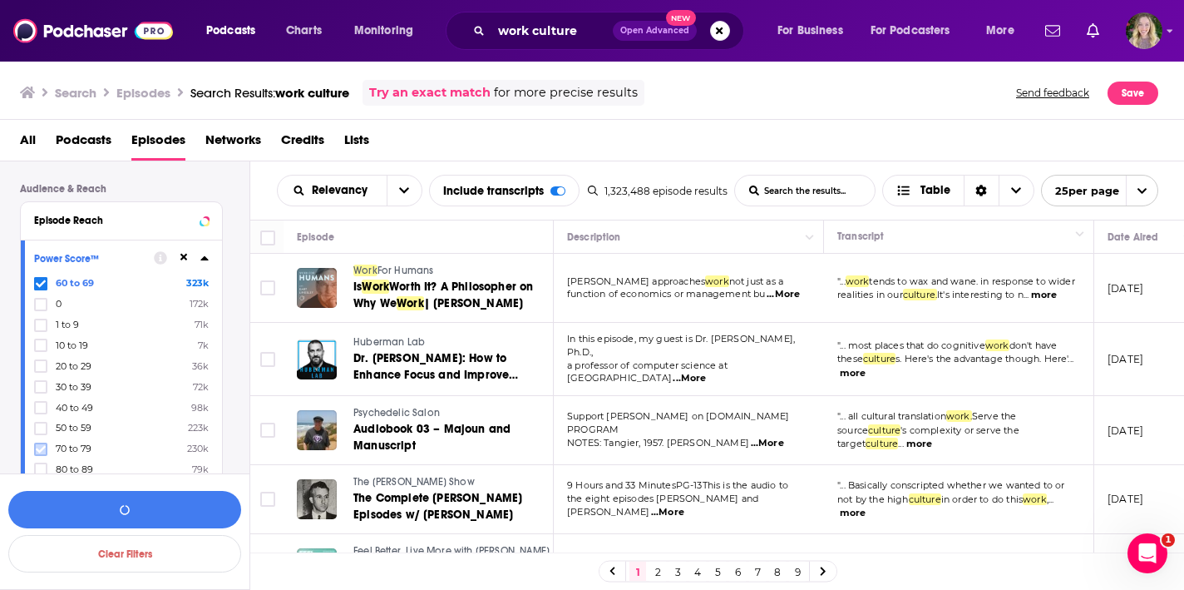
click at [42, 452] on icon at bounding box center [41, 449] width 10 height 10
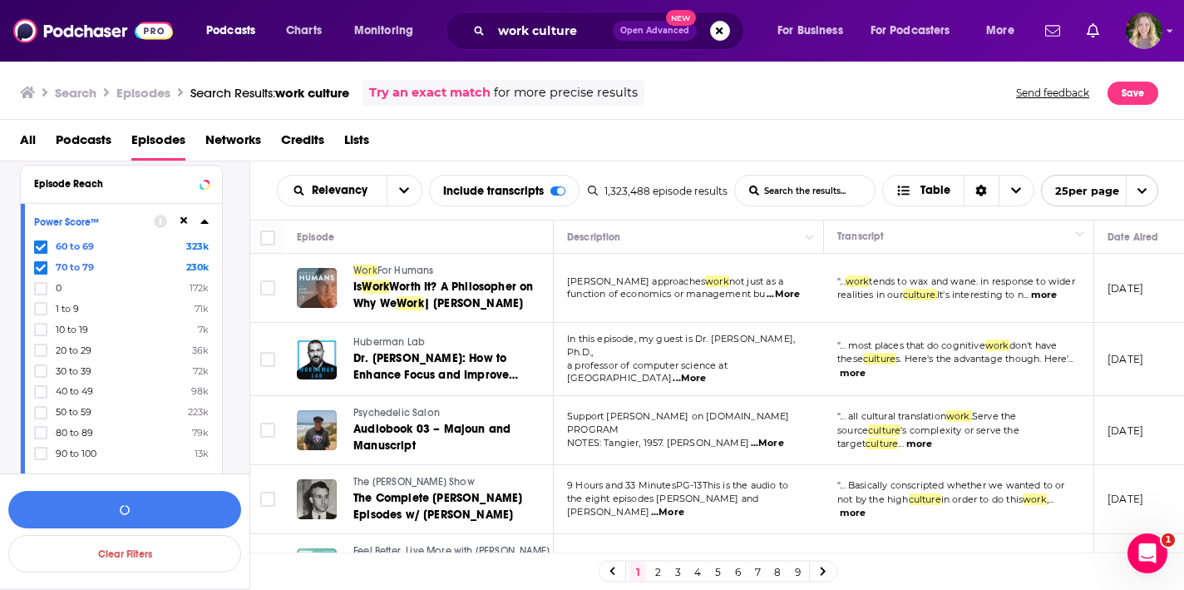
scroll to position [456, 0]
click at [42, 427] on icon at bounding box center [41, 428] width 10 height 10
click at [42, 446] on icon at bounding box center [41, 449] width 10 height 7
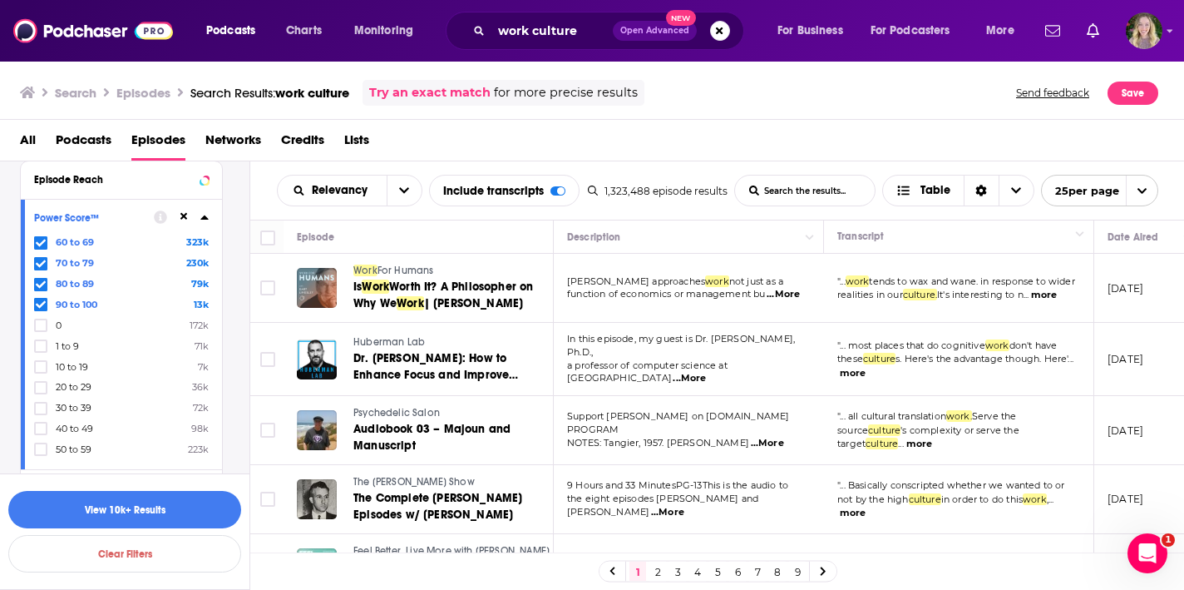
click at [421, 294] on span "Worth It? A Philosopher on Why We" at bounding box center [443, 294] width 180 height 31
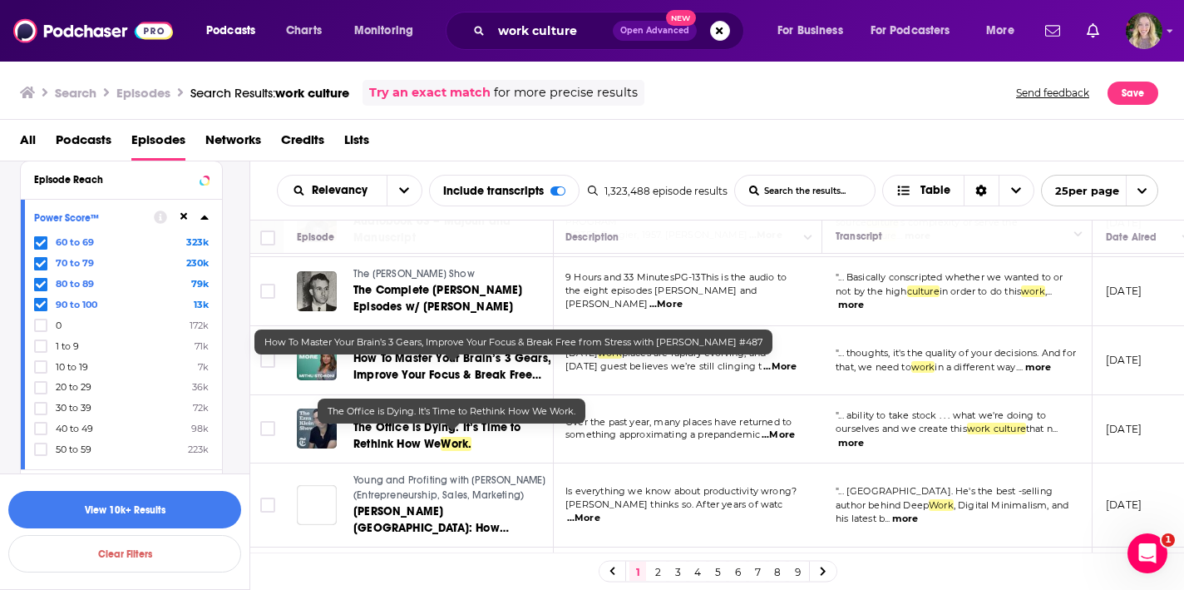
scroll to position [210, 2]
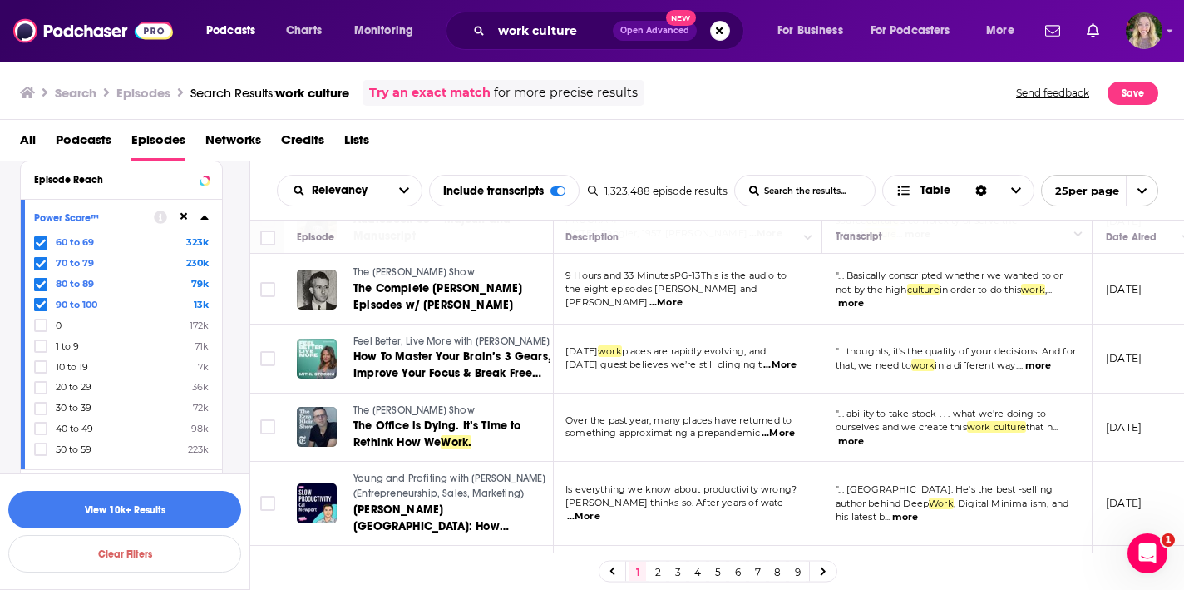
click at [398, 416] on span "The [PERSON_NAME] Show" at bounding box center [413, 410] width 121 height 12
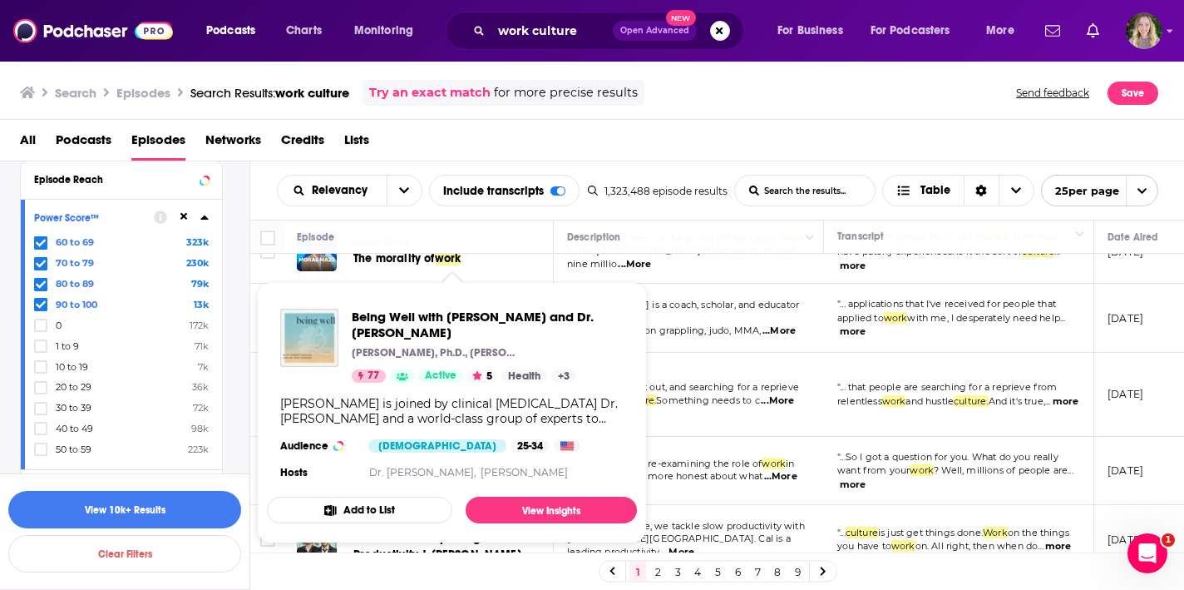
scroll to position [808, 0]
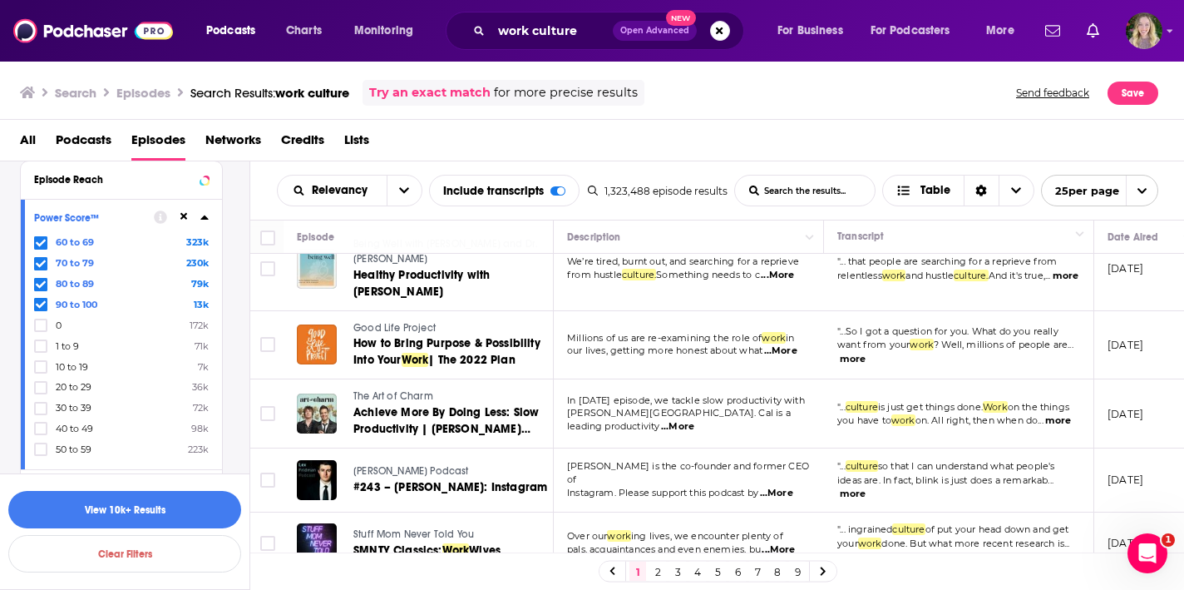
click at [776, 358] on span "...More" at bounding box center [780, 350] width 33 height 13
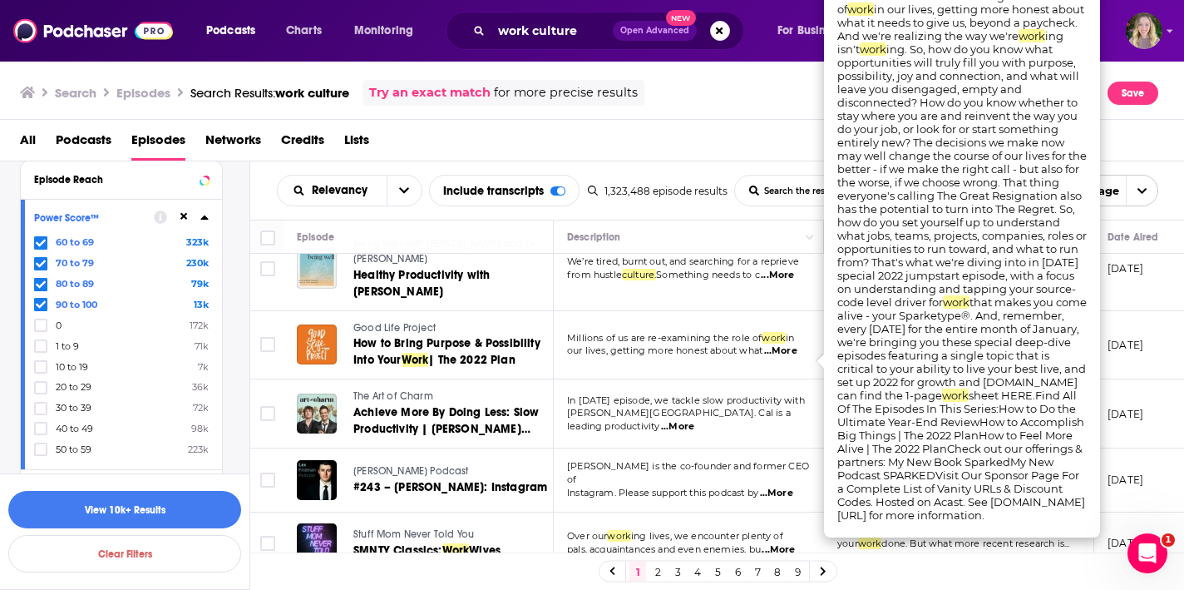
click at [776, 358] on span "...More" at bounding box center [780, 350] width 33 height 13
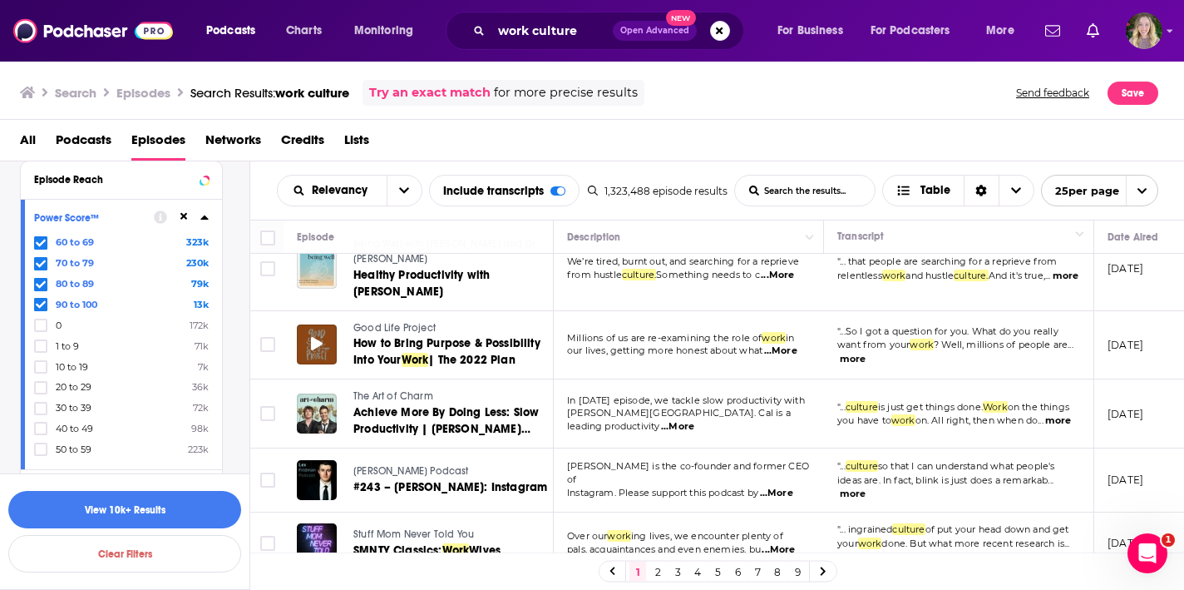
click at [319, 348] on icon at bounding box center [317, 343] width 12 height 13
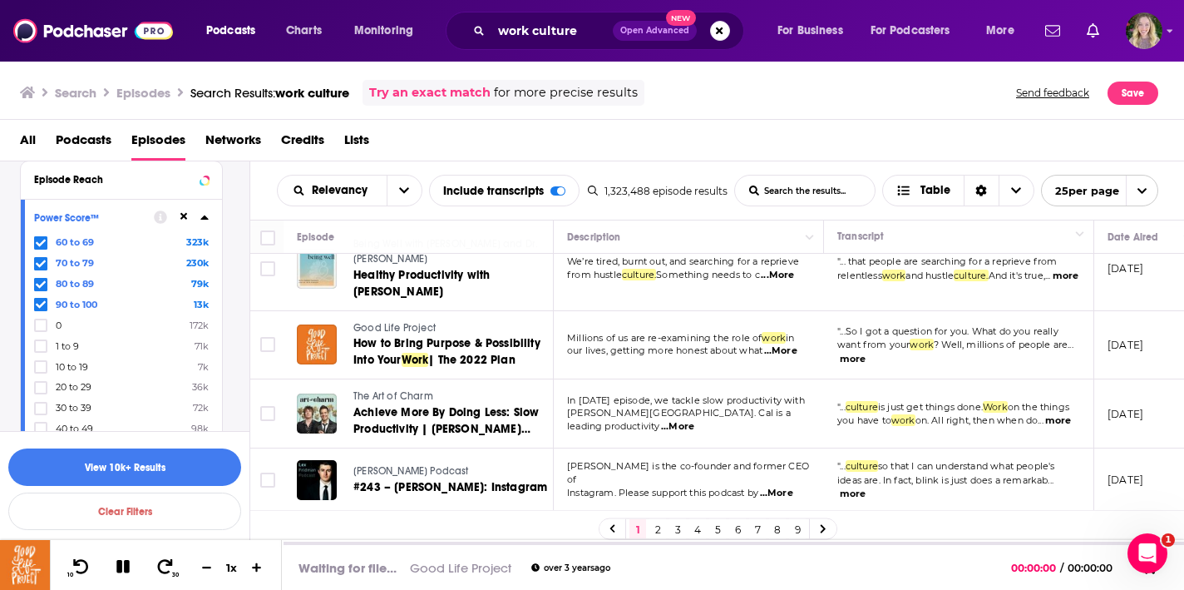
click at [372, 342] on div "Podcasts Charts Monitoring work culture Open Advanced New For Business For Podc…" at bounding box center [592, 295] width 1184 height 590
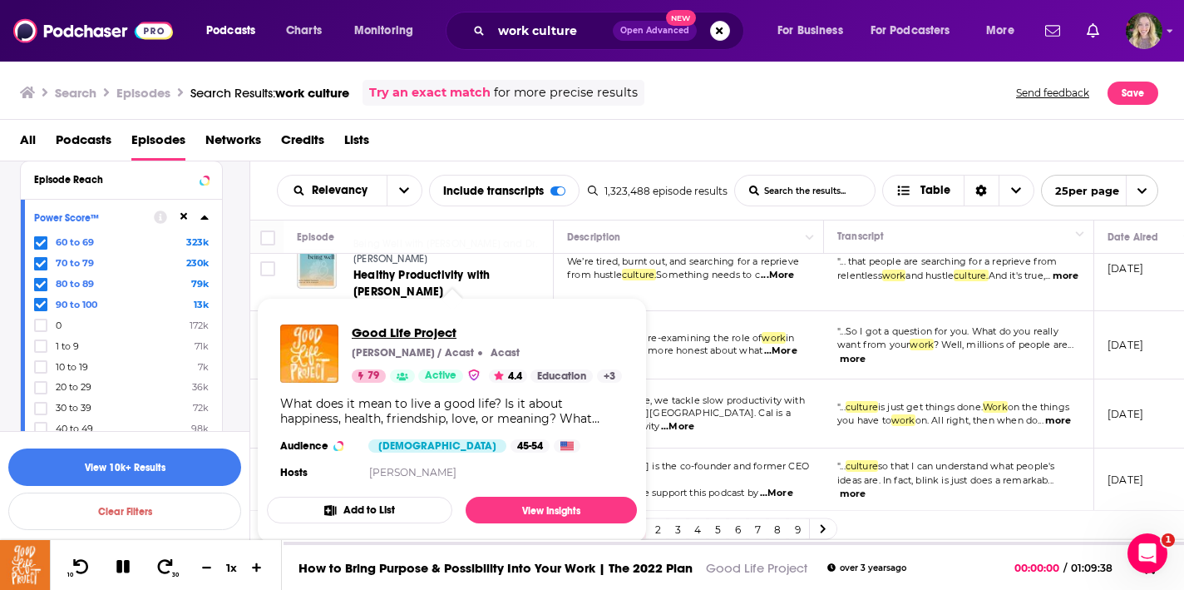
click at [374, 333] on span "Good Life Project" at bounding box center [487, 332] width 270 height 16
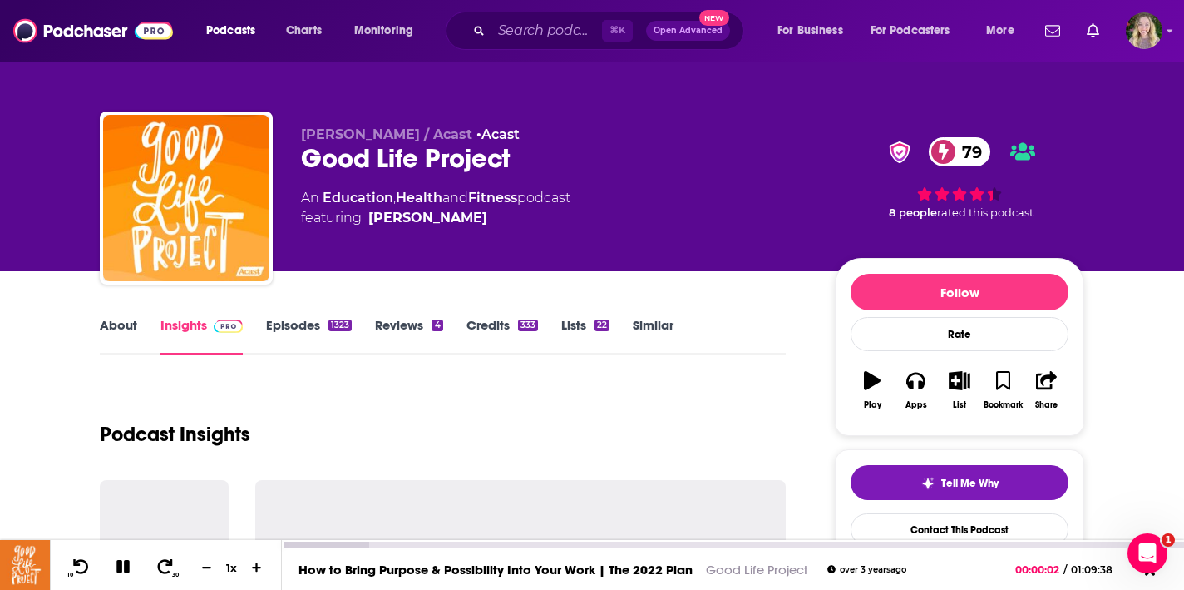
click at [126, 551] on div "10 30 1 x" at bounding box center [166, 565] width 232 height 50
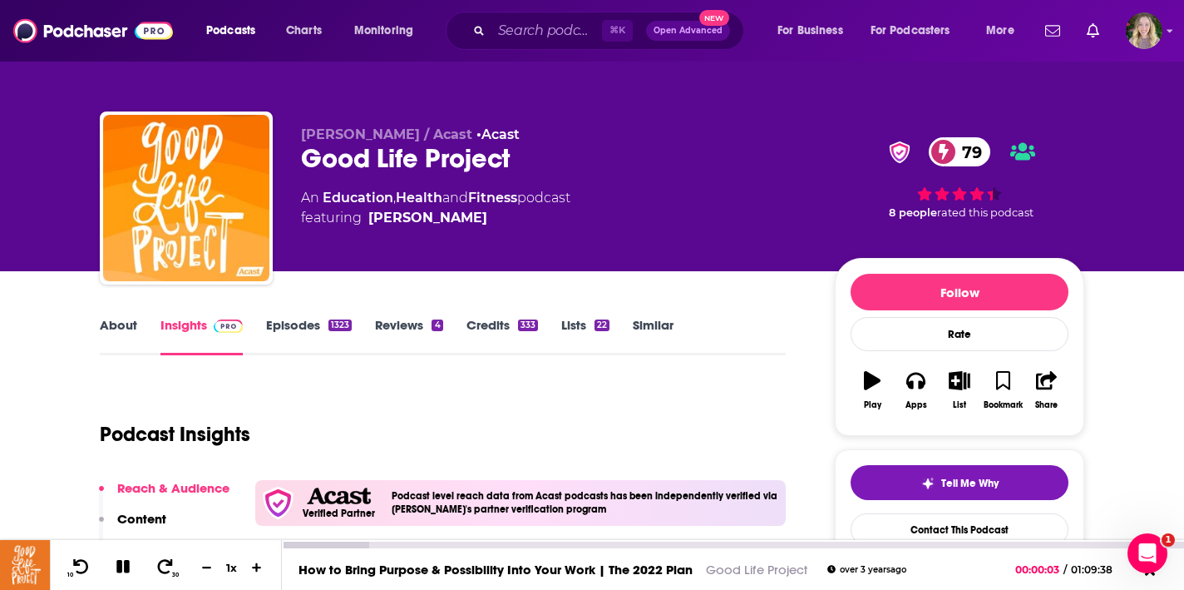
click at [122, 563] on icon at bounding box center [123, 566] width 19 height 15
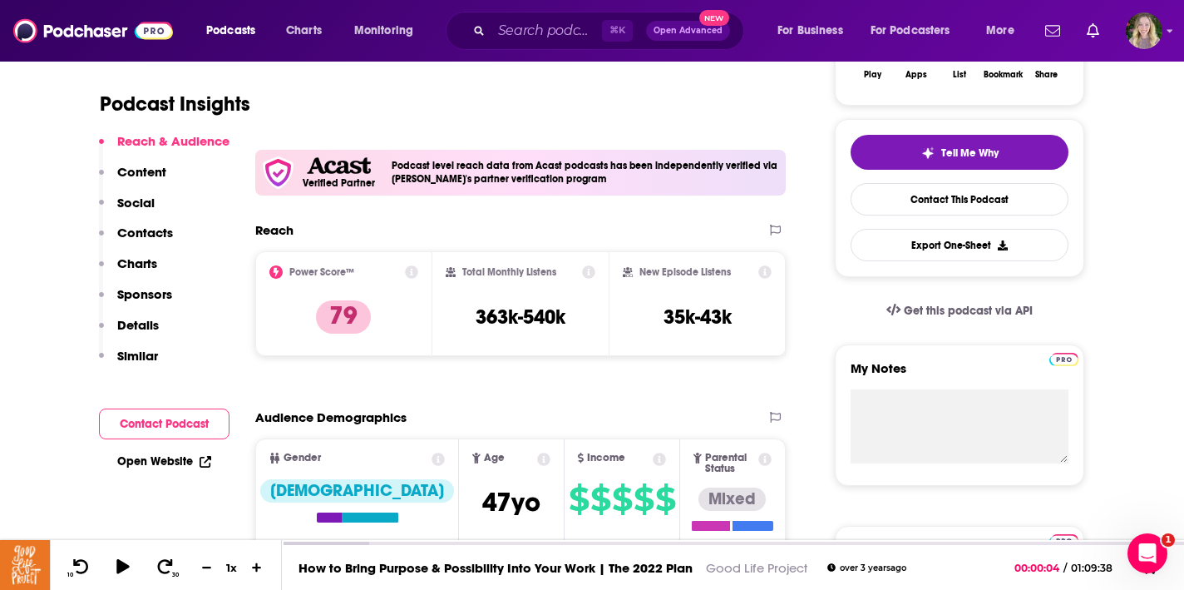
scroll to position [199, 0]
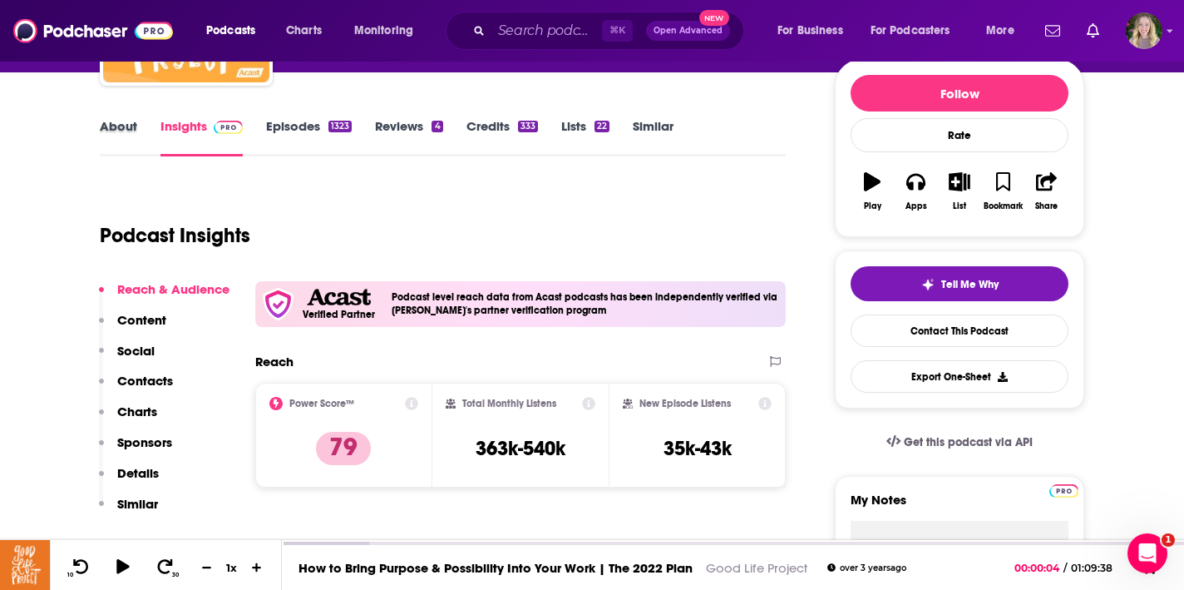
click at [147, 136] on div "About" at bounding box center [130, 137] width 61 height 38
click at [132, 130] on link "About" at bounding box center [118, 137] width 37 height 38
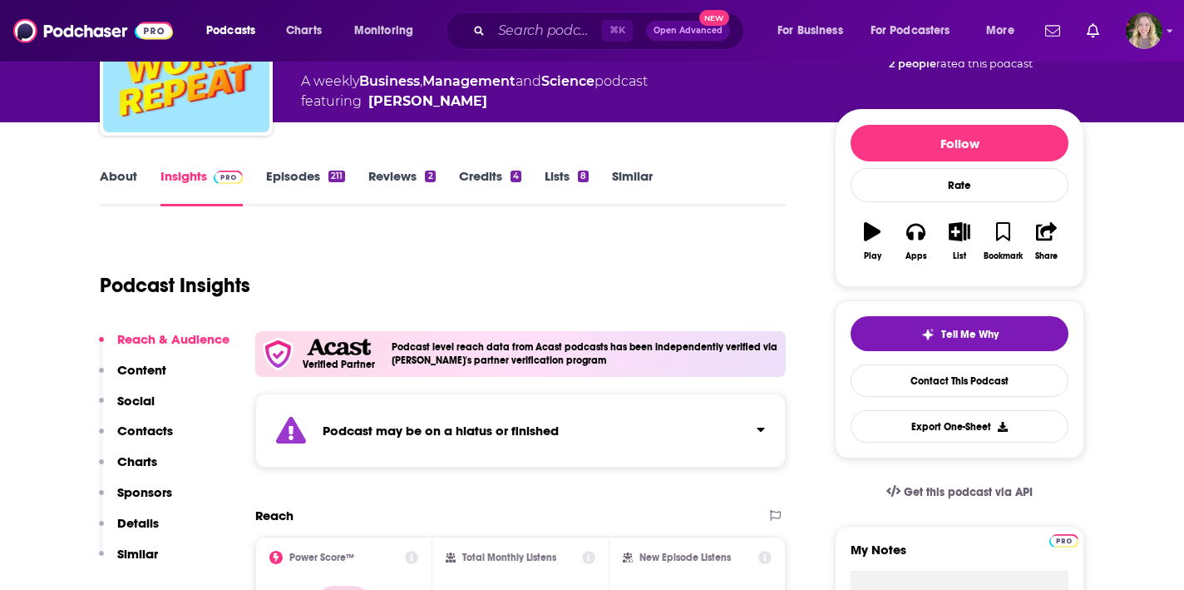
scroll to position [150, 0]
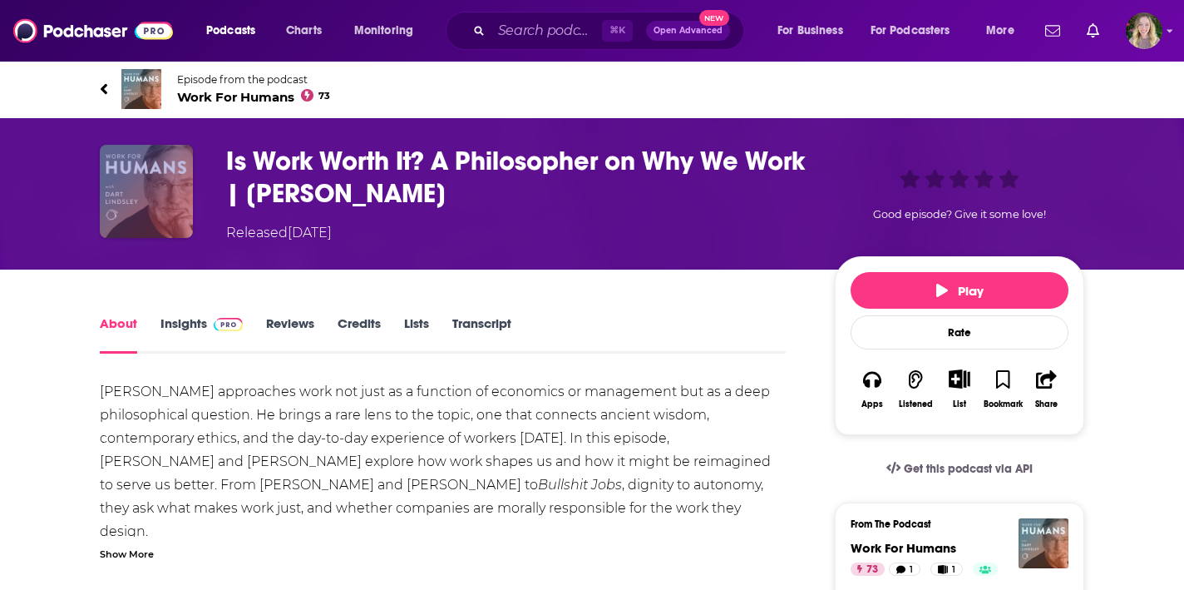
click at [170, 201] on img "Is Work Worth It? A Philosopher on Why We Work | Michael Cholbi" at bounding box center [146, 191] width 93 height 93
click at [169, 168] on img "Is Work Worth It? A Philosopher on Why We Work | Michael Cholbi" at bounding box center [146, 191] width 93 height 93
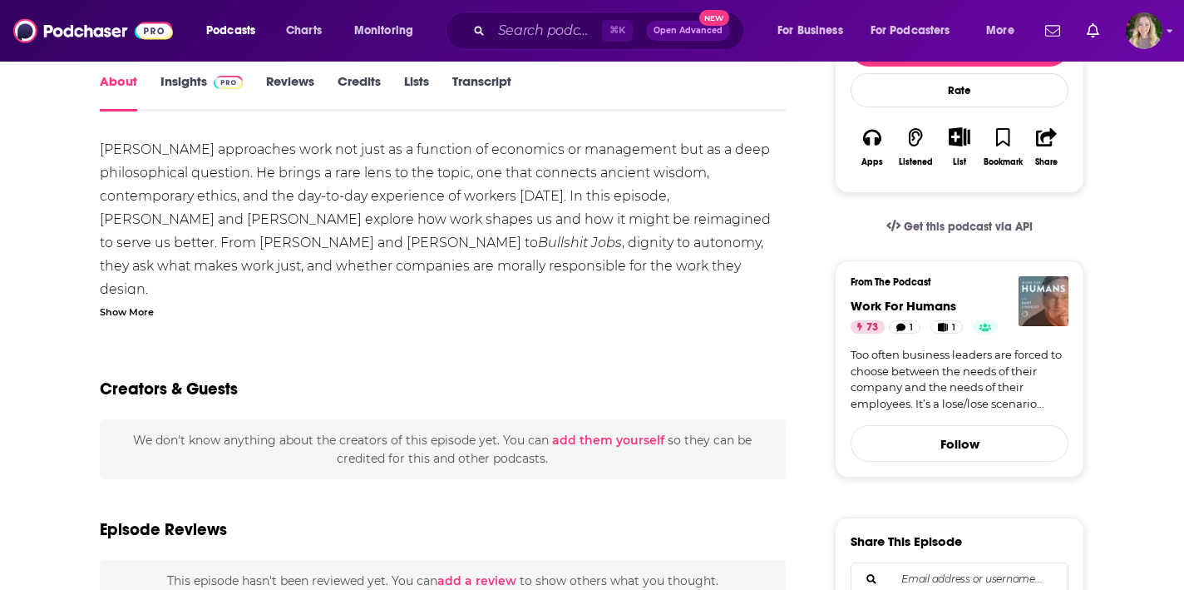
scroll to position [212, 0]
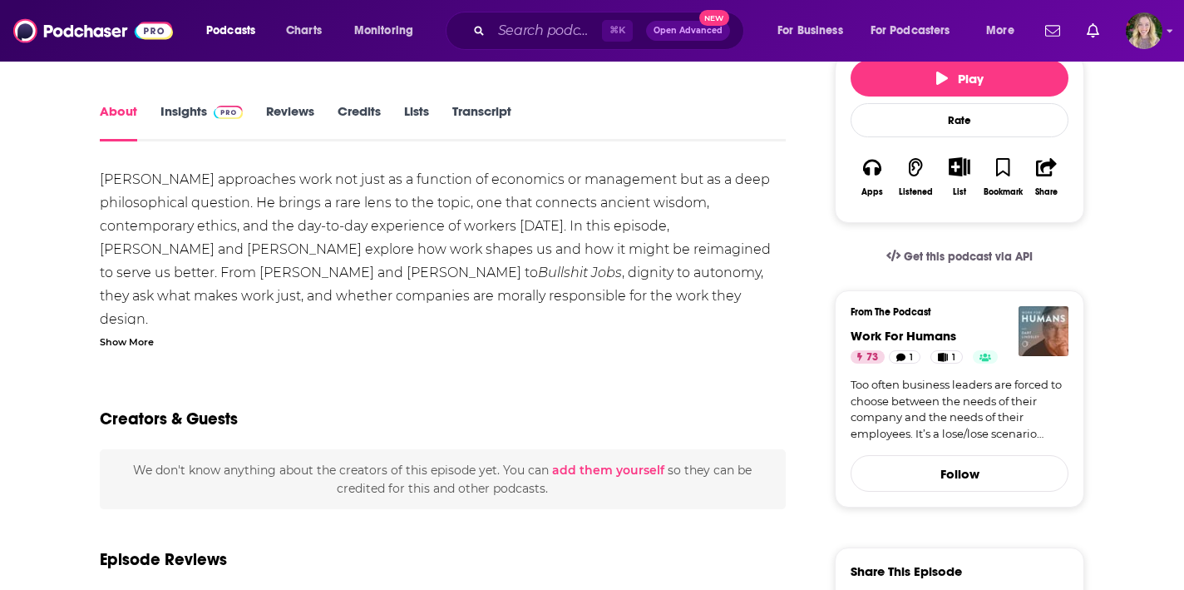
click at [208, 114] on span at bounding box center [225, 111] width 36 height 16
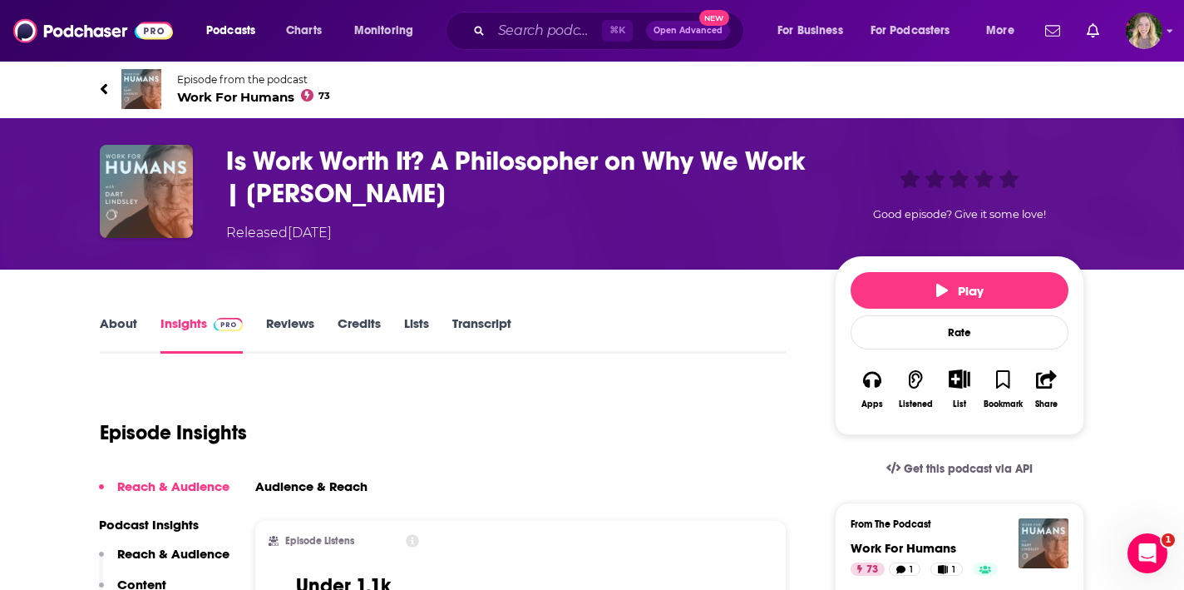
click at [131, 328] on link "About" at bounding box center [118, 334] width 37 height 38
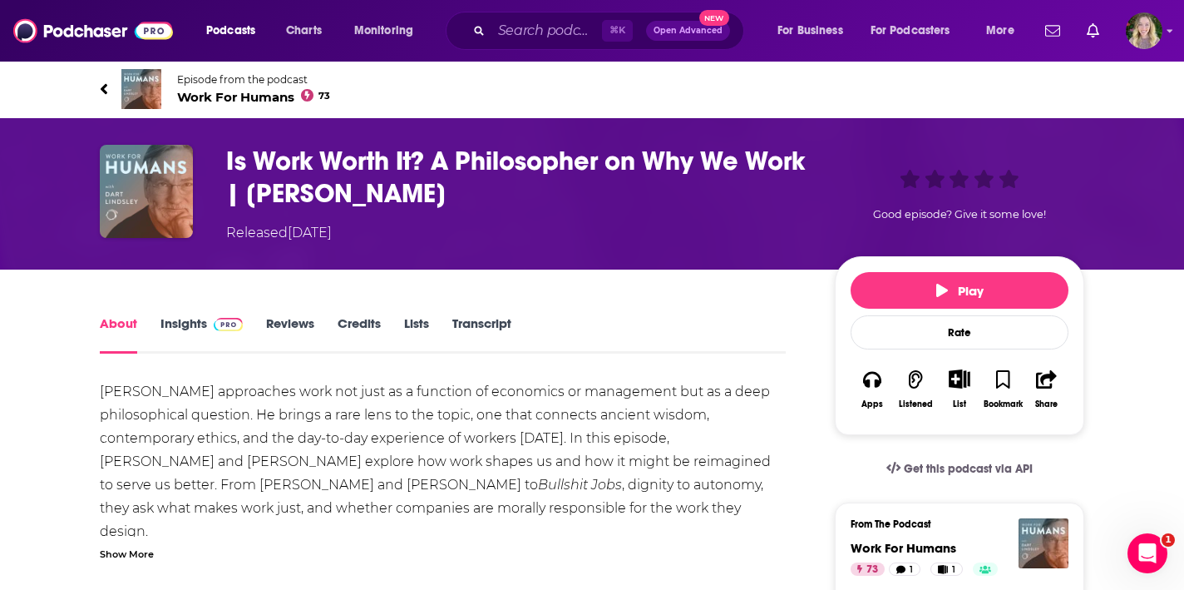
click at [277, 182] on h1 "Is Work Worth It? A Philosopher on Why We Work | Michael Cholbi" at bounding box center [517, 177] width 582 height 65
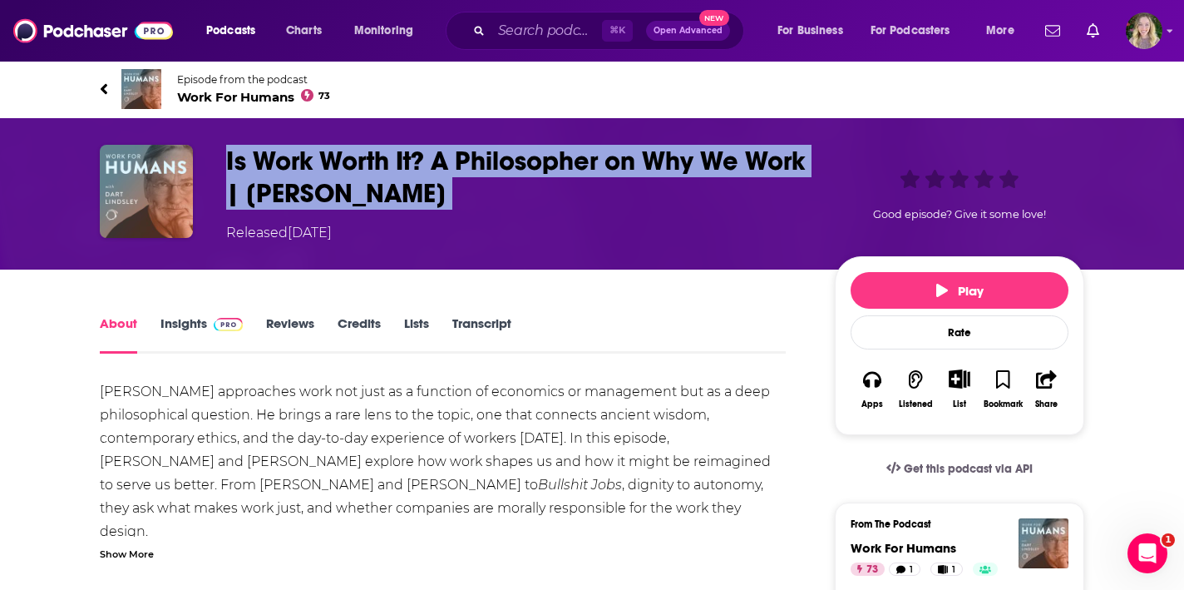
click at [277, 182] on h1 "Is Work Worth It? A Philosopher on Why We Work | Michael Cholbi" at bounding box center [517, 177] width 582 height 65
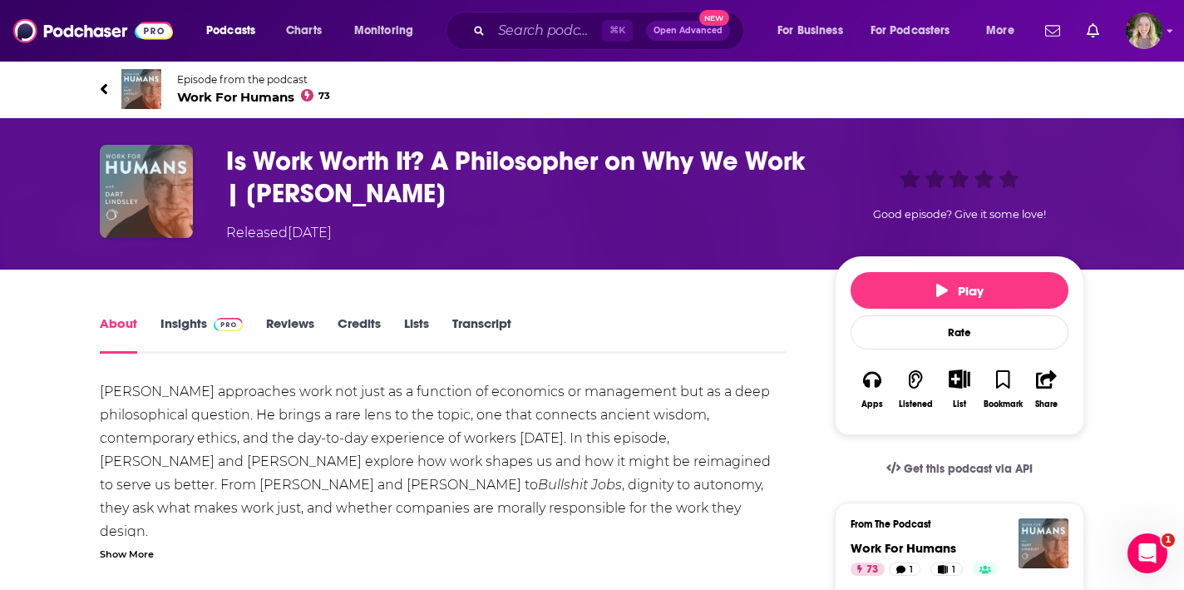
click at [238, 160] on h1 "Is Work Worth It? A Philosopher on Why We Work | Michael Cholbi" at bounding box center [517, 177] width 582 height 65
click at [165, 220] on img "Is Work Worth It? A Philosopher on Why We Work | Michael Cholbi" at bounding box center [146, 191] width 93 height 93
click at [244, 161] on h1 "Is Work Worth It? A Philosopher on Why We Work | Michael Cholbi" at bounding box center [517, 177] width 582 height 65
click at [244, 91] on span "Work For Humans 73" at bounding box center [253, 97] width 153 height 16
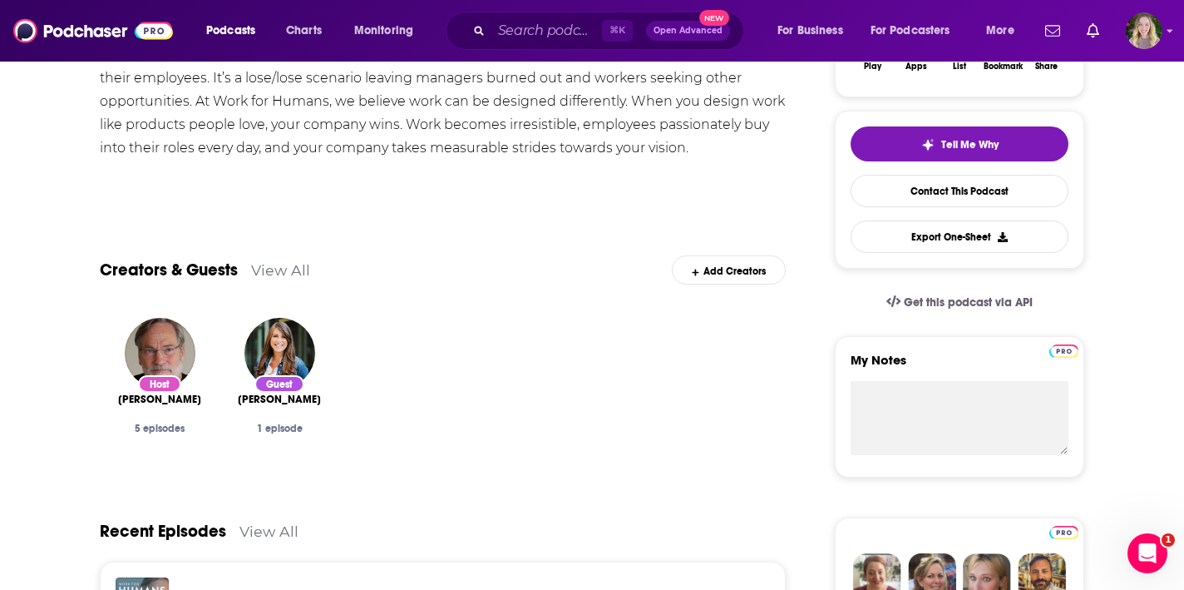
scroll to position [173, 0]
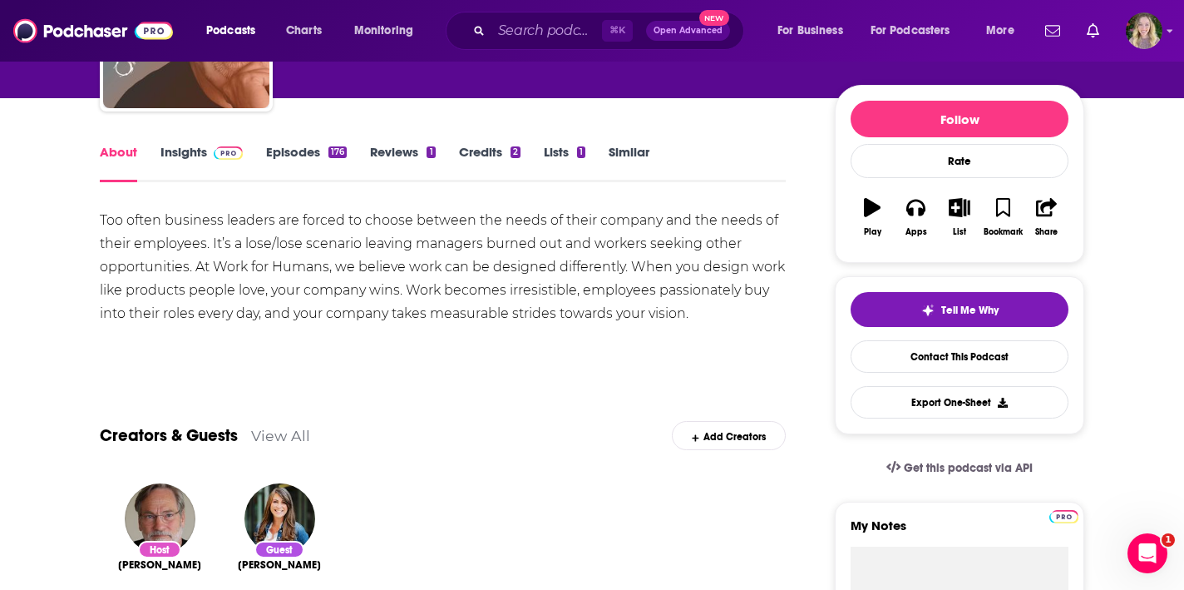
click at [295, 162] on link "Episodes 176" at bounding box center [306, 163] width 81 height 38
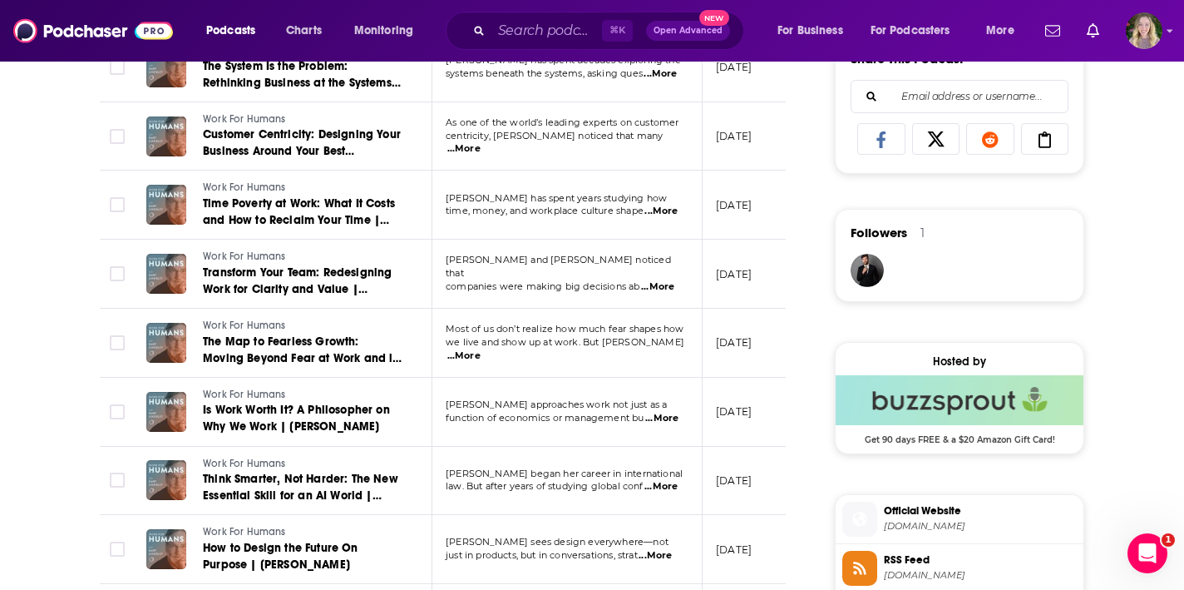
click at [664, 412] on span "...More" at bounding box center [661, 418] width 33 height 13
click at [754, 395] on td "June 24, 2025" at bounding box center [757, 412] width 108 height 69
click at [656, 286] on td "Stephanie Reuss and Victoria Stuart noticed that companies were making big deci…" at bounding box center [567, 274] width 270 height 69
click at [659, 280] on span "...More" at bounding box center [657, 286] width 33 height 13
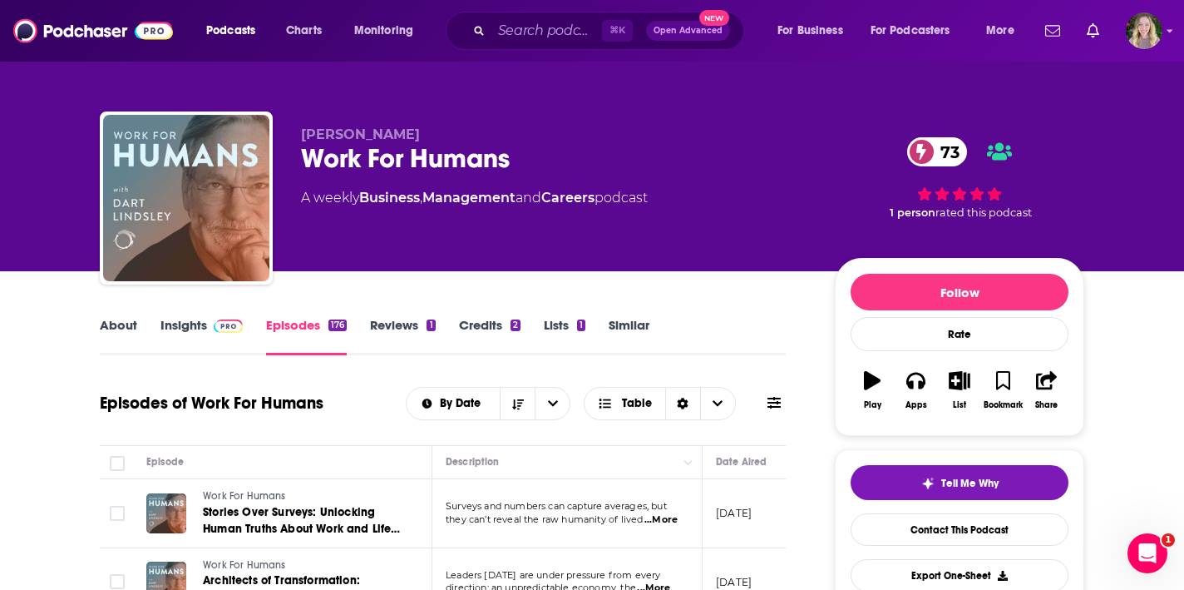
click at [134, 331] on link "About" at bounding box center [118, 336] width 37 height 38
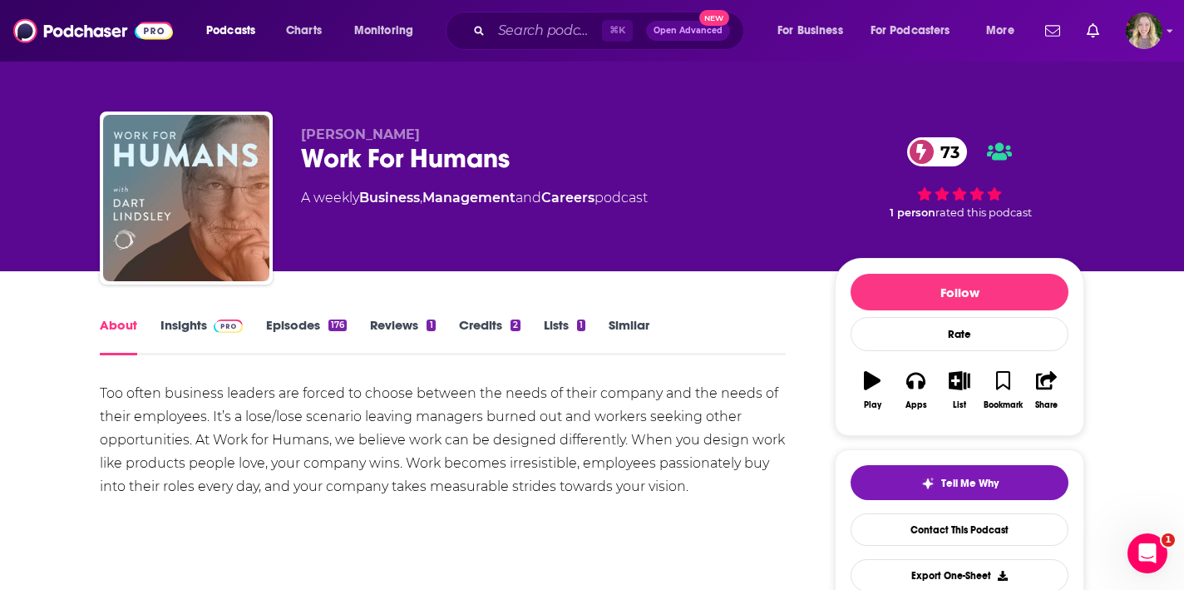
click at [529, 158] on div "Work For Humans 73" at bounding box center [554, 158] width 507 height 32
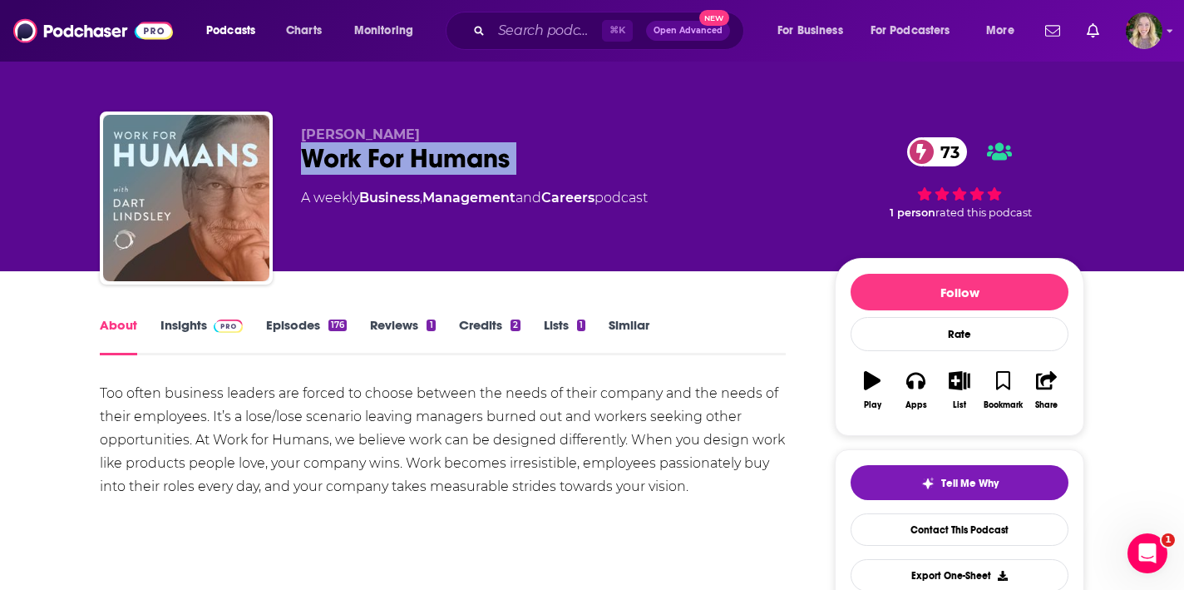
click at [529, 158] on div "Work For Humans 73" at bounding box center [554, 158] width 507 height 32
copy div "Work For Humans 73"
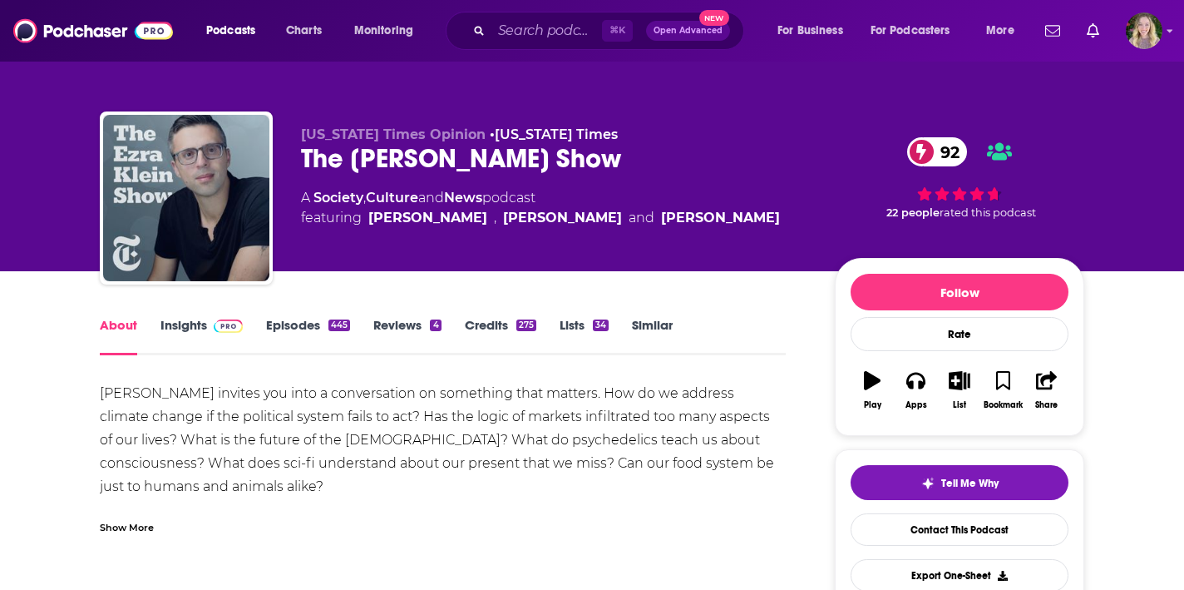
click at [399, 154] on div "The [PERSON_NAME] Show 92" at bounding box center [554, 158] width 507 height 32
